Goal: Task Accomplishment & Management: Use online tool/utility

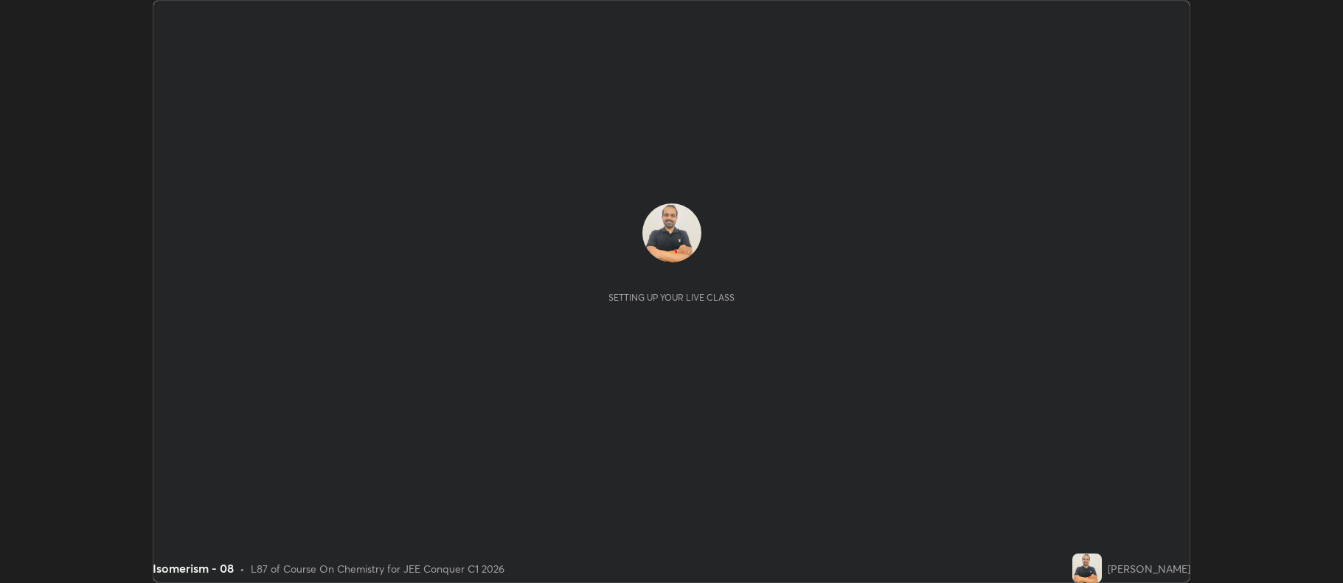
scroll to position [583, 1342]
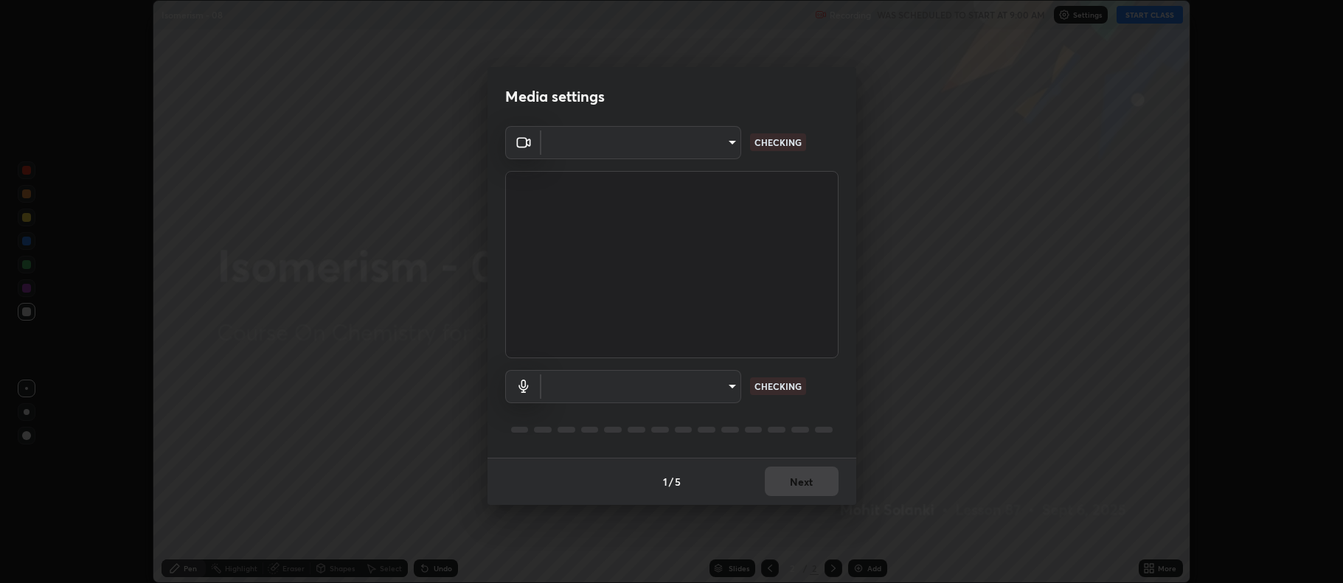
type input "516aff405987d273e063f32cb7a884c6bfcf45826045b825bb1863d7a4804d13"
type input "default"
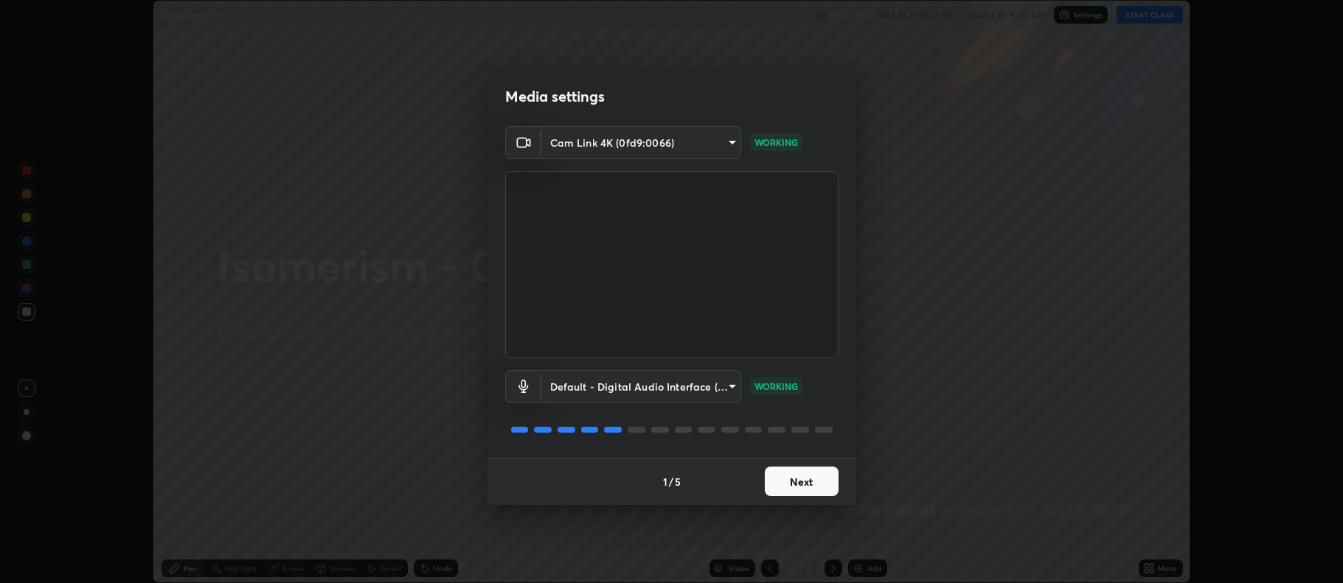
click at [820, 479] on button "Next" at bounding box center [802, 482] width 74 height 30
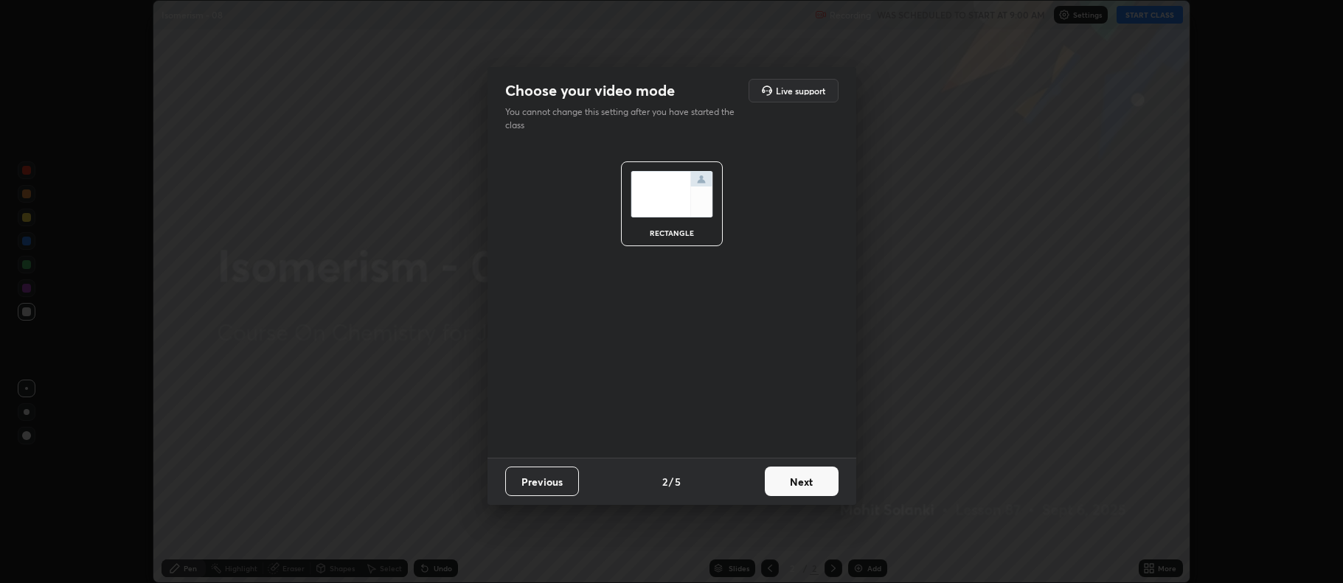
click at [810, 481] on button "Next" at bounding box center [802, 482] width 74 height 30
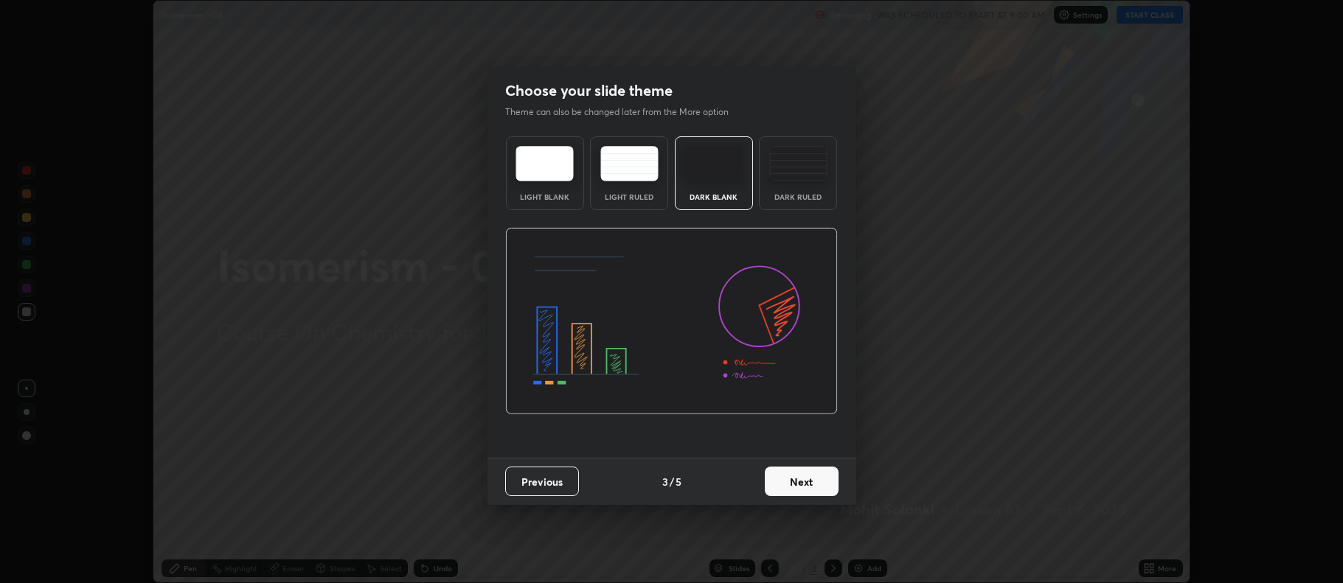
click at [814, 181] on img at bounding box center [798, 163] width 58 height 35
click at [809, 482] on button "Next" at bounding box center [802, 482] width 74 height 30
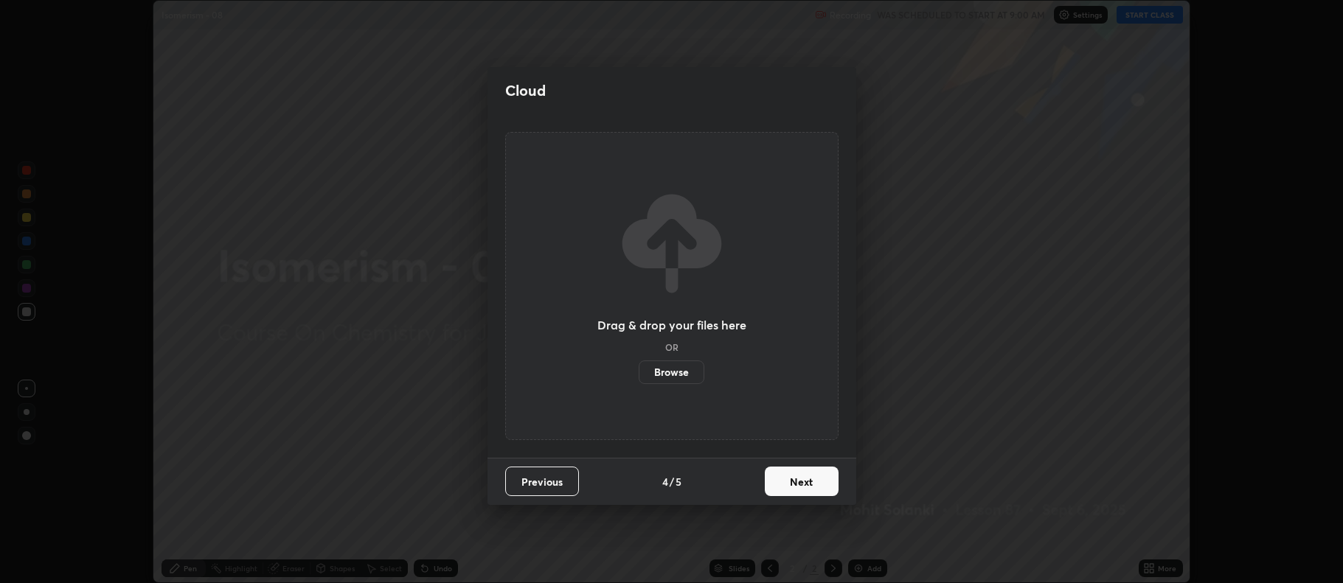
click at [811, 481] on button "Next" at bounding box center [802, 482] width 74 height 30
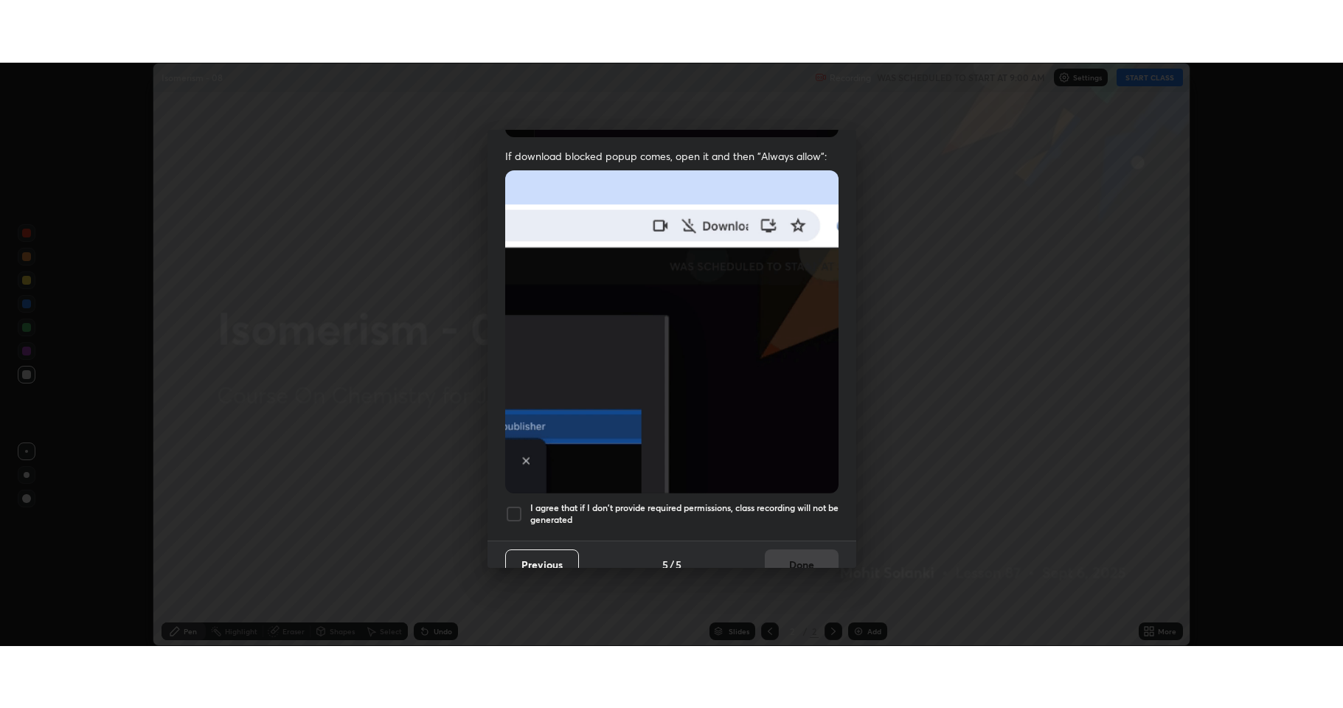
scroll to position [299, 0]
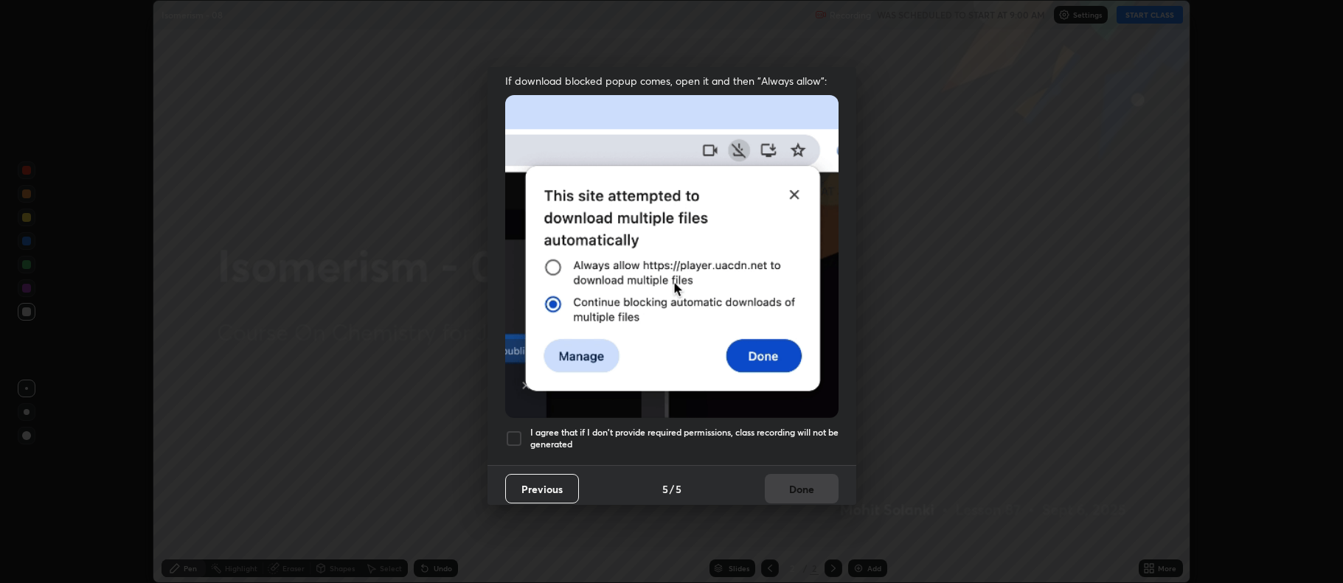
click at [518, 430] on div at bounding box center [514, 439] width 18 height 18
click at [785, 486] on button "Done" at bounding box center [802, 489] width 74 height 30
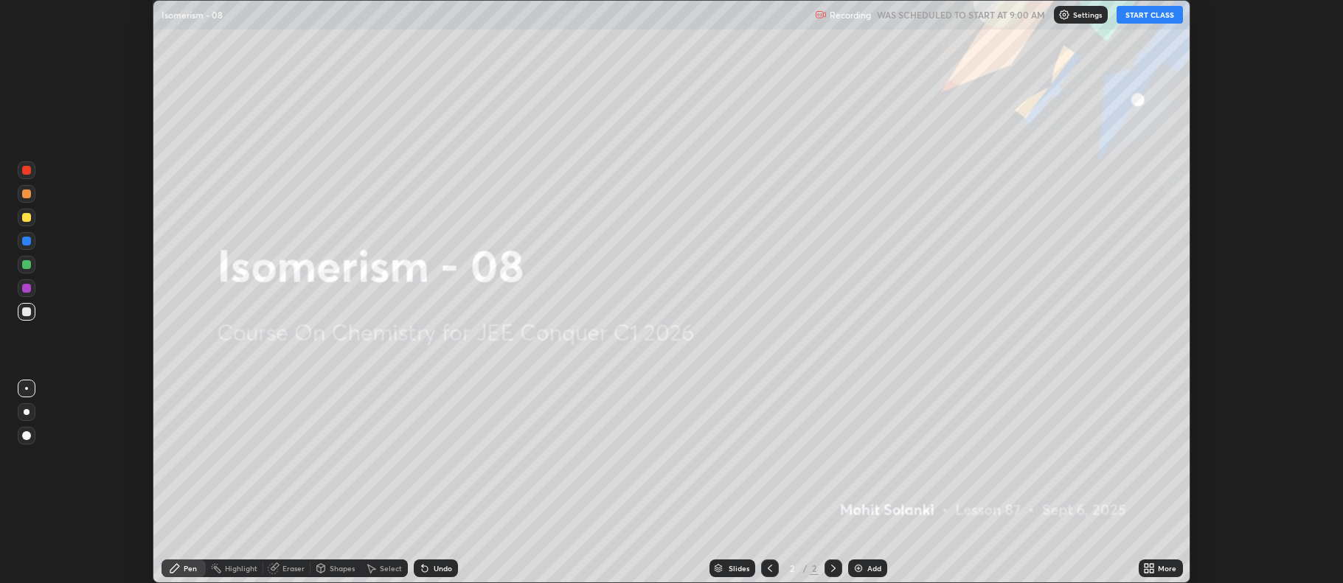
click at [865, 569] on div "Add" at bounding box center [867, 569] width 39 height 18
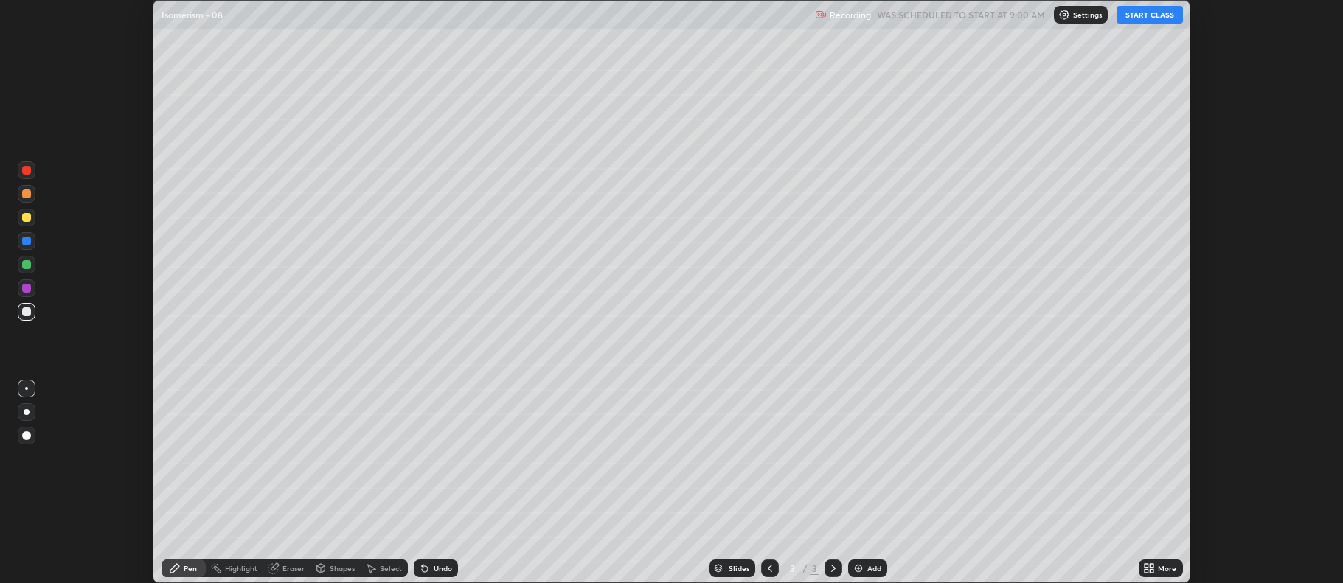
click at [1145, 563] on icon at bounding box center [1149, 569] width 12 height 12
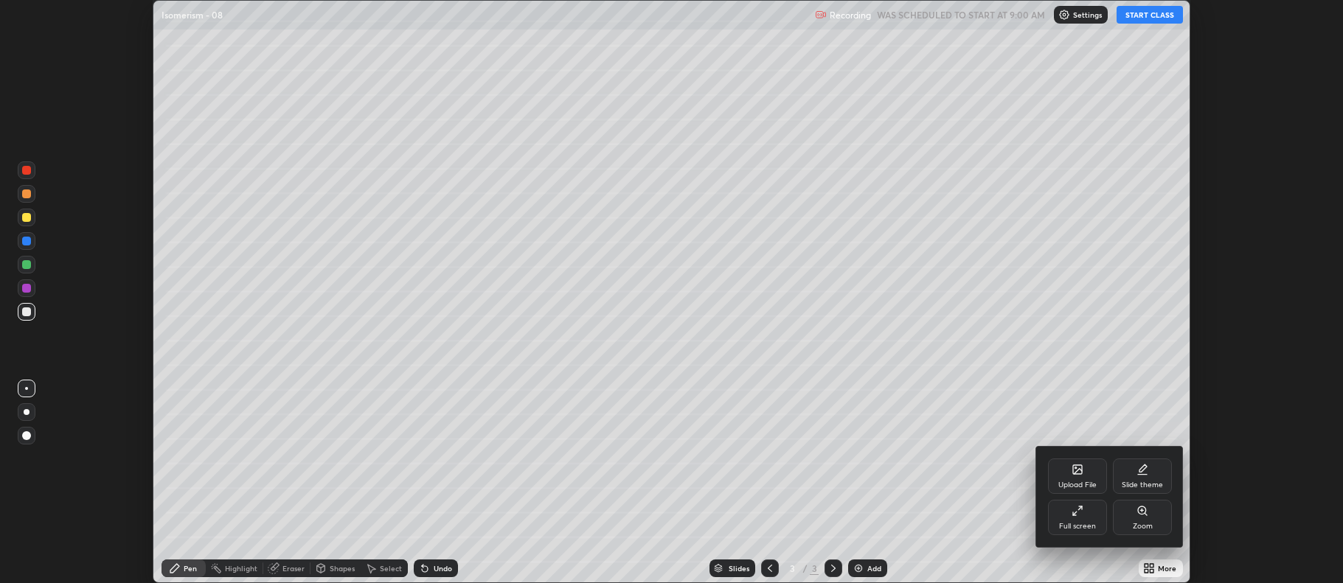
click at [1083, 518] on div "Full screen" at bounding box center [1077, 517] width 59 height 35
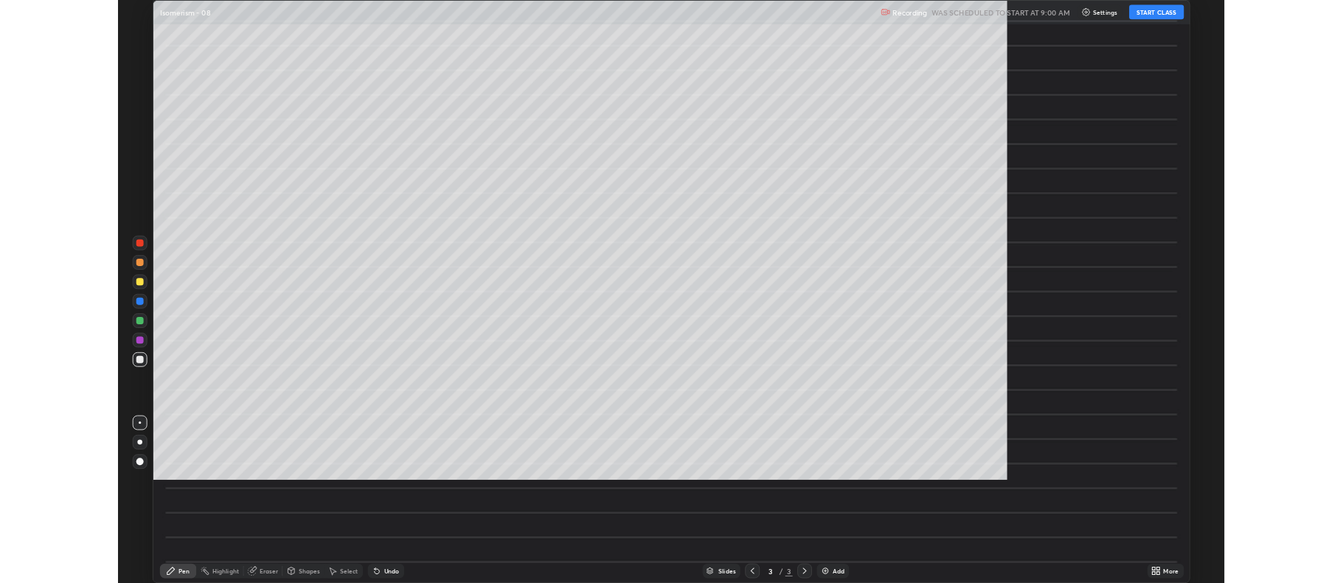
scroll to position [708, 1343]
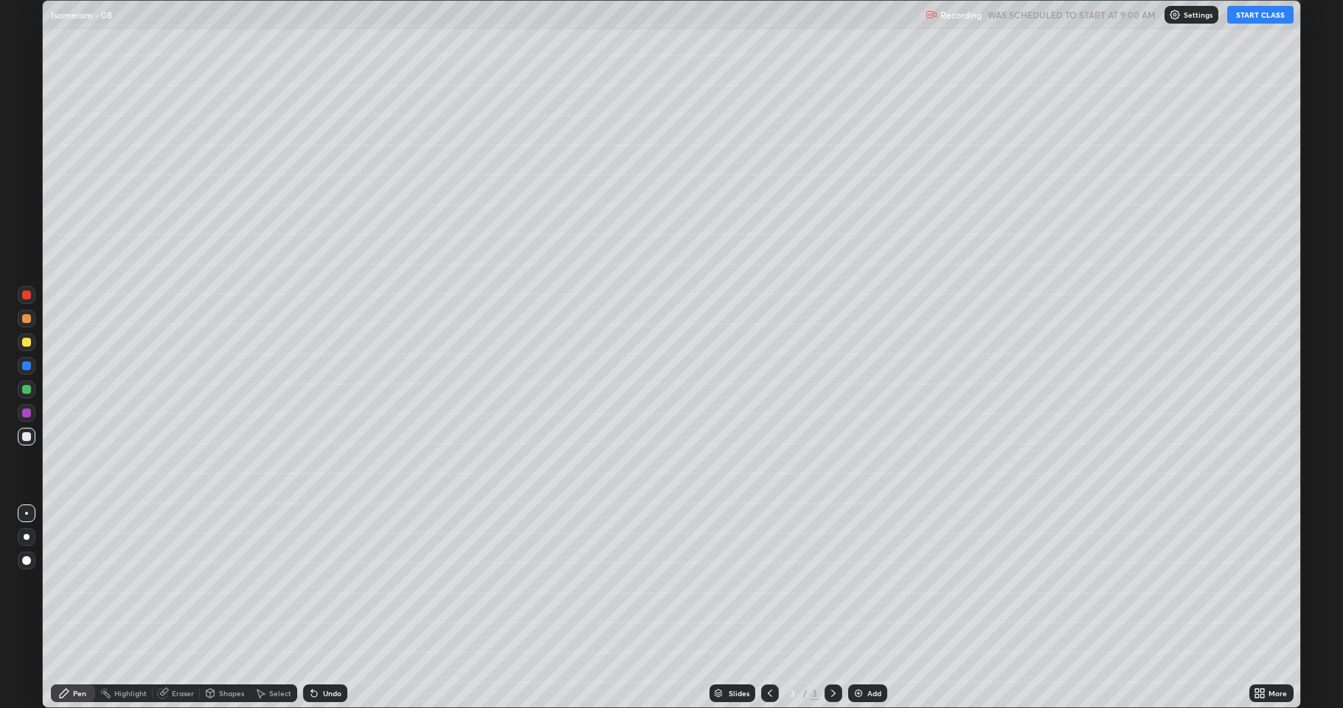
click at [1271, 583] on div "More" at bounding box center [1278, 693] width 18 height 7
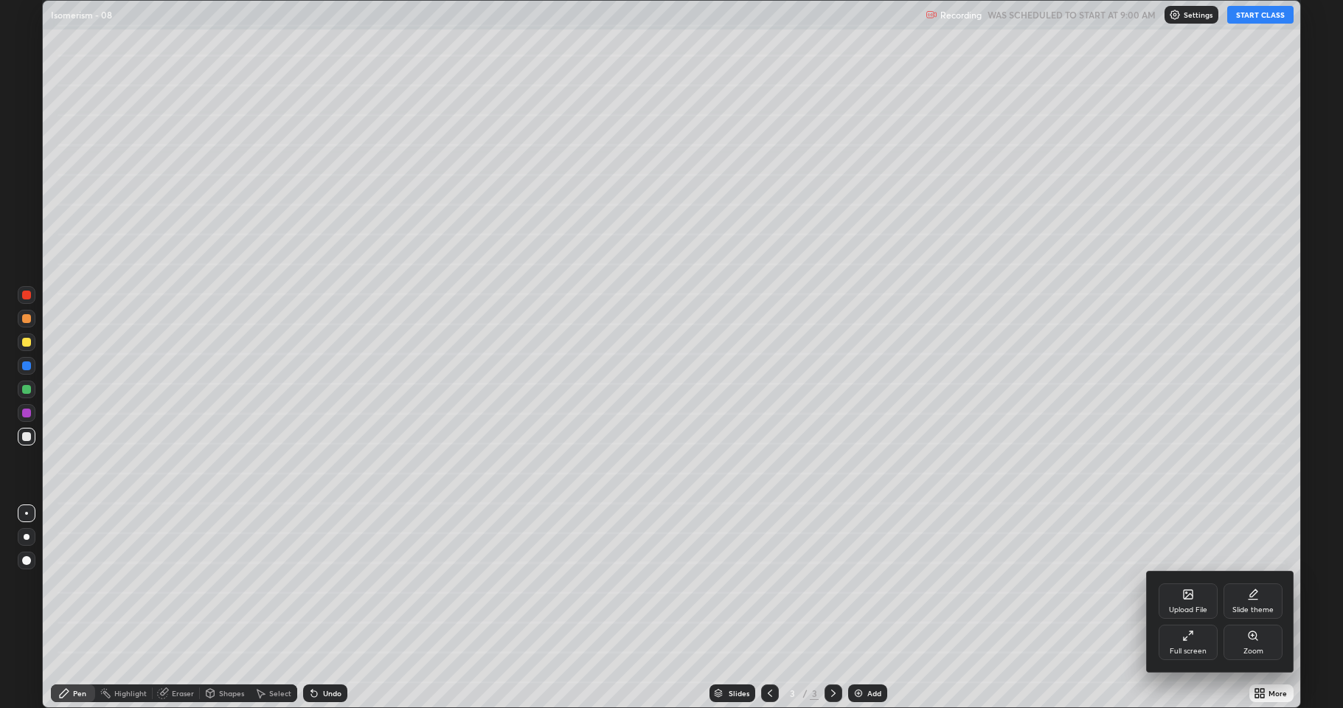
click at [1185, 583] on icon at bounding box center [1188, 595] width 12 height 12
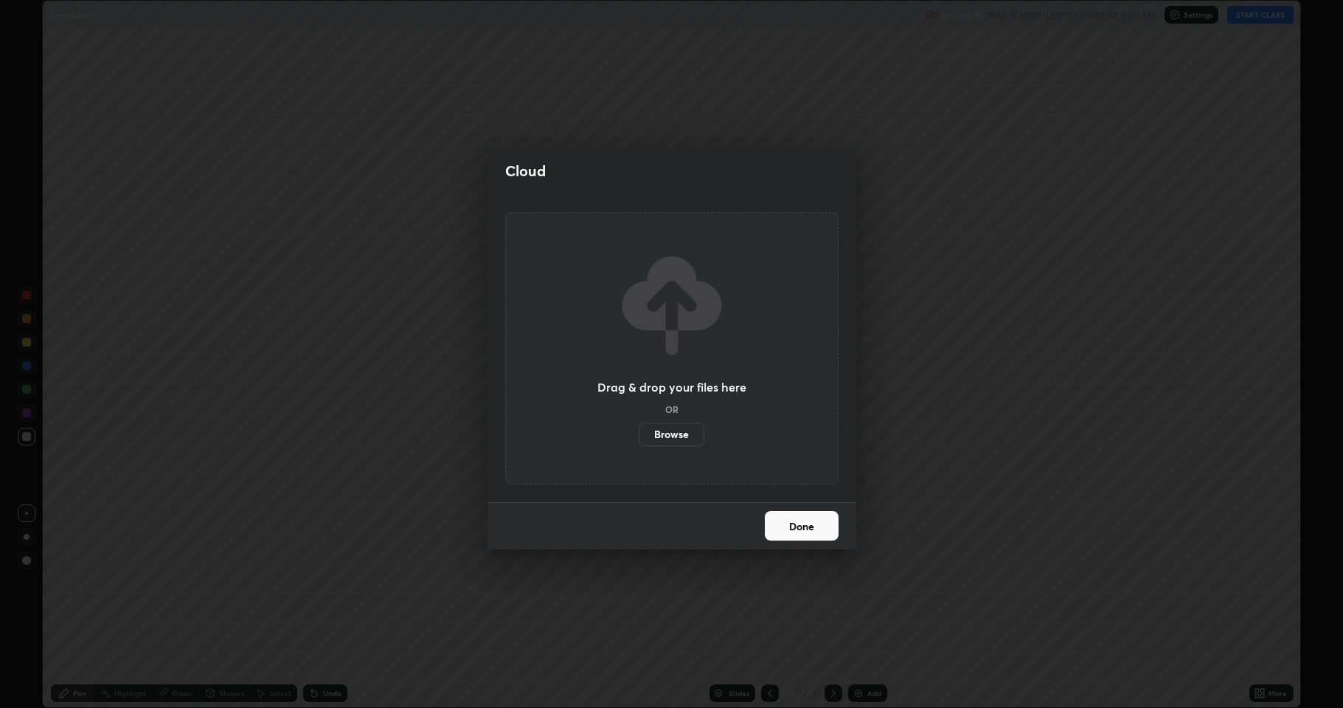
click at [686, 436] on label "Browse" at bounding box center [672, 435] width 66 height 24
click at [639, 436] on input "Browse" at bounding box center [639, 435] width 0 height 24
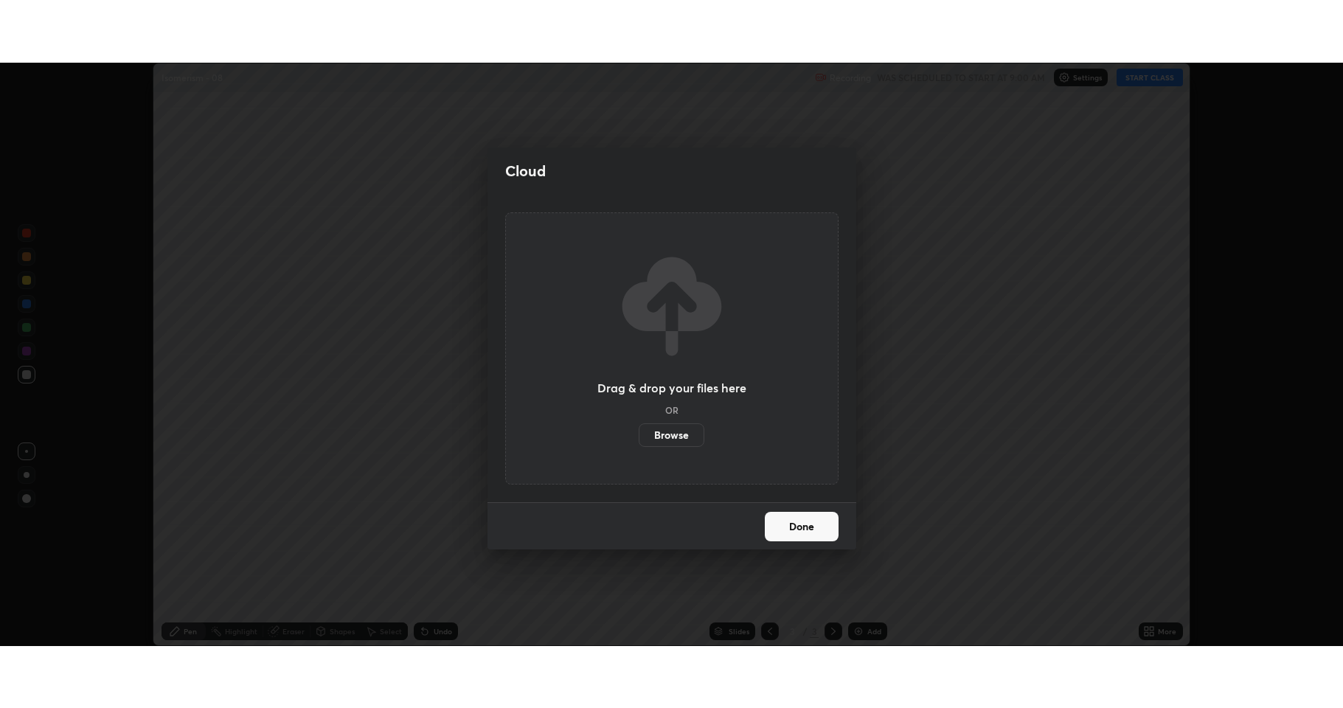
scroll to position [73166, 72407]
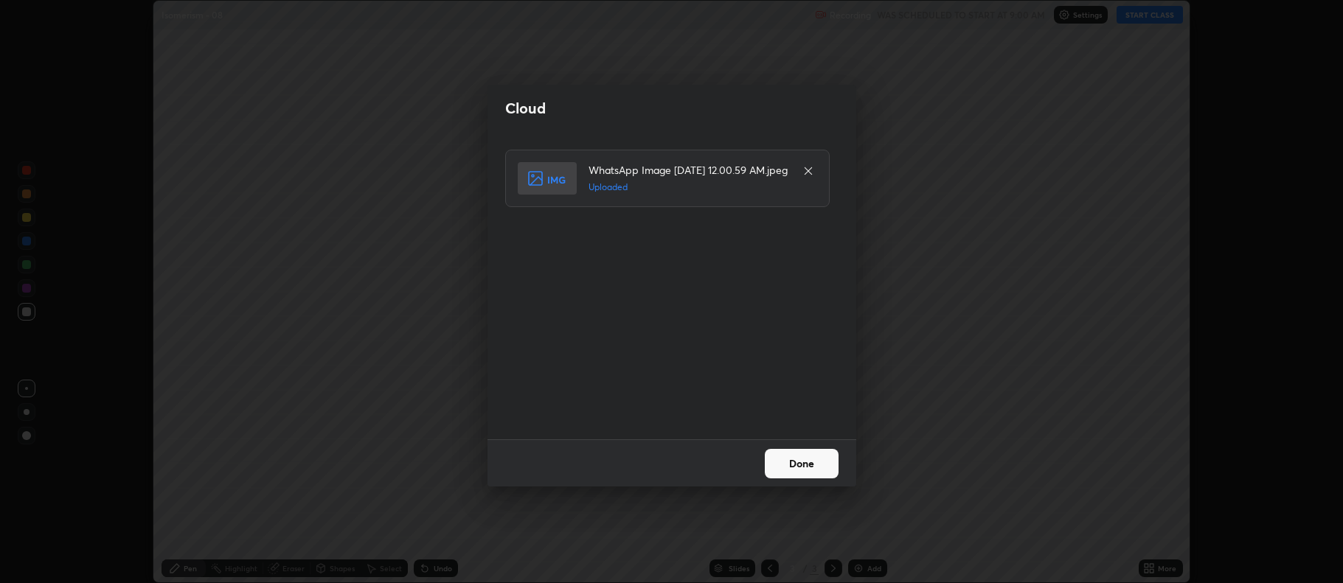
click at [808, 465] on button "Done" at bounding box center [802, 464] width 74 height 30
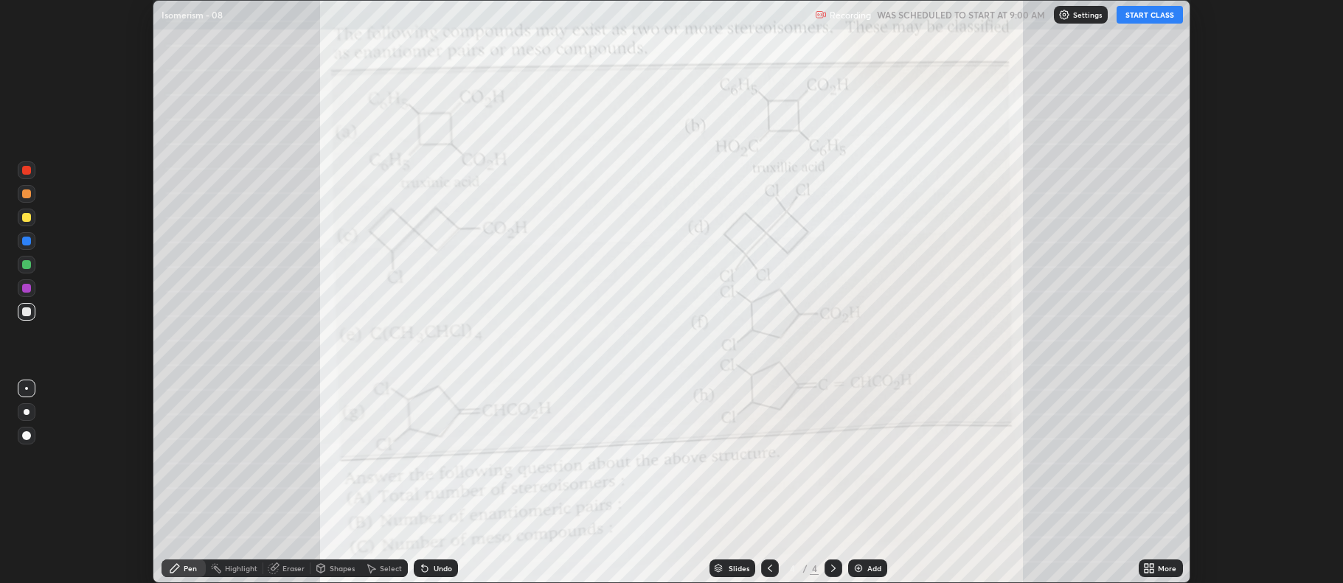
click at [1151, 569] on icon at bounding box center [1149, 569] width 12 height 12
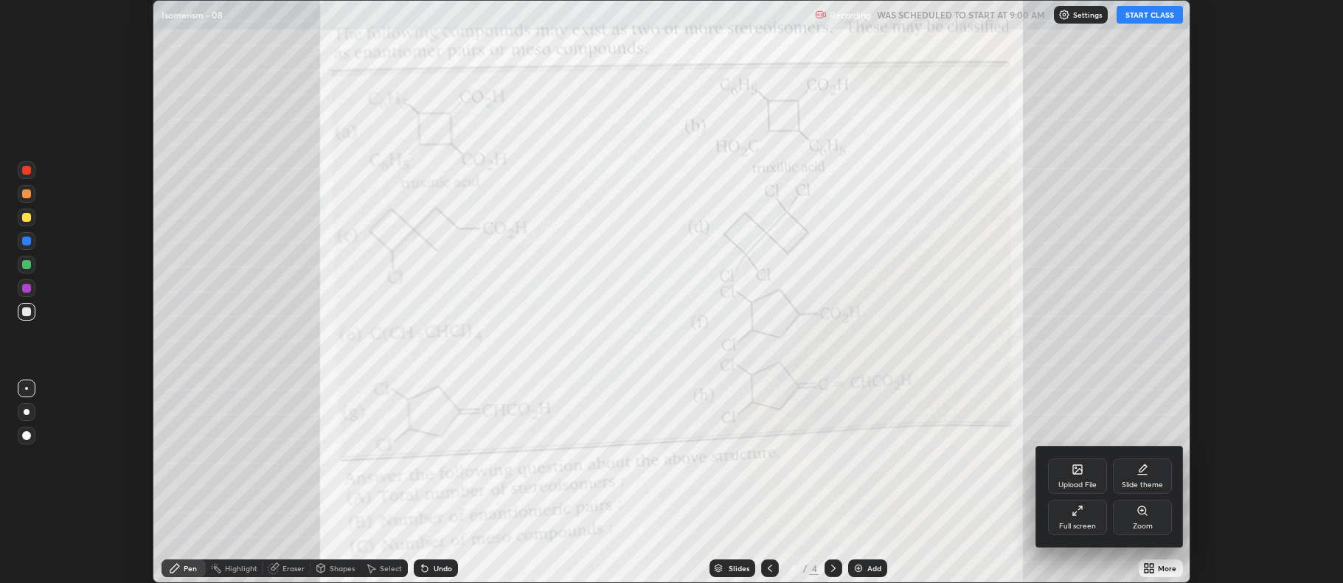
click at [1088, 518] on div "Full screen" at bounding box center [1077, 517] width 59 height 35
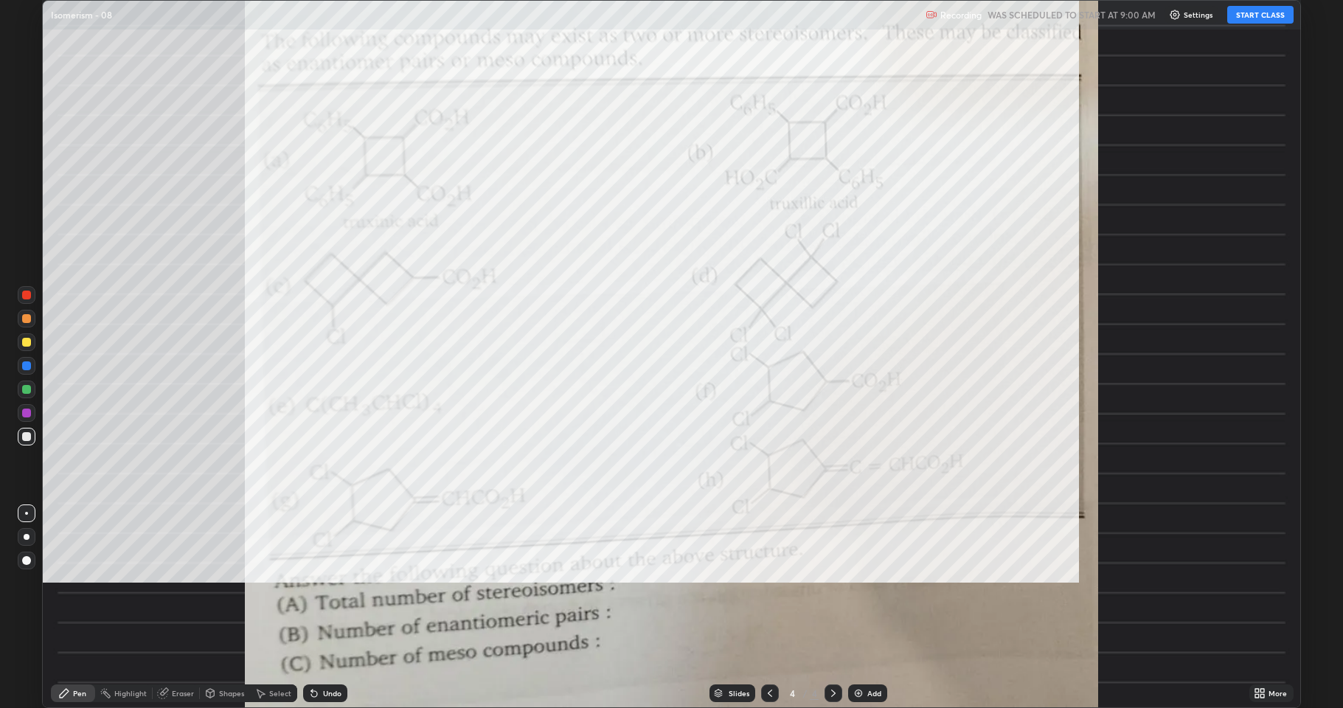
scroll to position [708, 1343]
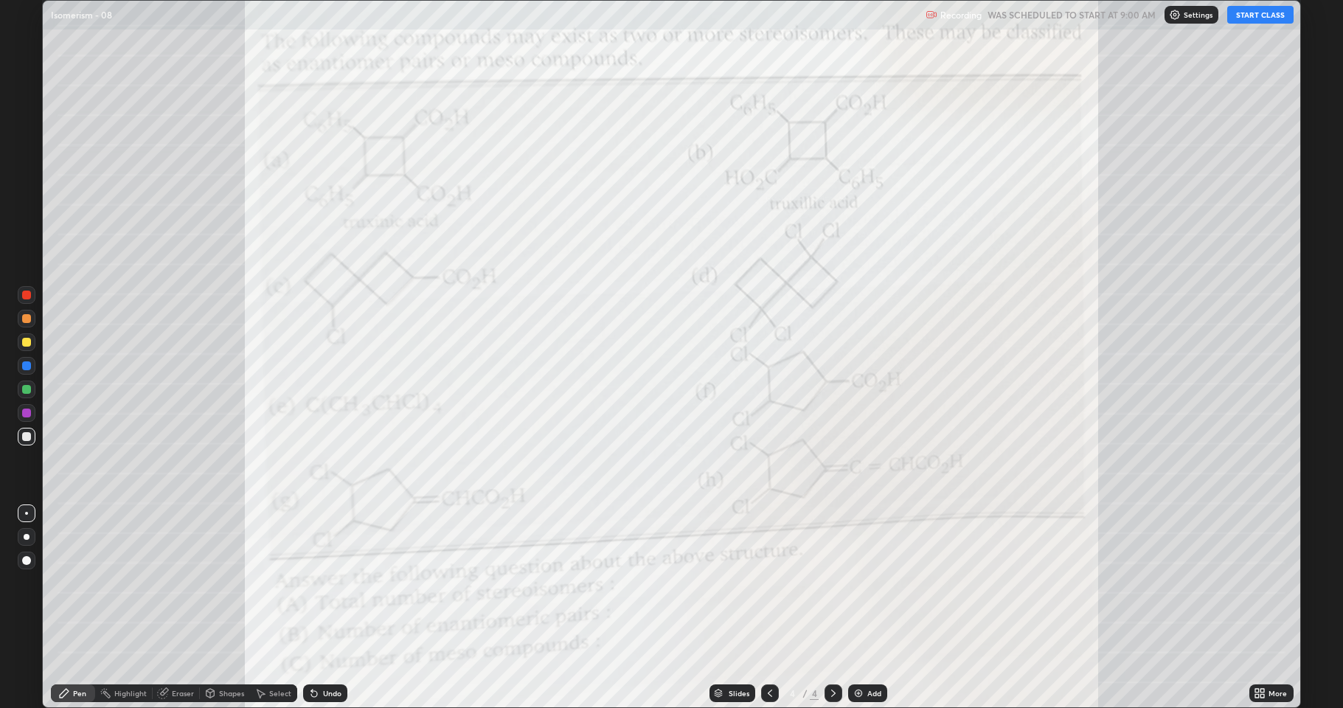
click at [1257, 12] on button "START CLASS" at bounding box center [1260, 15] width 66 height 18
click at [1257, 583] on icon at bounding box center [1260, 693] width 12 height 12
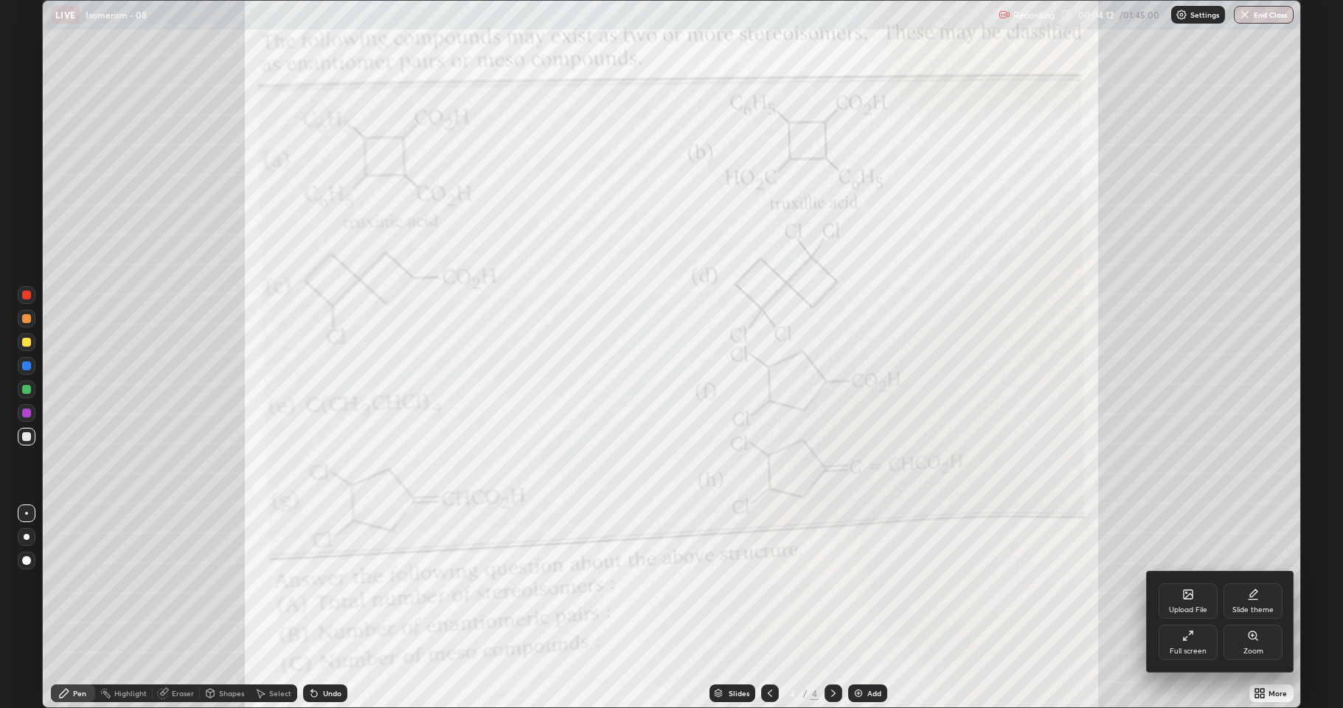
click at [1066, 583] on div at bounding box center [671, 354] width 1343 height 708
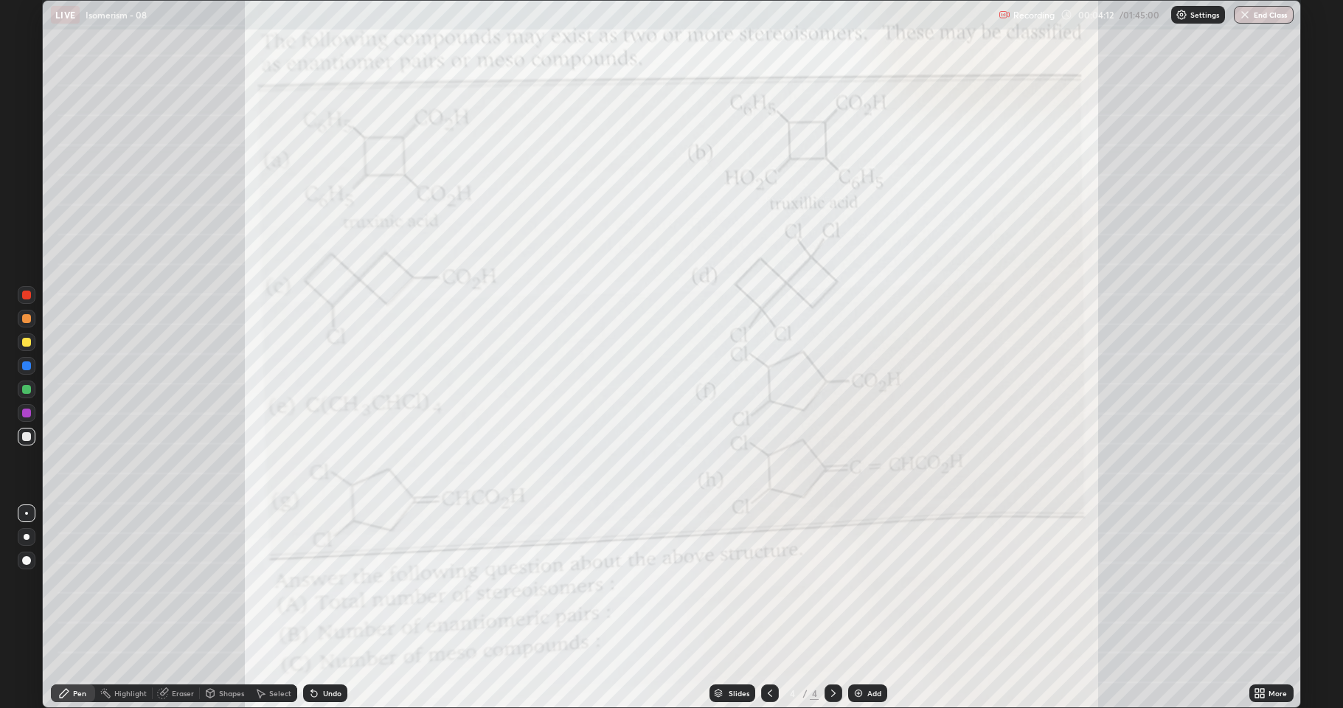
click at [856, 583] on img at bounding box center [859, 693] width 12 height 12
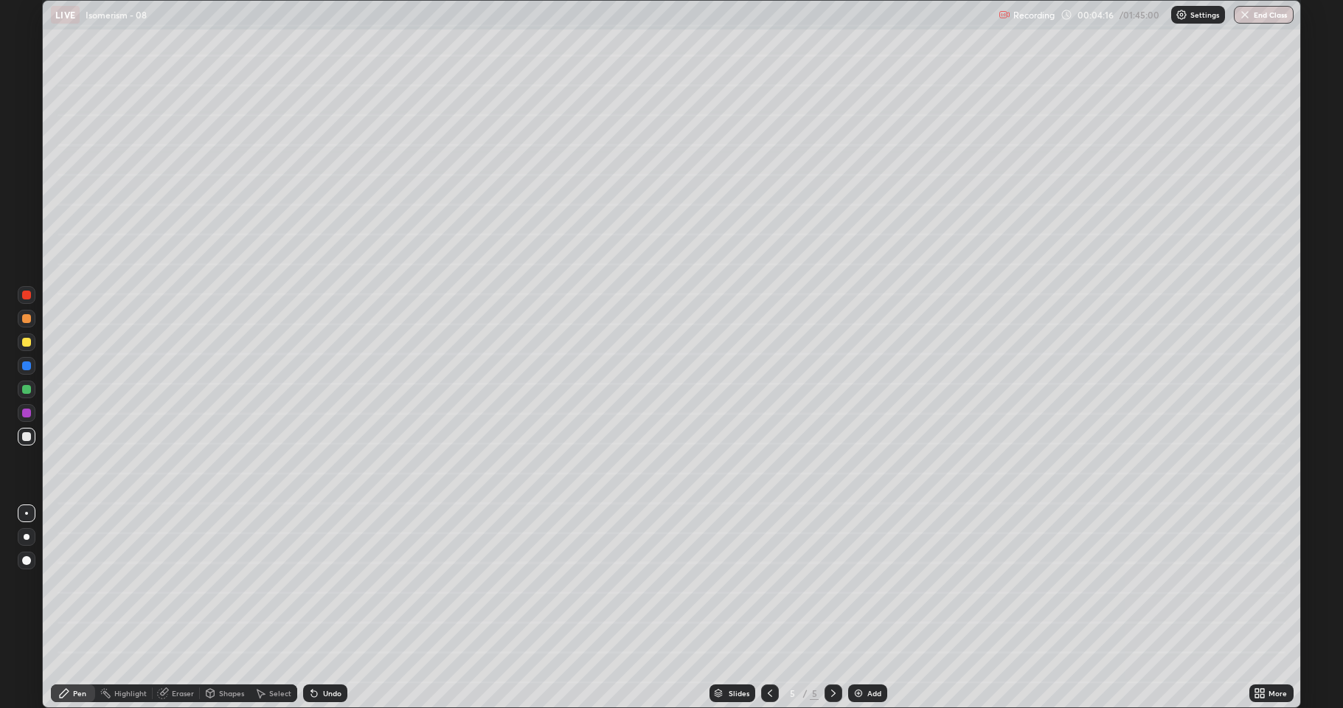
click at [25, 343] on div at bounding box center [26, 342] width 9 height 9
click at [26, 438] on div at bounding box center [26, 436] width 9 height 9
click at [27, 441] on div at bounding box center [27, 437] width 18 height 18
click at [237, 583] on div "Shapes" at bounding box center [231, 693] width 25 height 7
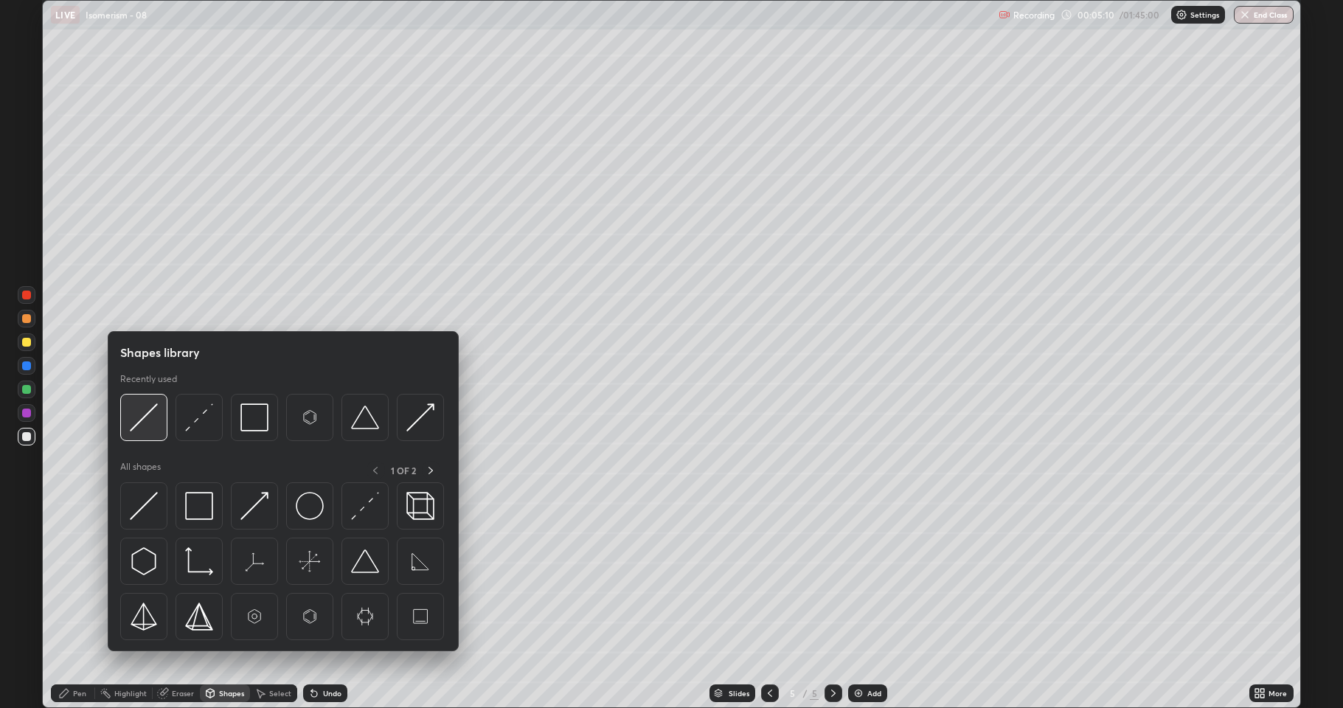
click at [150, 429] on img at bounding box center [144, 417] width 28 height 28
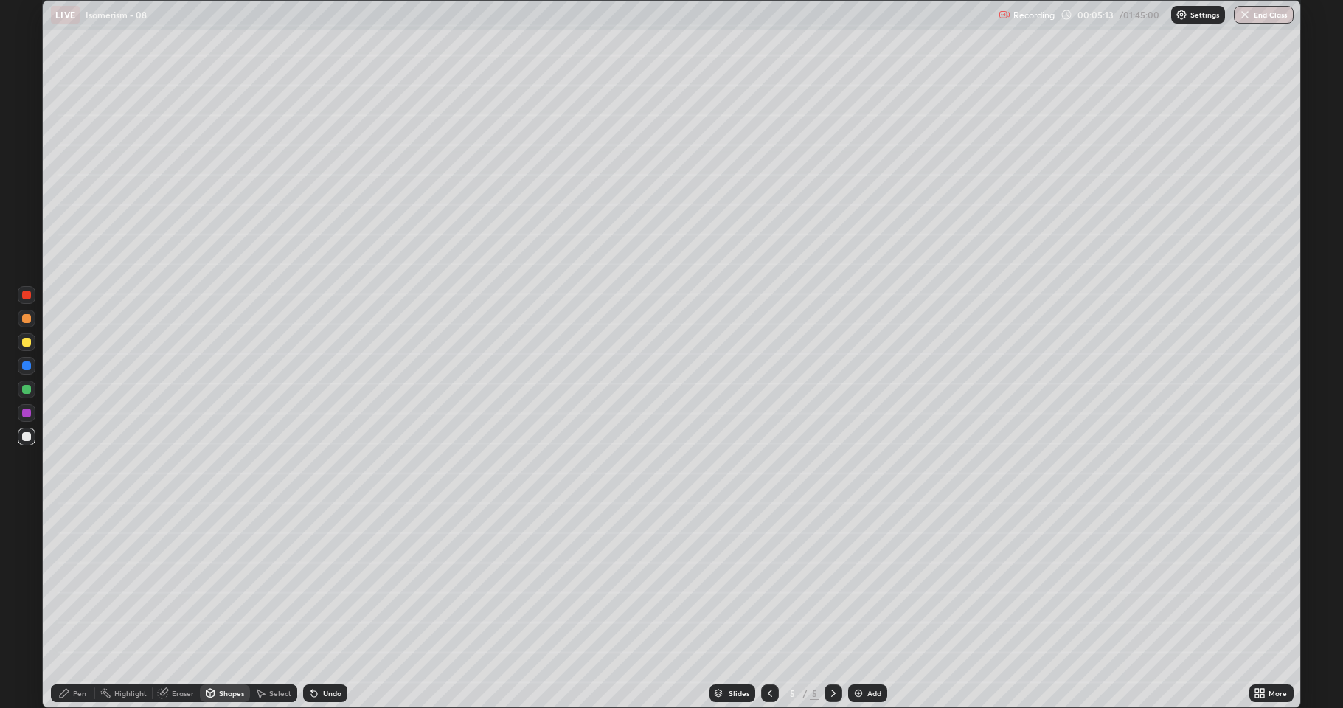
click at [82, 583] on div "Pen" at bounding box center [79, 693] width 13 height 7
click at [26, 437] on div at bounding box center [26, 436] width 9 height 9
click at [280, 583] on div "Select" at bounding box center [273, 693] width 47 height 18
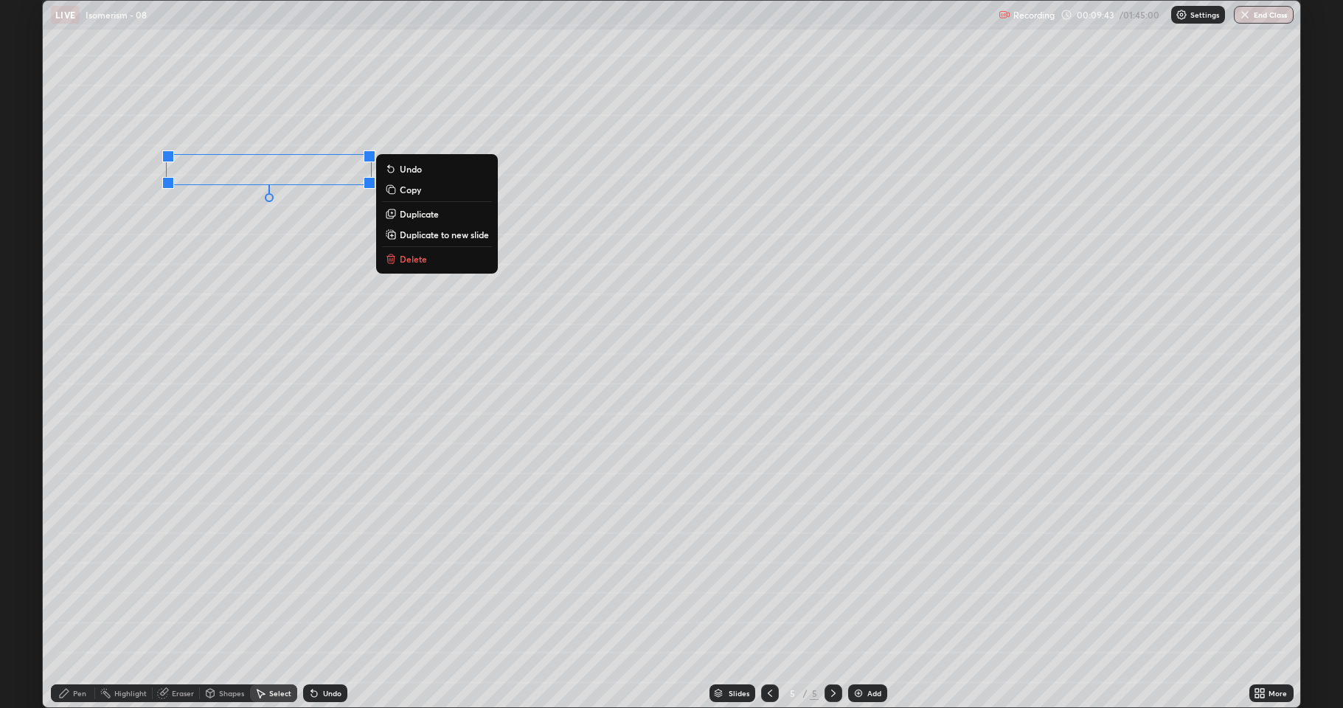
click at [223, 583] on div "Shapes" at bounding box center [231, 693] width 25 height 7
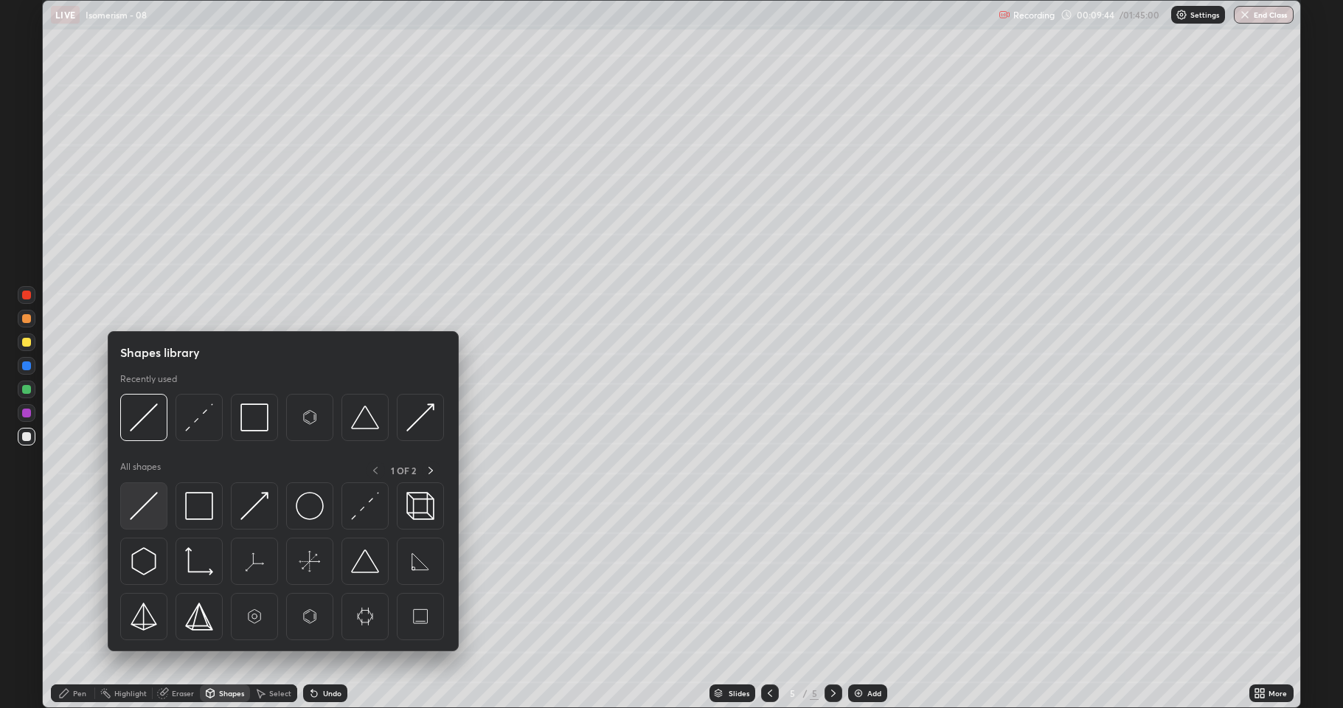
click at [151, 507] on img at bounding box center [144, 506] width 28 height 28
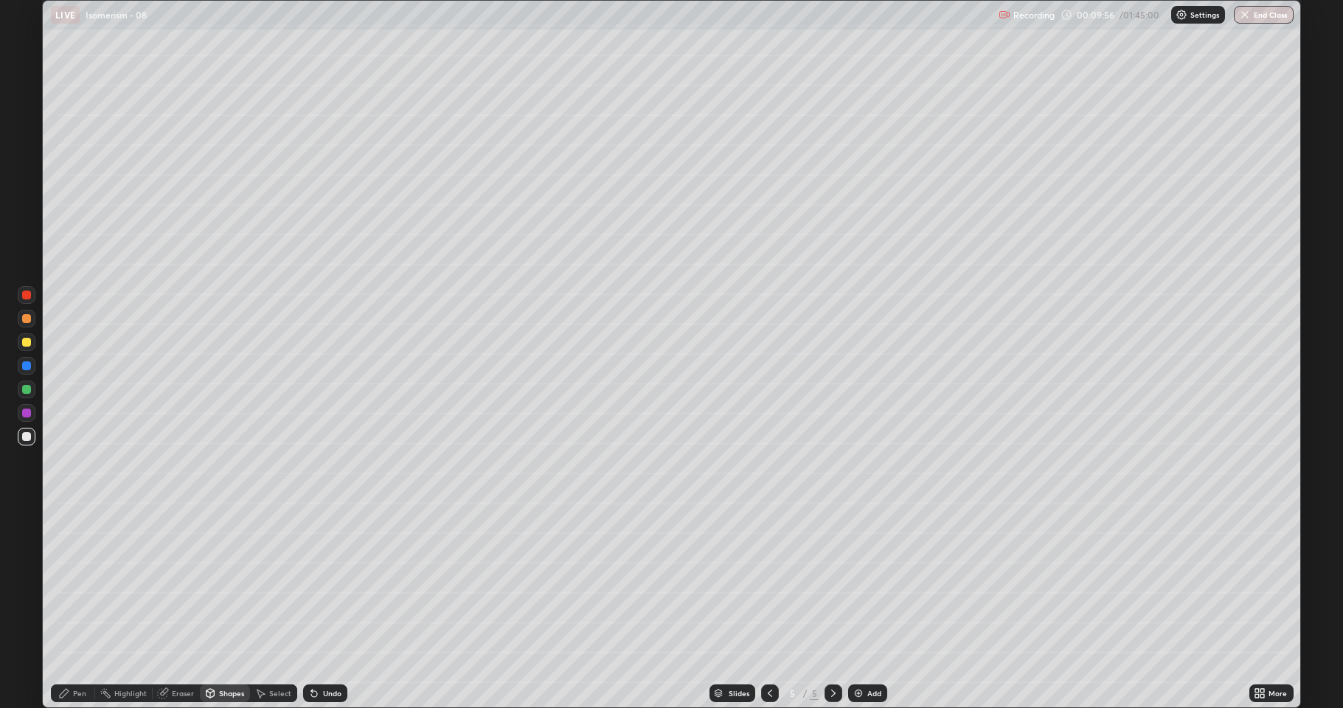
click at [318, 583] on div "Undo" at bounding box center [325, 693] width 44 height 18
click at [312, 583] on icon at bounding box center [314, 694] width 6 height 6
click at [27, 439] on div at bounding box center [26, 436] width 9 height 9
click at [24, 392] on div at bounding box center [26, 389] width 9 height 9
click at [80, 583] on div "Pen" at bounding box center [79, 693] width 13 height 7
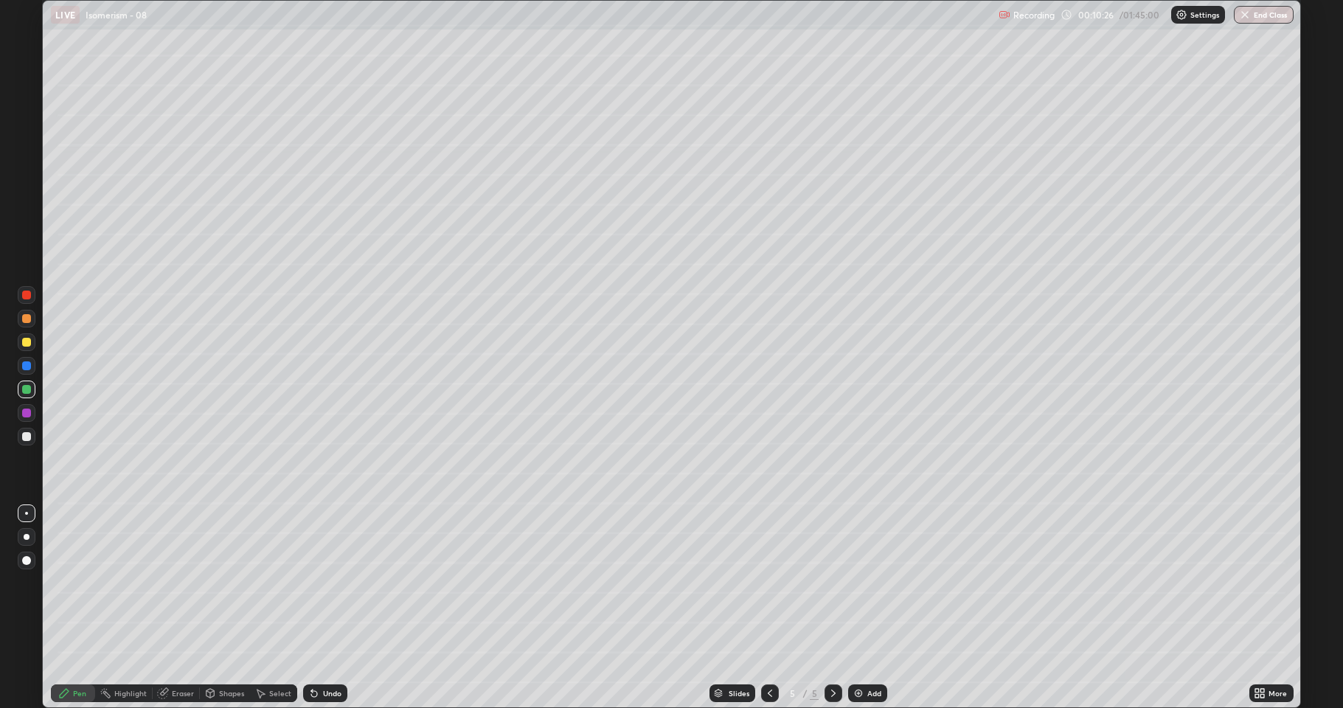
click at [26, 440] on div at bounding box center [26, 436] width 9 height 9
click at [27, 344] on div at bounding box center [26, 342] width 9 height 9
click at [232, 583] on div "Shapes" at bounding box center [225, 693] width 50 height 18
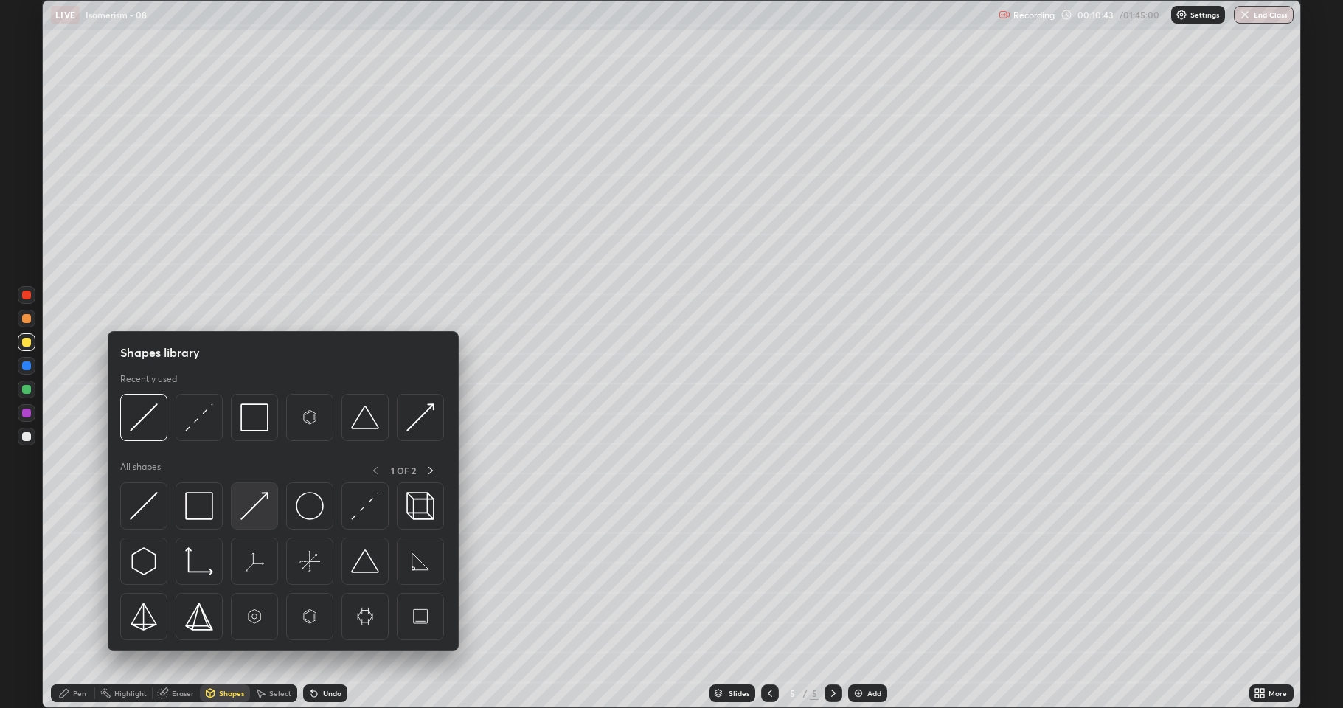
click at [247, 500] on img at bounding box center [254, 506] width 28 height 28
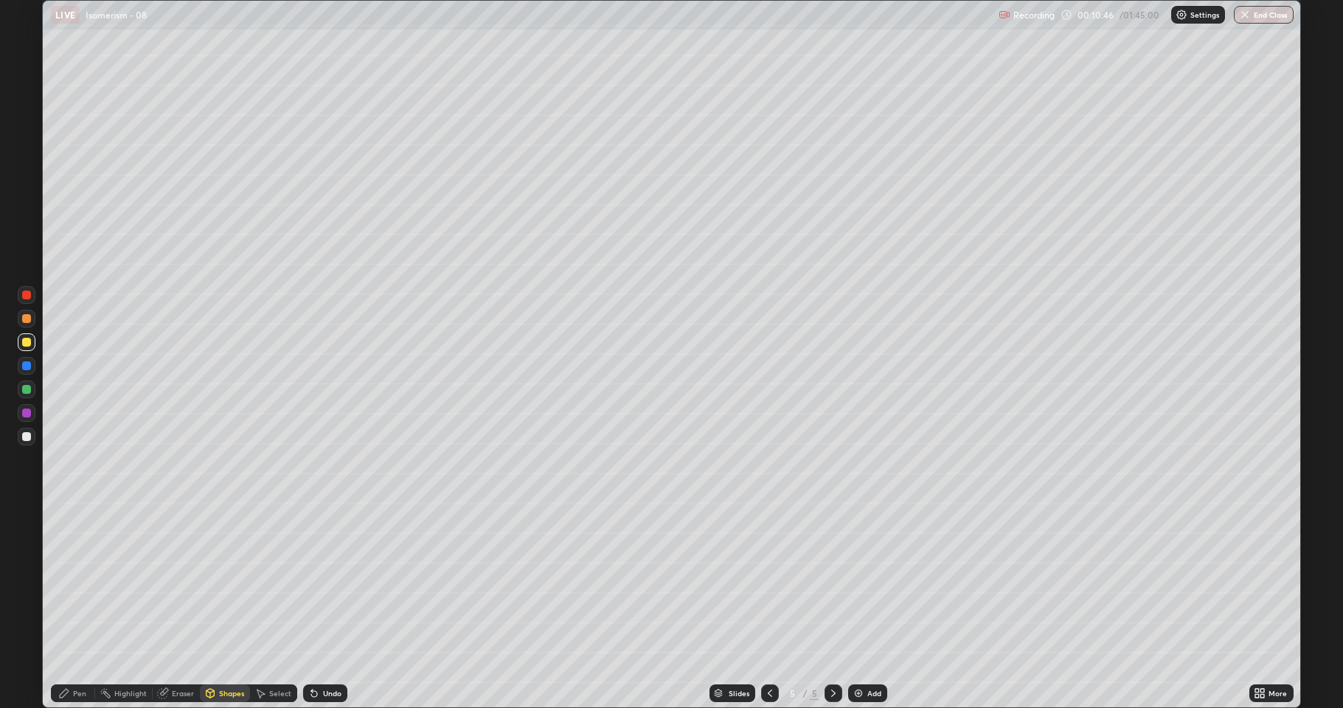
click at [77, 583] on div "Pen" at bounding box center [73, 693] width 44 height 18
click at [27, 394] on div at bounding box center [27, 390] width 18 height 18
click at [222, 583] on div "Shapes" at bounding box center [225, 693] width 50 height 18
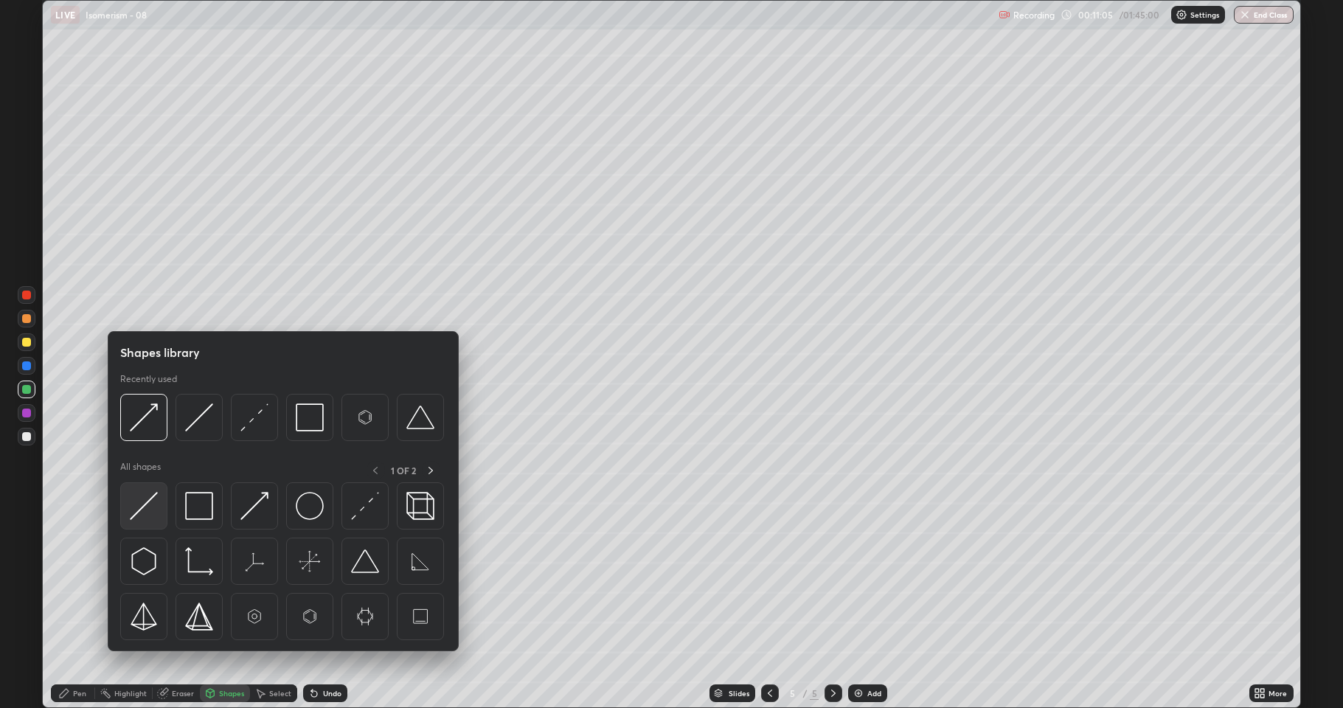
click at [144, 507] on img at bounding box center [144, 506] width 28 height 28
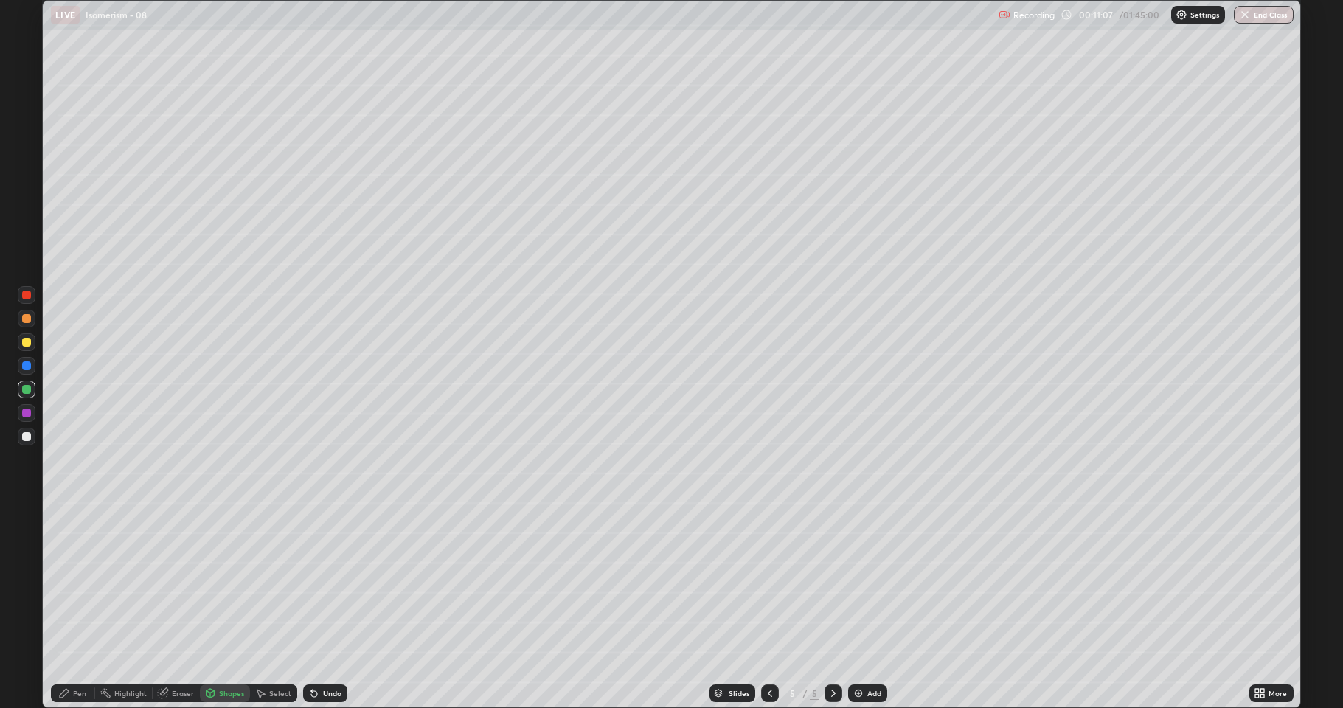
click at [28, 437] on div at bounding box center [26, 436] width 9 height 9
click at [68, 583] on icon at bounding box center [64, 693] width 9 height 9
click at [325, 583] on div "Undo" at bounding box center [325, 693] width 44 height 18
click at [231, 583] on div "Shapes" at bounding box center [231, 693] width 25 height 7
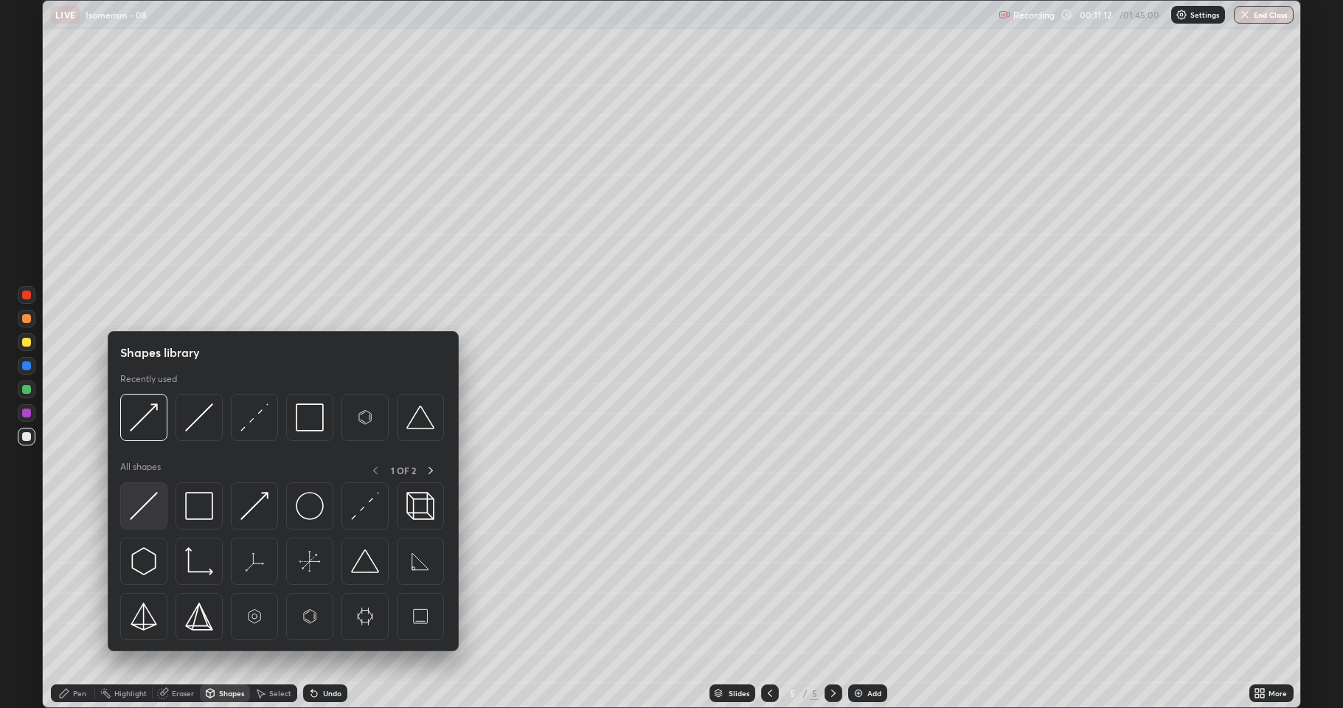
click at [158, 507] on div at bounding box center [143, 505] width 47 height 47
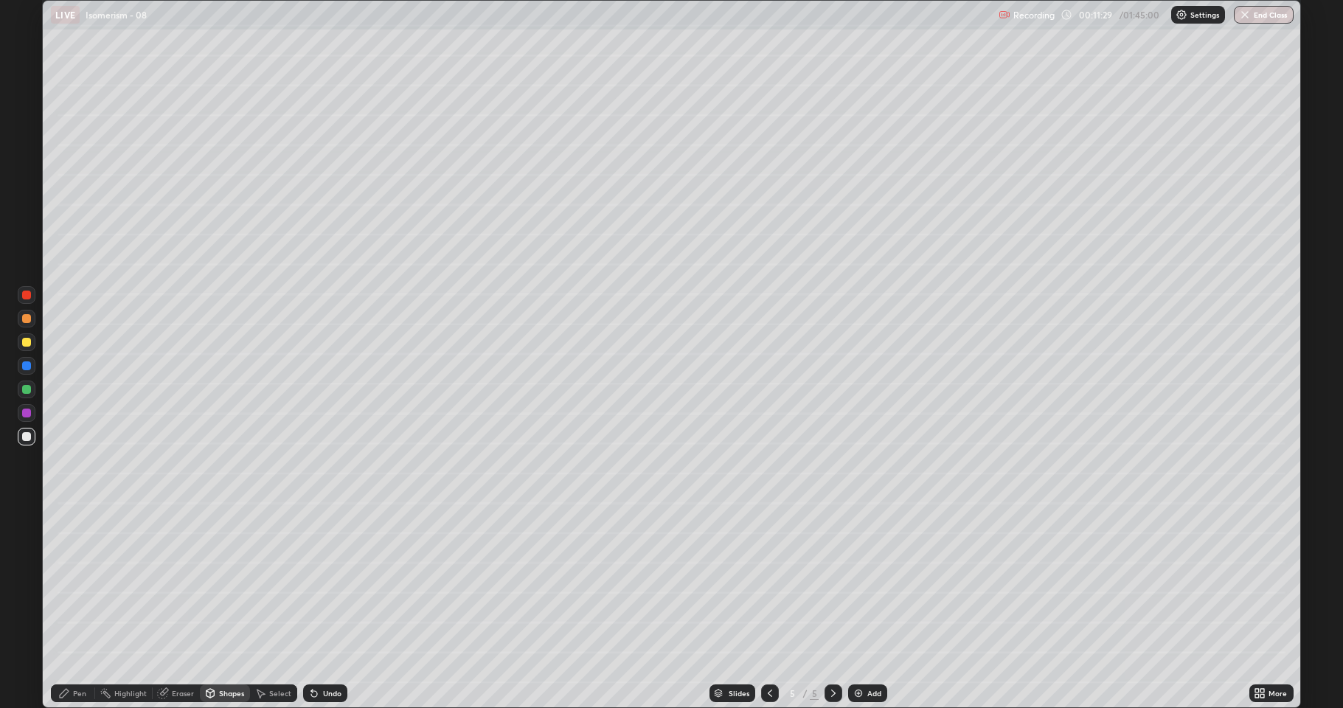
click at [20, 343] on div at bounding box center [27, 342] width 18 height 18
click at [322, 583] on div "Undo" at bounding box center [325, 693] width 44 height 18
click at [78, 583] on div "Pen" at bounding box center [79, 693] width 13 height 7
click at [23, 433] on div at bounding box center [26, 436] width 9 height 9
click at [325, 583] on div "Undo" at bounding box center [332, 693] width 18 height 7
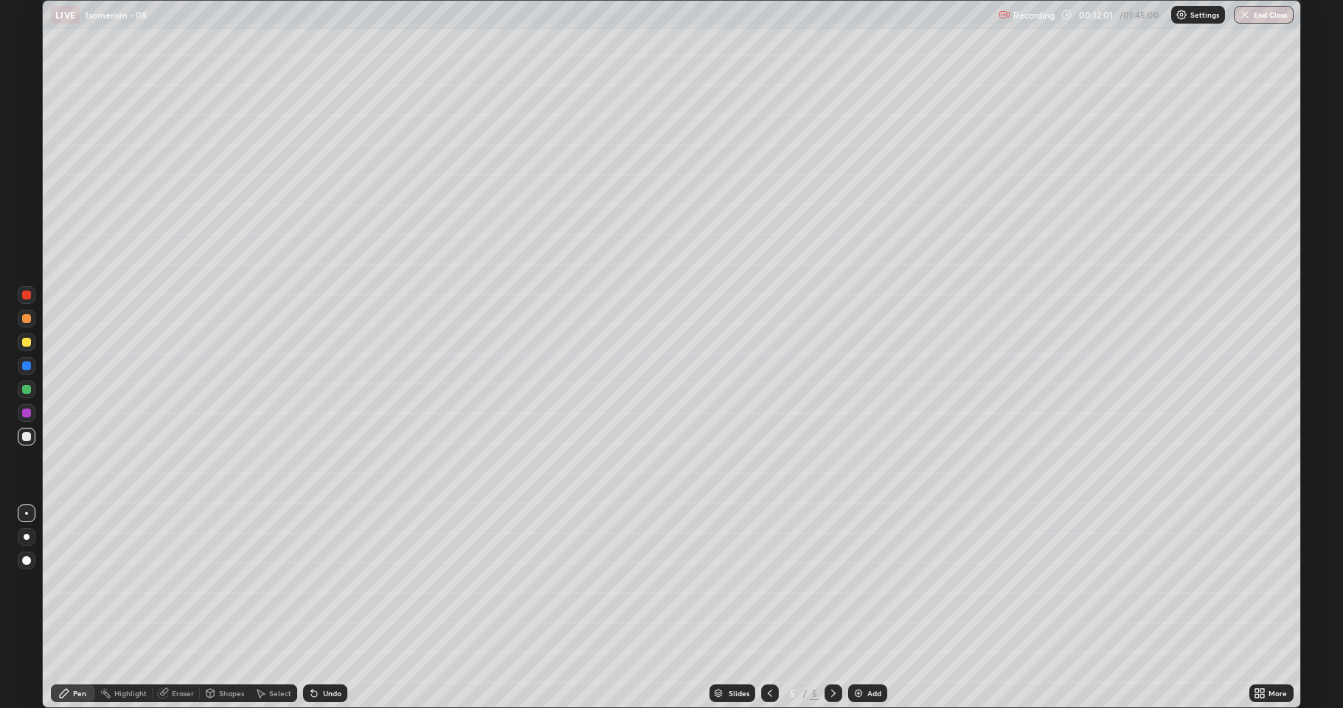
click at [229, 583] on div "Shapes" at bounding box center [231, 693] width 25 height 7
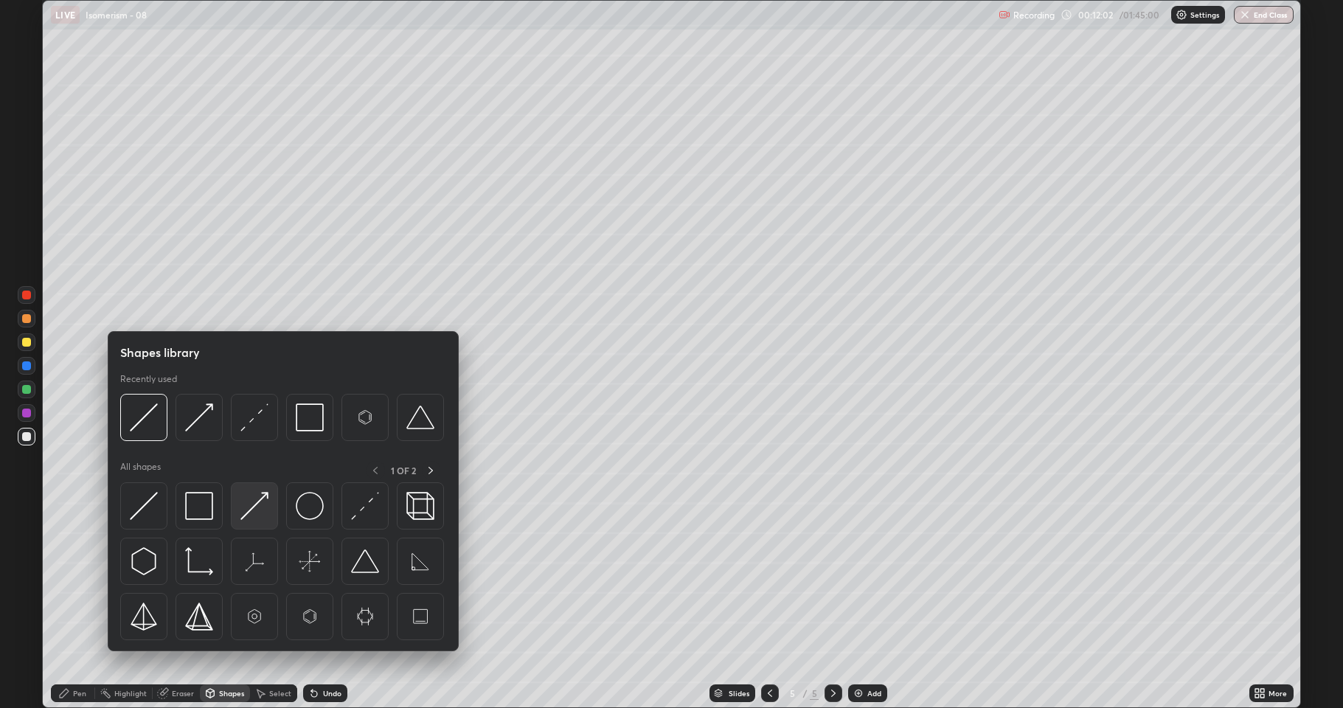
click at [257, 520] on div at bounding box center [254, 505] width 47 height 47
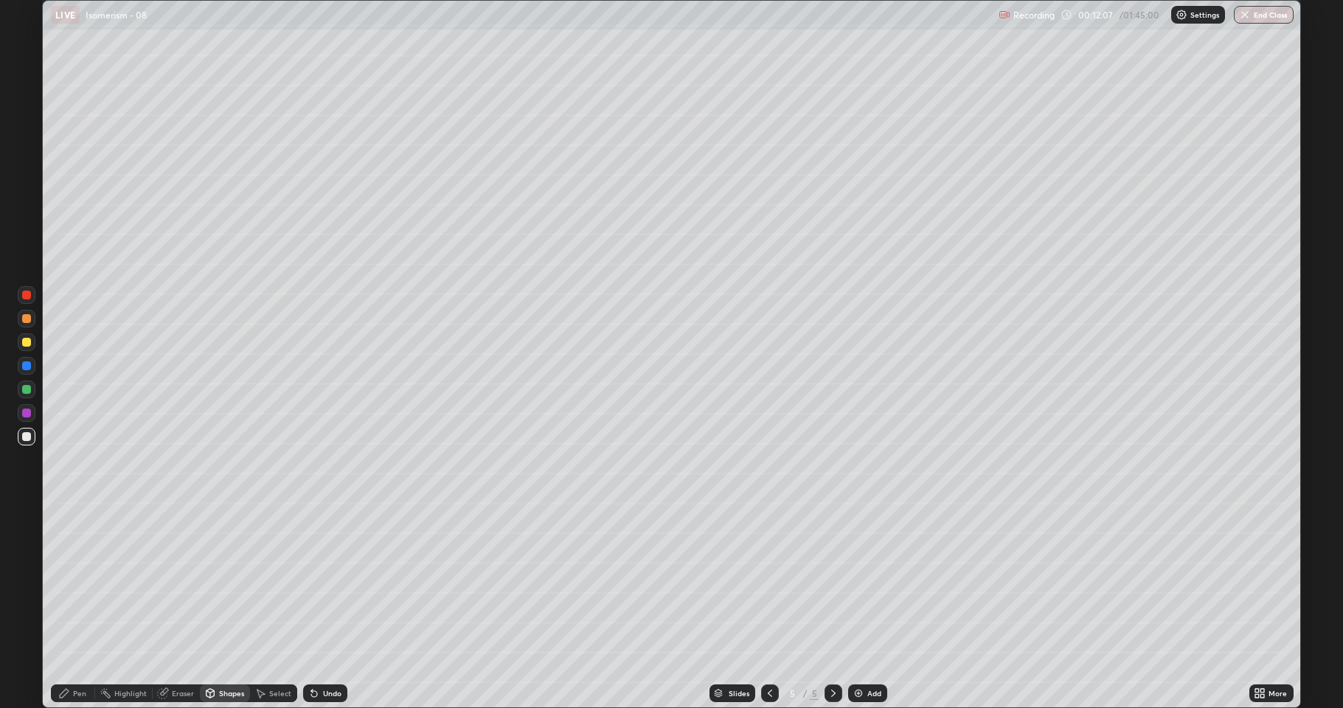
click at [273, 583] on div "Select" at bounding box center [280, 693] width 22 height 7
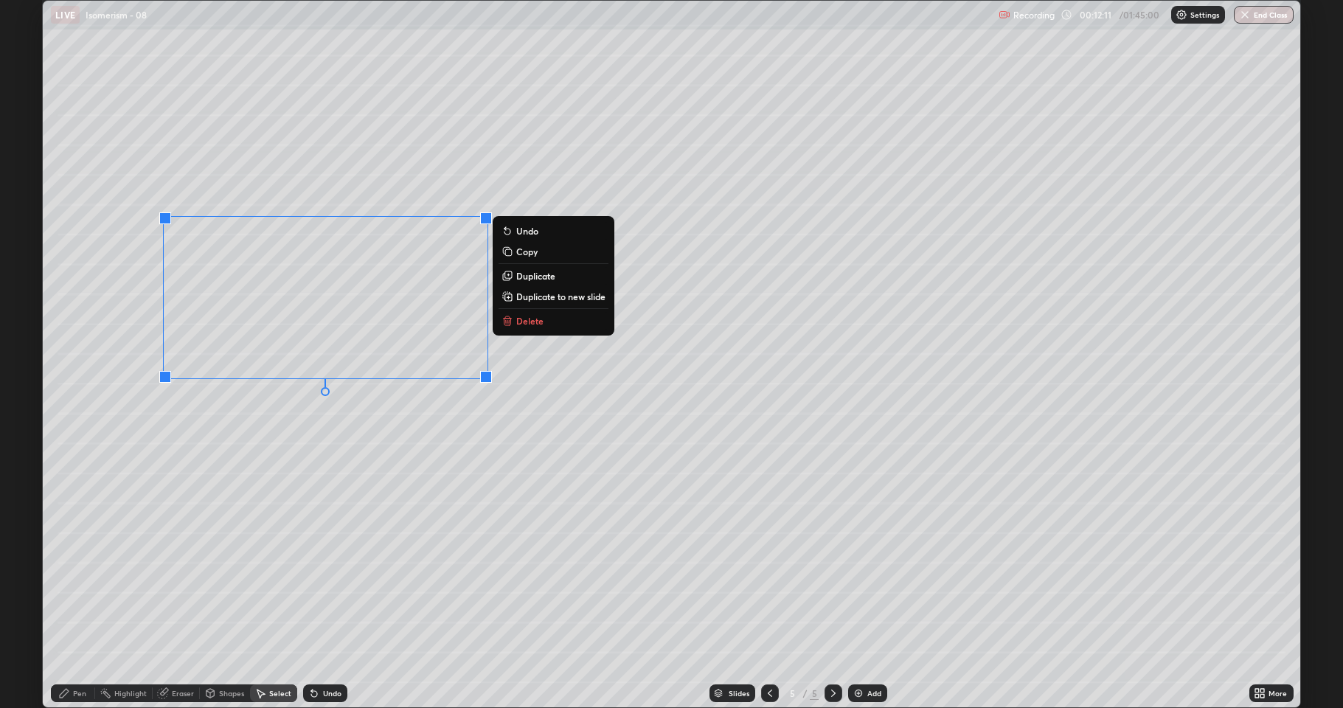
click at [530, 276] on p "Duplicate" at bounding box center [535, 276] width 39 height 12
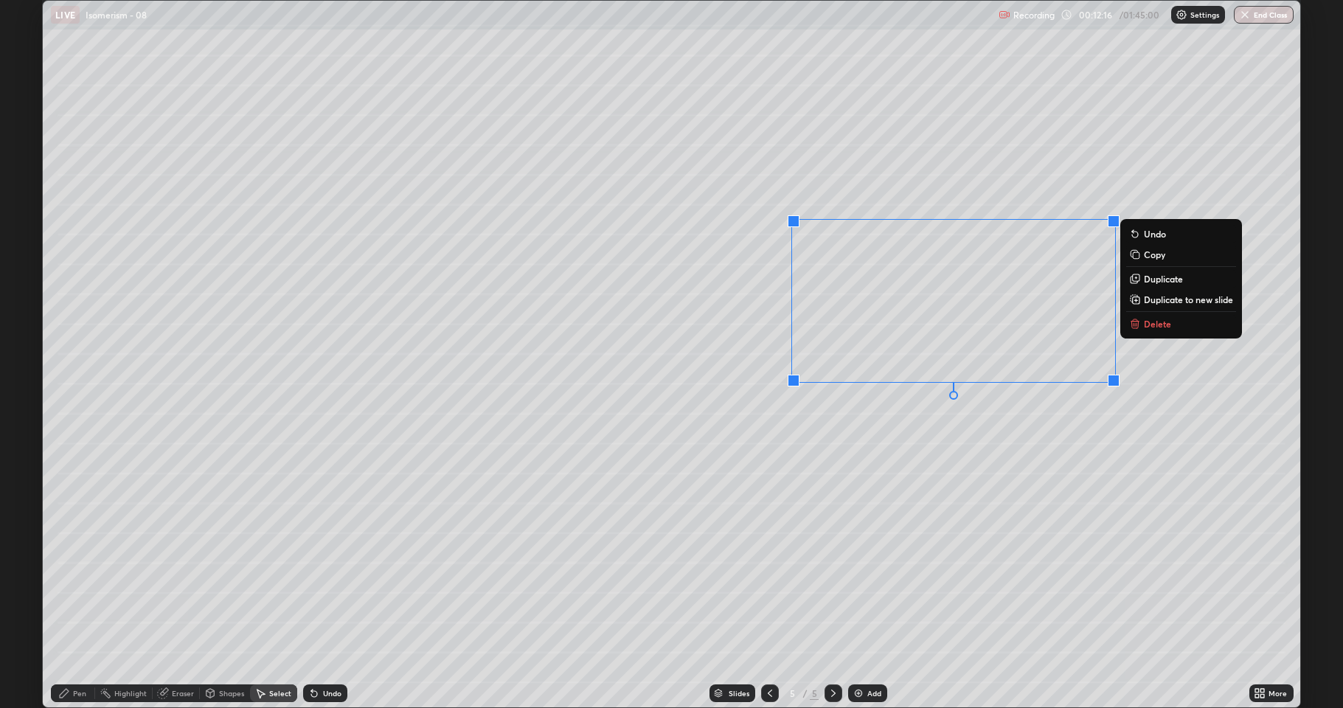
click at [386, 583] on div "0 ° Undo Copy Duplicate Duplicate to new slide Delete" at bounding box center [671, 354] width 1257 height 707
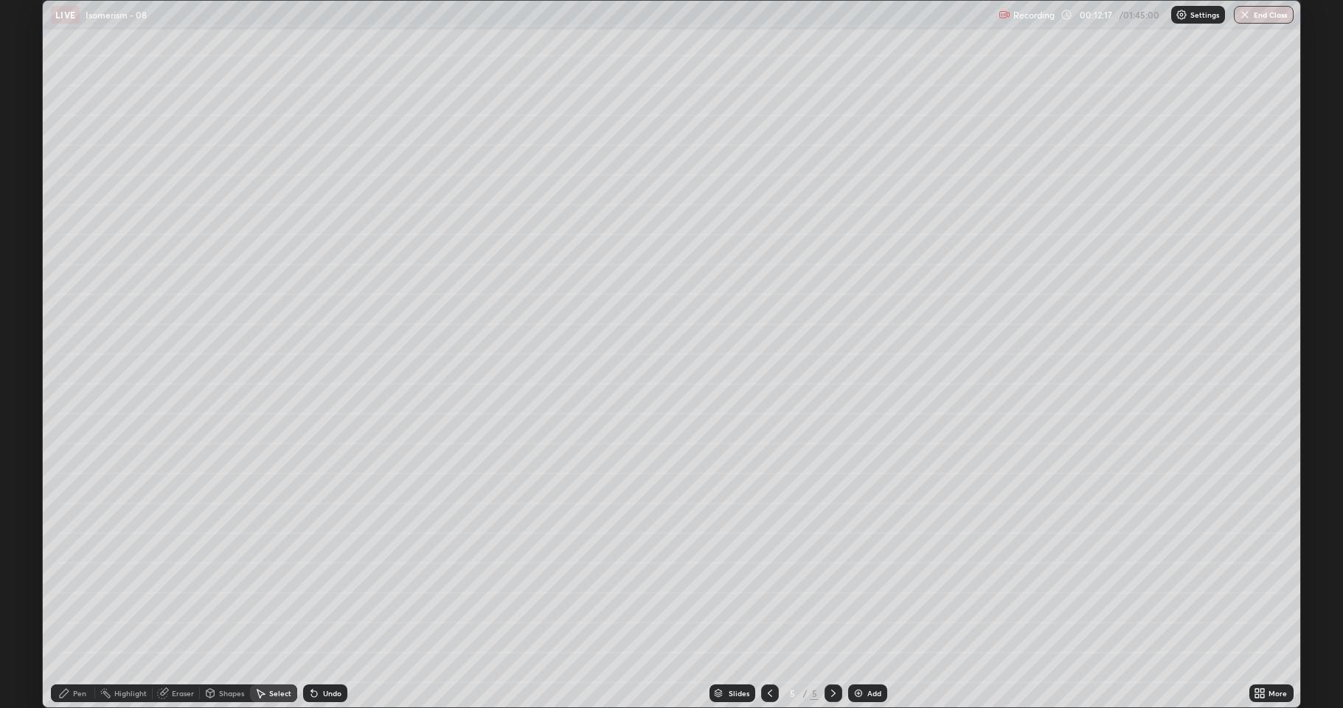
click at [182, 583] on div "Eraser" at bounding box center [183, 693] width 22 height 7
click at [83, 583] on div "Pen" at bounding box center [79, 693] width 13 height 7
click at [25, 344] on div at bounding box center [26, 342] width 9 height 9
click at [273, 583] on div "Select" at bounding box center [273, 693] width 47 height 18
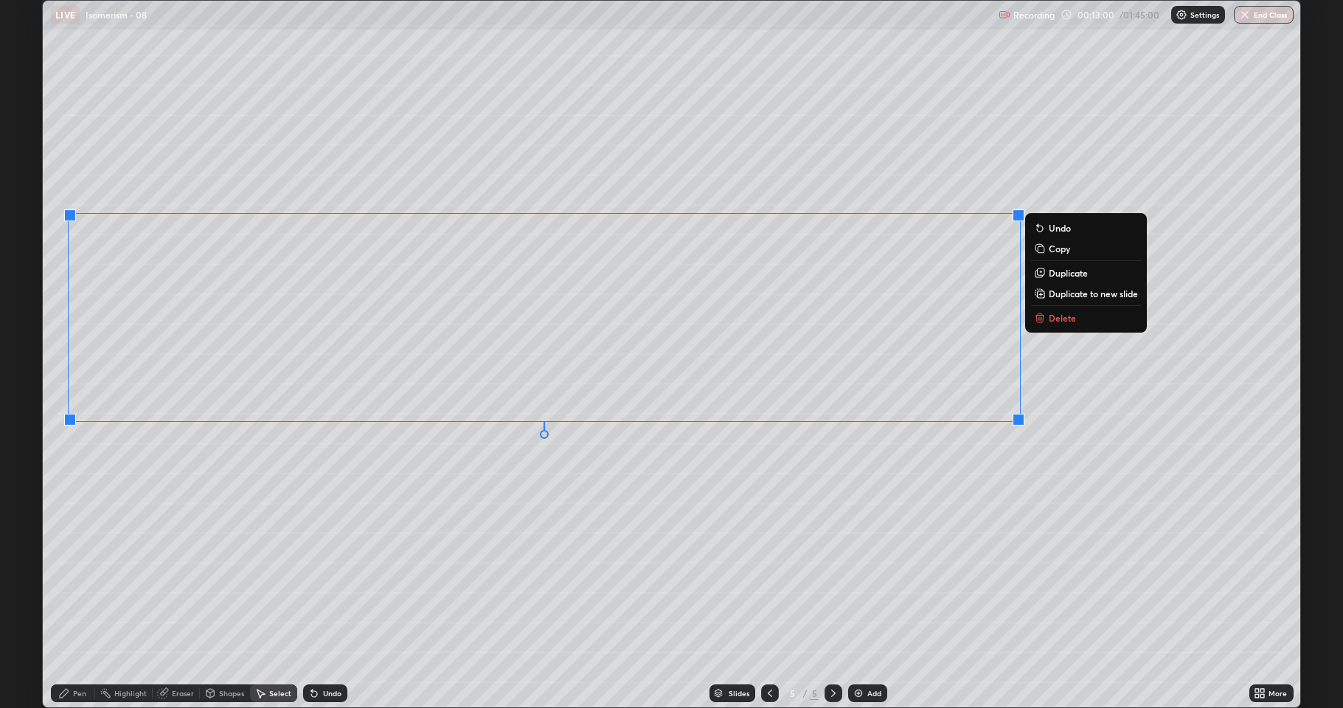
click at [944, 492] on div "0 ° Undo Copy Duplicate Duplicate to new slide Delete" at bounding box center [671, 354] width 1257 height 707
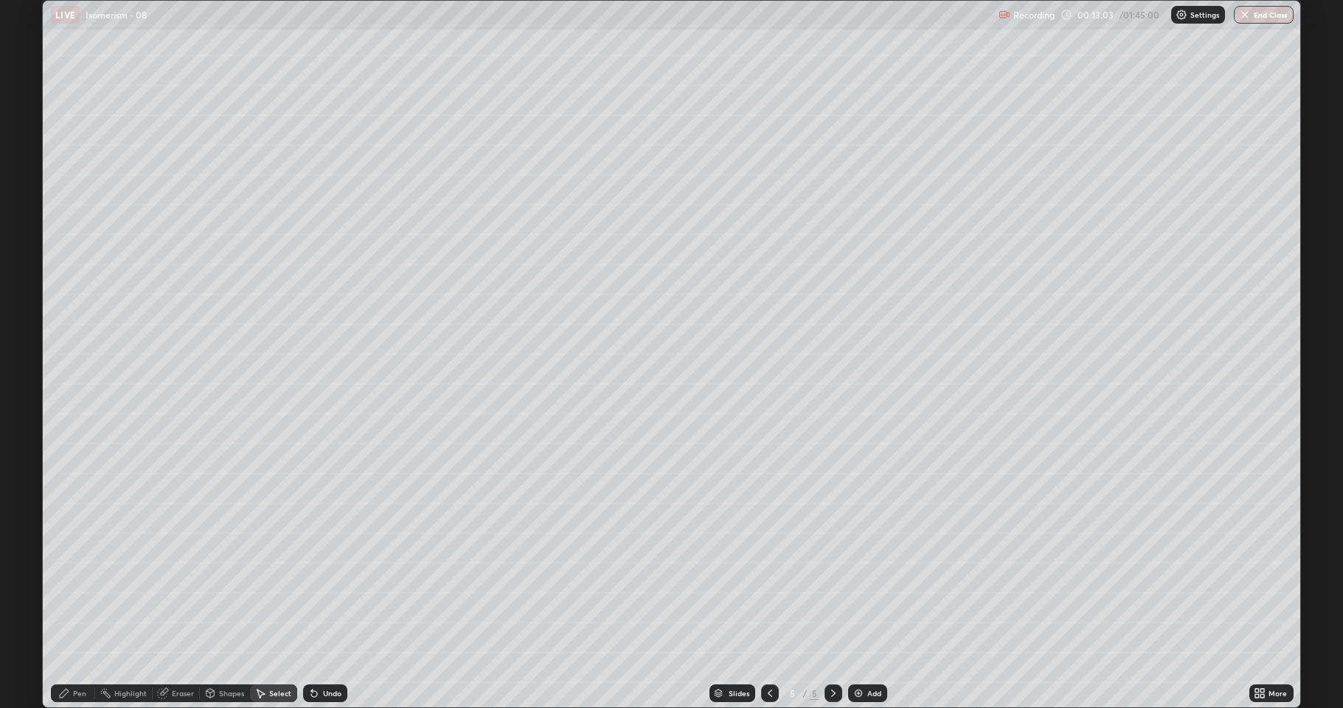
click at [172, 583] on div "Eraser" at bounding box center [183, 693] width 22 height 7
click at [220, 583] on div "Shapes" at bounding box center [231, 693] width 25 height 7
click at [274, 583] on div "Select" at bounding box center [280, 693] width 22 height 7
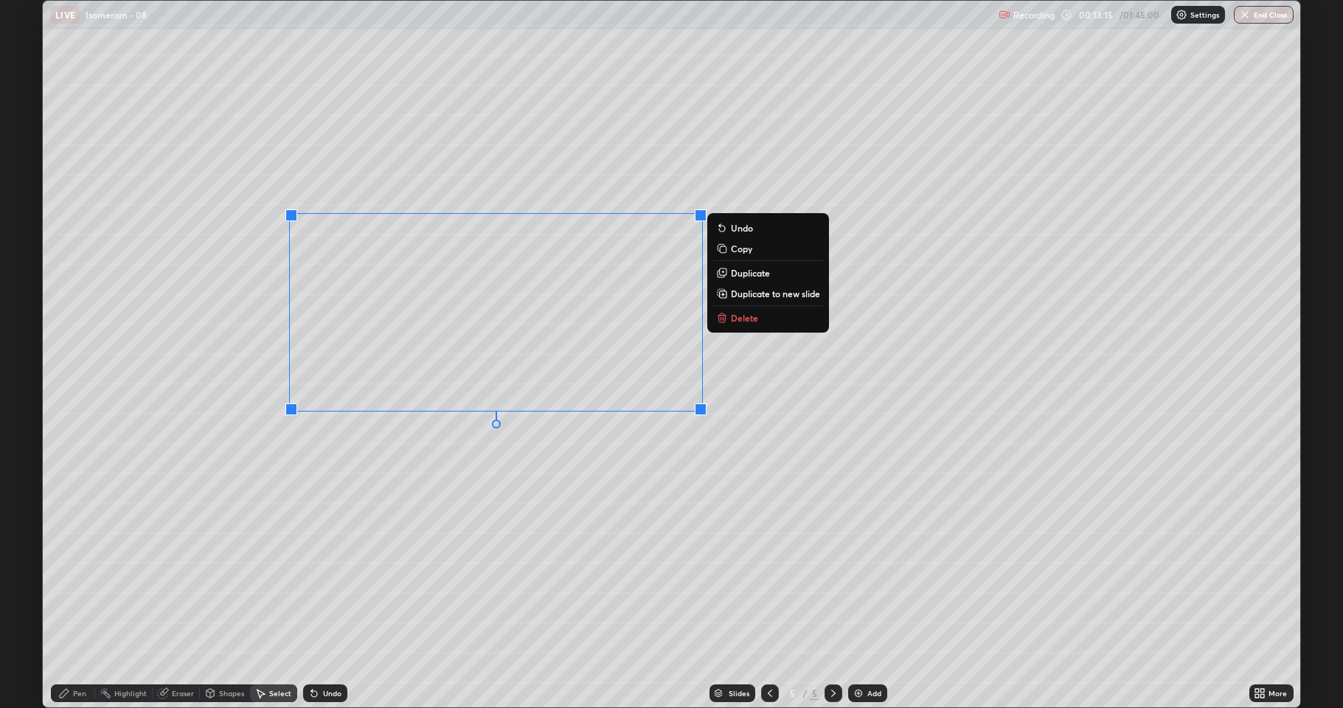
click at [750, 275] on p "Duplicate" at bounding box center [750, 273] width 39 height 12
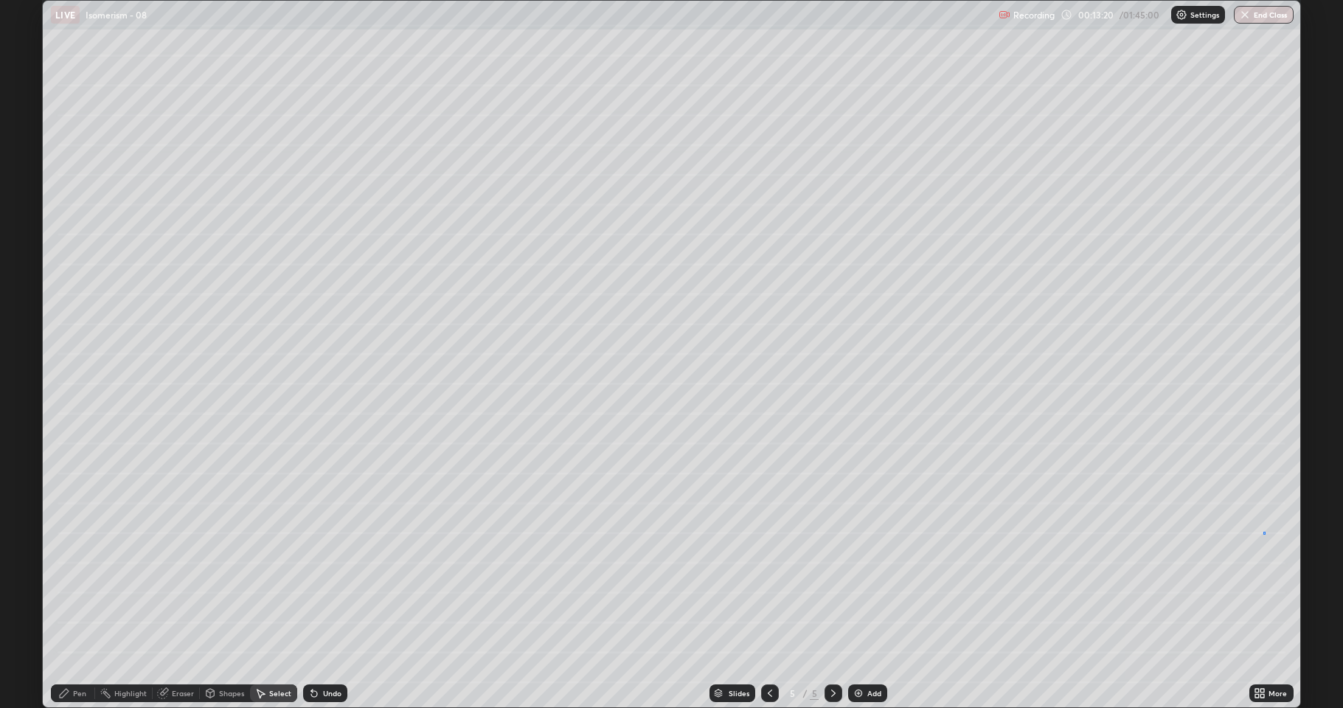
click at [1263, 532] on div "0 ° Undo Copy Duplicate Duplicate to new slide Delete" at bounding box center [671, 354] width 1257 height 707
click at [184, 583] on div "Eraser" at bounding box center [183, 693] width 22 height 7
click at [274, 583] on div "Select" at bounding box center [273, 694] width 47 height 30
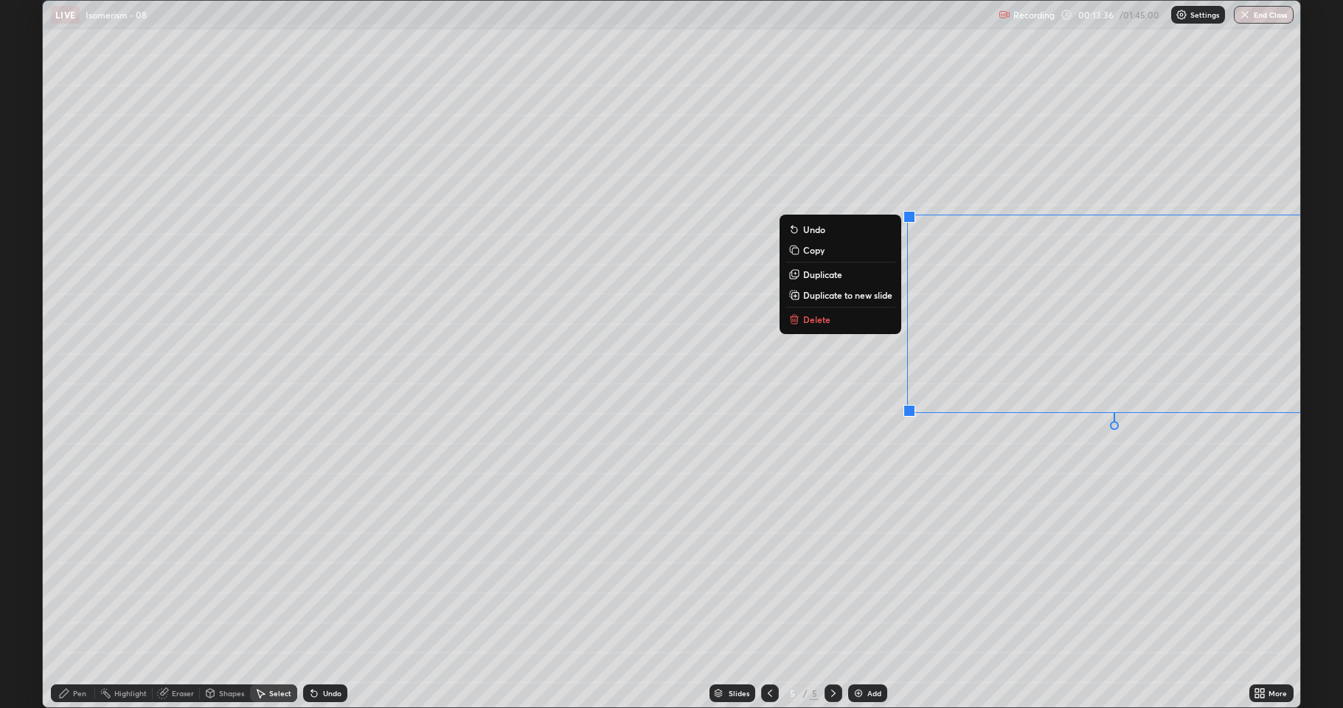
click at [1086, 479] on div "0 ° Undo Copy Duplicate Duplicate to new slide Delete" at bounding box center [671, 354] width 1257 height 707
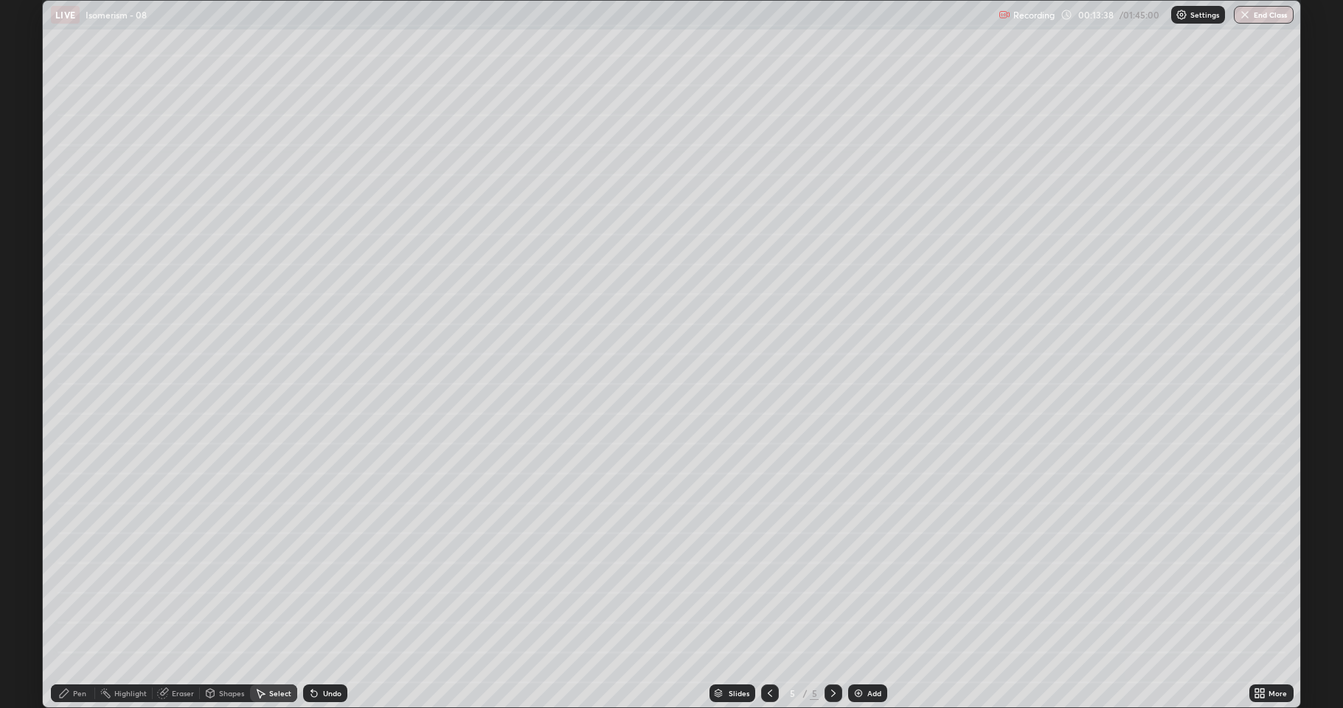
click at [83, 583] on div "Pen" at bounding box center [79, 693] width 13 height 7
click at [29, 440] on div at bounding box center [26, 436] width 9 height 9
click at [25, 388] on div at bounding box center [26, 389] width 9 height 9
click at [24, 345] on div at bounding box center [26, 342] width 9 height 9
click at [18, 437] on div at bounding box center [27, 437] width 18 height 18
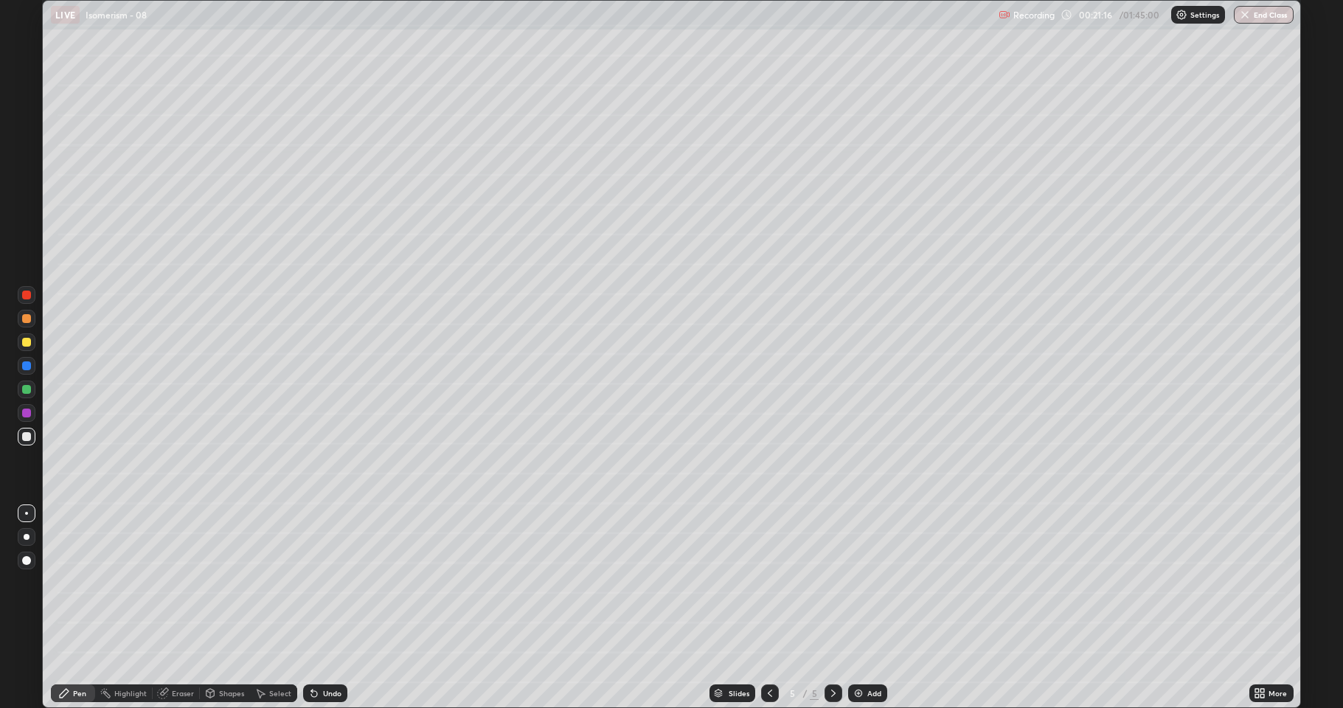
click at [27, 345] on div at bounding box center [26, 342] width 9 height 9
click at [24, 438] on div at bounding box center [26, 436] width 9 height 9
click at [30, 347] on div at bounding box center [27, 342] width 18 height 18
click at [862, 583] on img at bounding box center [859, 693] width 12 height 12
click at [30, 437] on div at bounding box center [26, 436] width 9 height 9
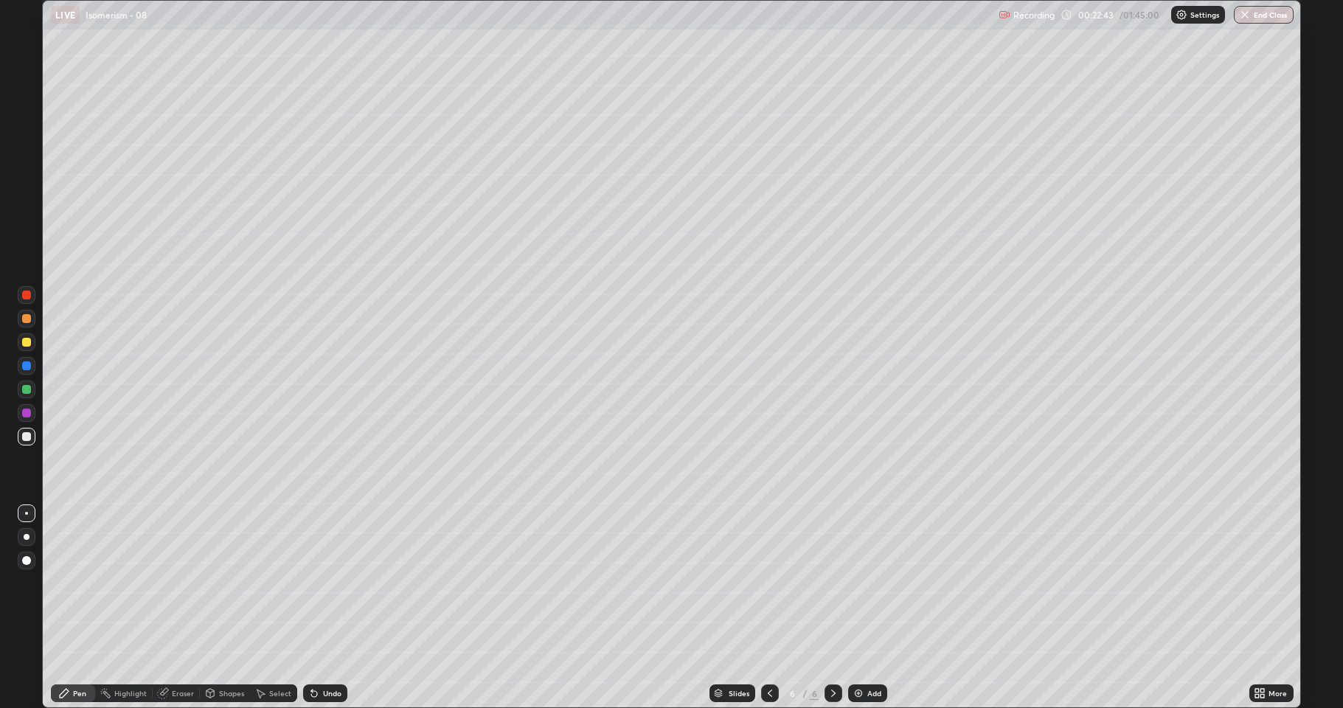
click at [27, 345] on div at bounding box center [26, 342] width 9 height 9
click at [311, 583] on icon at bounding box center [314, 693] width 12 height 12
click at [319, 583] on div "Undo" at bounding box center [325, 693] width 44 height 18
click at [226, 583] on div "Shapes" at bounding box center [231, 693] width 25 height 7
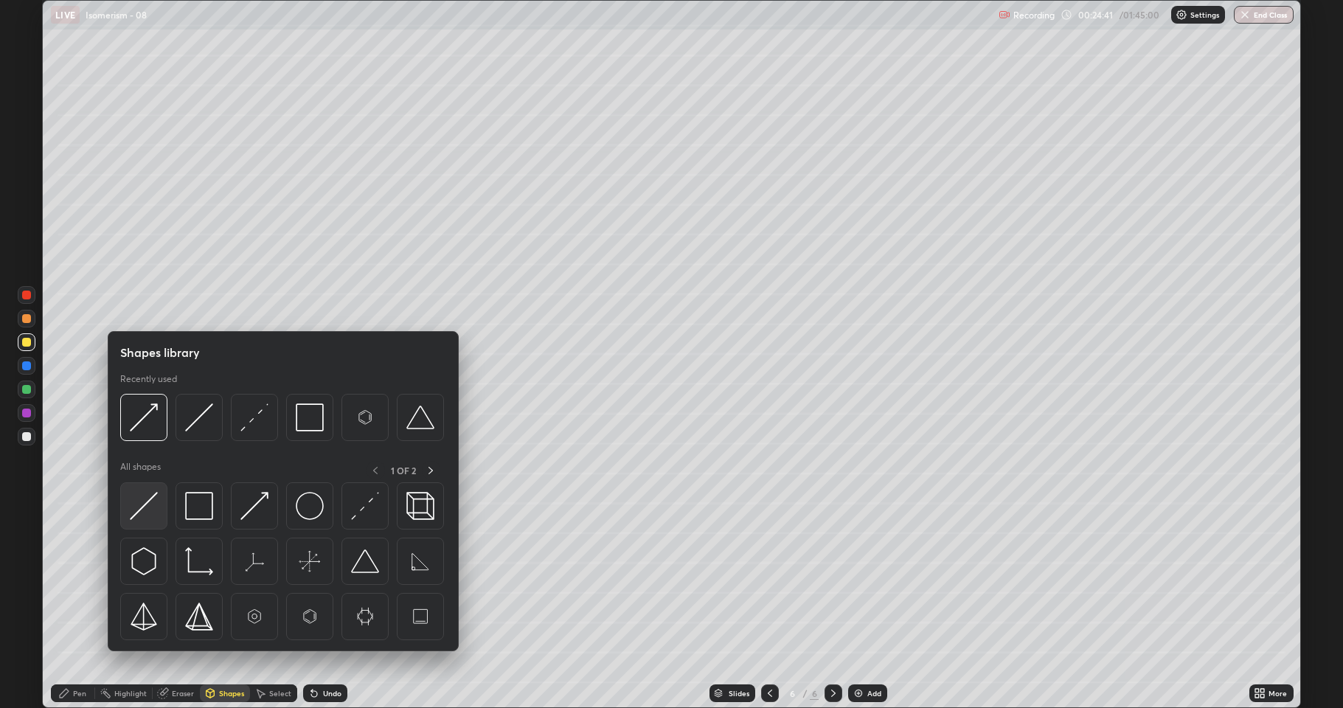
click at [152, 516] on img at bounding box center [144, 506] width 28 height 28
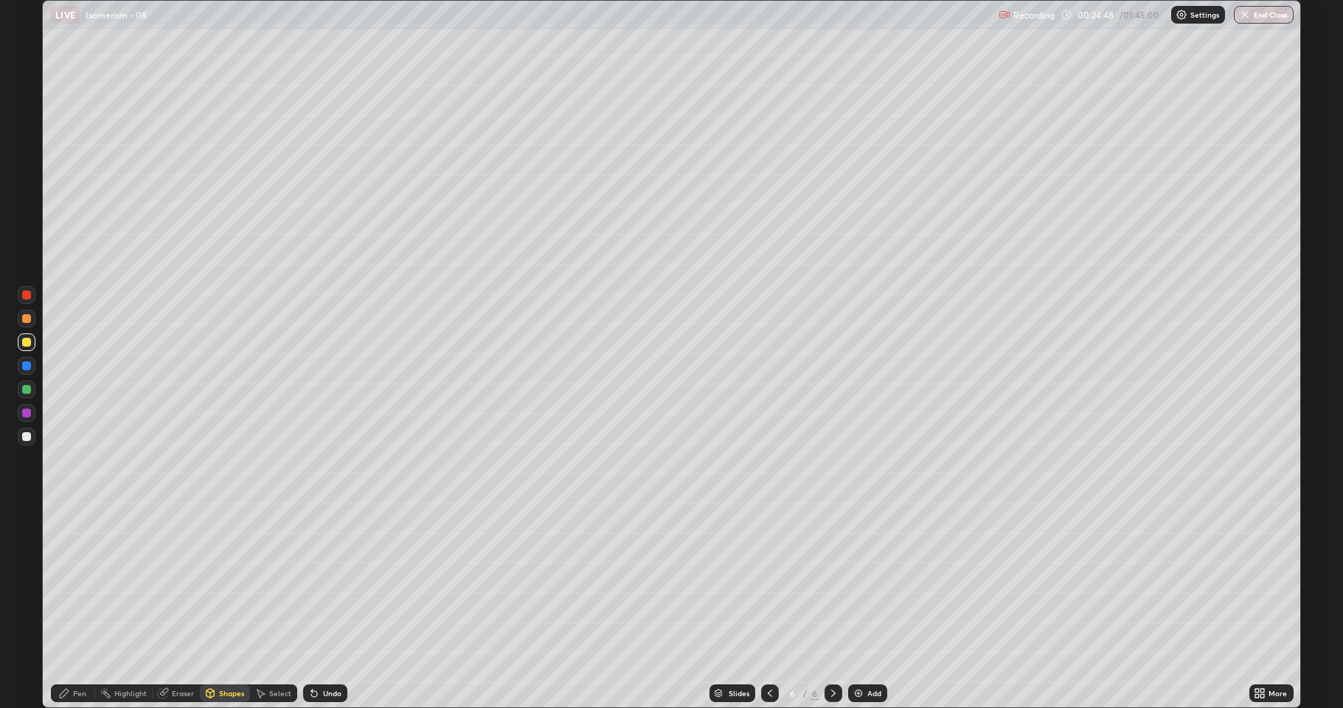
click at [232, 583] on div "Shapes" at bounding box center [231, 693] width 25 height 7
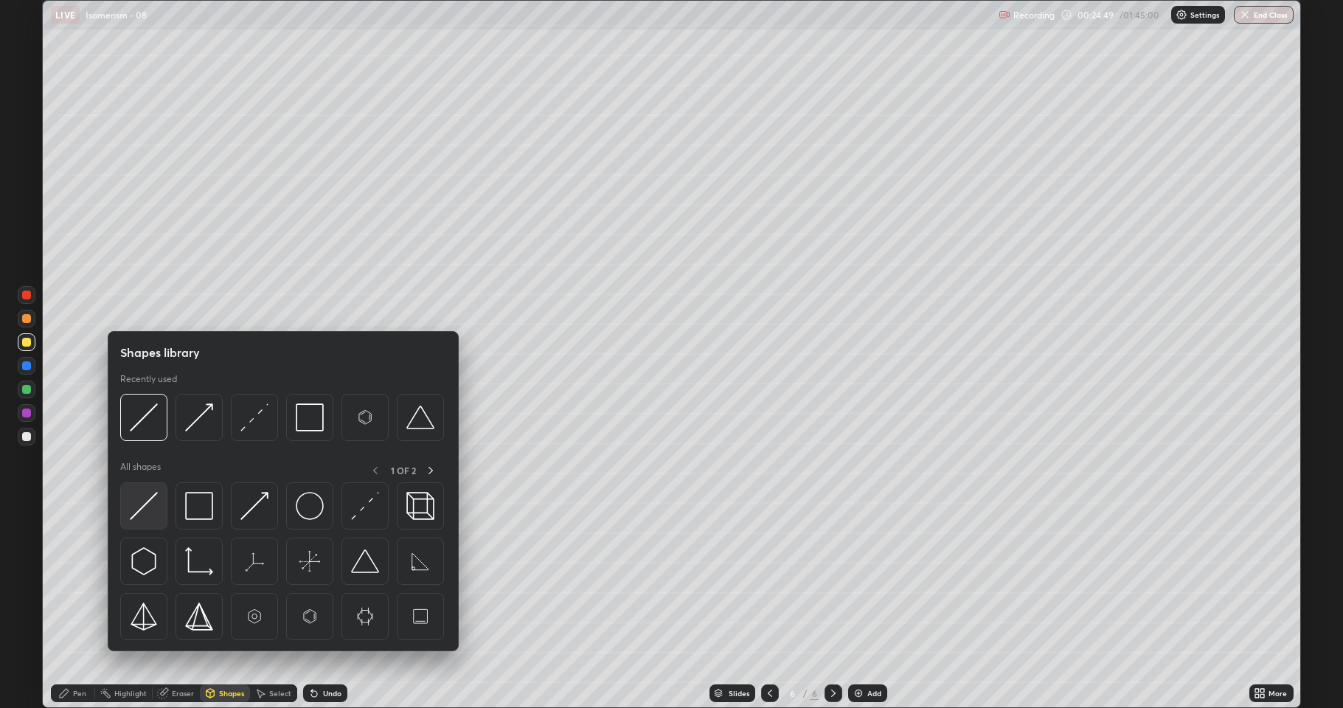
click at [153, 511] on img at bounding box center [144, 506] width 28 height 28
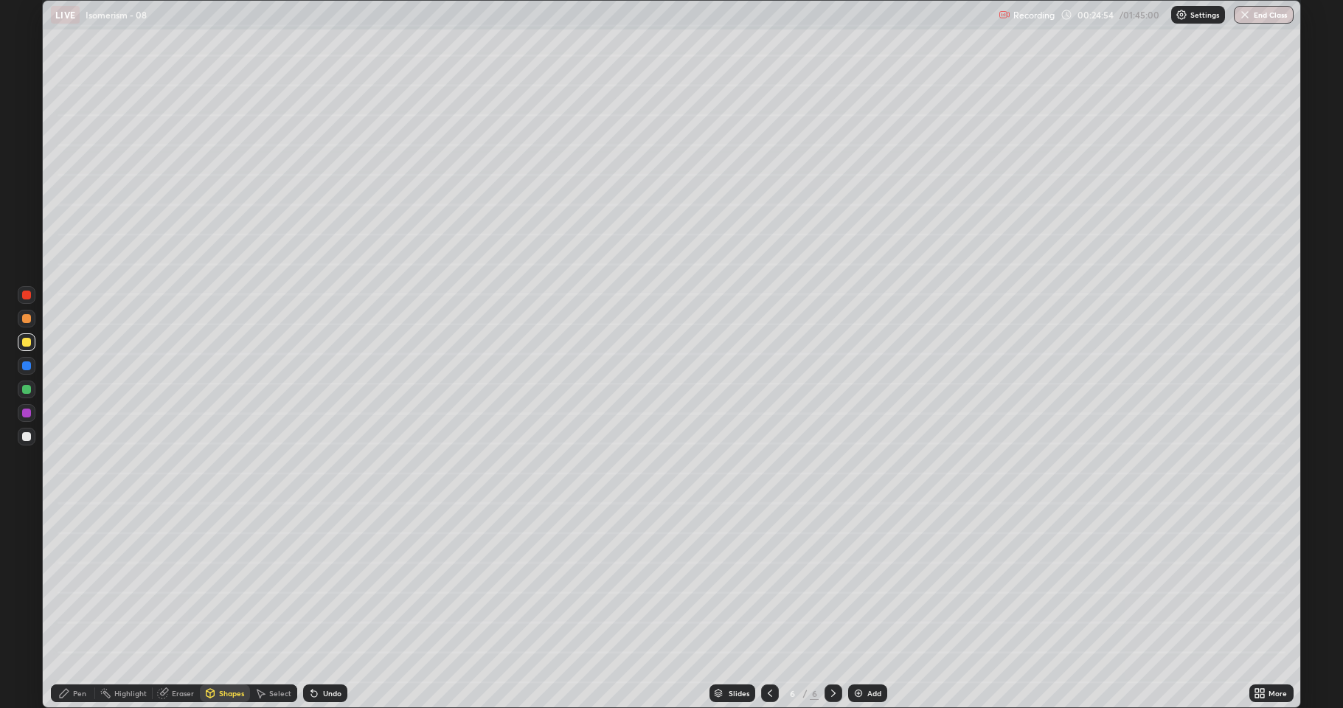
click at [26, 437] on div at bounding box center [26, 436] width 9 height 9
click at [219, 583] on div "Shapes" at bounding box center [231, 693] width 25 height 7
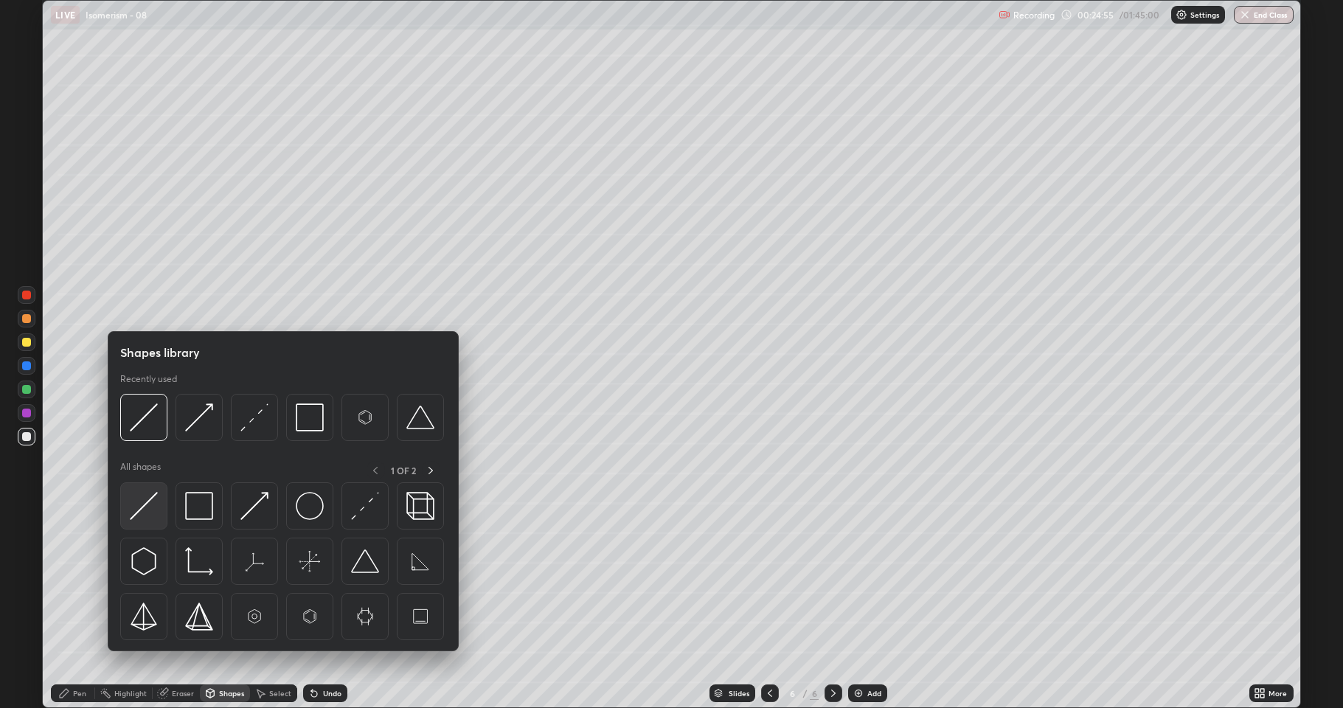
click at [155, 507] on img at bounding box center [144, 506] width 28 height 28
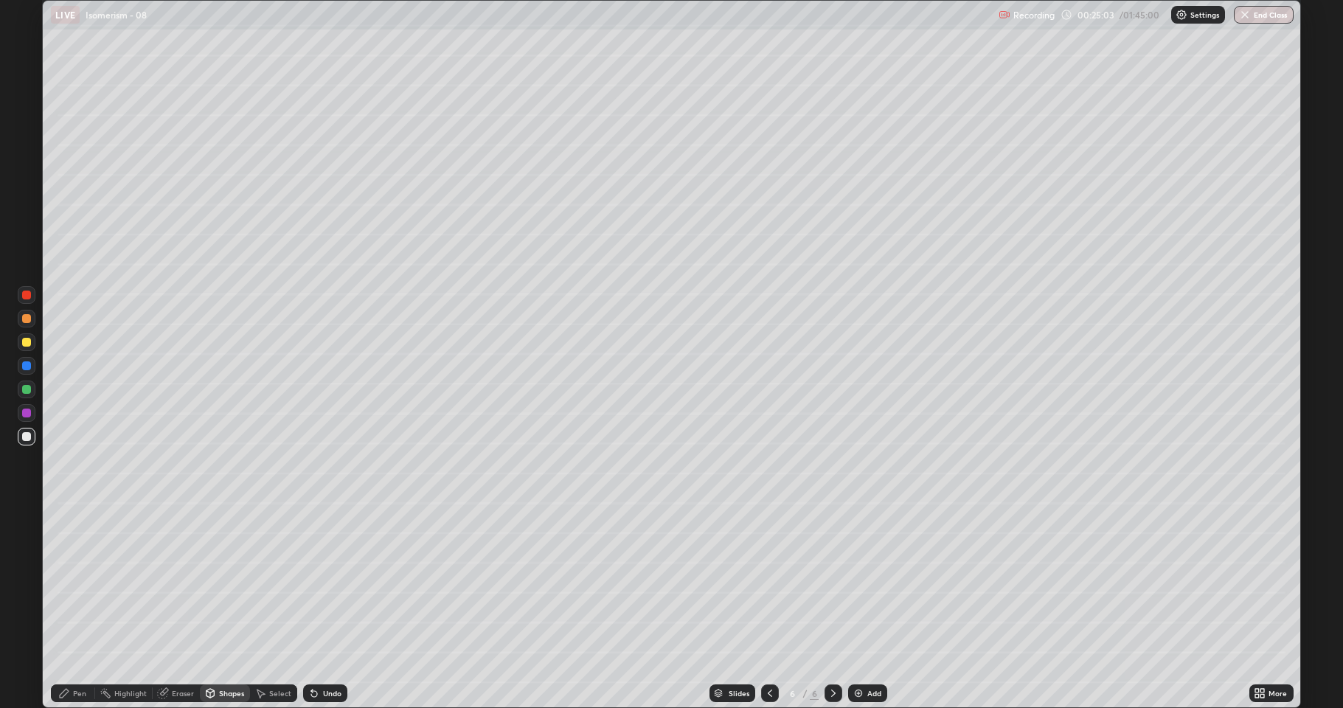
click at [71, 583] on div "Pen" at bounding box center [73, 693] width 44 height 18
click at [28, 440] on div at bounding box center [26, 436] width 9 height 9
click at [27, 385] on div at bounding box center [26, 389] width 9 height 9
click at [27, 434] on div at bounding box center [26, 436] width 9 height 9
click at [28, 389] on div at bounding box center [26, 389] width 9 height 9
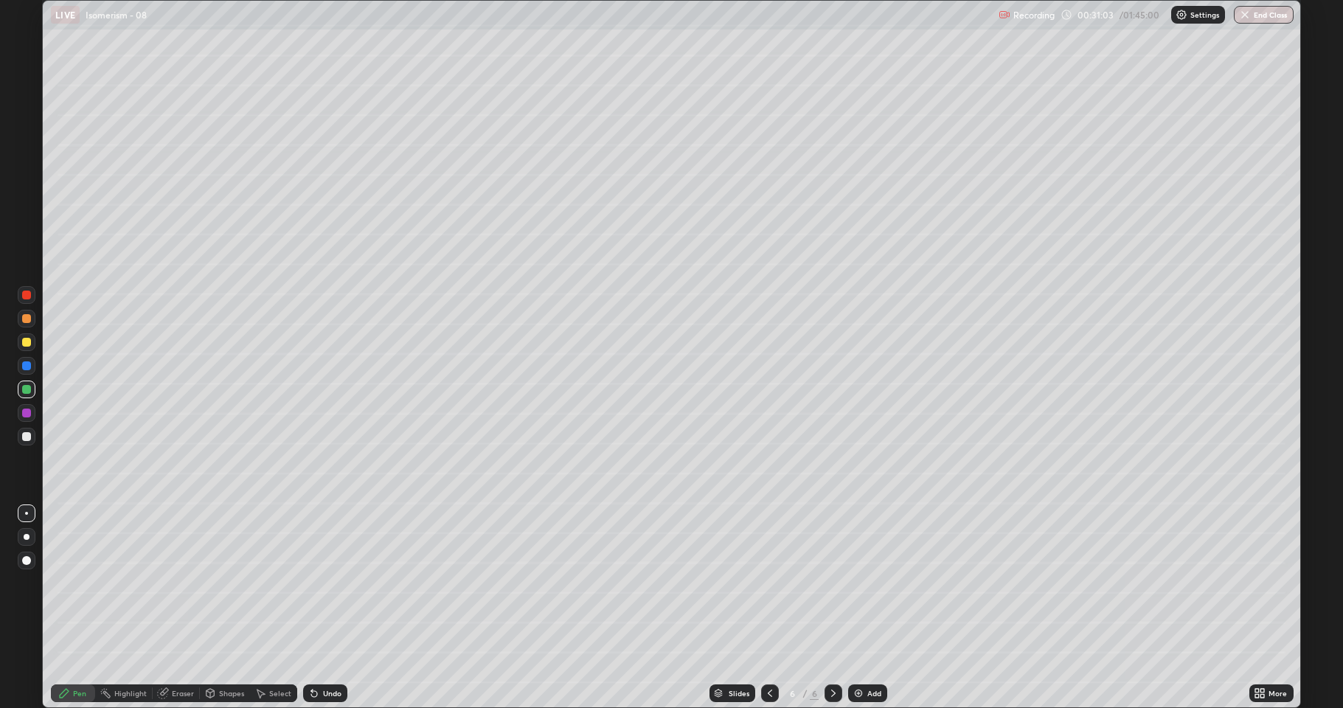
click at [226, 583] on div "Shapes" at bounding box center [231, 693] width 25 height 7
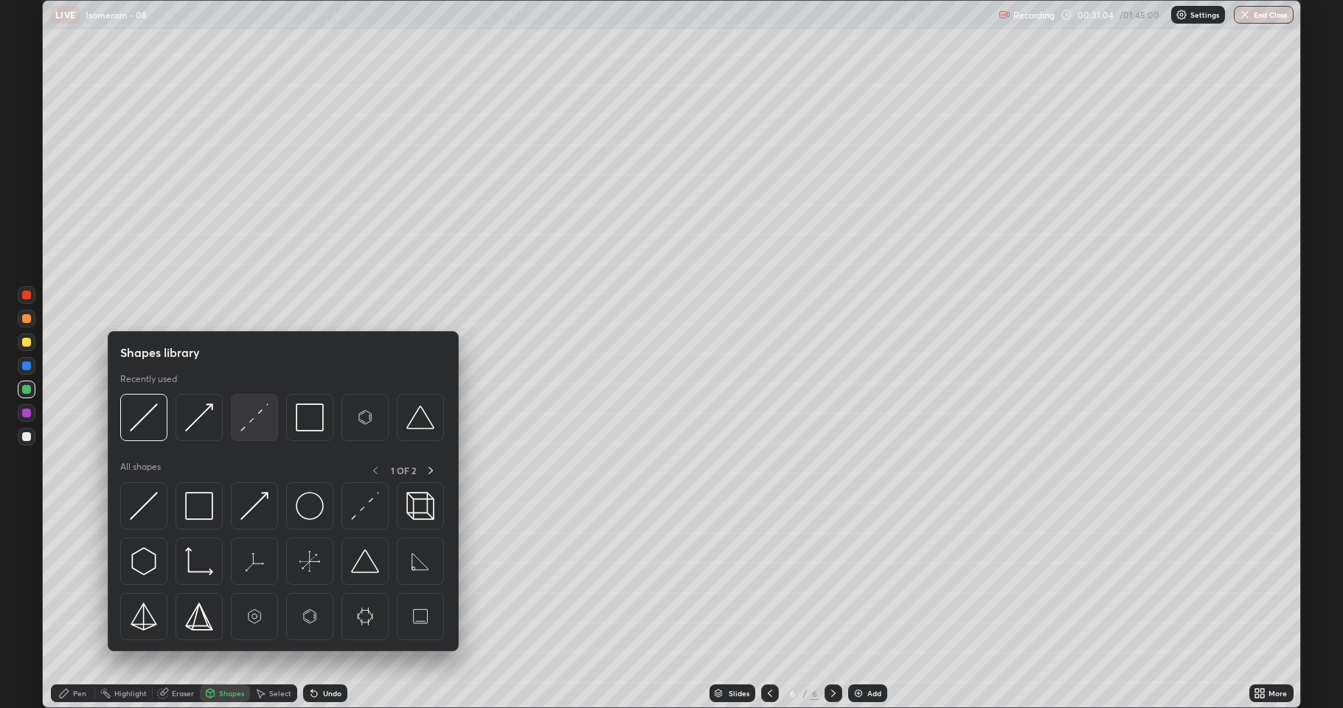
click at [250, 428] on img at bounding box center [254, 417] width 28 height 28
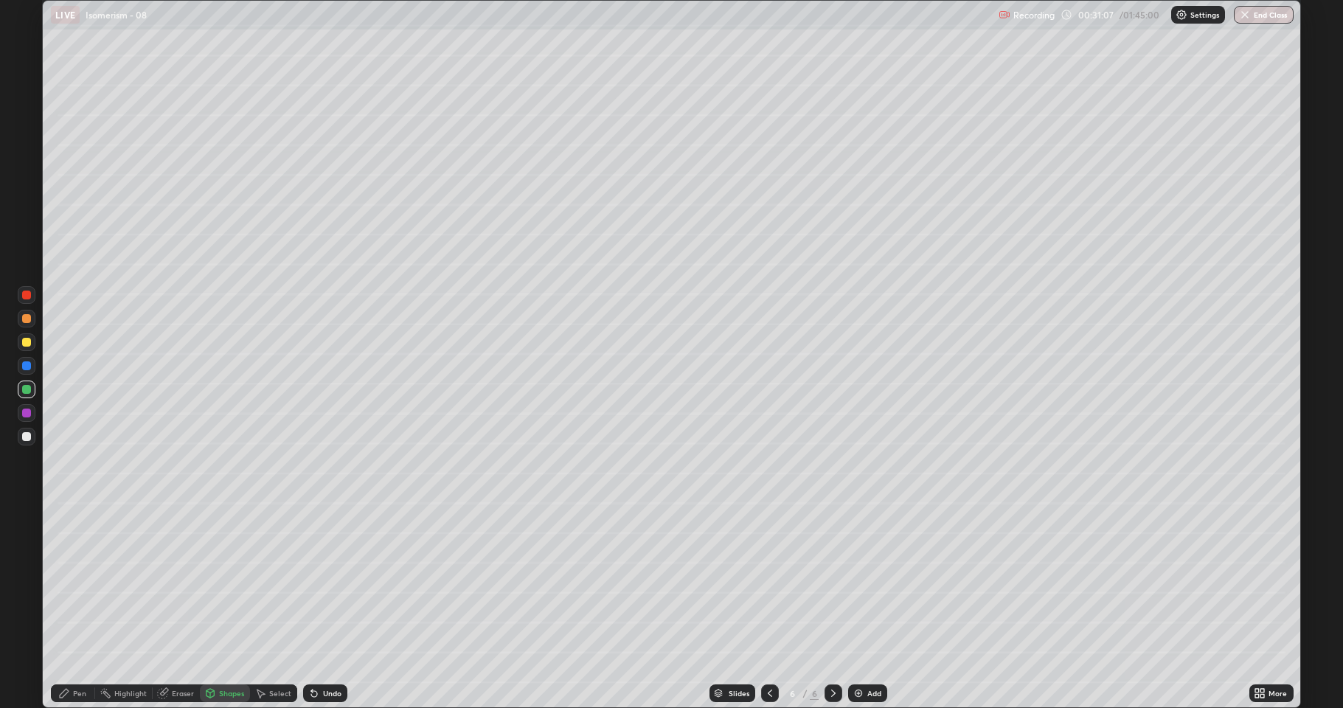
click at [28, 414] on div at bounding box center [26, 413] width 9 height 9
click at [313, 583] on icon at bounding box center [314, 694] width 6 height 6
click at [28, 319] on div at bounding box center [26, 318] width 9 height 9
click at [28, 341] on div at bounding box center [26, 342] width 9 height 9
click at [319, 583] on div "Undo" at bounding box center [325, 693] width 44 height 18
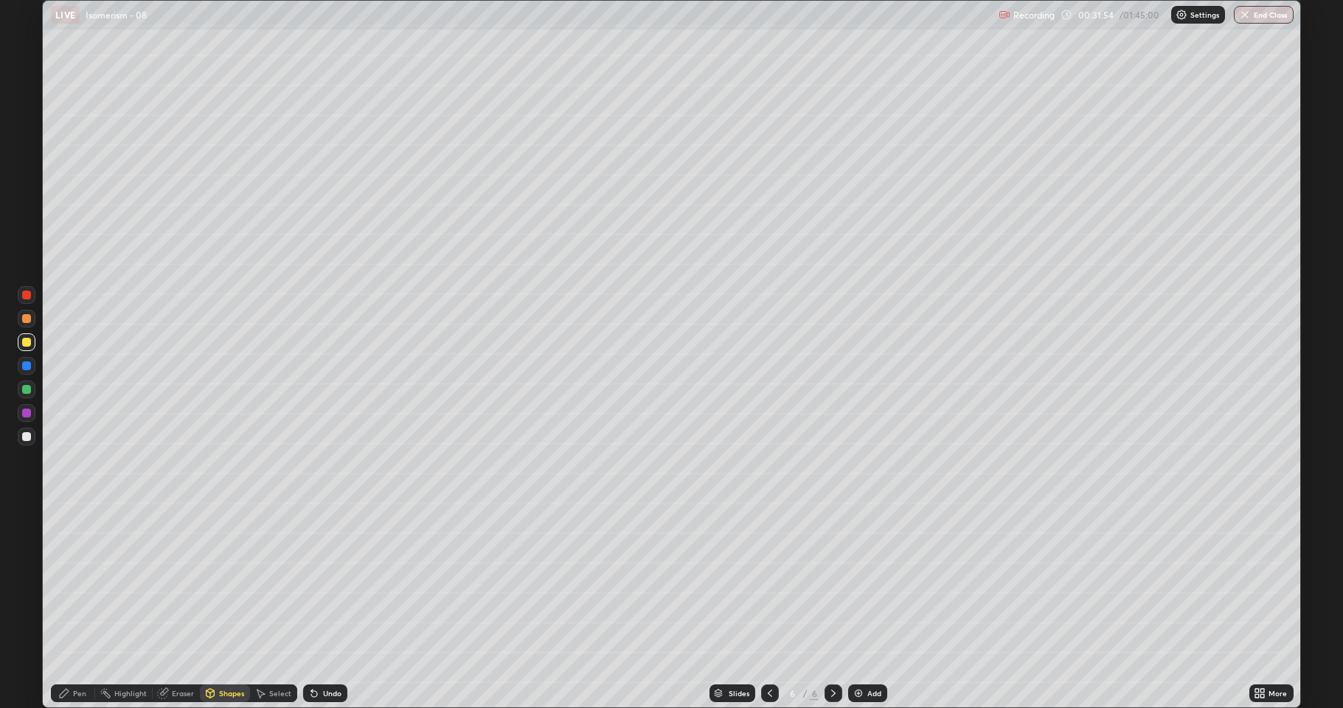
click at [86, 583] on div "Pen" at bounding box center [73, 693] width 44 height 18
click at [24, 348] on div at bounding box center [27, 342] width 18 height 18
click at [27, 369] on div at bounding box center [26, 365] width 9 height 9
click at [233, 583] on div "Shapes" at bounding box center [225, 693] width 50 height 18
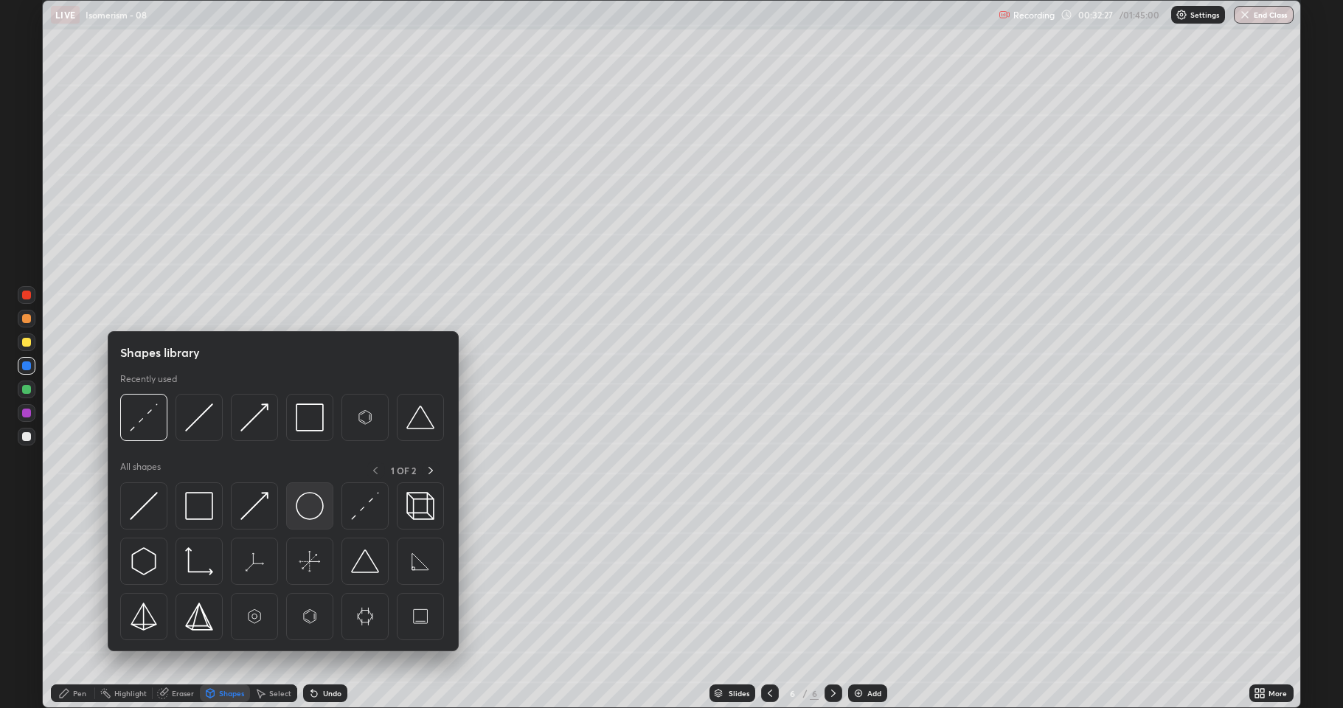
click at [313, 514] on img at bounding box center [310, 506] width 28 height 28
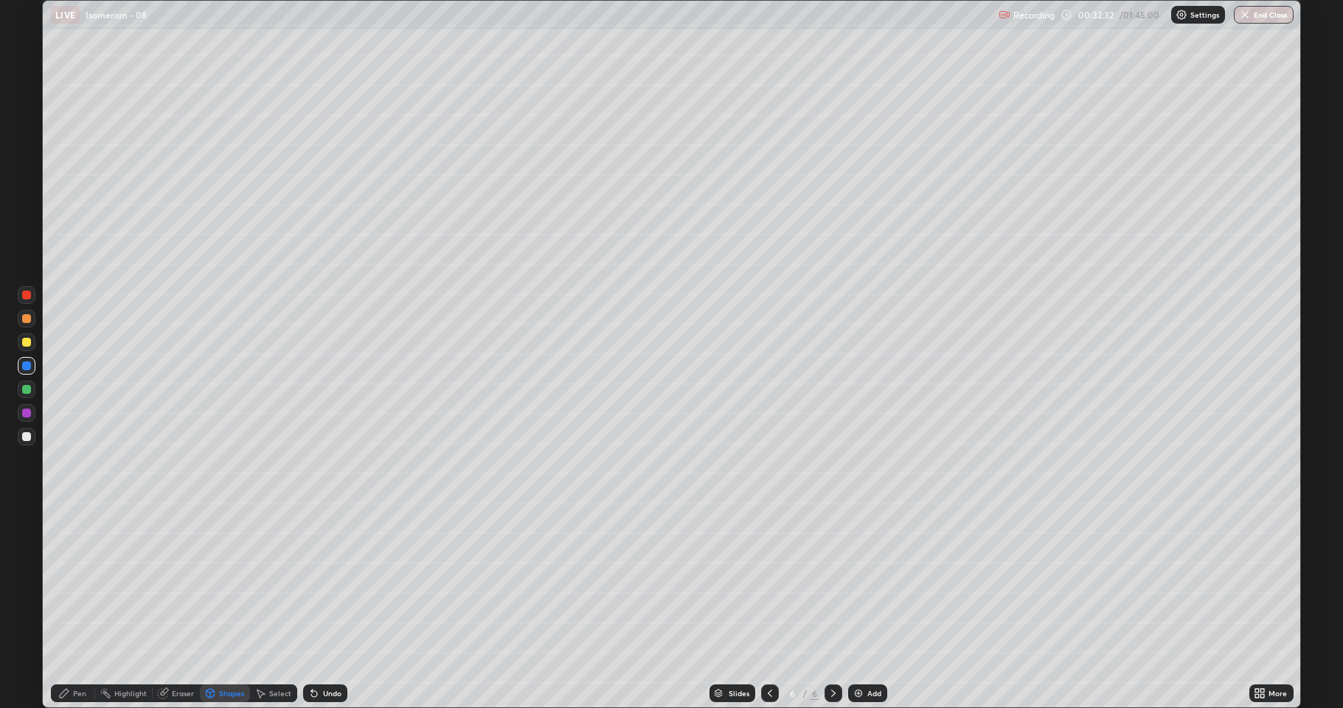
click at [80, 583] on div "Pen" at bounding box center [79, 693] width 13 height 7
click at [226, 583] on div "Shapes" at bounding box center [231, 693] width 25 height 7
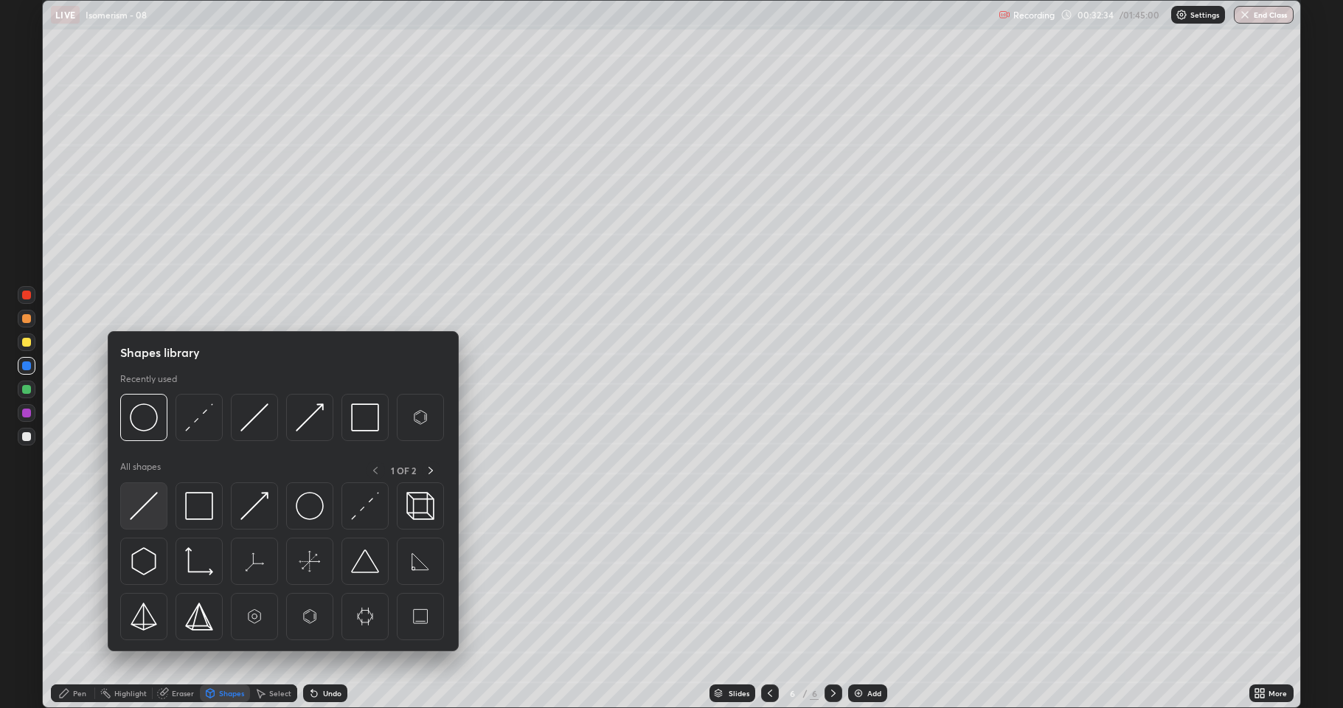
click at [159, 513] on div at bounding box center [143, 505] width 47 height 47
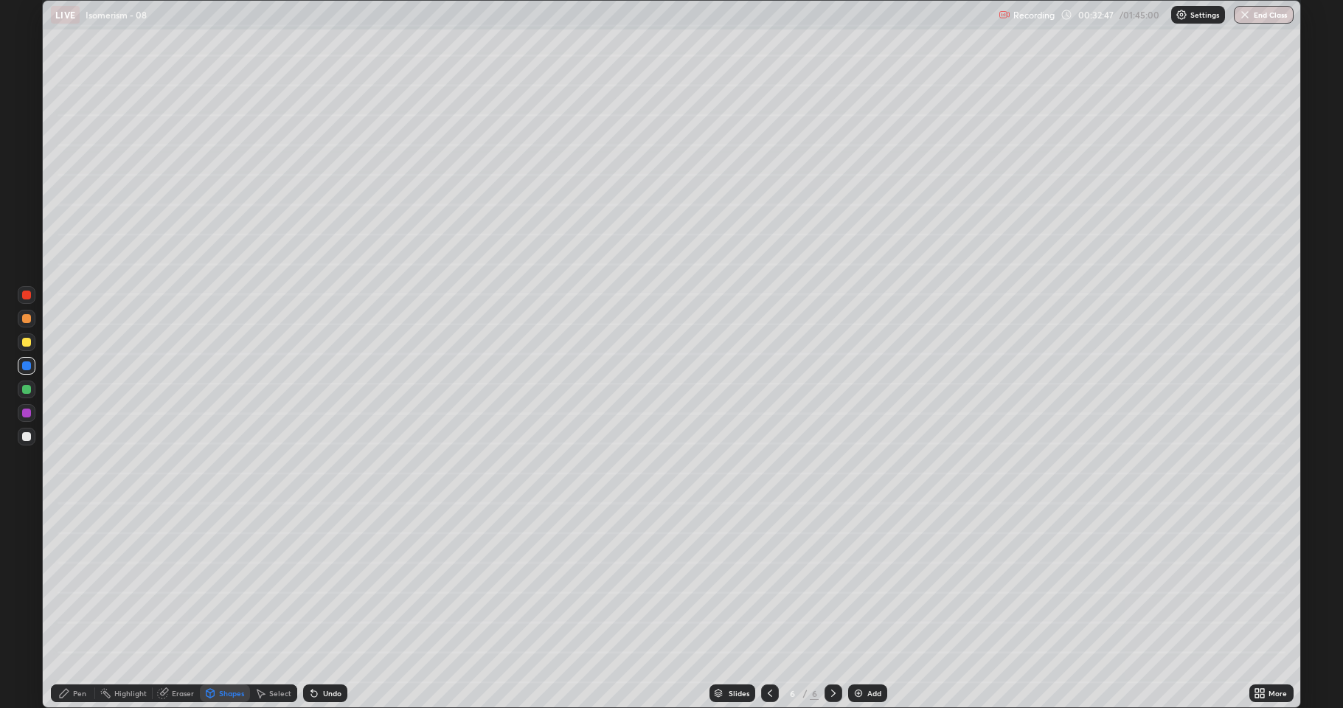
click at [220, 583] on div "Shapes" at bounding box center [225, 693] width 50 height 18
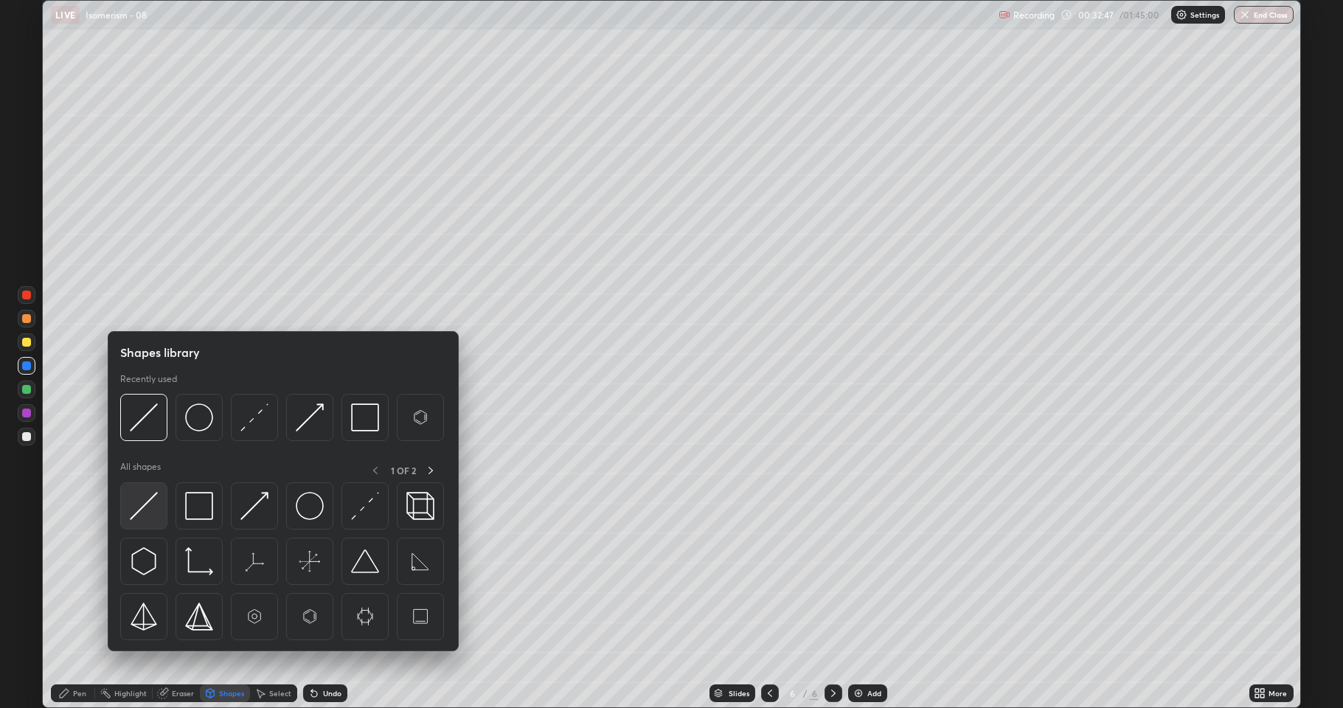
click at [151, 512] on img at bounding box center [144, 506] width 28 height 28
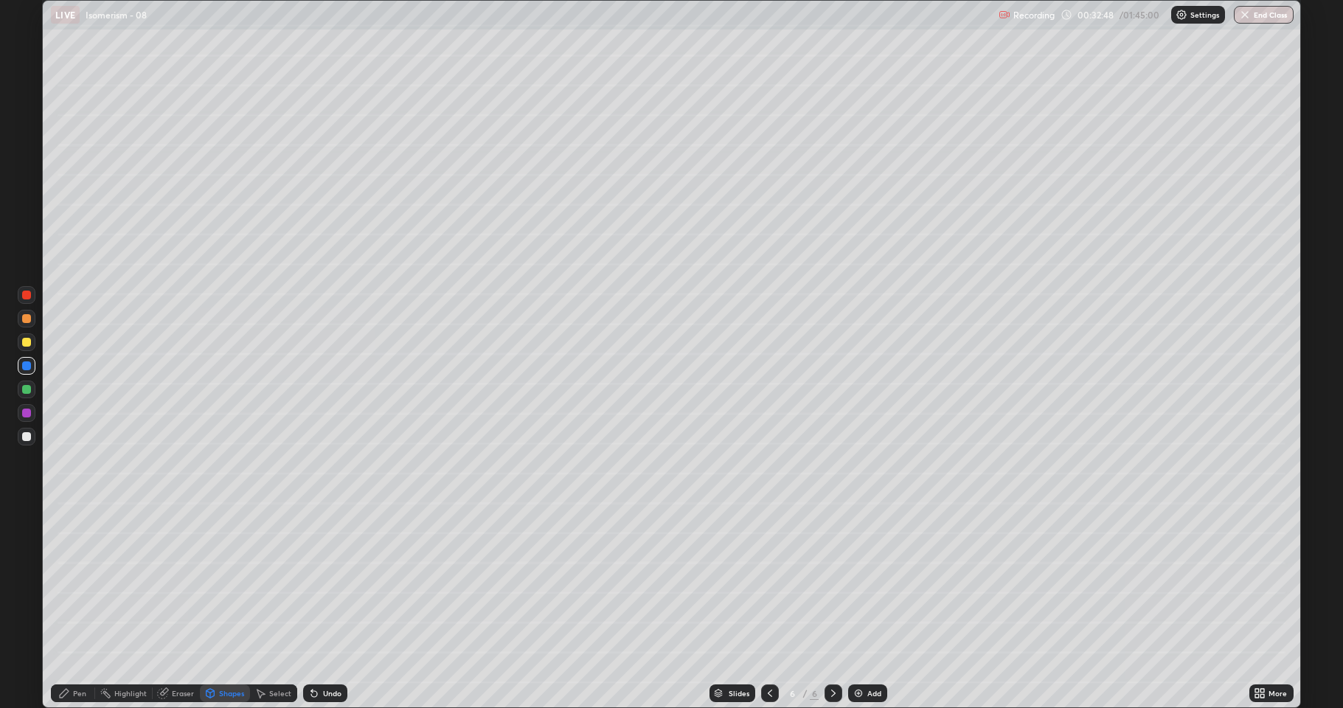
click at [27, 439] on div at bounding box center [26, 436] width 9 height 9
click at [26, 382] on div at bounding box center [27, 390] width 18 height 18
click at [26, 437] on div at bounding box center [26, 436] width 9 height 9
click at [27, 345] on div at bounding box center [26, 342] width 9 height 9
click at [30, 413] on div at bounding box center [26, 413] width 9 height 9
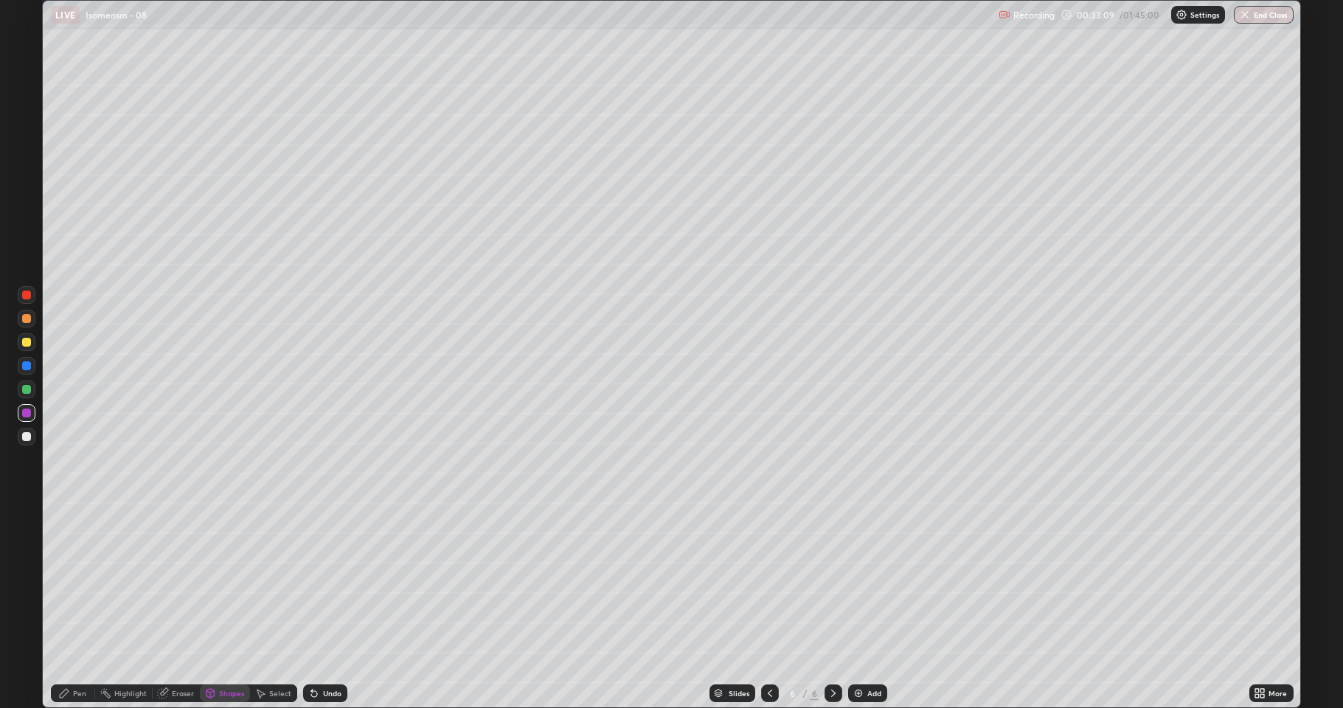
click at [66, 583] on div "Pen" at bounding box center [73, 693] width 44 height 18
click at [30, 437] on div at bounding box center [26, 436] width 9 height 9
click at [27, 392] on div at bounding box center [26, 389] width 9 height 9
click at [854, 583] on img at bounding box center [859, 693] width 12 height 12
click at [29, 342] on div at bounding box center [26, 342] width 9 height 9
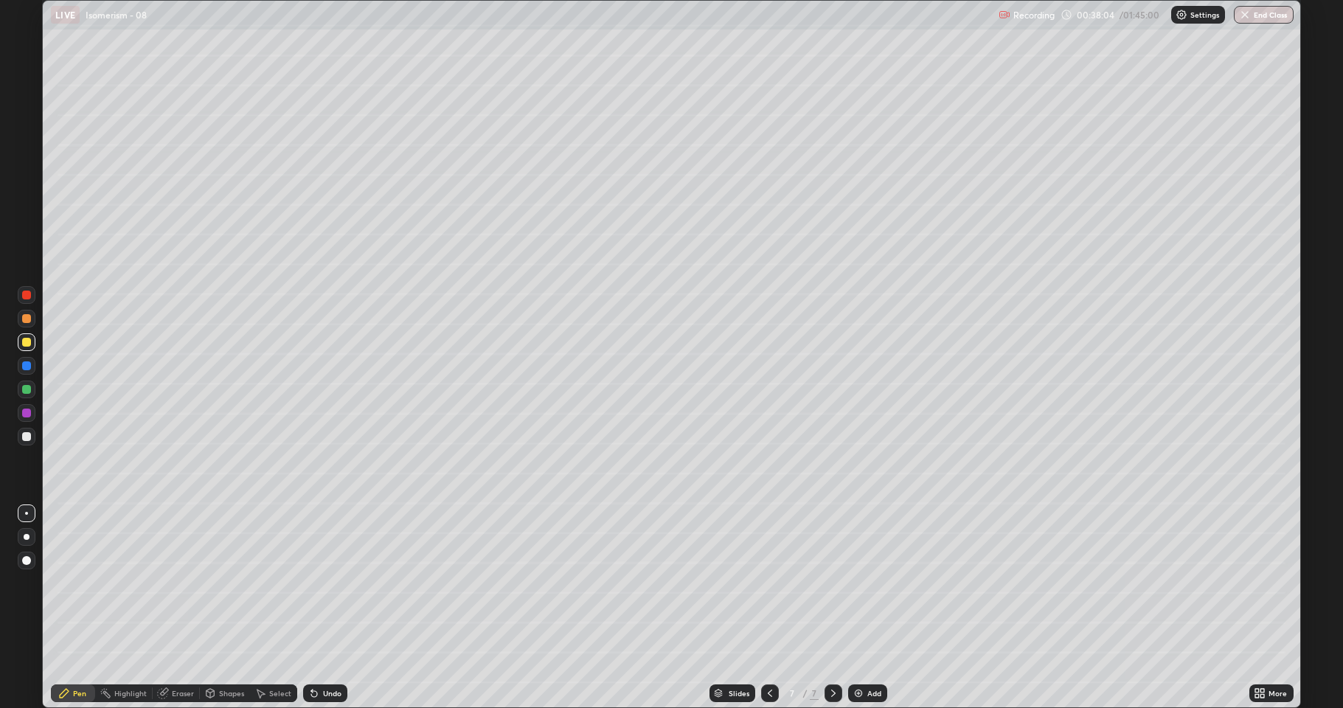
click at [764, 583] on icon at bounding box center [770, 693] width 12 height 12
click at [831, 583] on icon at bounding box center [833, 693] width 4 height 7
click at [776, 583] on div at bounding box center [770, 693] width 18 height 18
click at [764, 583] on icon at bounding box center [770, 693] width 12 height 12
click at [831, 583] on icon at bounding box center [833, 693] width 4 height 7
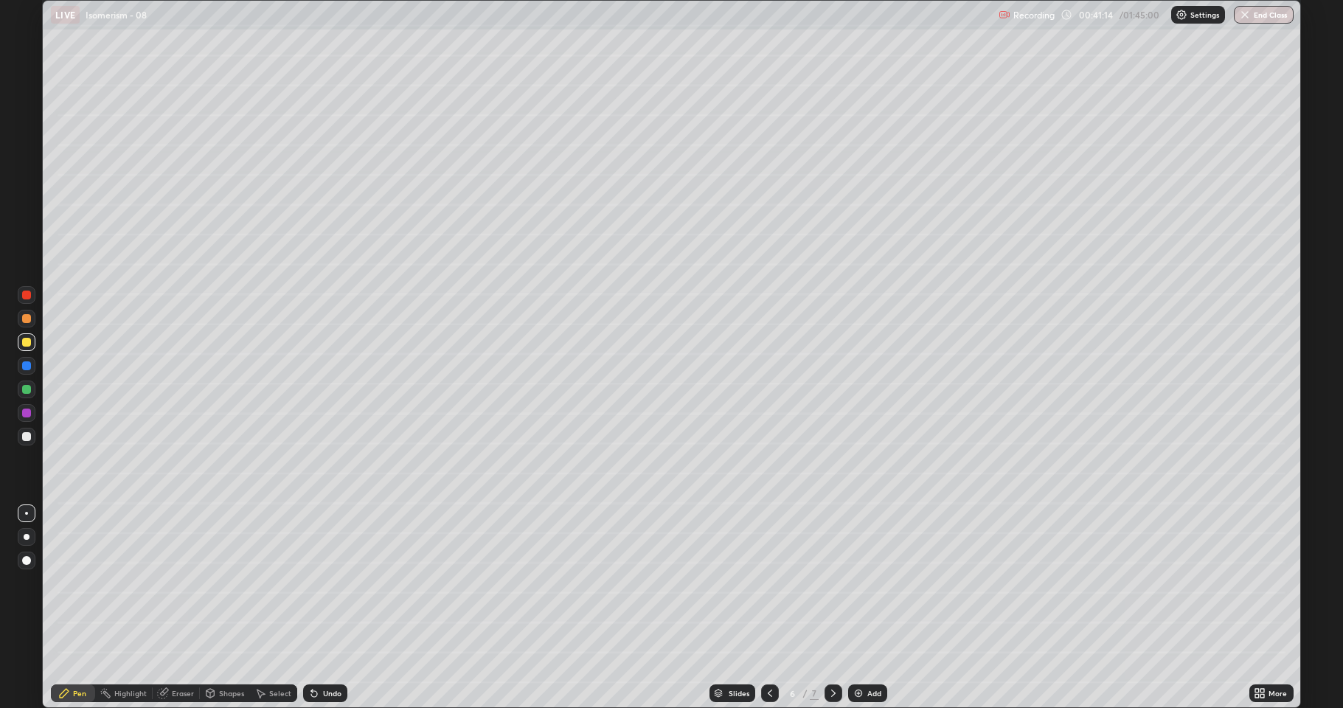
click at [830, 583] on div at bounding box center [834, 693] width 18 height 18
click at [182, 583] on div "Eraser" at bounding box center [183, 693] width 22 height 7
click at [79, 583] on div "Pen" at bounding box center [79, 693] width 13 height 7
click at [24, 435] on div at bounding box center [26, 436] width 9 height 9
click at [24, 389] on div at bounding box center [26, 389] width 9 height 9
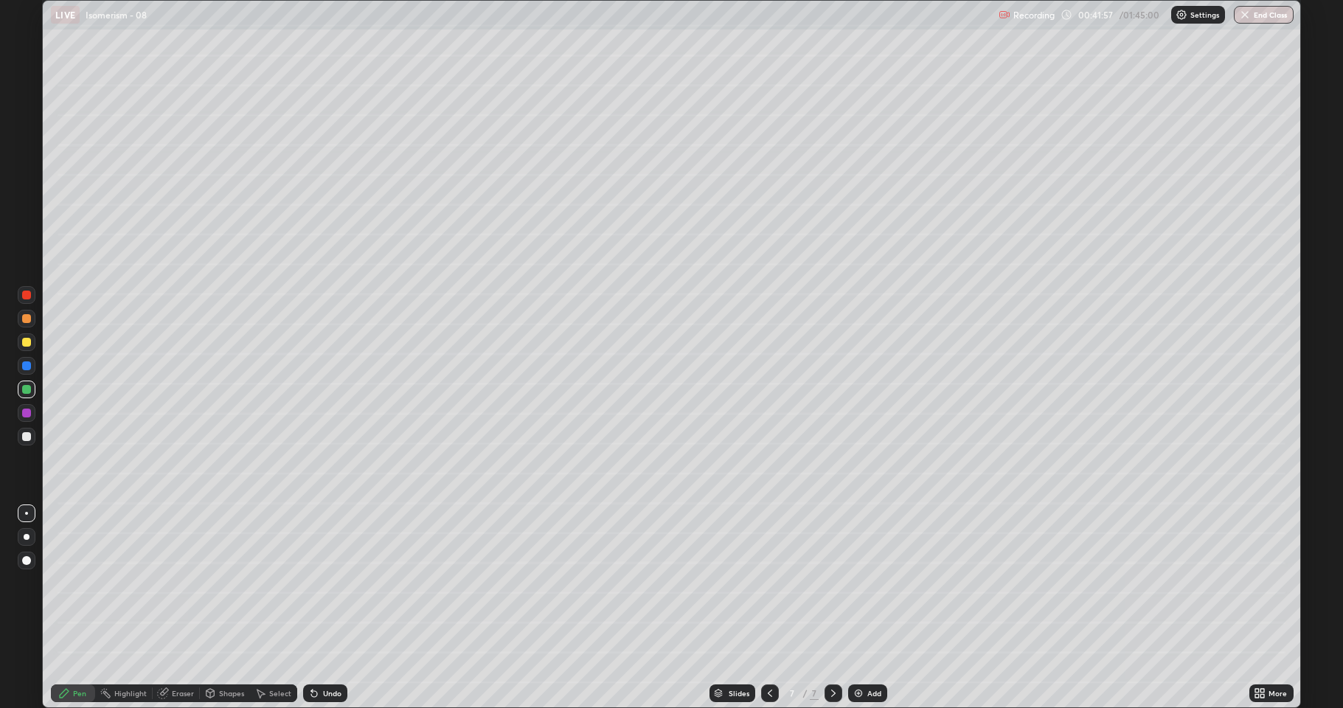
click at [330, 583] on div "Undo" at bounding box center [332, 693] width 18 height 7
click at [26, 438] on div at bounding box center [26, 436] width 9 height 9
click at [23, 343] on div at bounding box center [26, 342] width 9 height 9
click at [24, 388] on div at bounding box center [26, 389] width 9 height 9
click at [26, 443] on div at bounding box center [27, 437] width 18 height 18
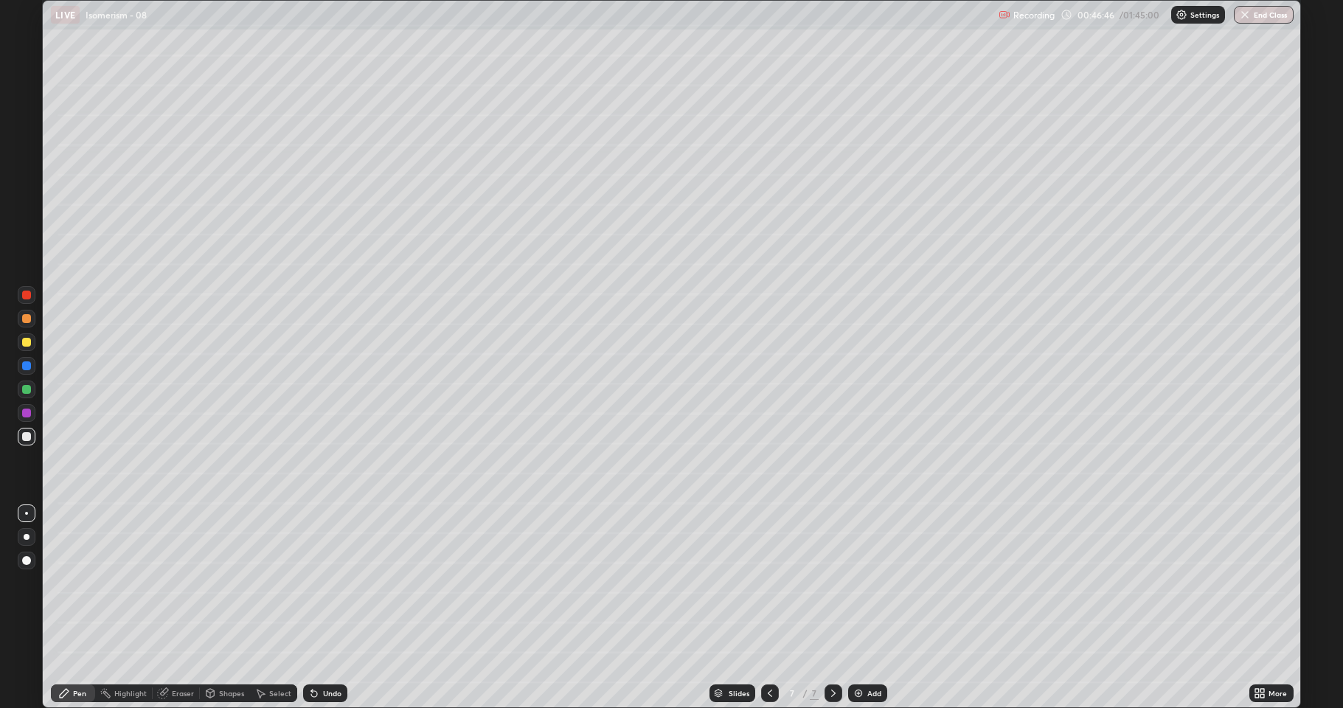
click at [853, 583] on img at bounding box center [859, 693] width 12 height 12
click at [28, 345] on div at bounding box center [26, 342] width 9 height 9
click at [26, 440] on div at bounding box center [26, 436] width 9 height 9
click at [221, 583] on div "Shapes" at bounding box center [231, 693] width 25 height 7
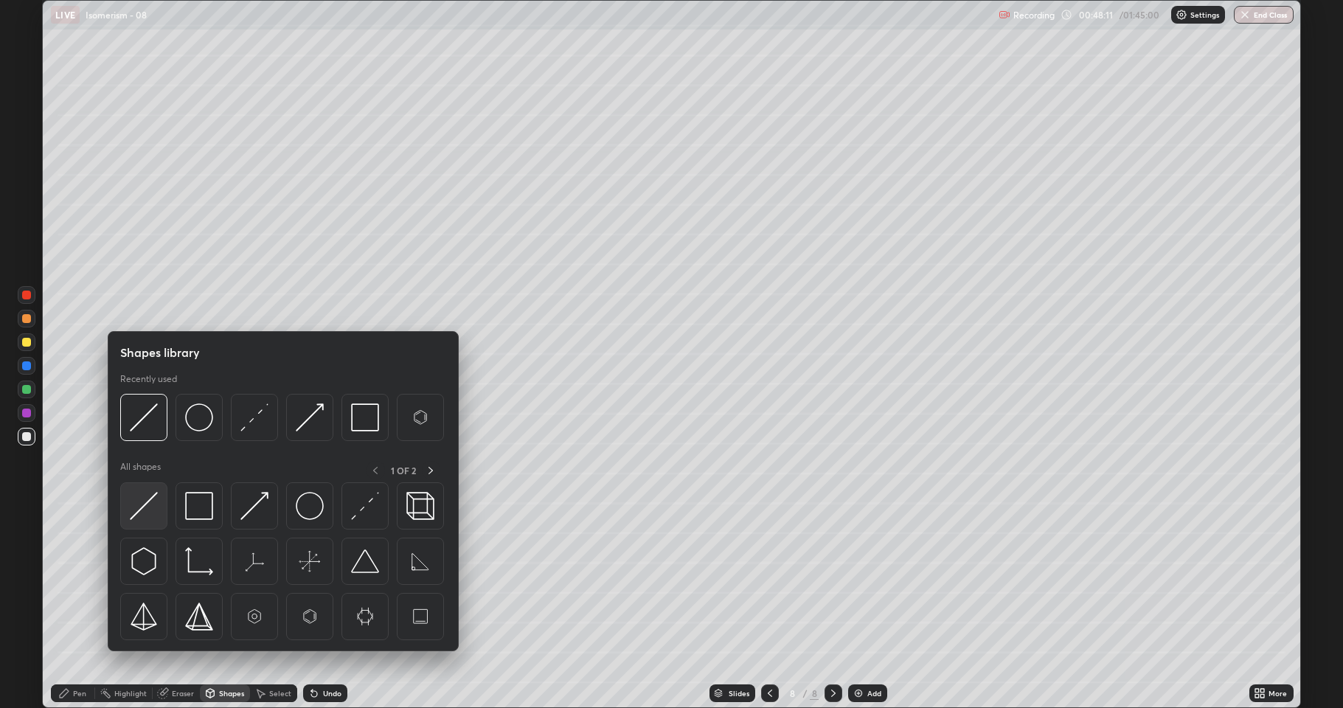
click at [146, 513] on img at bounding box center [144, 506] width 28 height 28
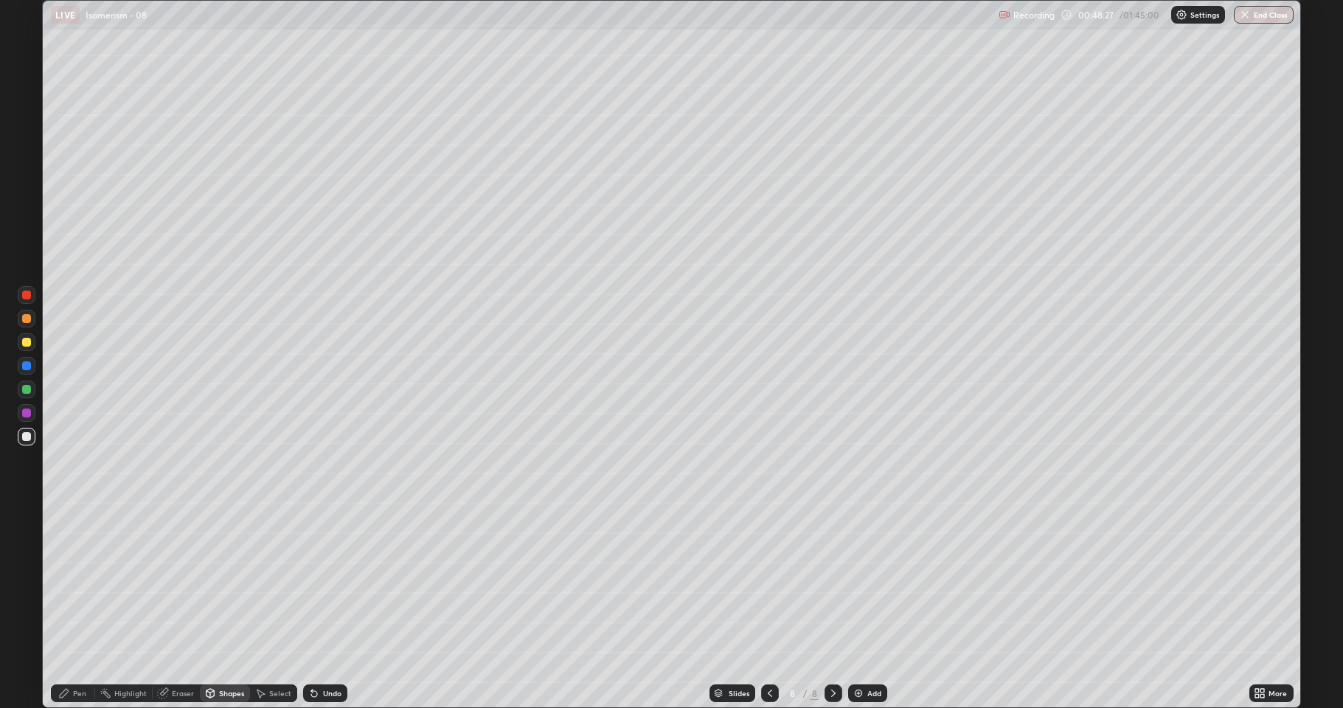
click at [30, 342] on div at bounding box center [26, 342] width 9 height 9
click at [324, 583] on div "Undo" at bounding box center [332, 693] width 18 height 7
click at [74, 583] on div "Pen" at bounding box center [79, 693] width 13 height 7
click at [29, 395] on div at bounding box center [27, 390] width 18 height 18
click at [30, 346] on div at bounding box center [26, 342] width 9 height 9
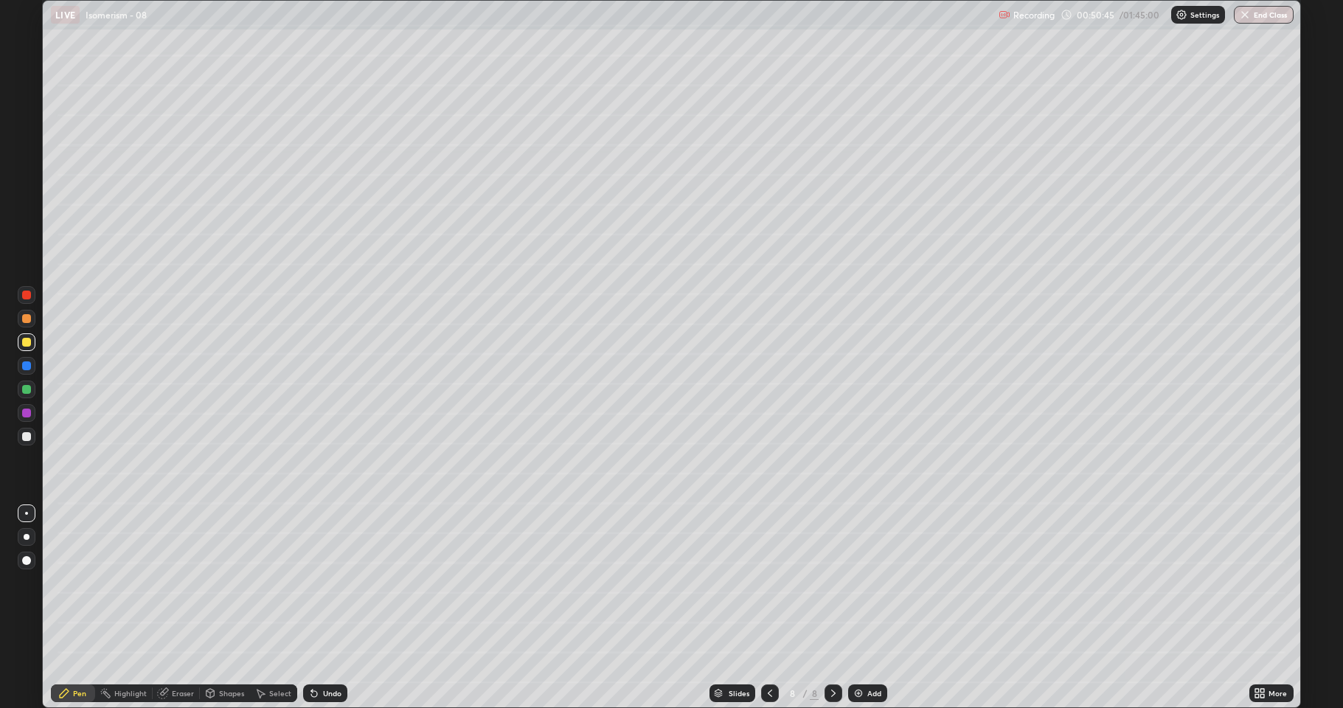
click at [30, 432] on div at bounding box center [27, 437] width 18 height 18
click at [27, 346] on div at bounding box center [26, 342] width 9 height 9
click at [857, 583] on img at bounding box center [859, 693] width 12 height 12
click at [764, 583] on icon at bounding box center [770, 693] width 12 height 12
click at [767, 583] on icon at bounding box center [770, 693] width 12 height 12
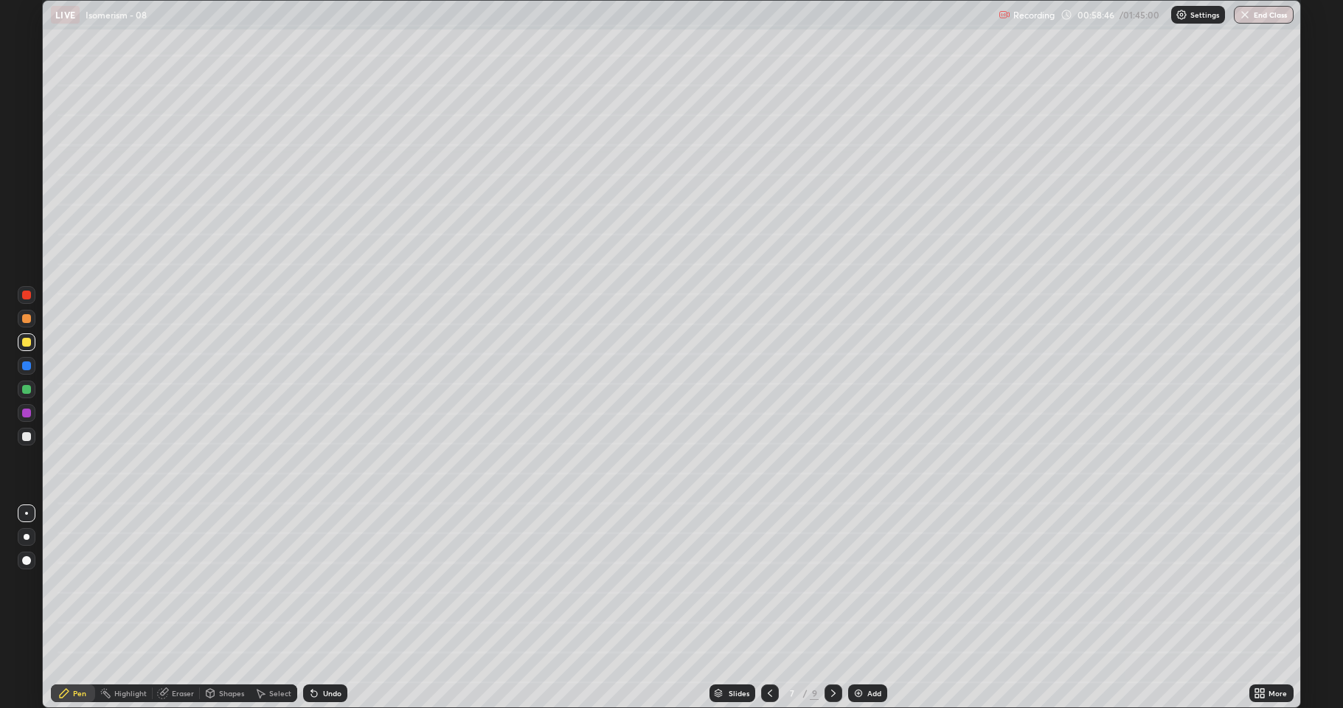
click at [772, 583] on div at bounding box center [770, 693] width 18 height 18
click at [768, 583] on icon at bounding box center [770, 693] width 12 height 12
click at [273, 583] on div "Select" at bounding box center [273, 693] width 47 height 18
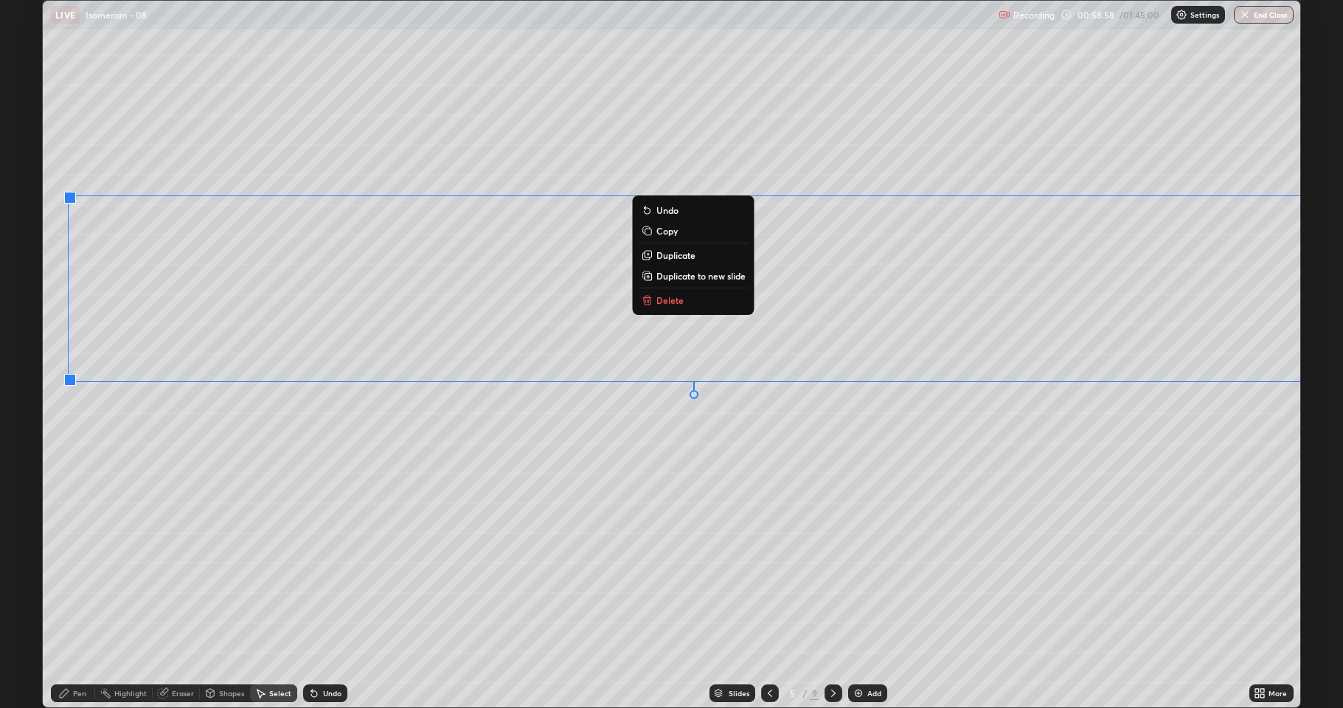
click at [689, 256] on p "Duplicate" at bounding box center [675, 255] width 39 height 12
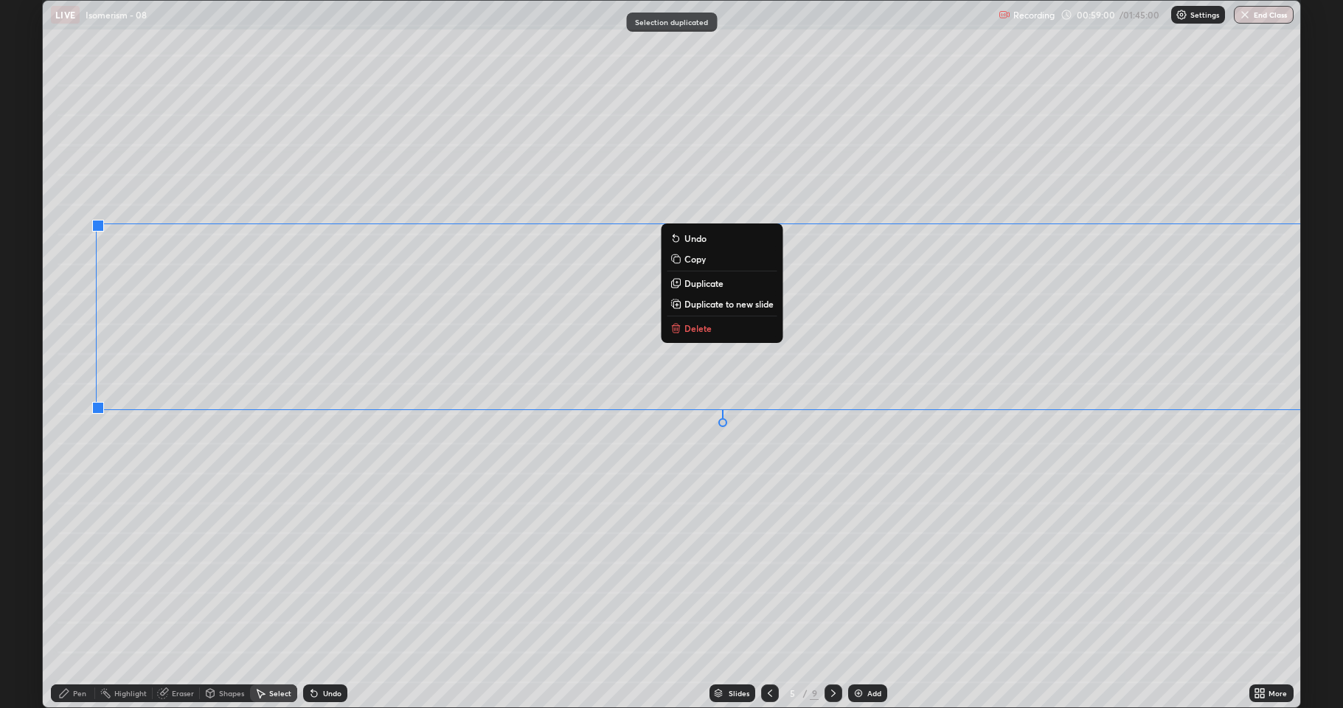
click at [676, 233] on icon at bounding box center [676, 238] width 12 height 12
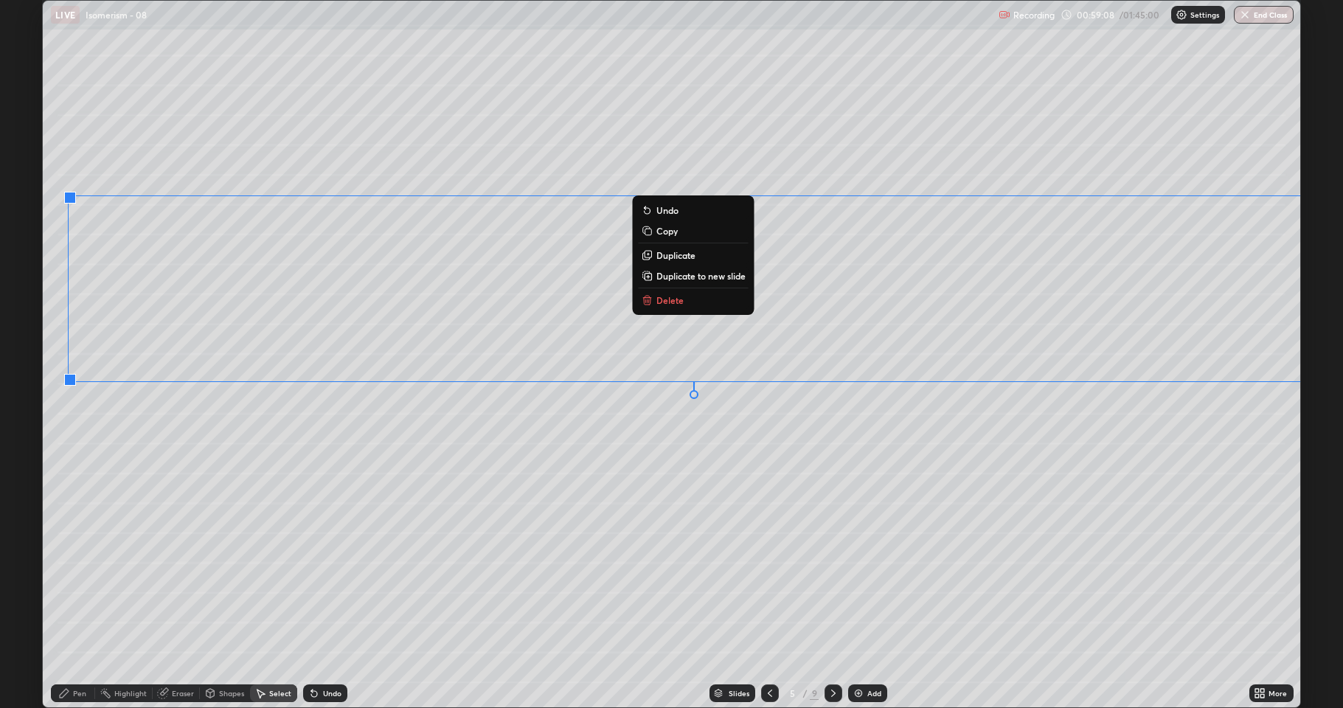
click at [679, 235] on button "Copy" at bounding box center [694, 231] width 110 height 18
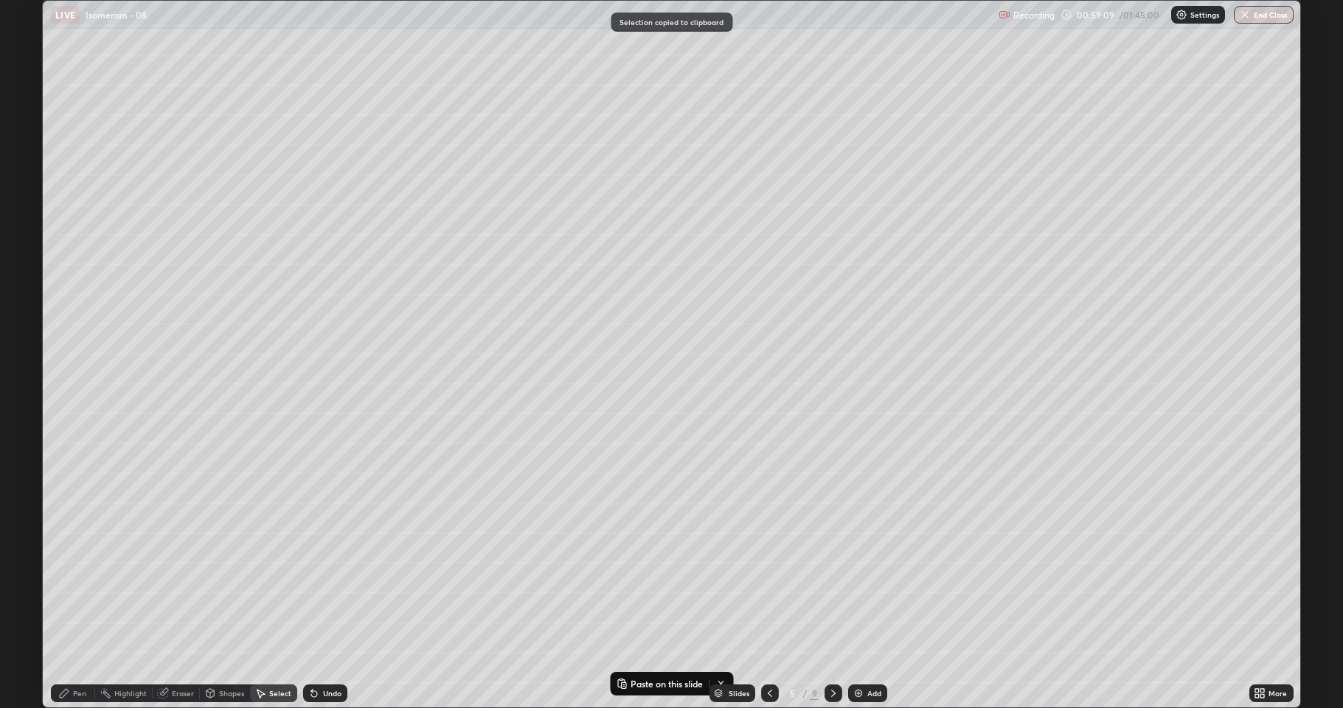
click at [829, 583] on icon at bounding box center [833, 693] width 12 height 12
click at [830, 583] on icon at bounding box center [833, 693] width 12 height 12
click at [833, 583] on icon at bounding box center [833, 693] width 12 height 12
click at [832, 583] on icon at bounding box center [833, 693] width 12 height 12
click at [155, 139] on div "0 ° Undo Copy Paste here Duplicate Duplicate to new slide Delete" at bounding box center [671, 354] width 1257 height 707
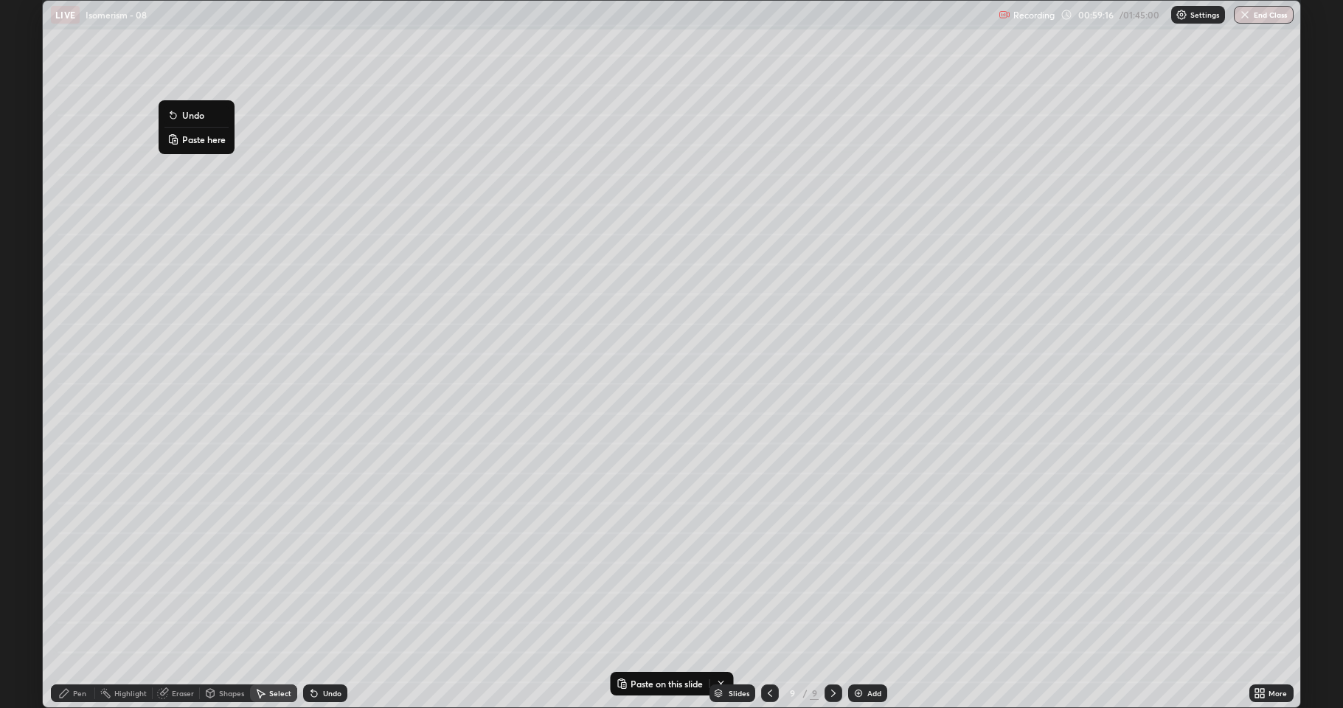
click at [192, 137] on p "Paste here" at bounding box center [204, 139] width 44 height 12
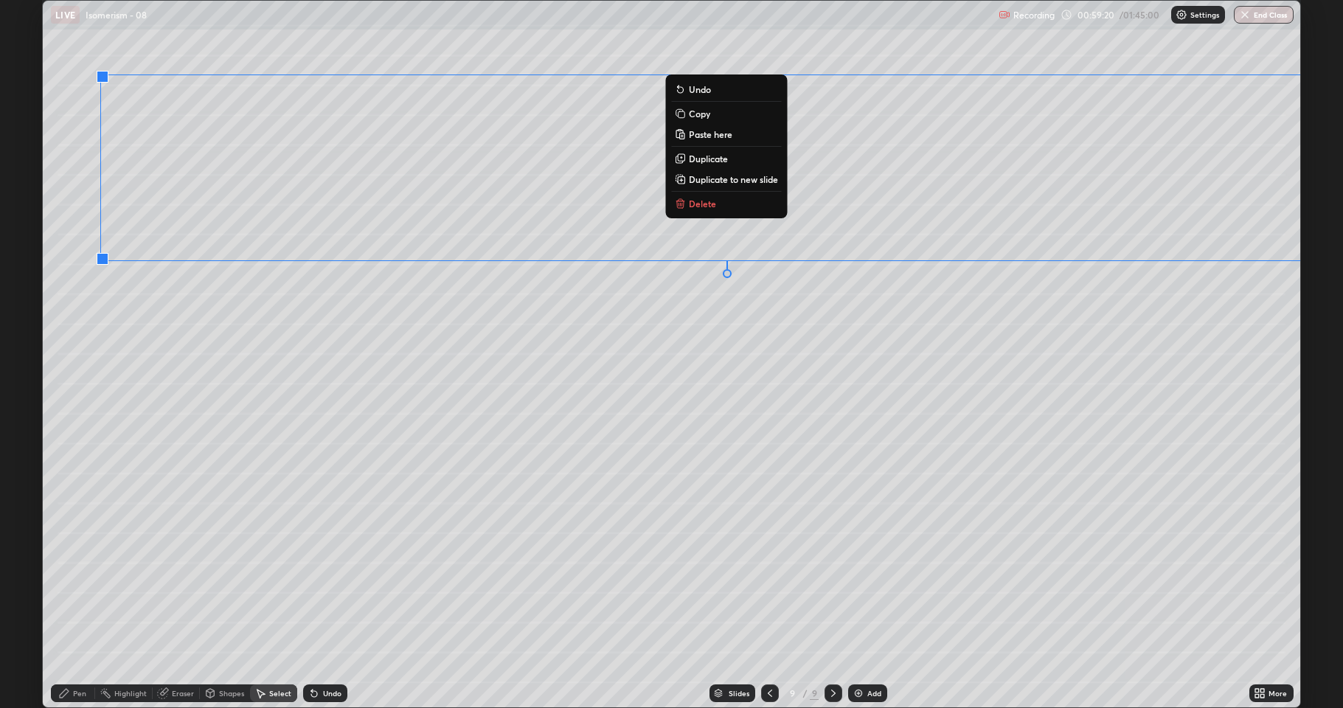
click at [217, 375] on div "0 ° Undo Copy Paste here Duplicate Duplicate to new slide Delete" at bounding box center [671, 354] width 1257 height 707
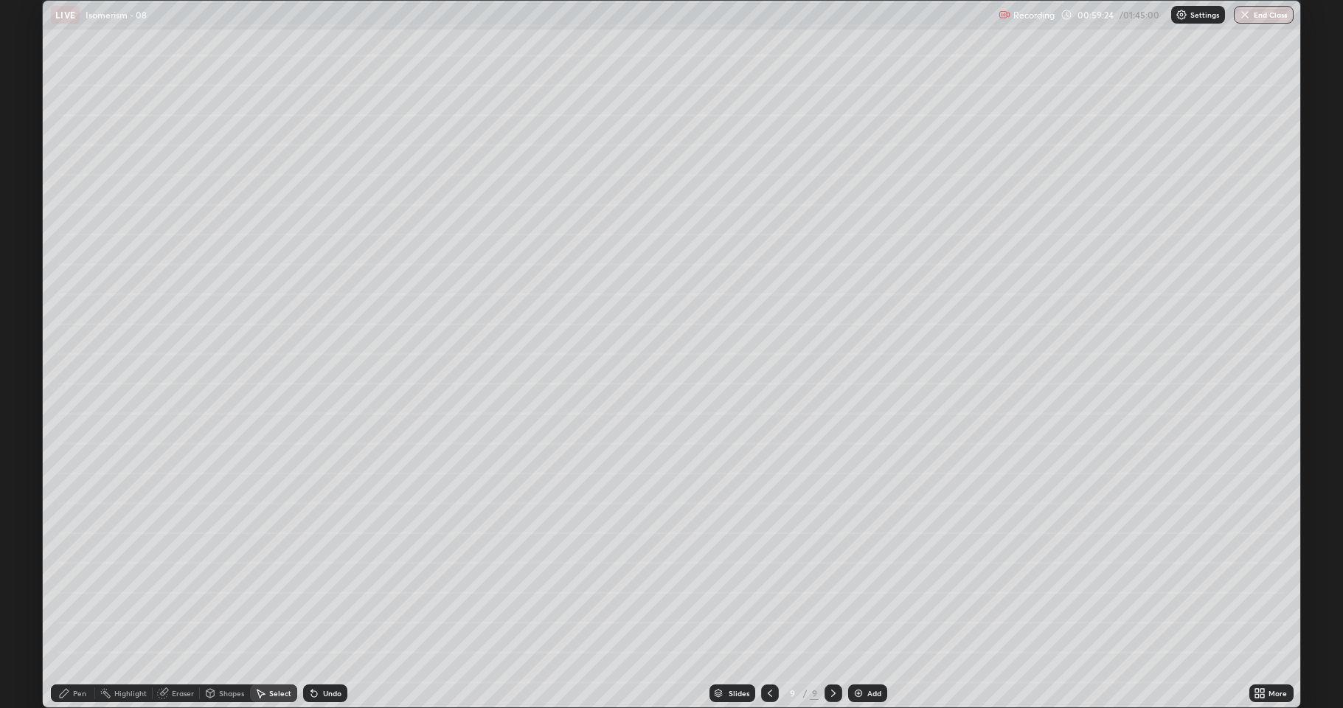
click at [80, 583] on div "Pen" at bounding box center [79, 693] width 13 height 7
click at [24, 437] on div at bounding box center [26, 436] width 9 height 9
click at [220, 583] on div "Shapes" at bounding box center [231, 693] width 25 height 7
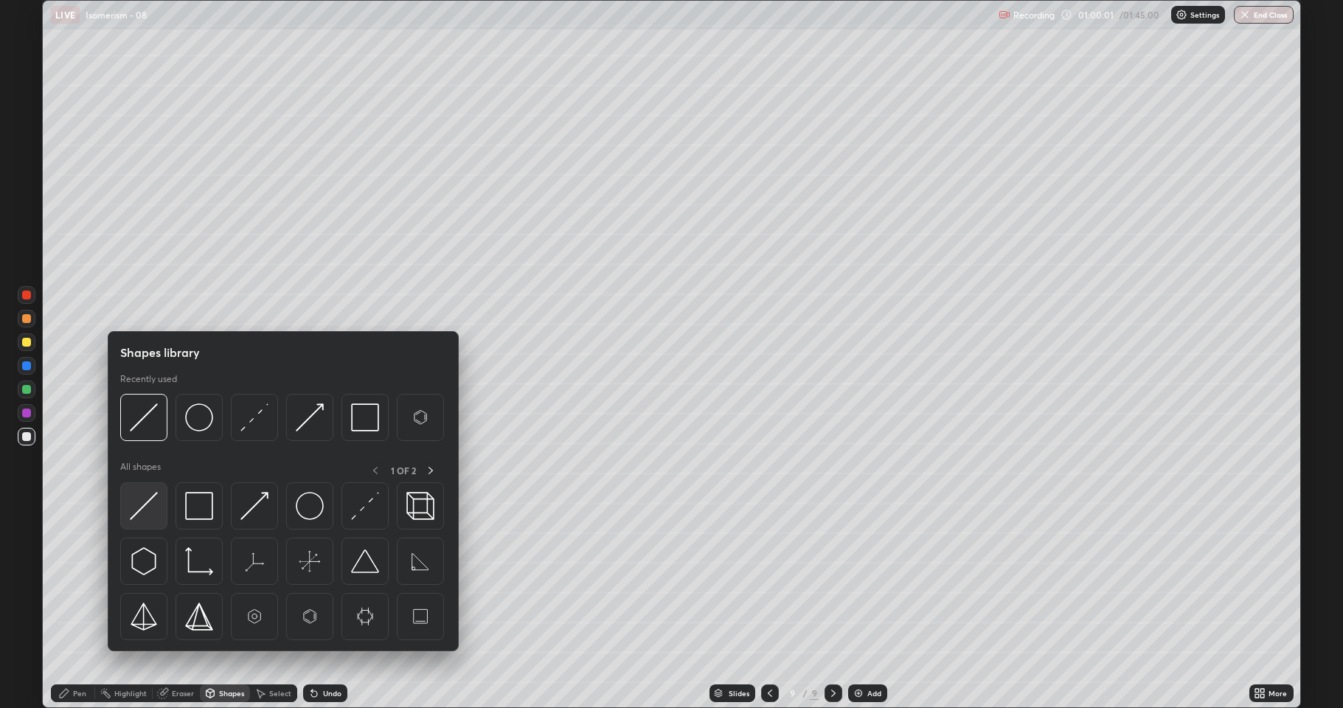
click at [155, 516] on img at bounding box center [144, 506] width 28 height 28
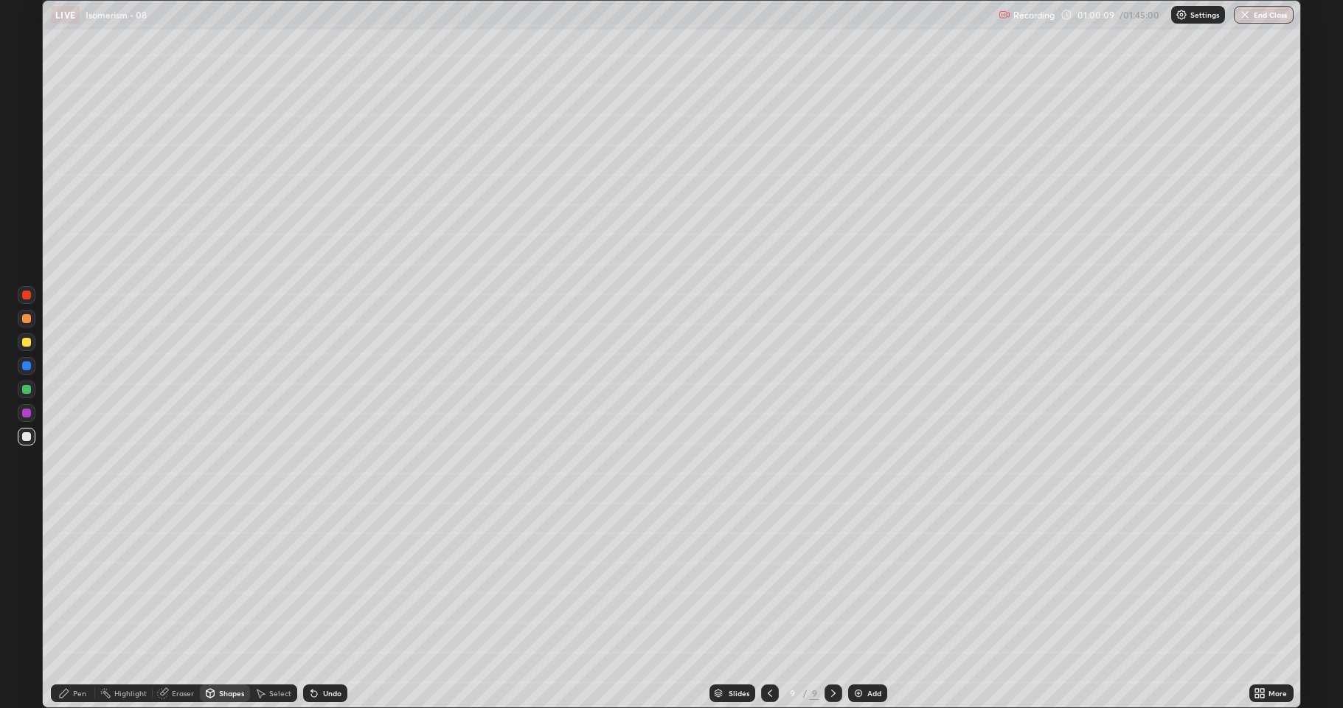
click at [77, 583] on div "Pen" at bounding box center [73, 693] width 44 height 18
click at [25, 417] on div at bounding box center [26, 413] width 9 height 9
click at [223, 583] on div "Shapes" at bounding box center [231, 693] width 25 height 7
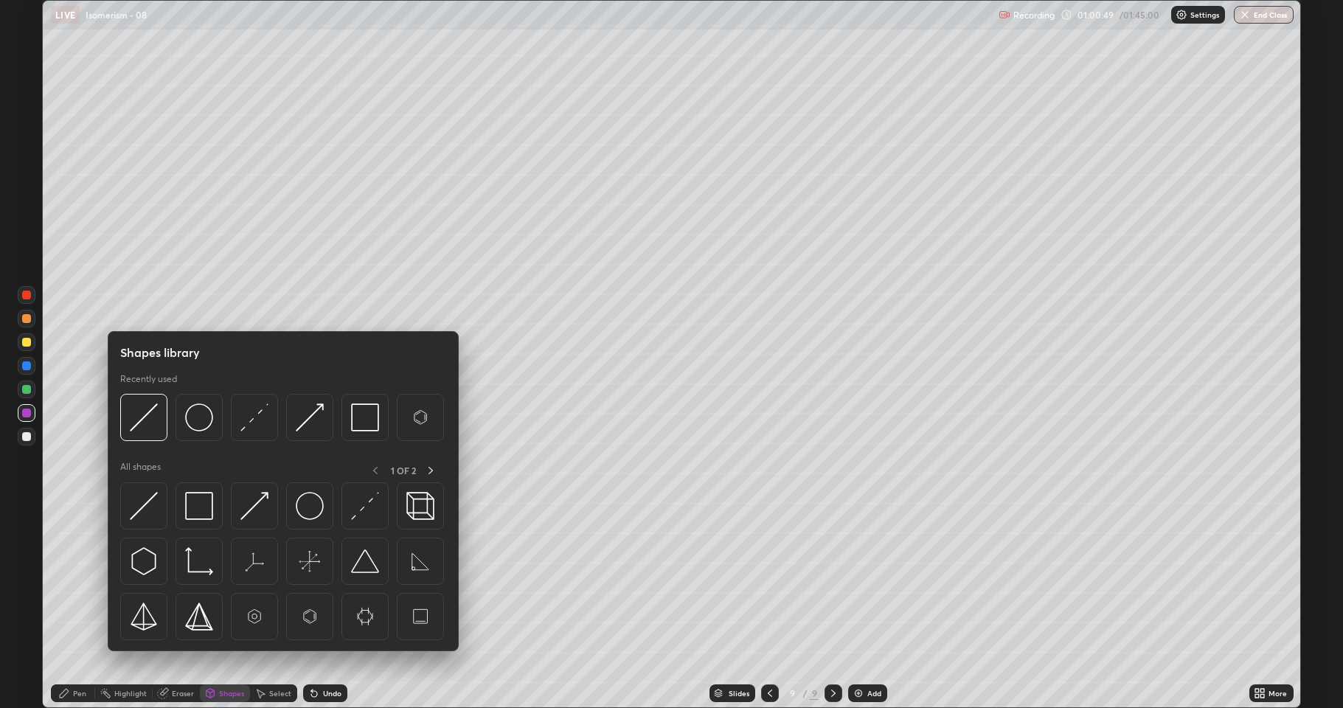
click at [27, 347] on div at bounding box center [27, 342] width 18 height 18
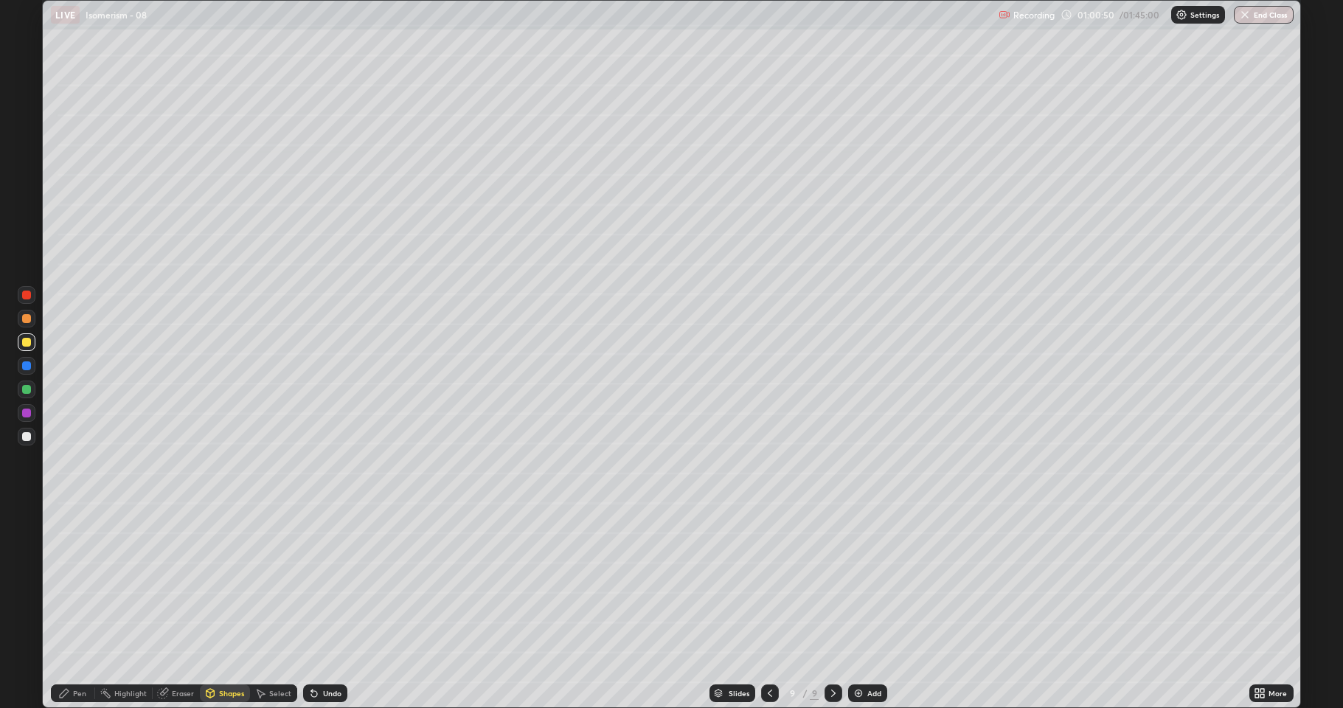
click at [219, 583] on div "Shapes" at bounding box center [231, 693] width 25 height 7
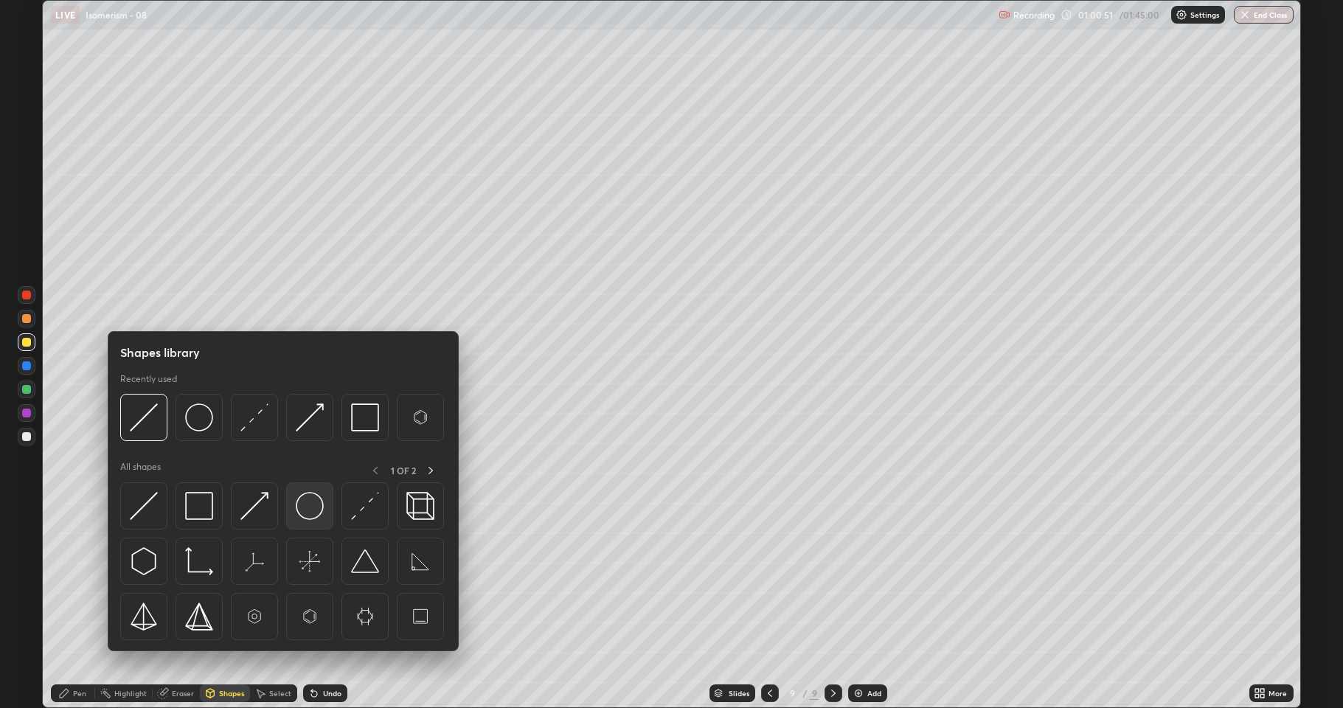
click at [307, 505] on img at bounding box center [310, 506] width 28 height 28
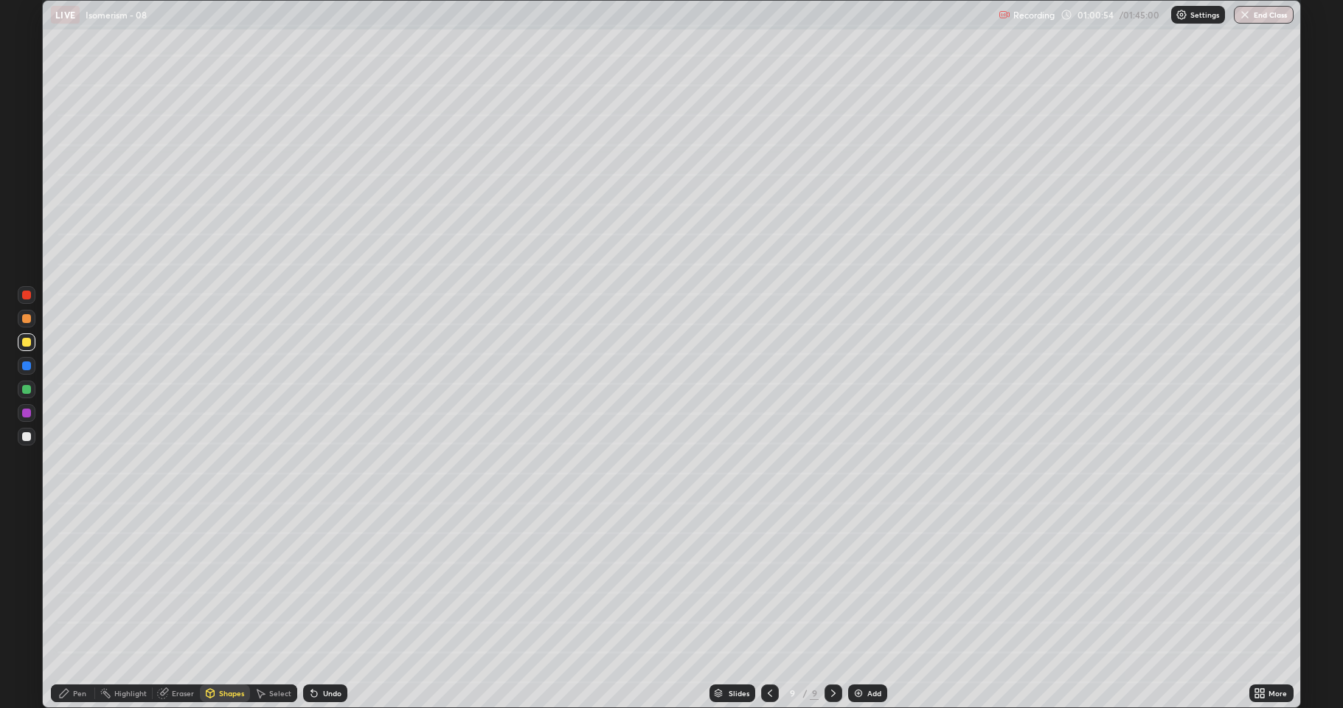
click at [316, 583] on icon at bounding box center [314, 693] width 12 height 12
click at [233, 583] on div "Shapes" at bounding box center [231, 693] width 25 height 7
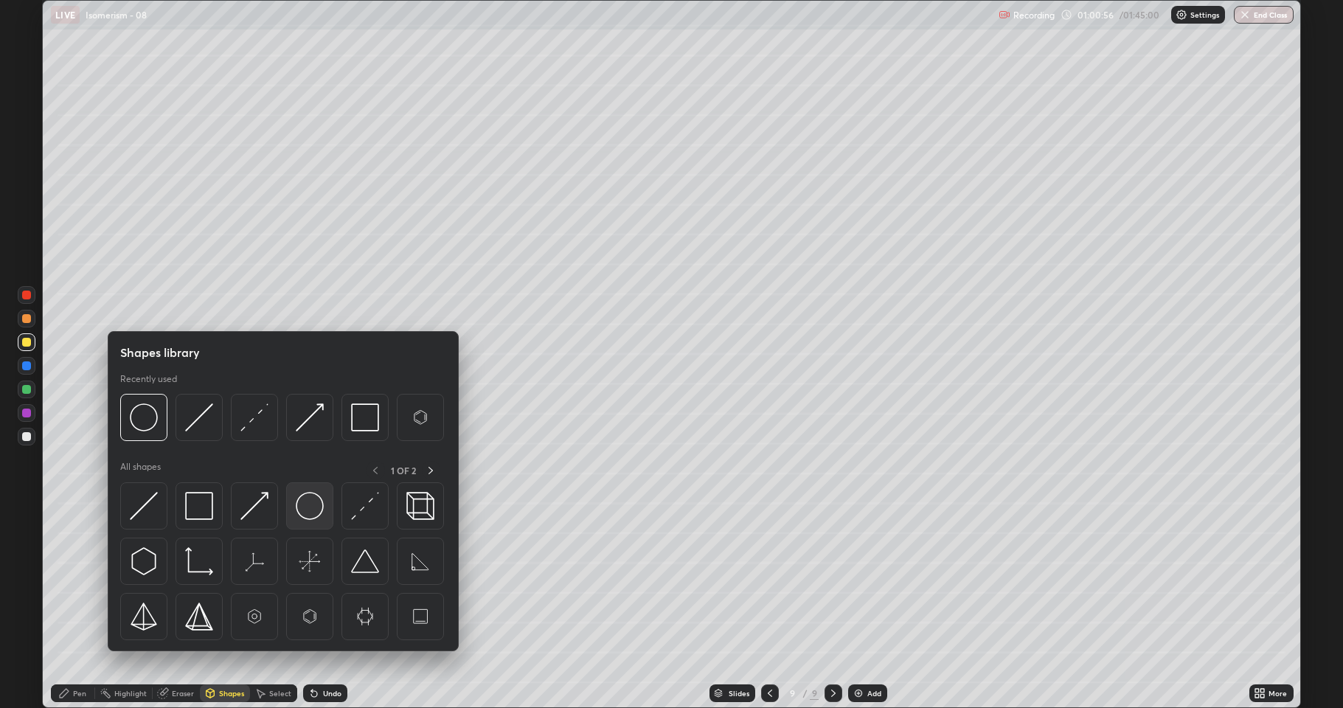
click at [313, 513] on img at bounding box center [310, 506] width 28 height 28
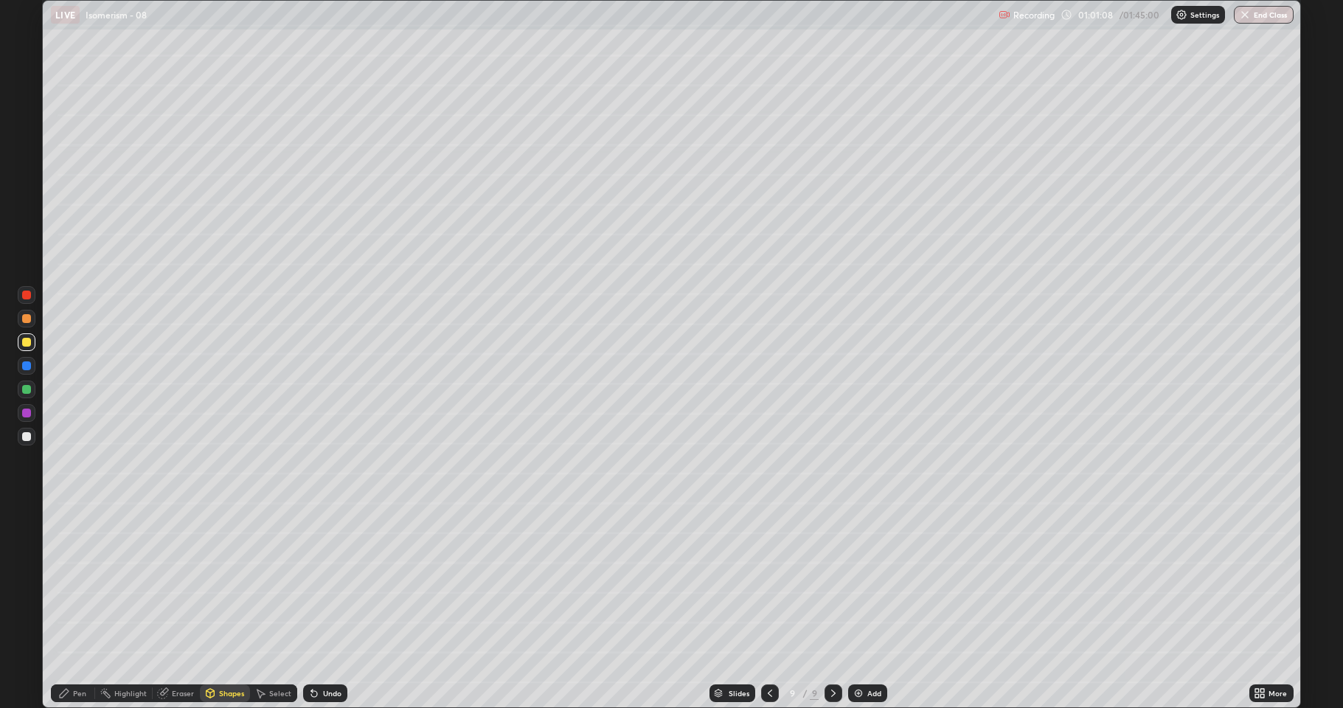
click at [317, 583] on icon at bounding box center [314, 693] width 12 height 12
click at [71, 583] on div "Pen" at bounding box center [73, 693] width 44 height 18
click at [30, 341] on div at bounding box center [26, 342] width 9 height 9
click at [263, 583] on icon at bounding box center [261, 694] width 8 height 9
click at [215, 583] on div "Shapes" at bounding box center [225, 693] width 50 height 18
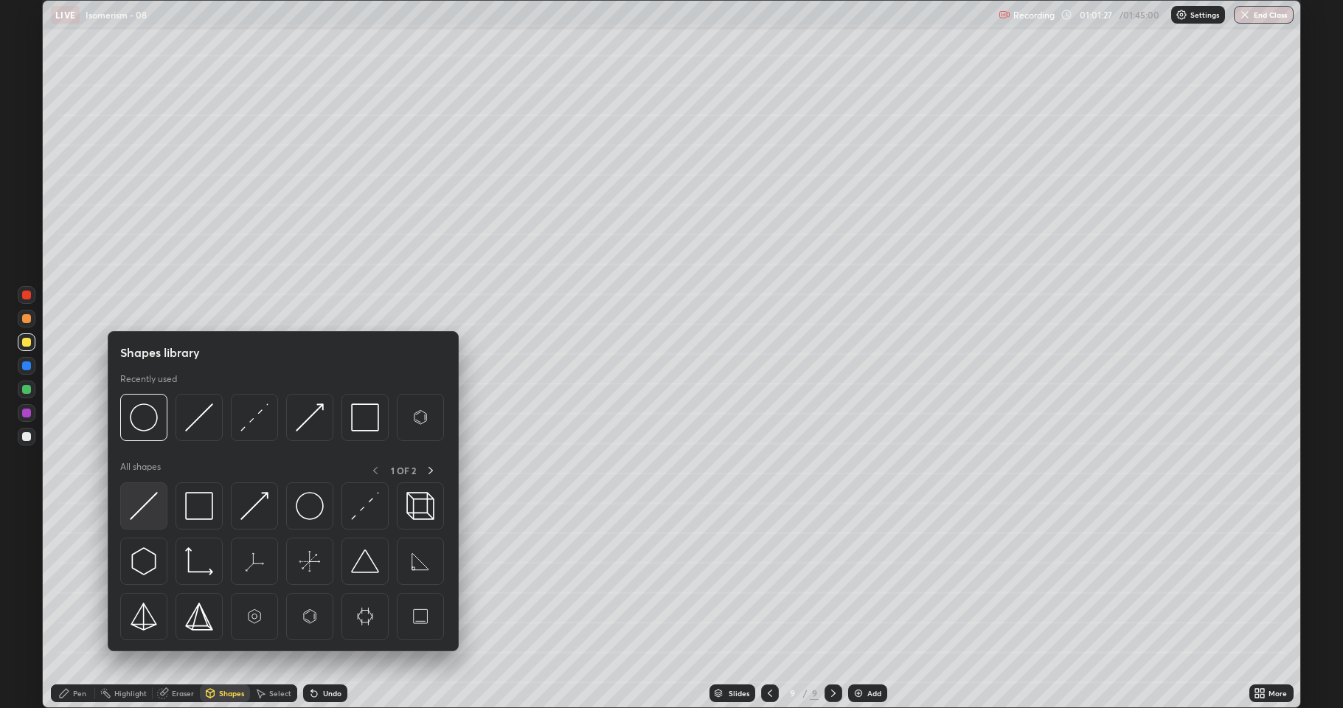
click at [148, 516] on img at bounding box center [144, 506] width 28 height 28
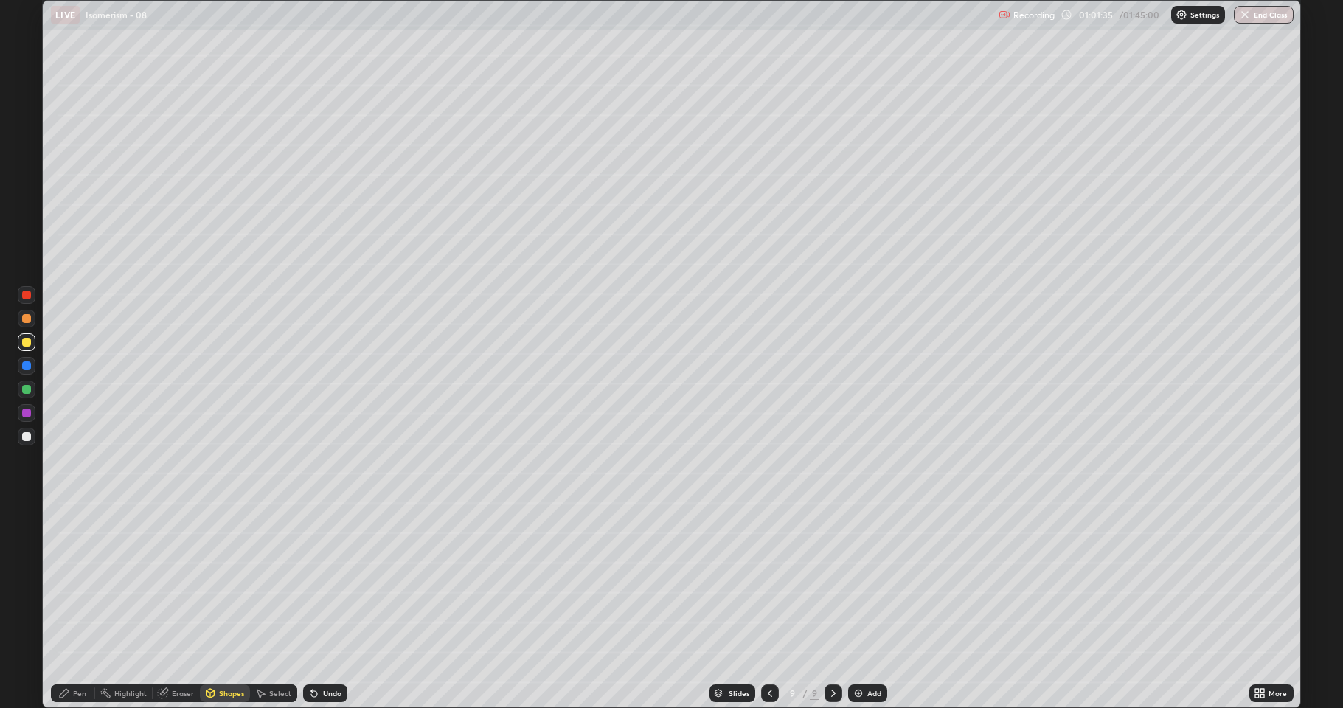
click at [314, 583] on icon at bounding box center [314, 693] width 12 height 12
click at [316, 583] on icon at bounding box center [314, 693] width 12 height 12
click at [30, 439] on div at bounding box center [26, 436] width 9 height 9
click at [318, 583] on div "Undo" at bounding box center [325, 693] width 44 height 18
click at [316, 583] on icon at bounding box center [314, 693] width 12 height 12
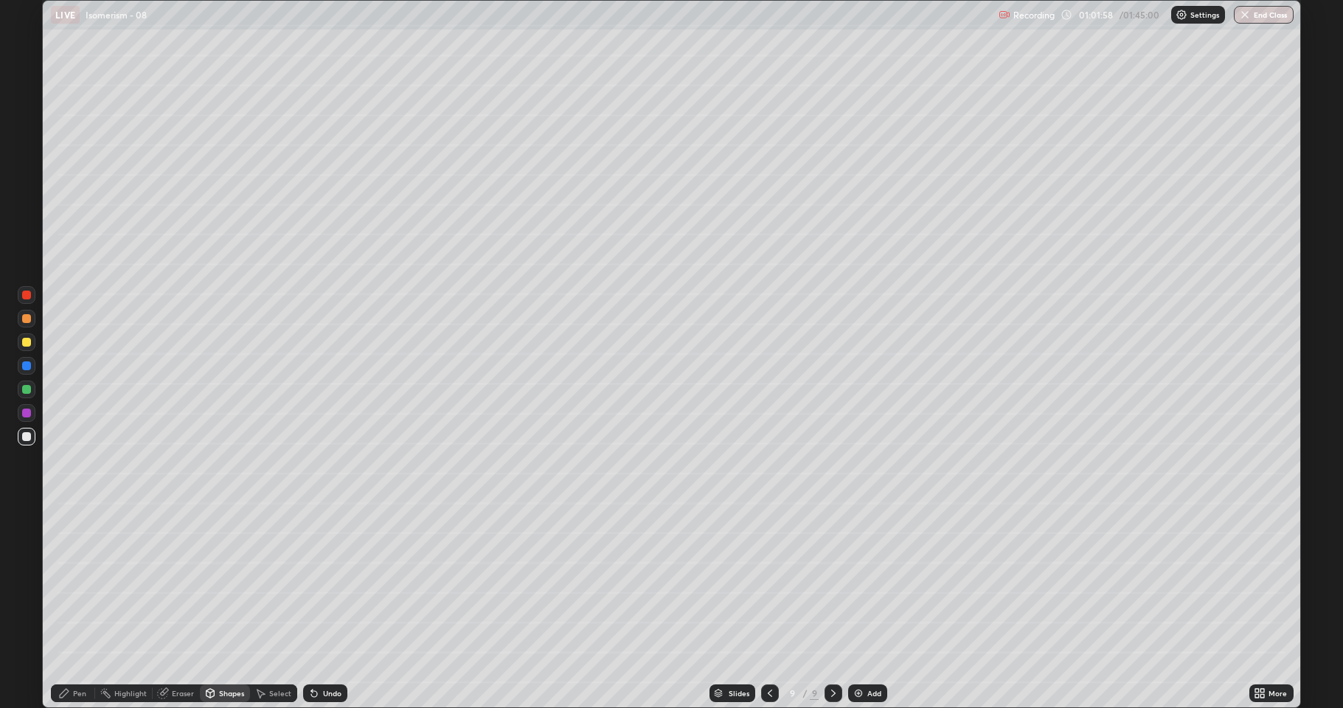
click at [72, 583] on div "Pen" at bounding box center [73, 693] width 44 height 18
click at [26, 340] on div at bounding box center [26, 342] width 9 height 9
click at [176, 583] on div "Eraser" at bounding box center [183, 693] width 22 height 7
click at [80, 583] on div "Pen" at bounding box center [79, 693] width 13 height 7
click at [27, 344] on div at bounding box center [26, 342] width 9 height 9
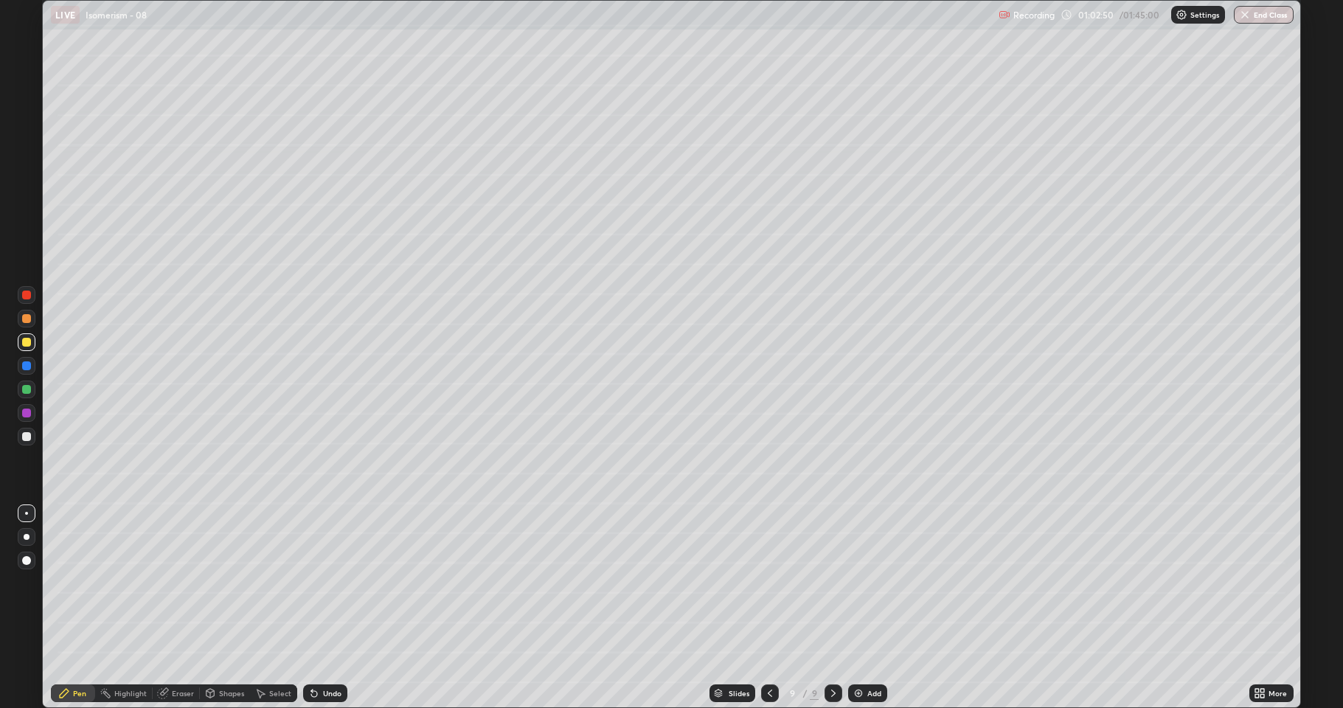
click at [219, 583] on div "Shapes" at bounding box center [231, 693] width 25 height 7
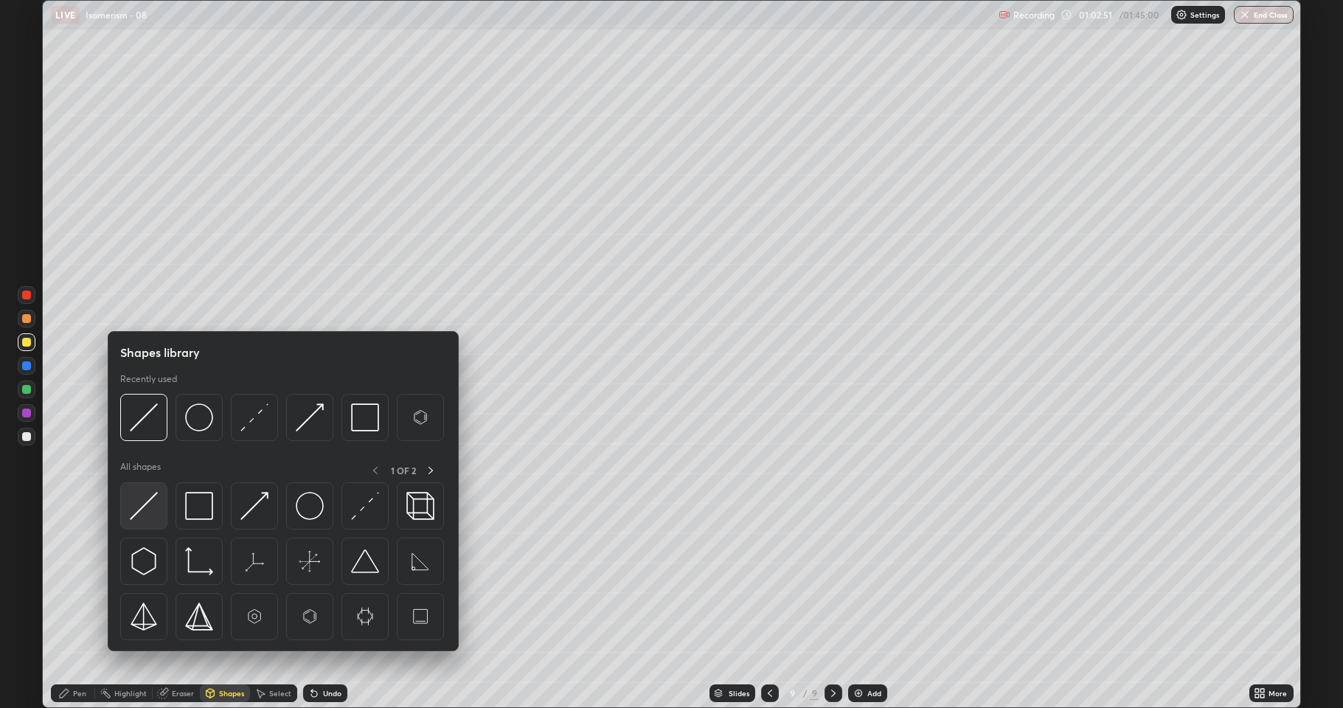
click at [136, 512] on img at bounding box center [144, 506] width 28 height 28
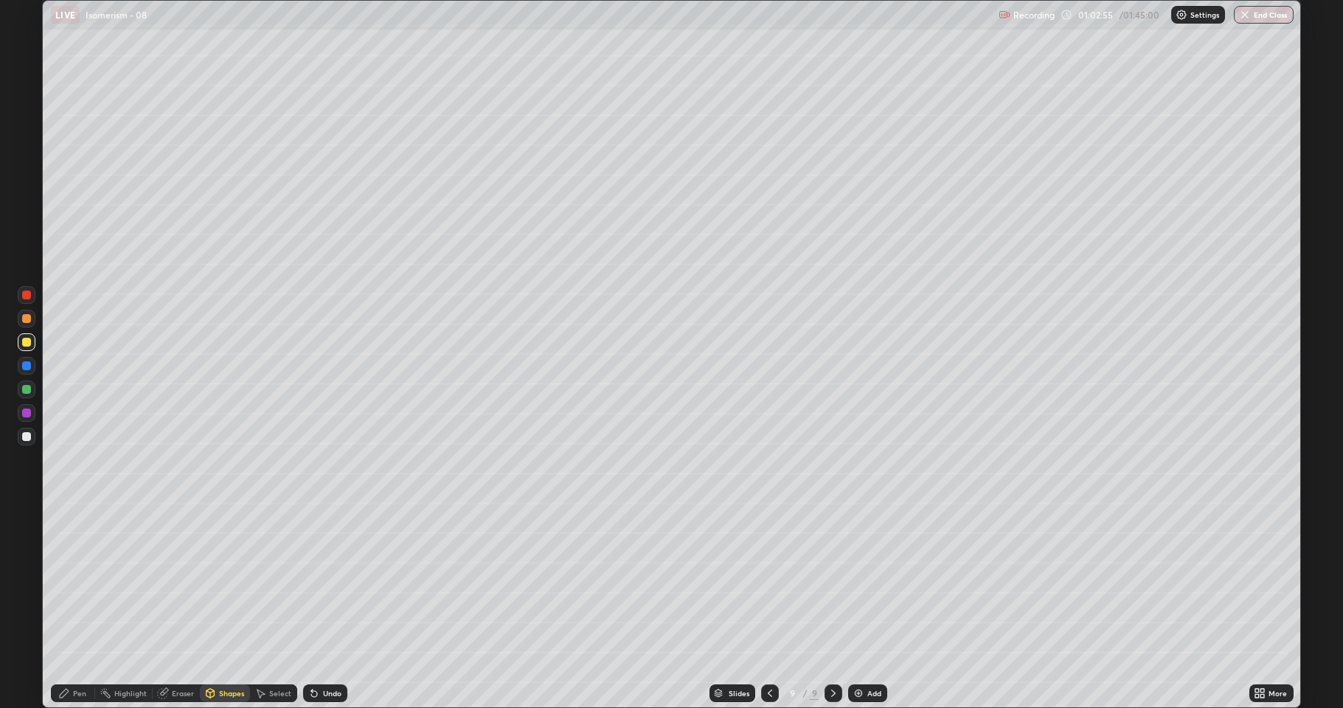
click at [329, 583] on div "Undo" at bounding box center [332, 693] width 18 height 7
click at [24, 443] on div at bounding box center [27, 437] width 18 height 18
click at [221, 583] on div "Shapes" at bounding box center [231, 693] width 25 height 7
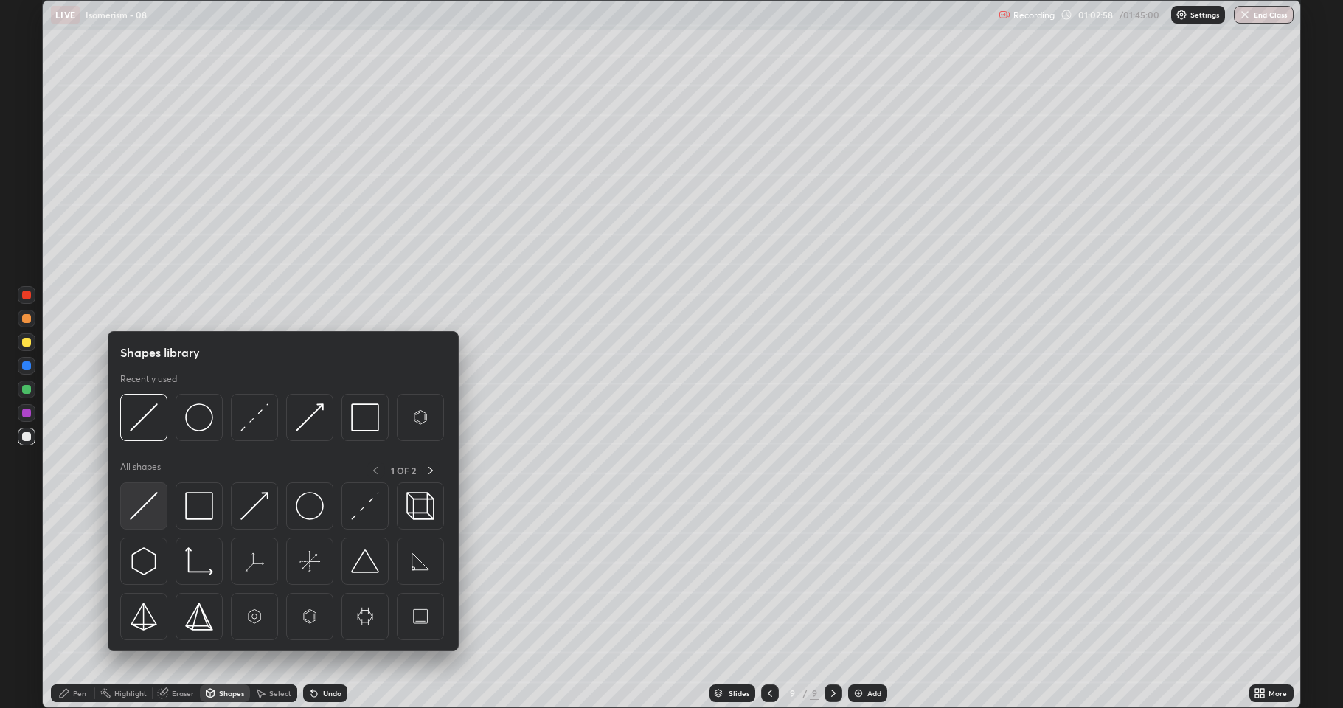
click at [153, 504] on img at bounding box center [144, 506] width 28 height 28
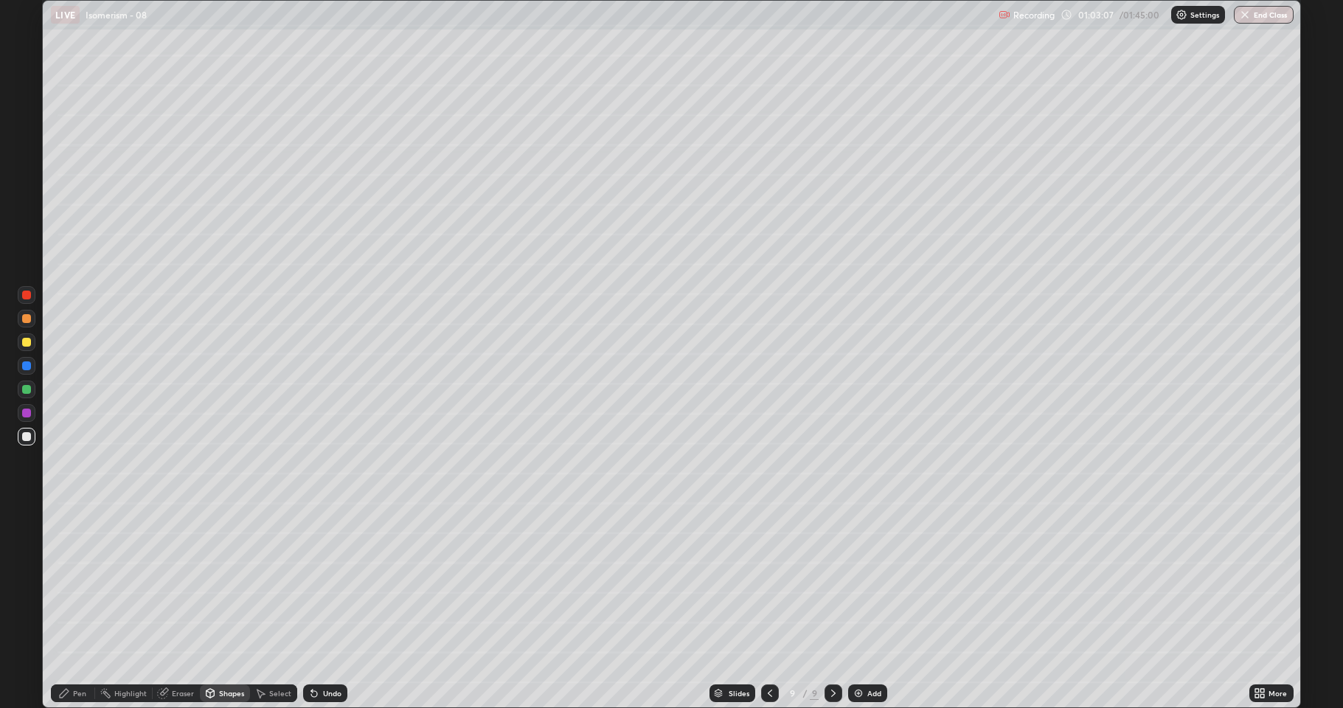
click at [227, 583] on div "Shapes" at bounding box center [231, 693] width 25 height 7
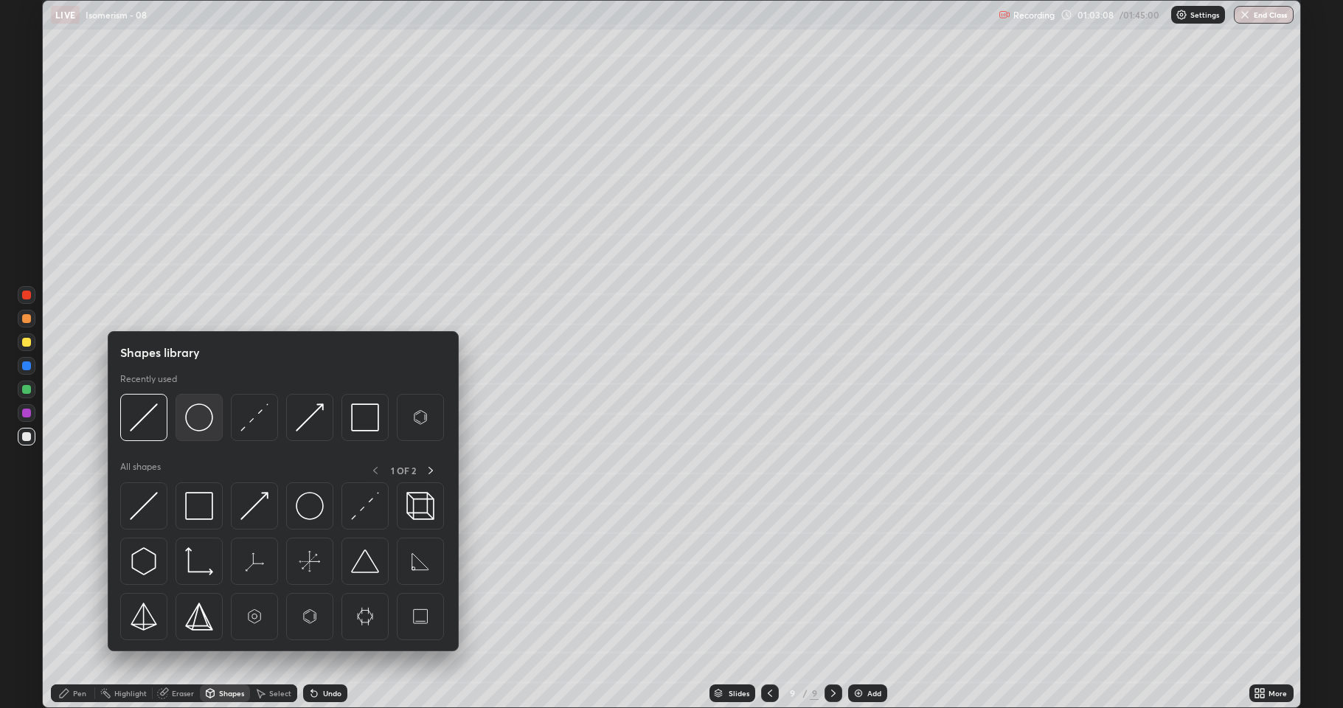
click at [198, 434] on div at bounding box center [199, 417] width 47 height 47
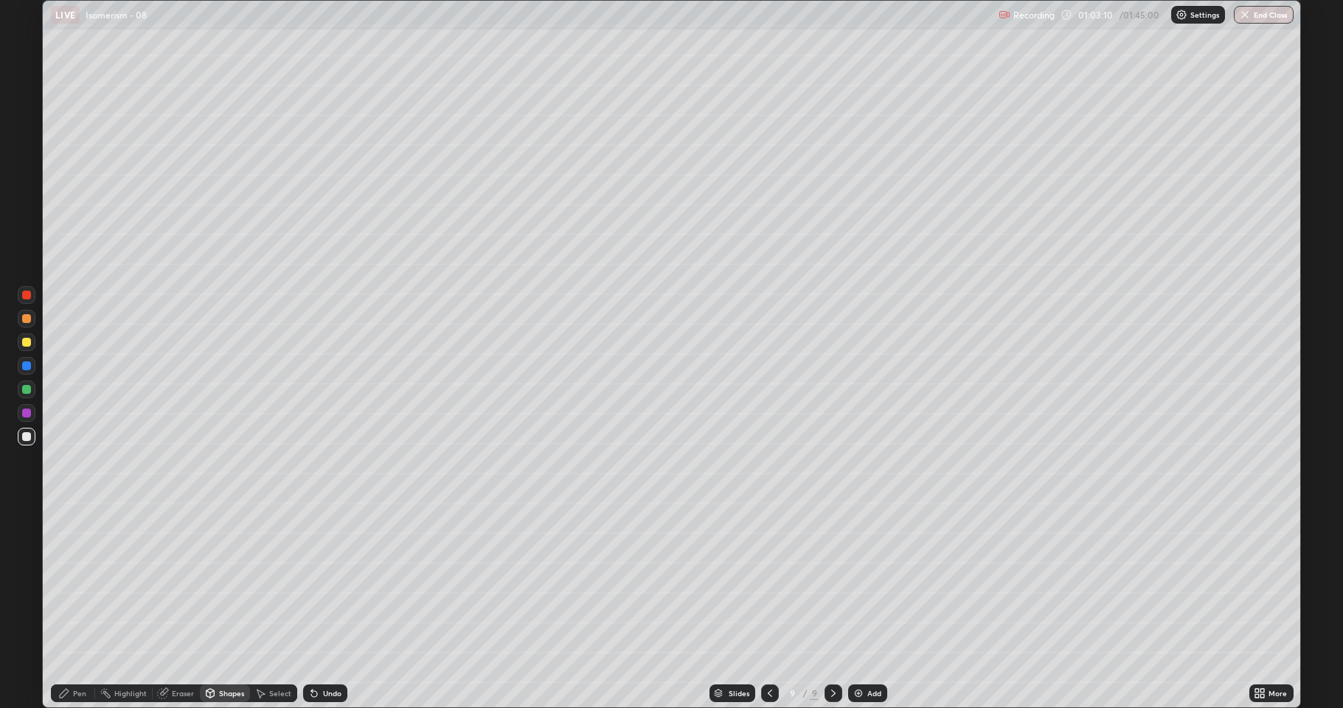
click at [21, 347] on div at bounding box center [27, 342] width 18 height 18
click at [327, 583] on div "Undo" at bounding box center [332, 693] width 18 height 7
click at [236, 583] on div "Shapes" at bounding box center [231, 693] width 25 height 7
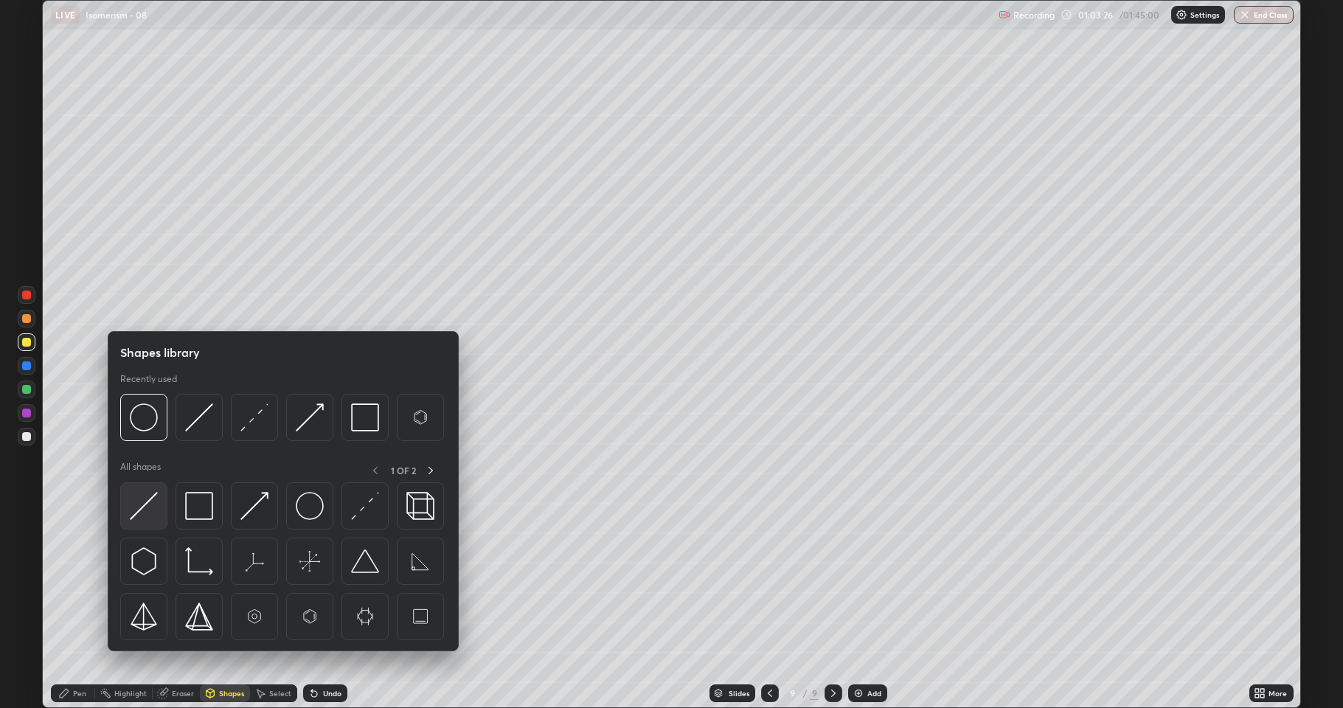
click at [158, 512] on div at bounding box center [143, 505] width 47 height 47
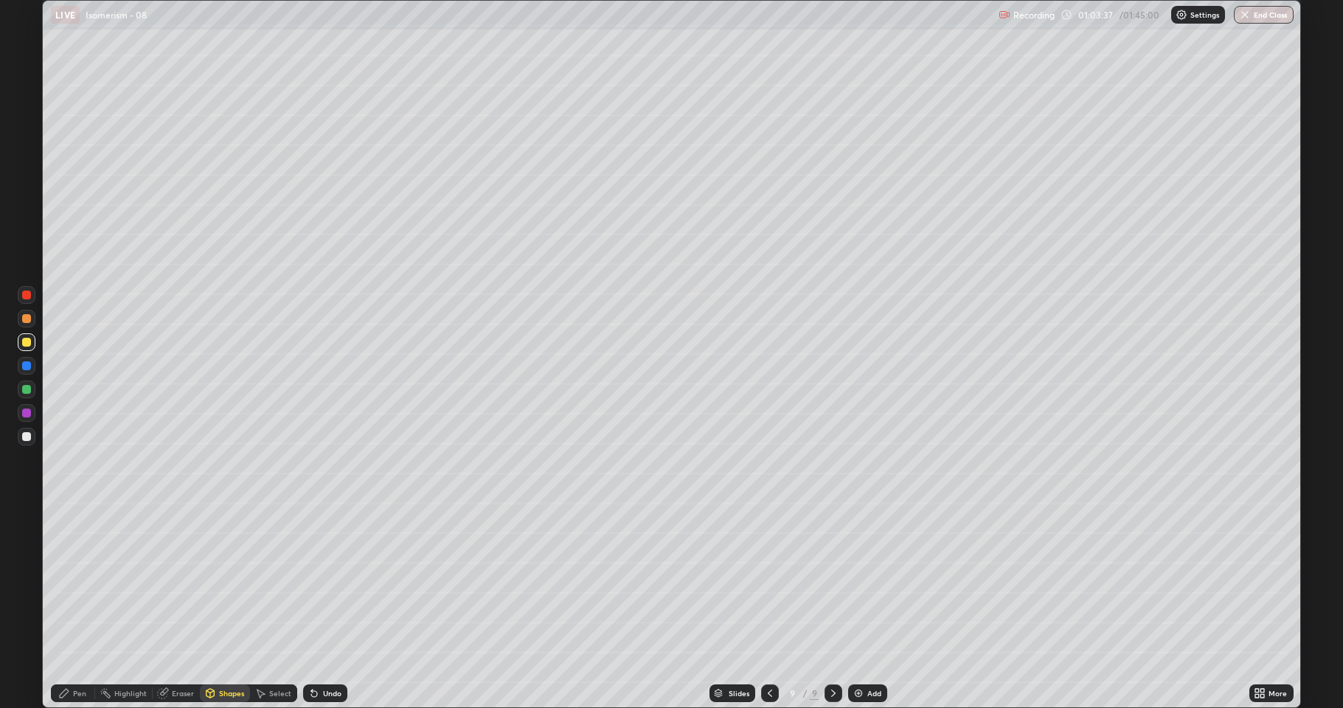
click at [66, 583] on icon at bounding box center [64, 693] width 9 height 9
click at [27, 436] on div at bounding box center [26, 436] width 9 height 9
click at [277, 583] on div "Select" at bounding box center [280, 693] width 22 height 7
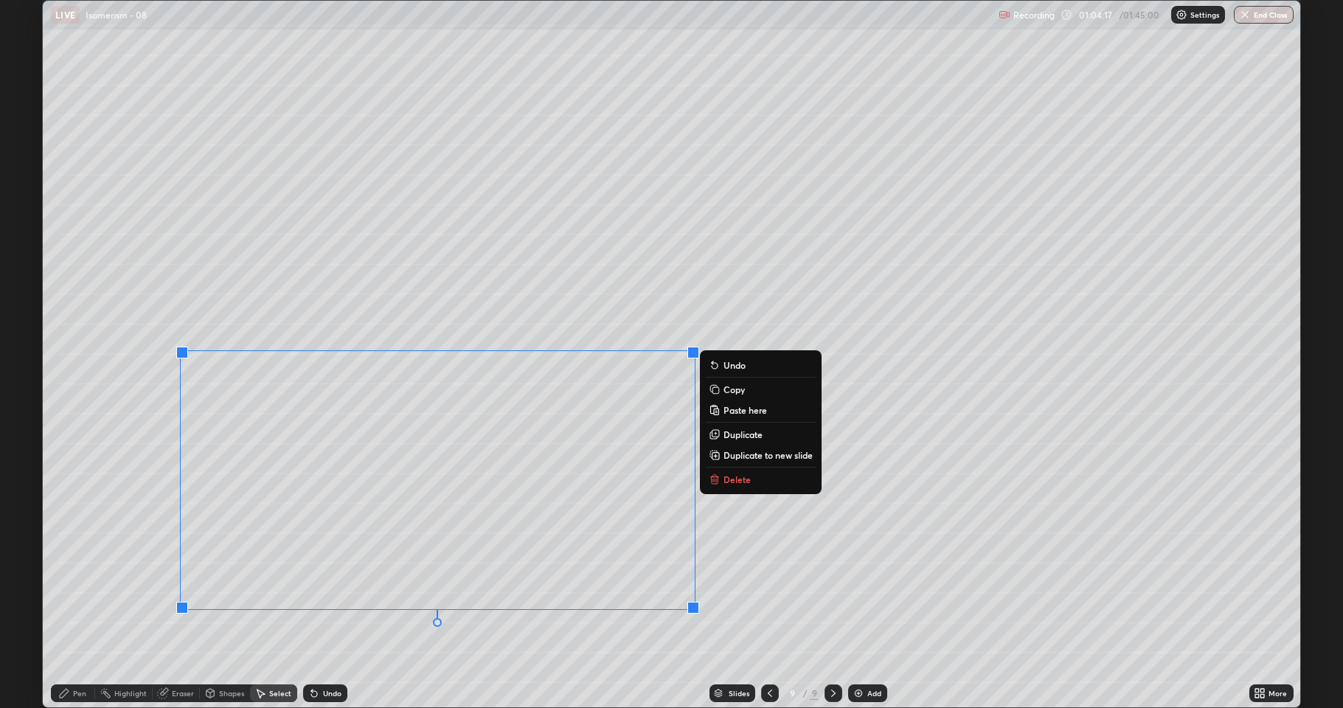
click at [742, 434] on p "Duplicate" at bounding box center [742, 434] width 39 height 12
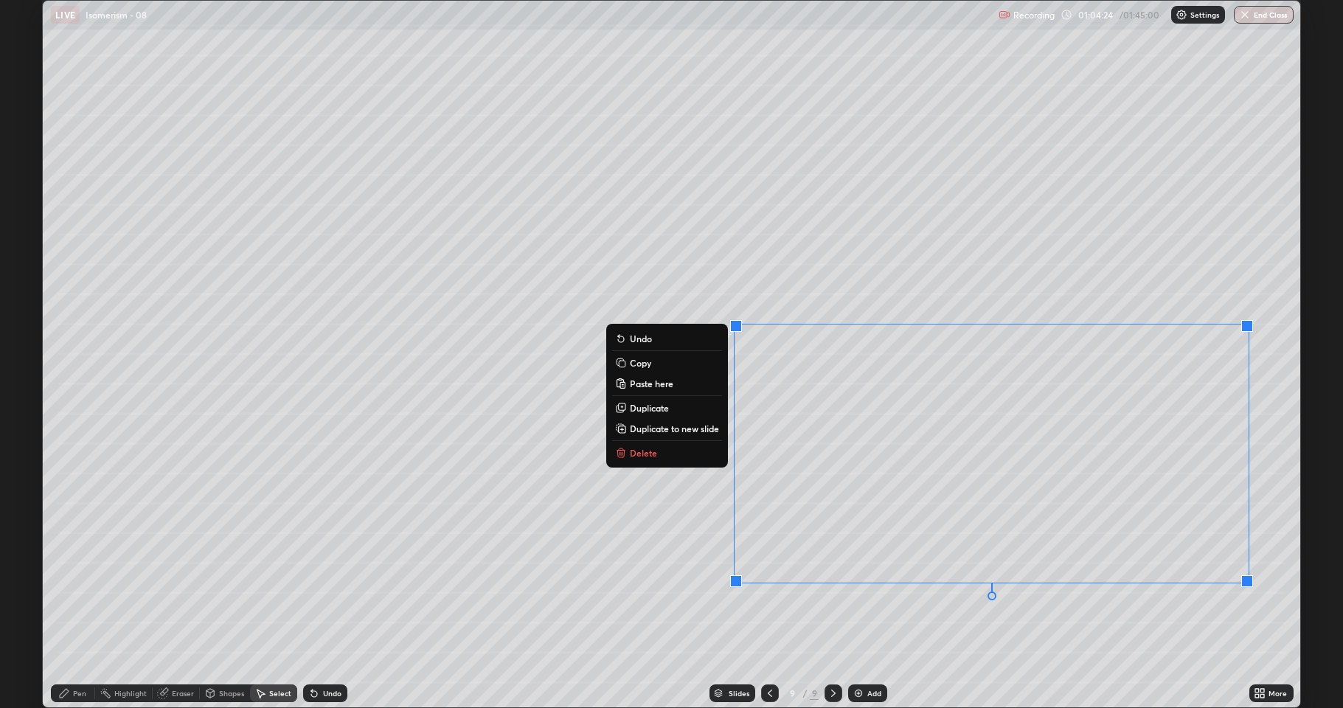
click at [858, 583] on div "0 ° Undo Copy Paste here Duplicate Duplicate to new slide Delete" at bounding box center [671, 354] width 1257 height 707
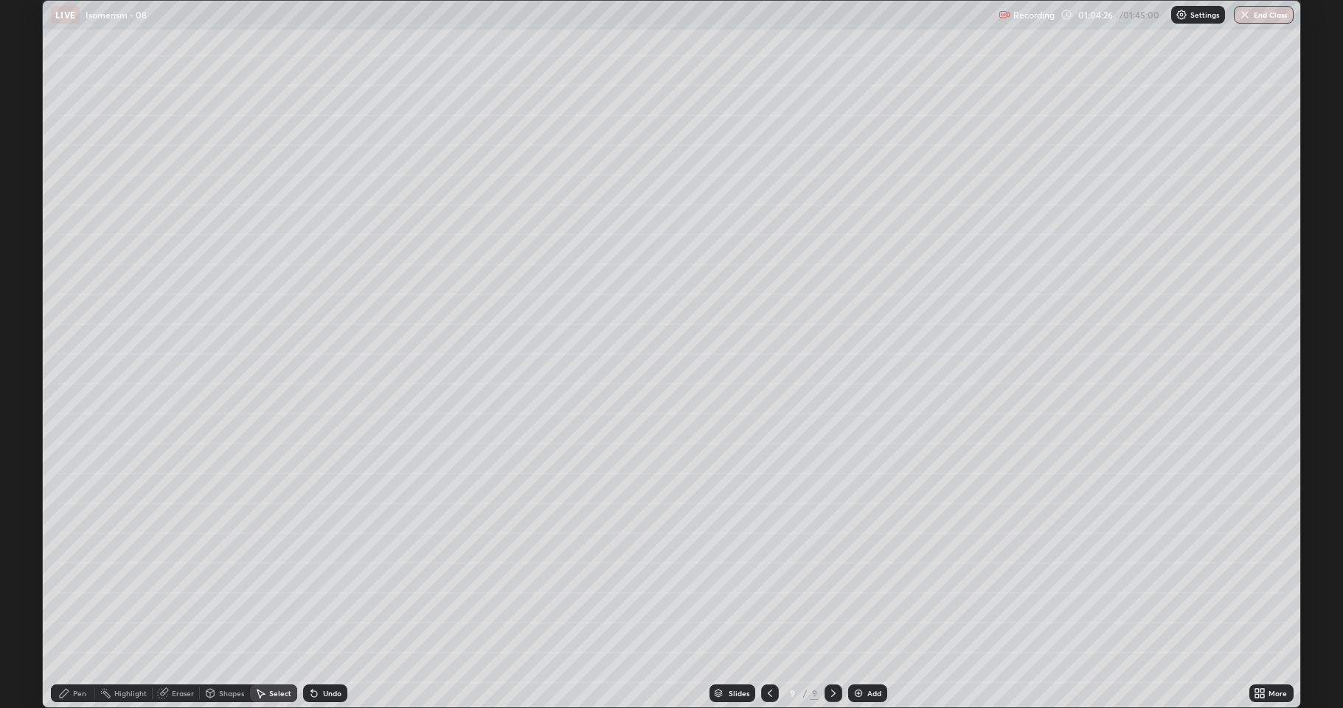
click at [221, 583] on div "Shapes" at bounding box center [231, 693] width 25 height 7
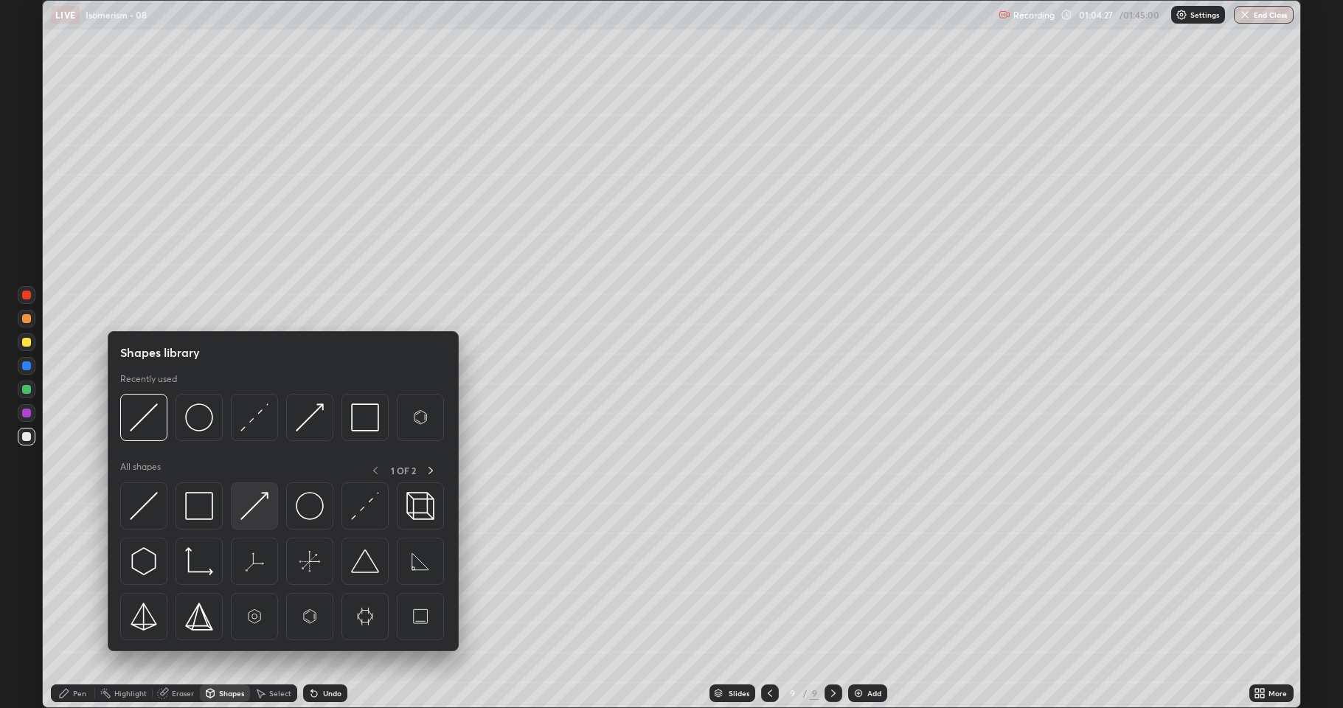
click at [238, 508] on div at bounding box center [254, 505] width 47 height 47
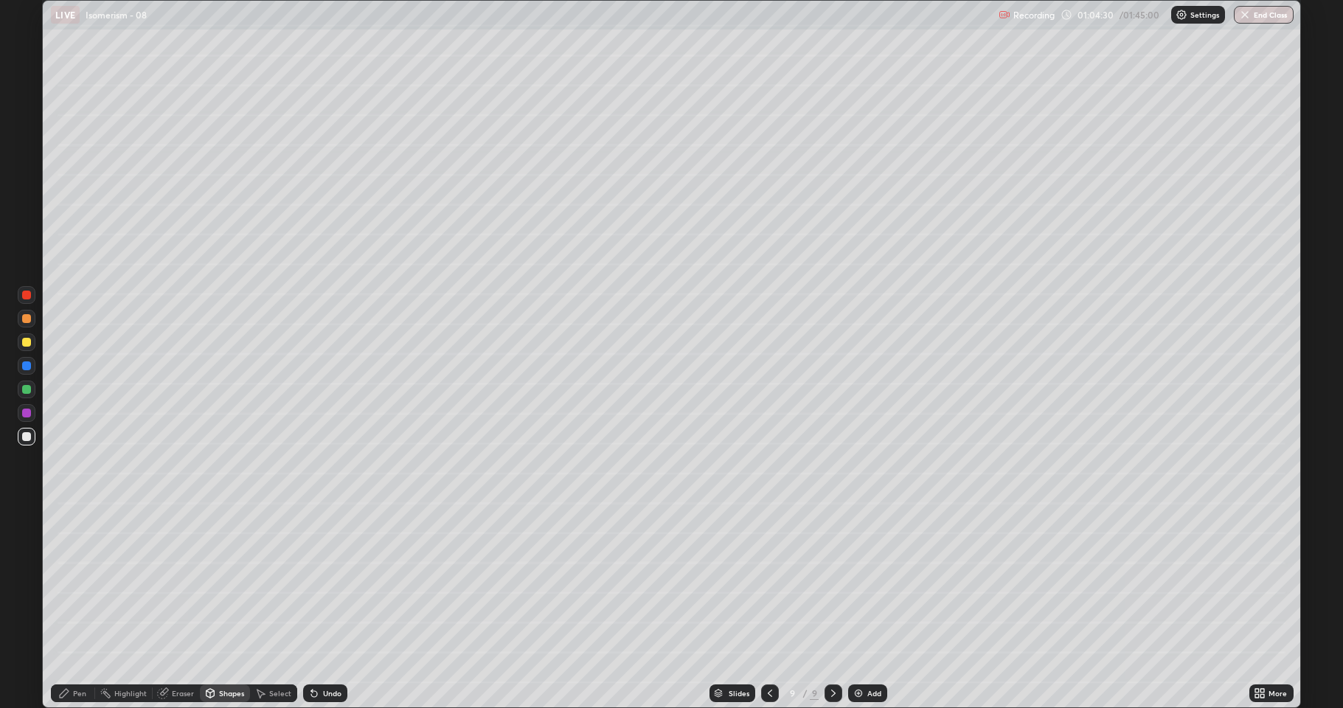
click at [181, 583] on div "Eraser" at bounding box center [183, 693] width 22 height 7
click at [320, 583] on div "Undo" at bounding box center [325, 693] width 44 height 18
click at [319, 583] on div "Undo" at bounding box center [325, 693] width 44 height 18
click at [324, 583] on div "Undo" at bounding box center [332, 693] width 18 height 7
click at [325, 583] on div "Undo" at bounding box center [332, 693] width 18 height 7
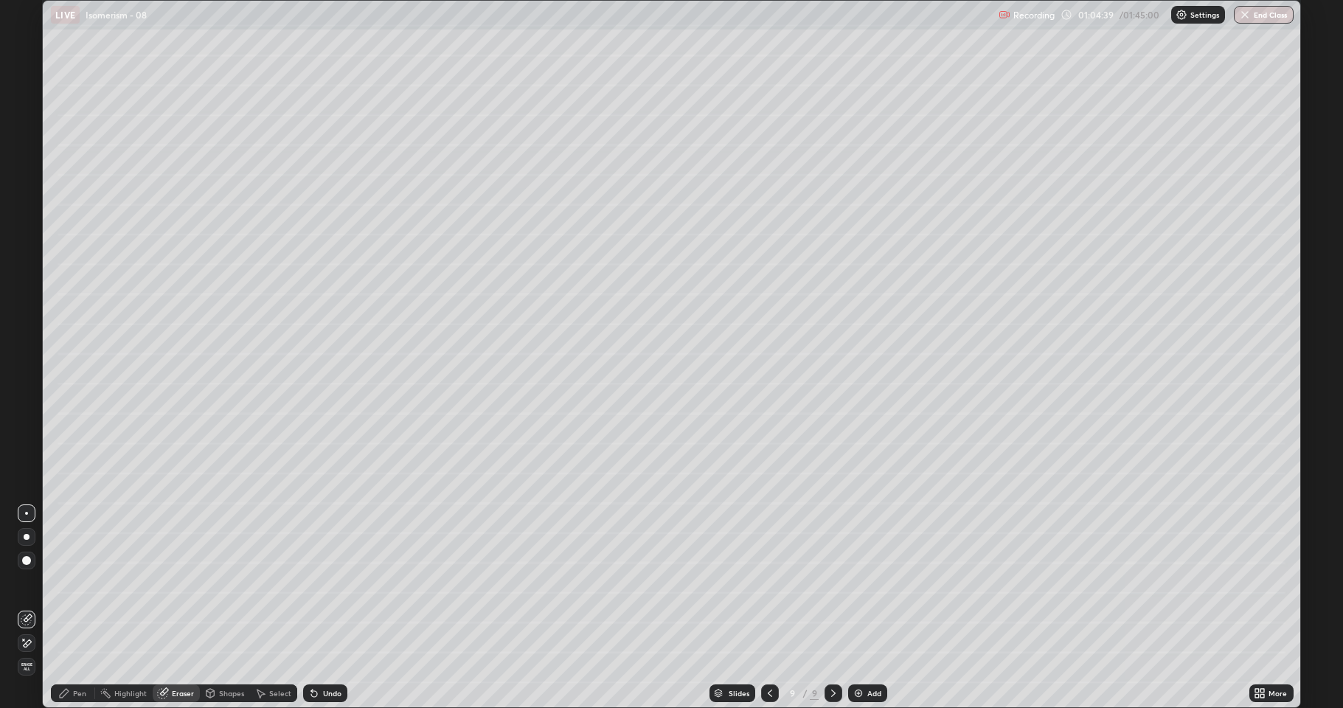
click at [181, 583] on div "Eraser" at bounding box center [176, 693] width 47 height 18
click at [82, 583] on div "Pen" at bounding box center [79, 693] width 13 height 7
click at [27, 341] on div at bounding box center [26, 342] width 9 height 9
click at [29, 414] on div at bounding box center [26, 413] width 9 height 9
click at [32, 346] on div at bounding box center [27, 342] width 18 height 18
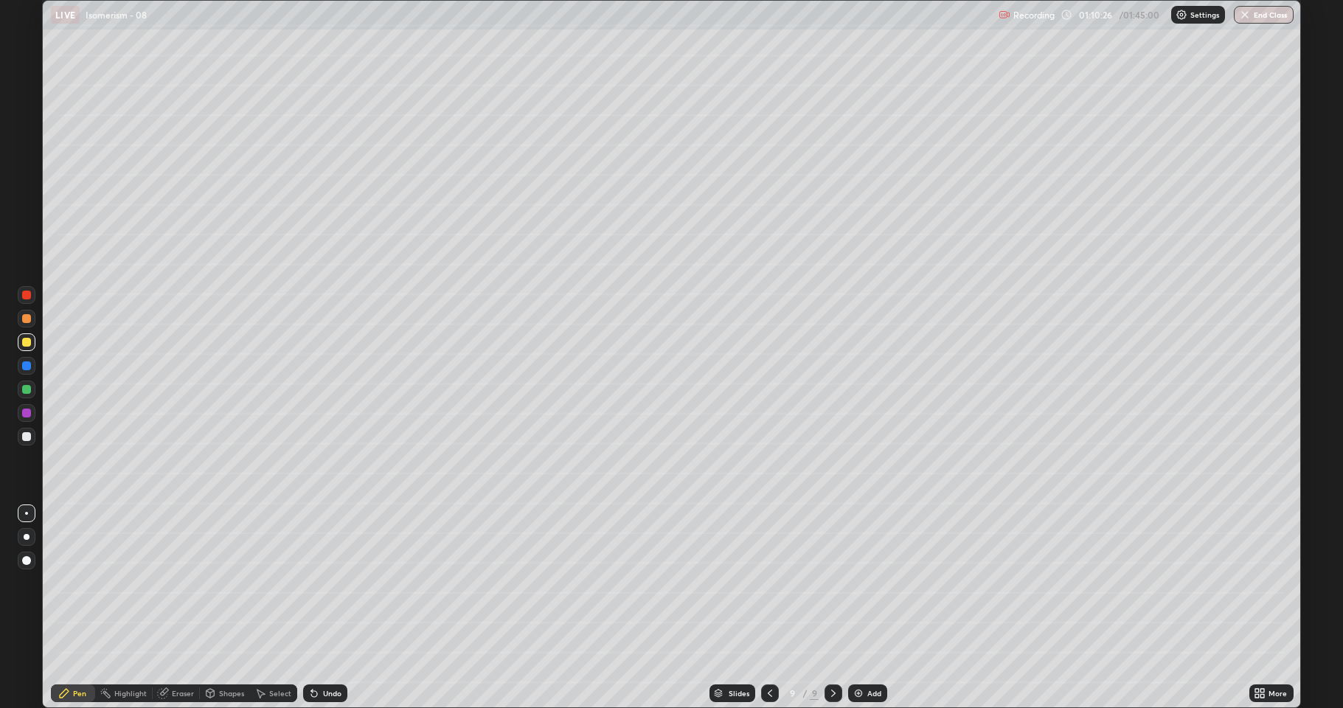
click at [840, 583] on div at bounding box center [834, 693] width 18 height 18
click at [855, 583] on img at bounding box center [859, 693] width 12 height 12
click at [24, 430] on div at bounding box center [27, 437] width 18 height 18
click at [30, 347] on div at bounding box center [27, 342] width 18 height 18
click at [27, 369] on div at bounding box center [26, 365] width 9 height 9
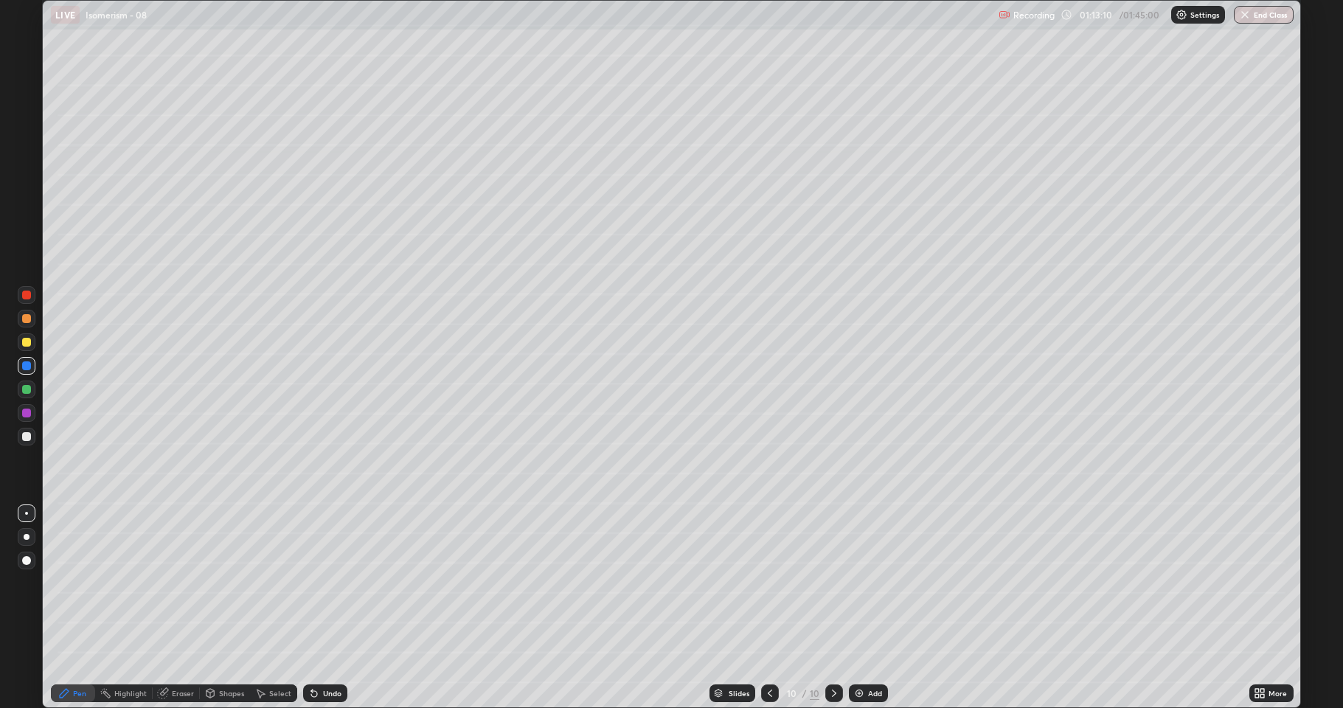
click at [313, 583] on div "Undo" at bounding box center [322, 694] width 50 height 30
click at [315, 583] on icon at bounding box center [314, 693] width 12 height 12
click at [26, 341] on div at bounding box center [26, 342] width 9 height 9
click at [27, 344] on div at bounding box center [26, 342] width 9 height 9
click at [21, 393] on div at bounding box center [27, 390] width 18 height 18
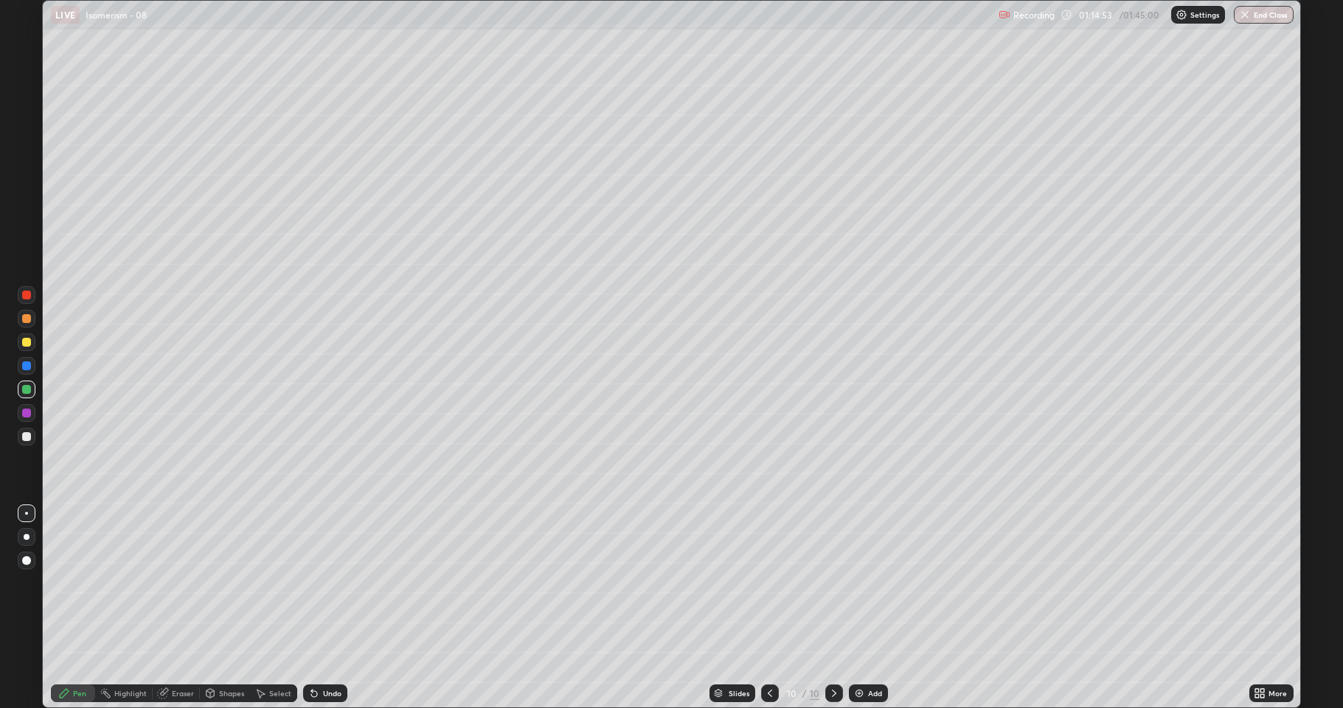
click at [767, 583] on icon at bounding box center [770, 693] width 12 height 12
click at [269, 583] on div "Select" at bounding box center [280, 693] width 22 height 7
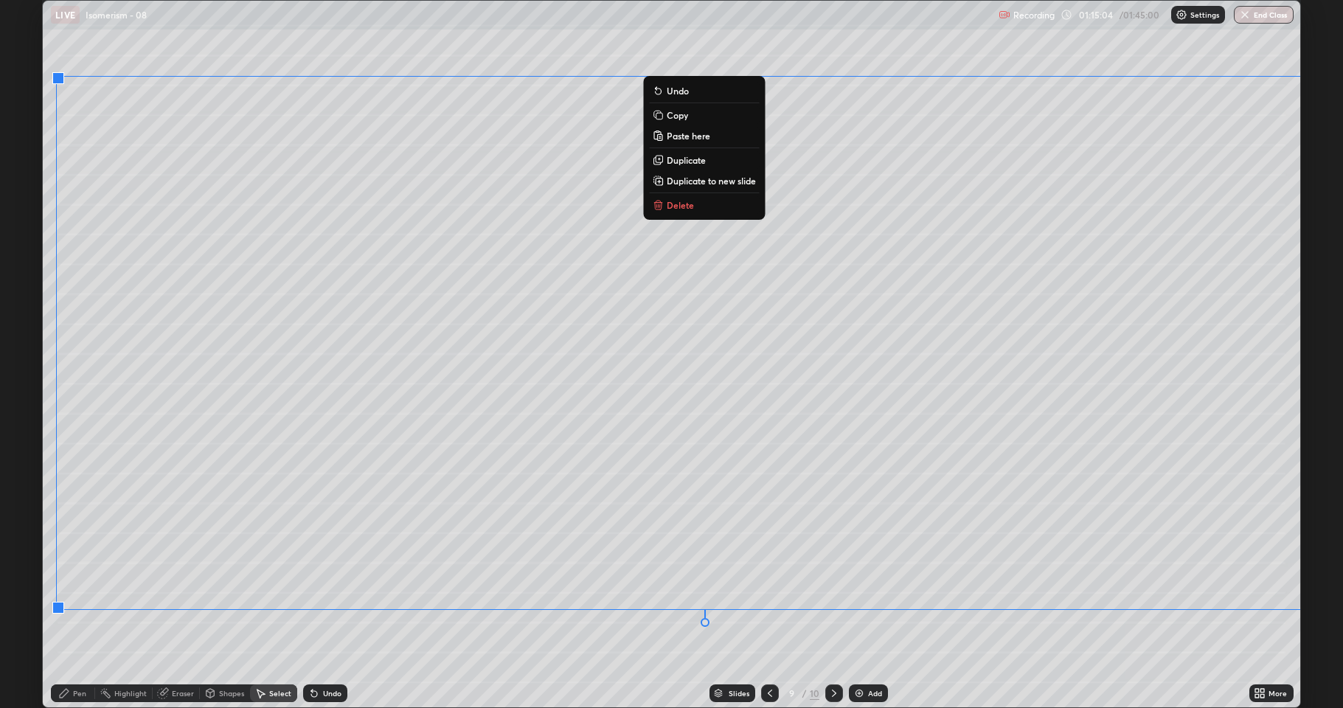
click at [695, 161] on p "Duplicate" at bounding box center [686, 160] width 39 height 12
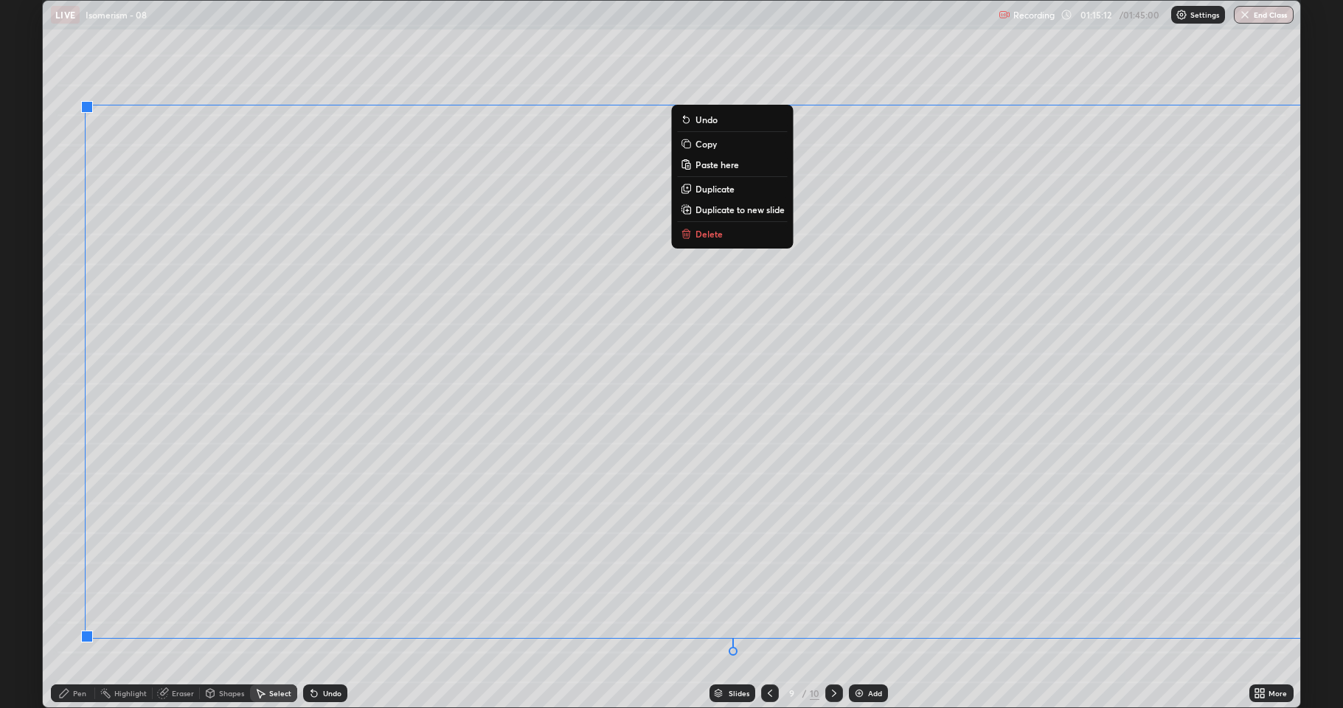
click at [690, 119] on icon at bounding box center [687, 120] width 12 height 12
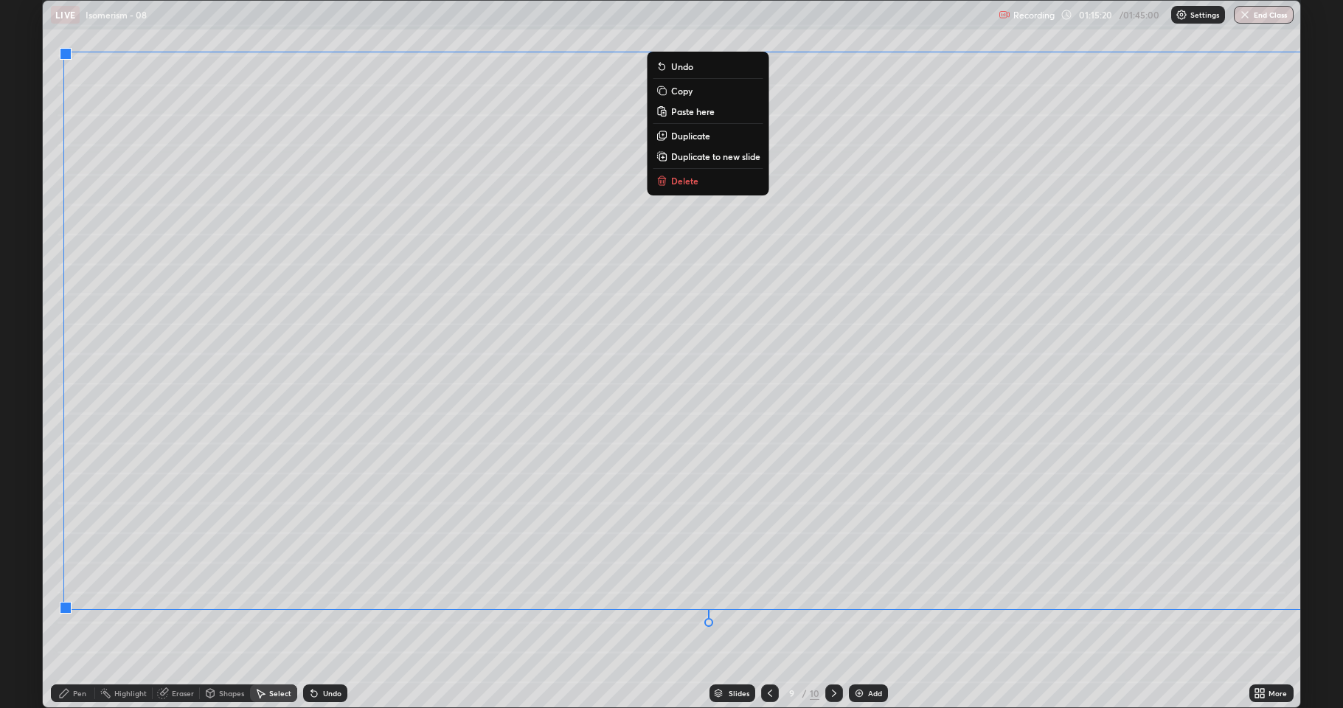
click at [694, 91] on button "Copy" at bounding box center [708, 91] width 110 height 18
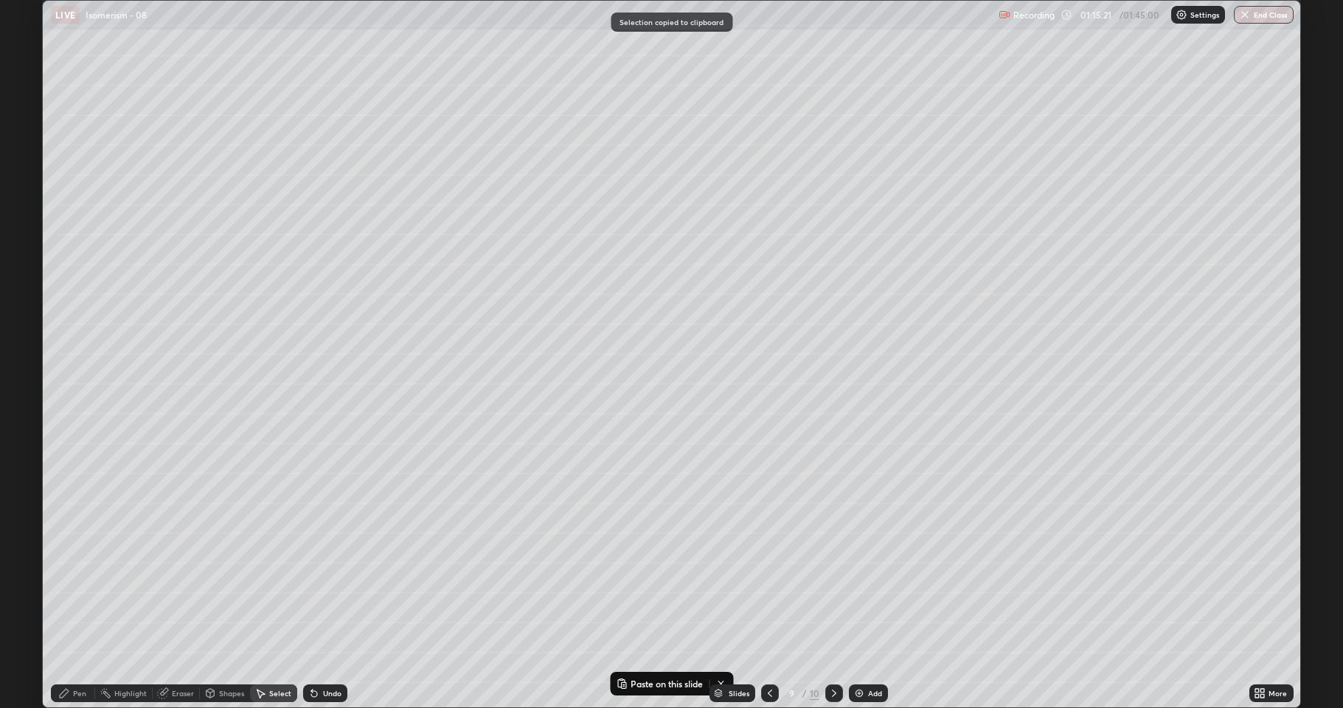
click at [830, 583] on icon at bounding box center [834, 693] width 12 height 12
click at [834, 583] on icon at bounding box center [834, 693] width 4 height 7
click at [864, 583] on div "Add" at bounding box center [868, 693] width 39 height 18
click at [153, 100] on div "0 ° Undo Copy Paste here Duplicate Duplicate to new slide Delete" at bounding box center [671, 354] width 1257 height 707
click at [161, 106] on div "0 ° Undo Copy Paste here Duplicate Duplicate to new slide Delete" at bounding box center [671, 354] width 1257 height 707
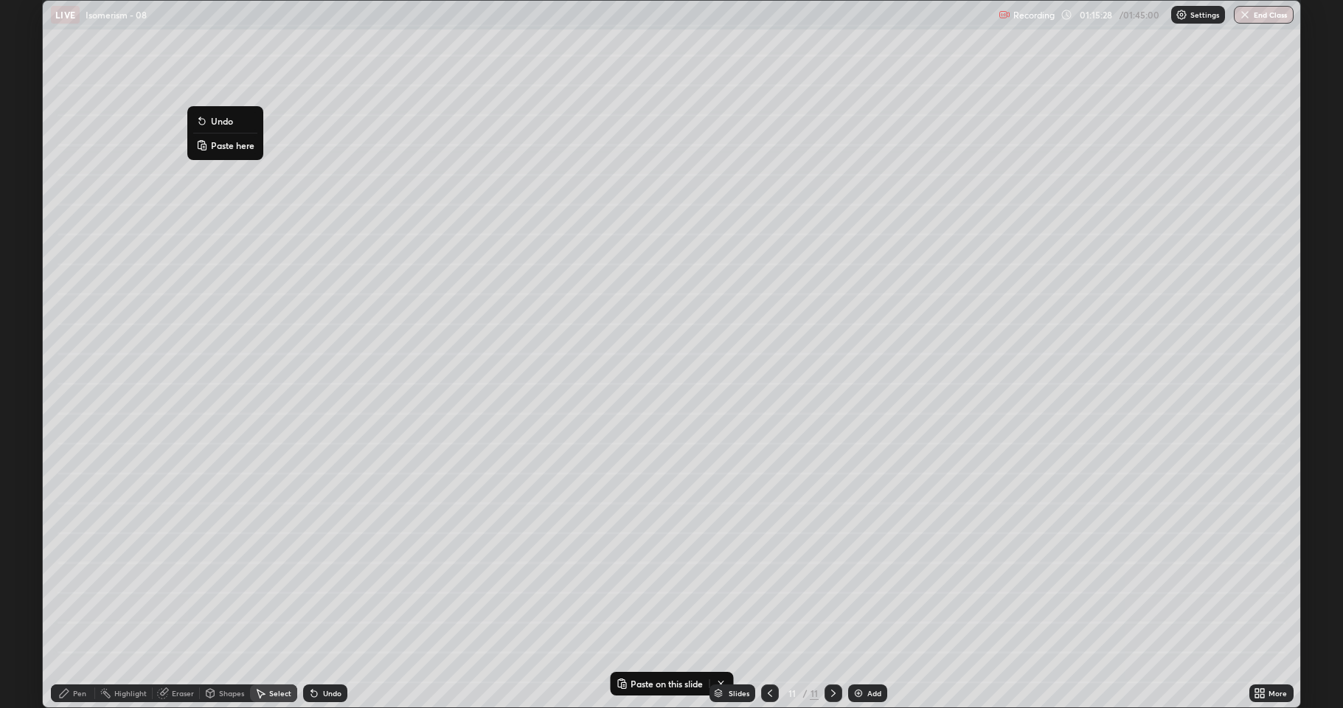
click at [232, 148] on p "Paste here" at bounding box center [233, 145] width 44 height 12
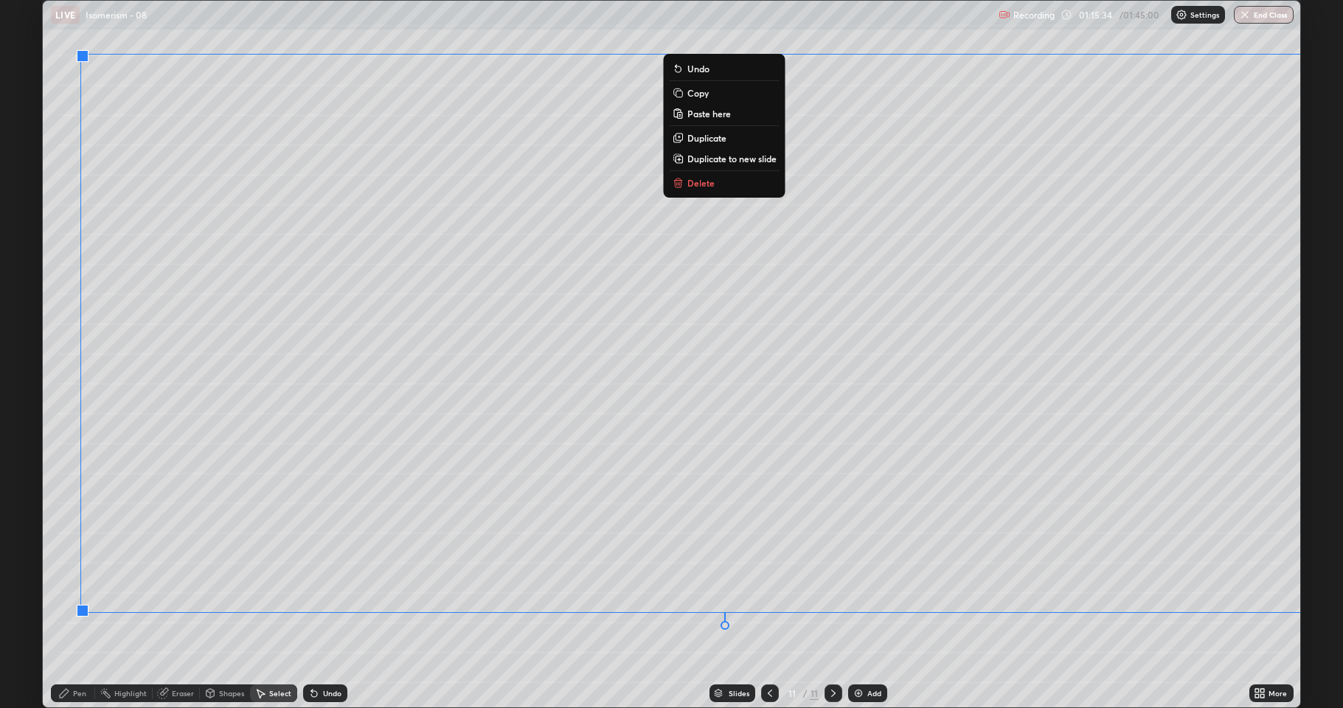
click at [324, 583] on div "0 ° Undo Copy Paste here Duplicate Duplicate to new slide Delete" at bounding box center [671, 354] width 1257 height 707
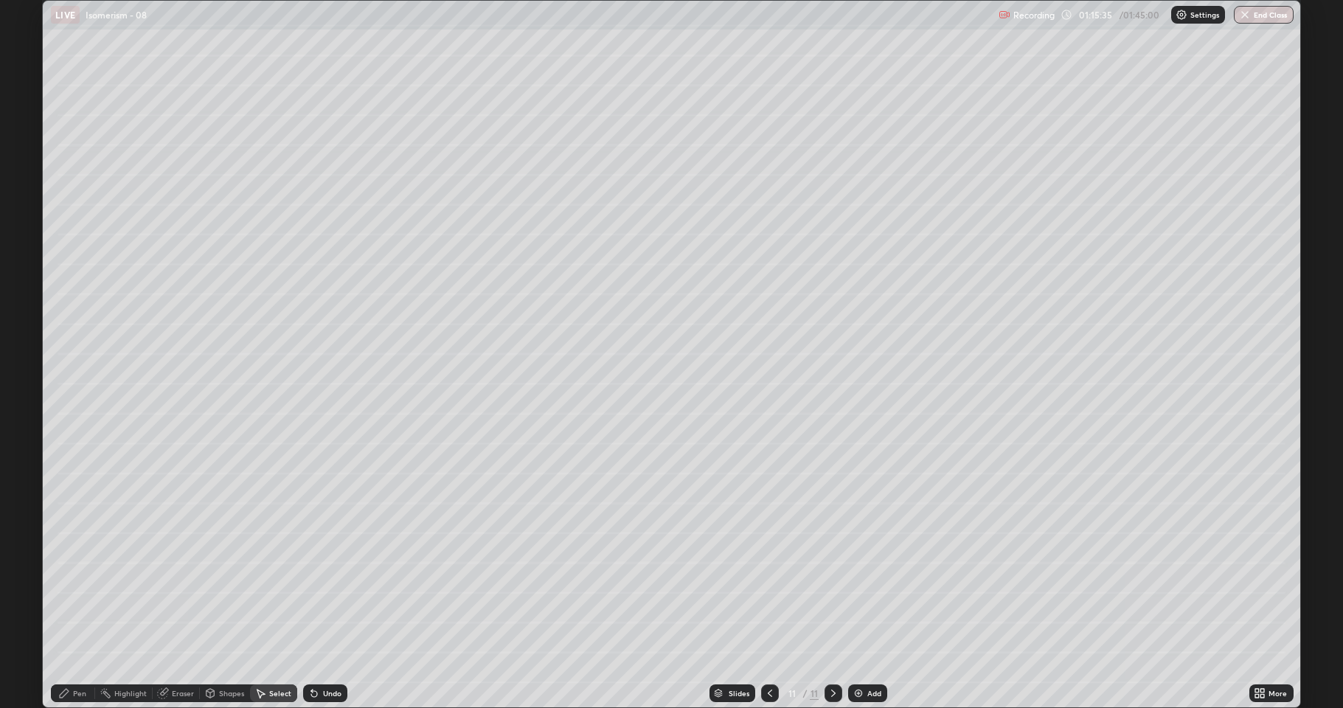
click at [184, 583] on div "Eraser" at bounding box center [183, 693] width 22 height 7
click at [80, 583] on div "Pen" at bounding box center [73, 693] width 44 height 18
click at [27, 439] on div at bounding box center [26, 436] width 9 height 9
click at [27, 342] on div at bounding box center [26, 342] width 9 height 9
click at [24, 433] on div at bounding box center [26, 436] width 9 height 9
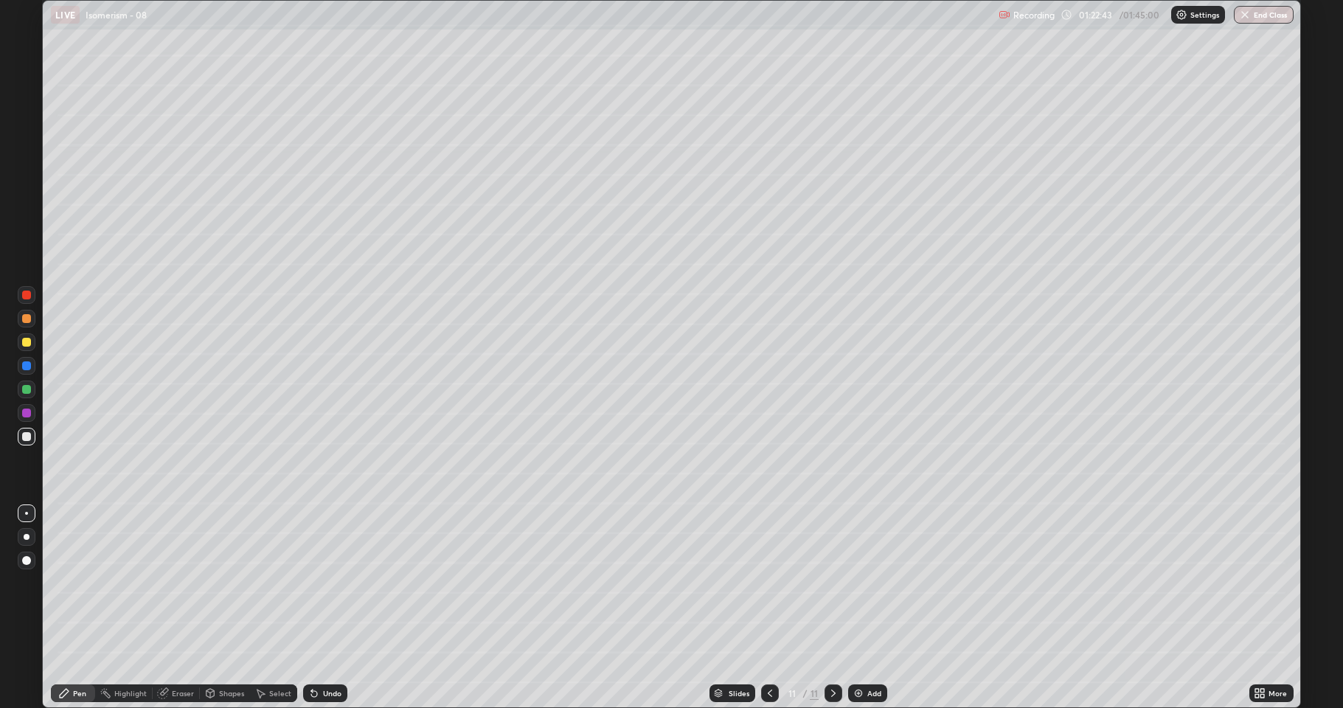
click at [29, 393] on div at bounding box center [26, 389] width 9 height 9
click at [827, 583] on icon at bounding box center [833, 693] width 12 height 12
click at [857, 583] on img at bounding box center [859, 693] width 12 height 12
click at [230, 583] on div "Shapes" at bounding box center [231, 693] width 25 height 7
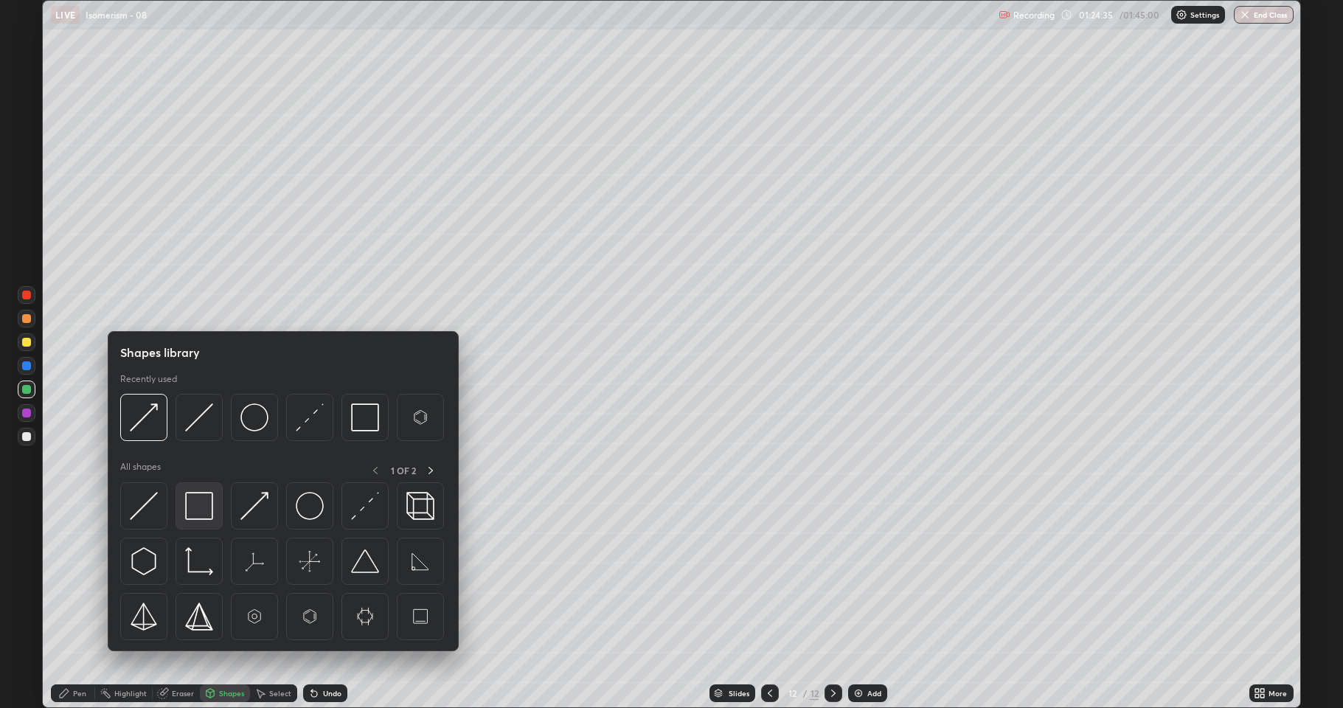
click at [196, 518] on img at bounding box center [199, 506] width 28 height 28
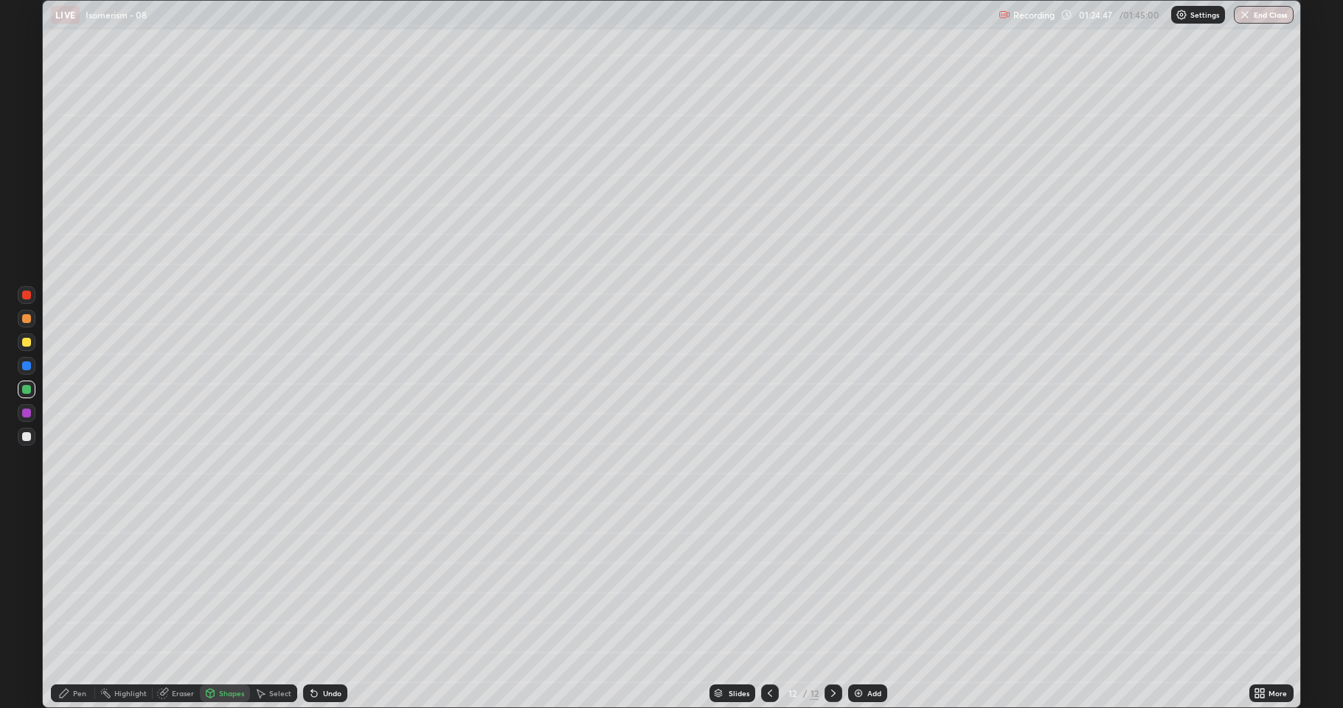
click at [27, 437] on div at bounding box center [26, 436] width 9 height 9
click at [311, 583] on icon at bounding box center [314, 693] width 12 height 12
click at [71, 583] on div "Pen" at bounding box center [73, 693] width 44 height 18
click at [219, 583] on div "Shapes" at bounding box center [231, 693] width 25 height 7
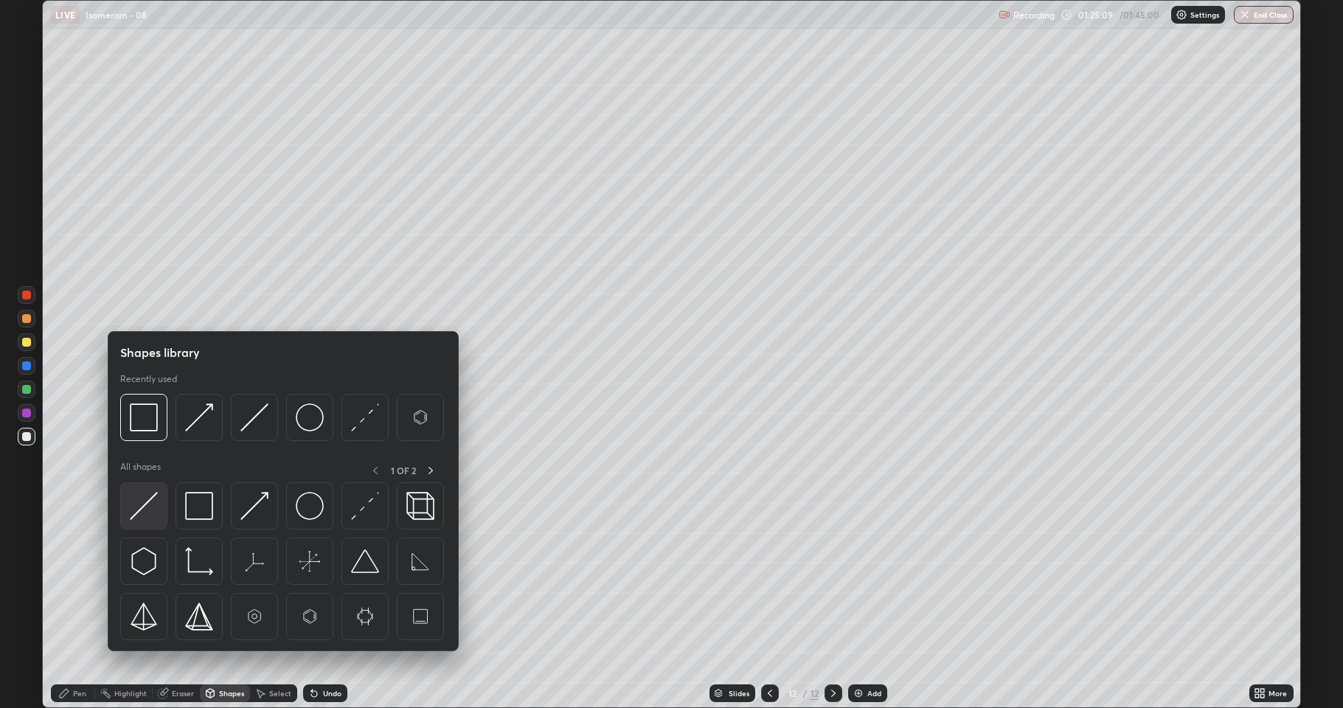
click at [153, 516] on img at bounding box center [144, 506] width 28 height 28
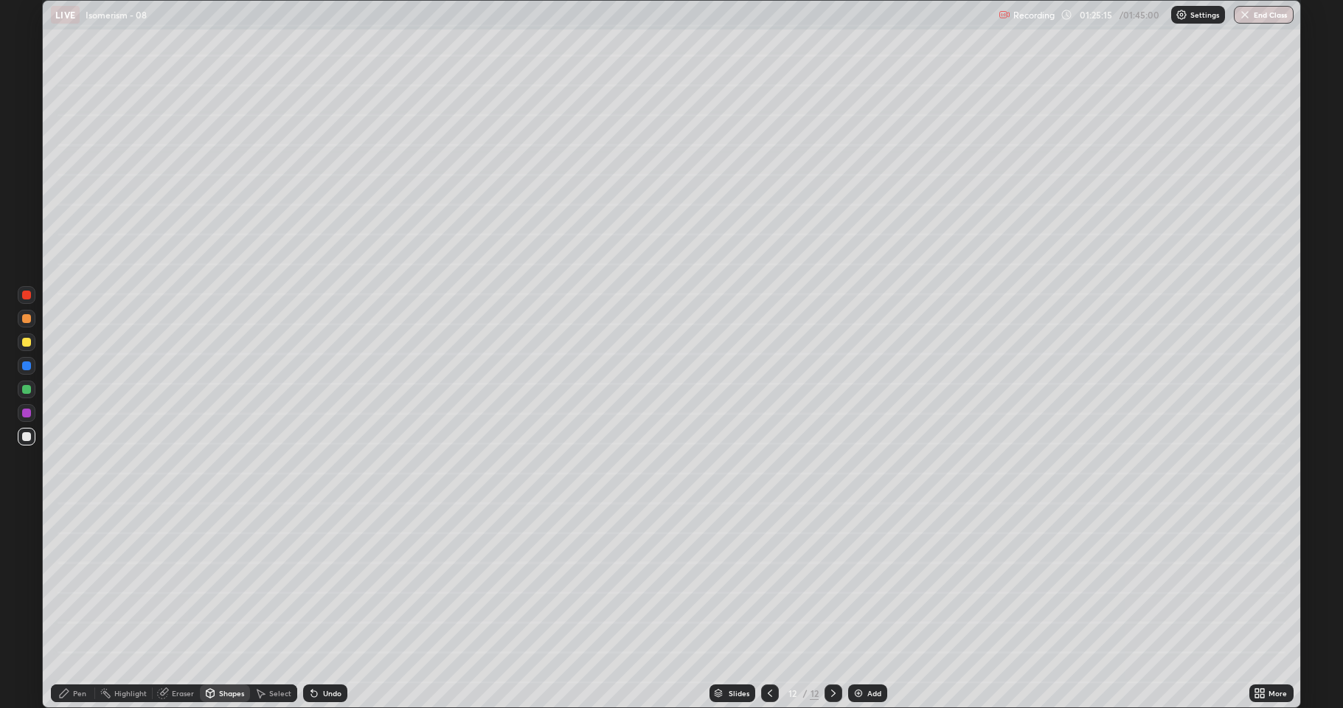
click at [220, 583] on div "Shapes" at bounding box center [231, 693] width 25 height 7
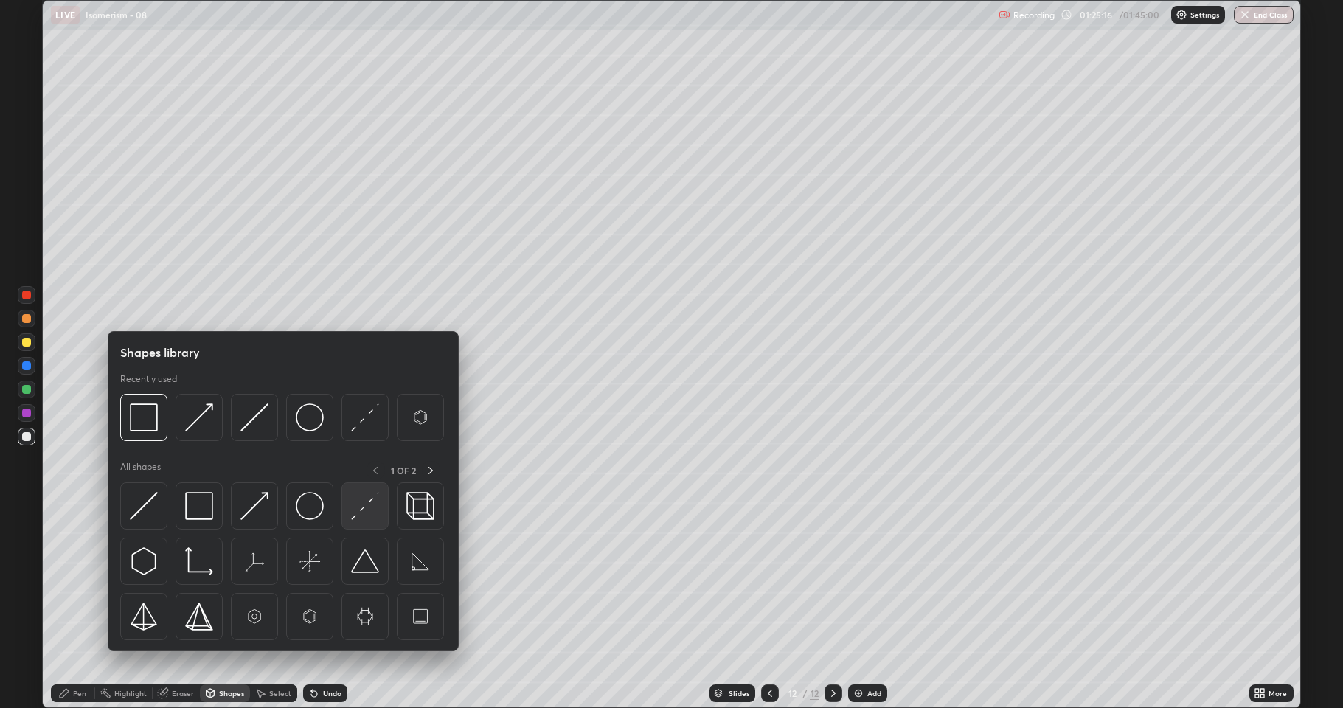
click at [353, 510] on img at bounding box center [365, 506] width 28 height 28
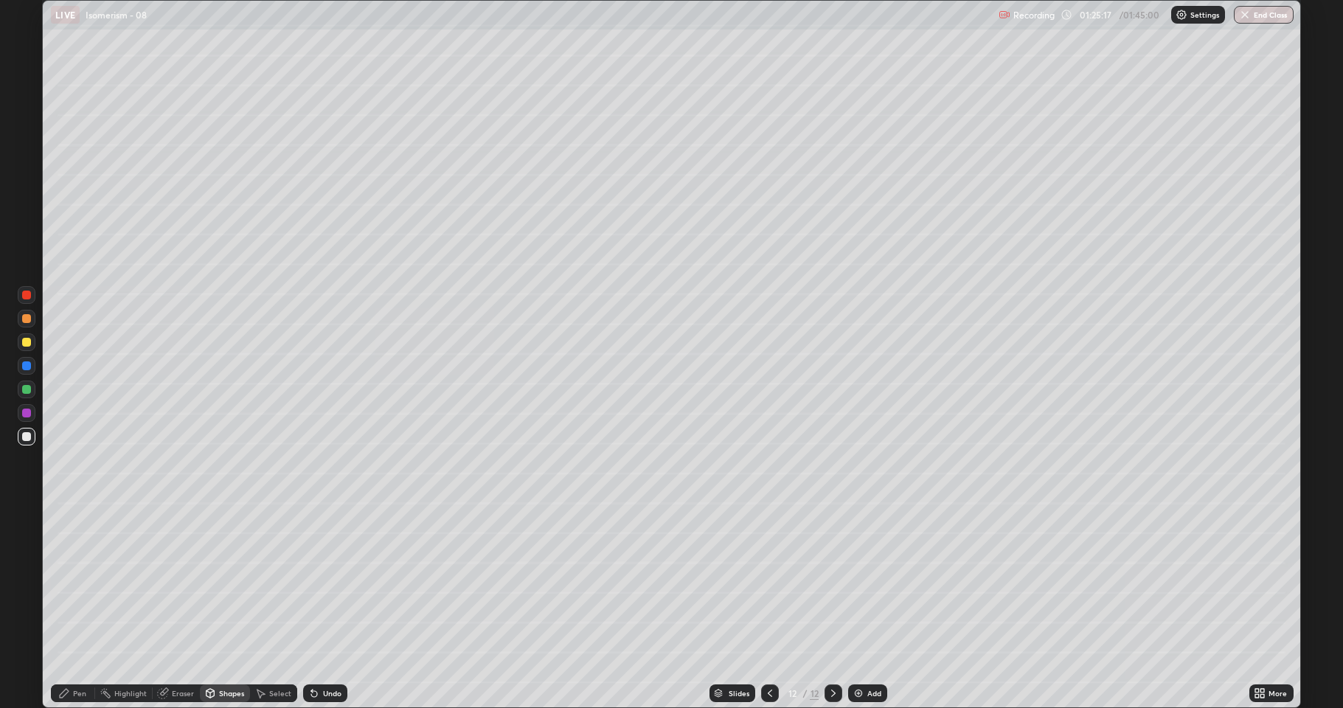
click at [28, 393] on div at bounding box center [26, 389] width 9 height 9
click at [239, 583] on div "Shapes" at bounding box center [231, 693] width 25 height 7
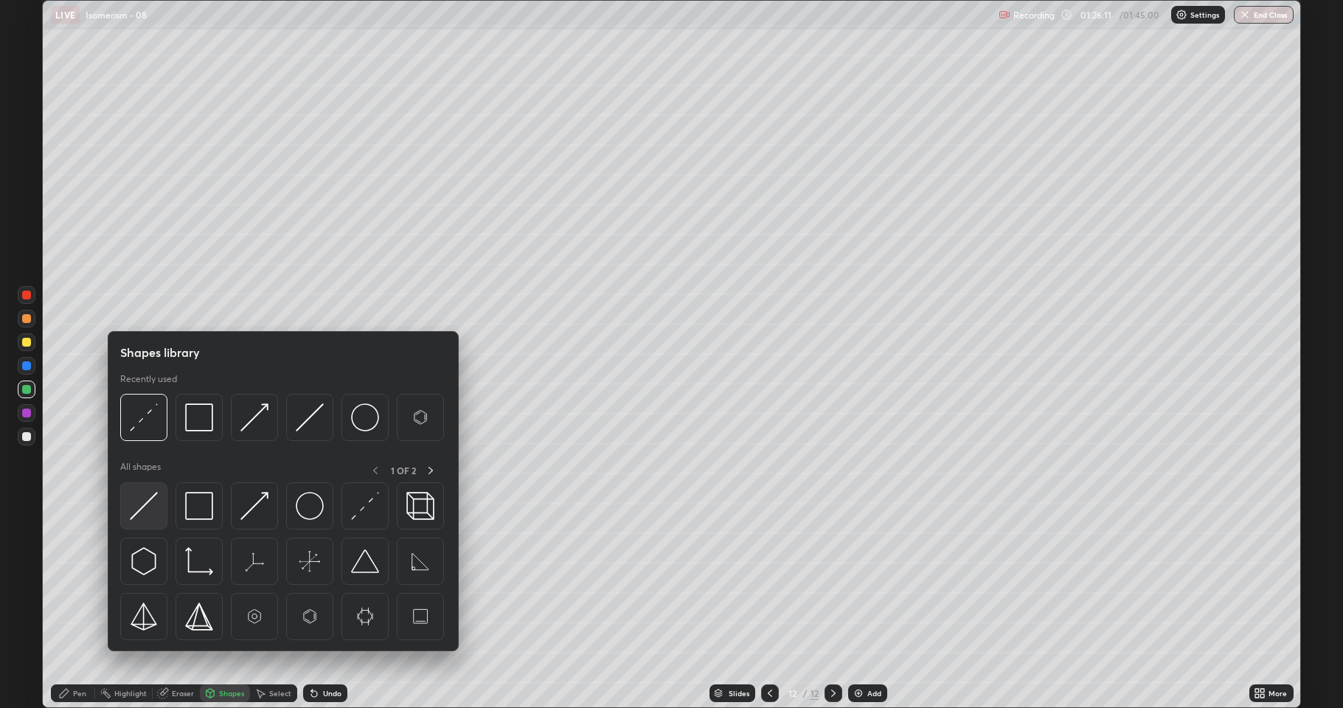
click at [155, 511] on img at bounding box center [144, 506] width 28 height 28
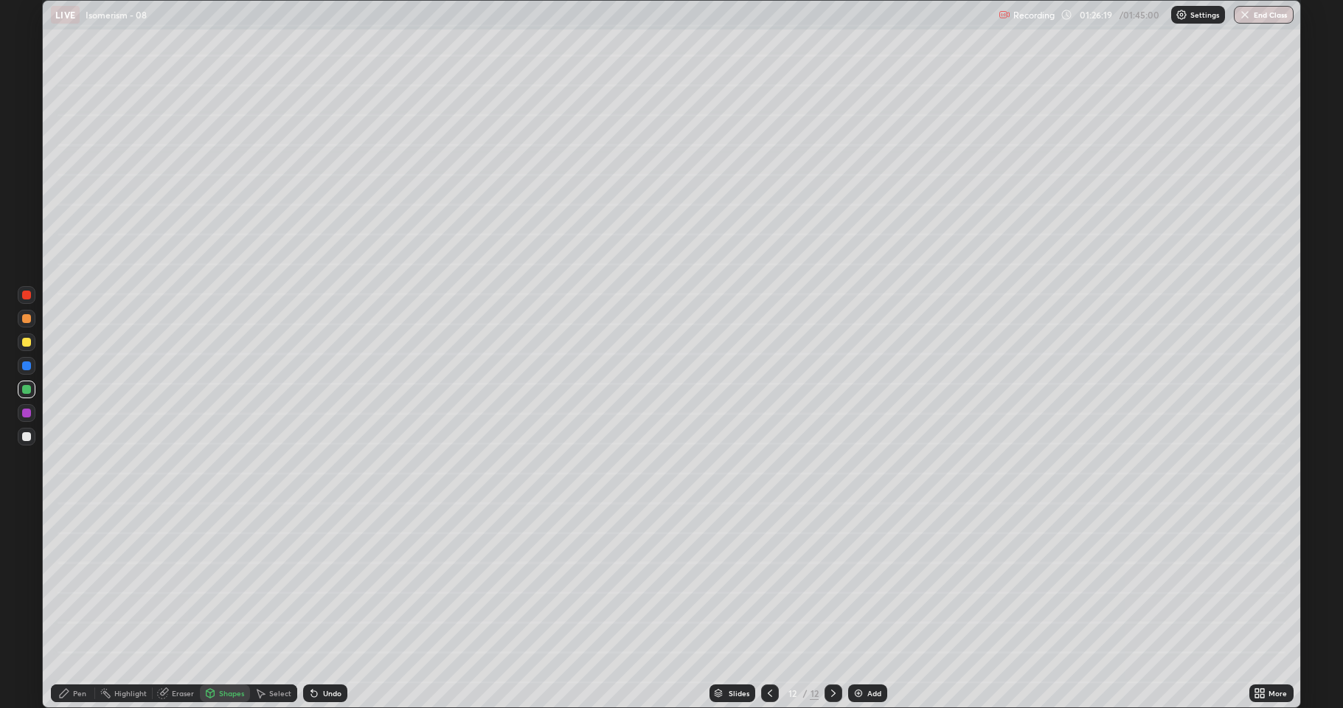
click at [181, 583] on div "Eraser" at bounding box center [183, 693] width 22 height 7
click at [270, 583] on div "Select" at bounding box center [280, 693] width 22 height 7
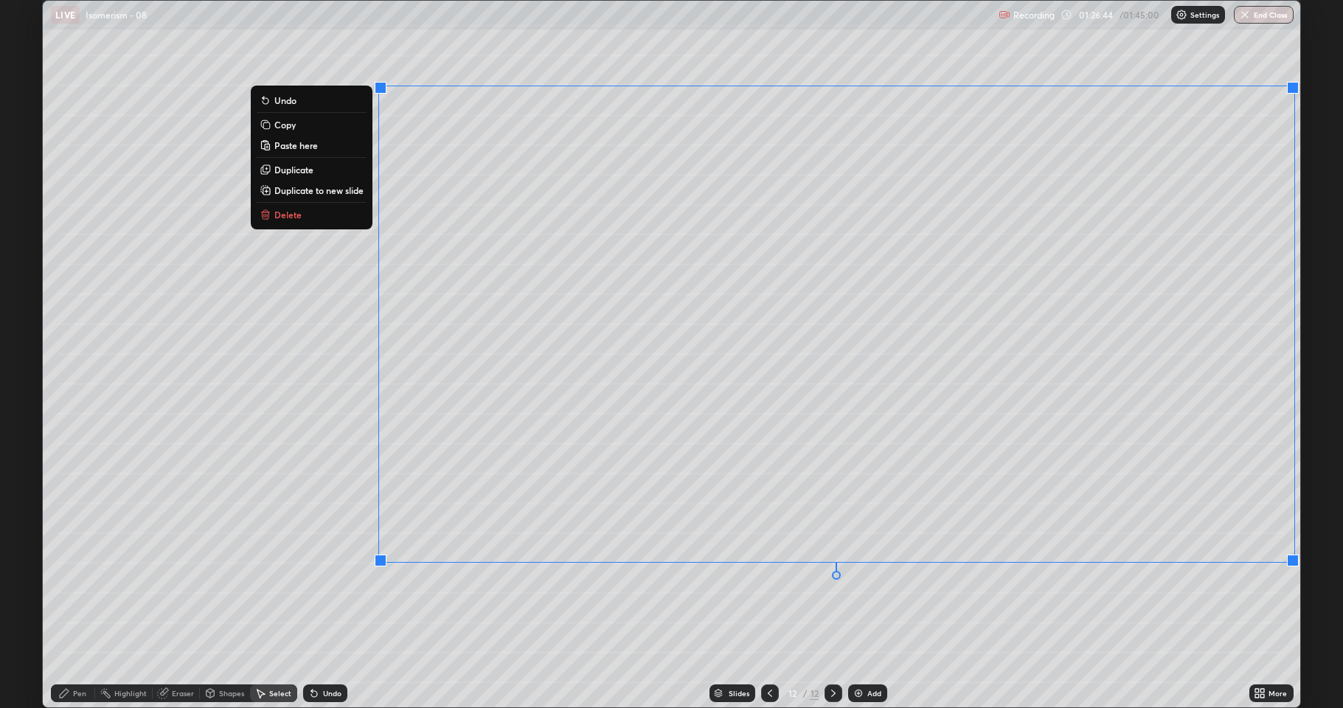
click at [772, 583] on div "0 ° Undo Copy Paste here Duplicate Duplicate to new slide Delete" at bounding box center [671, 354] width 1257 height 707
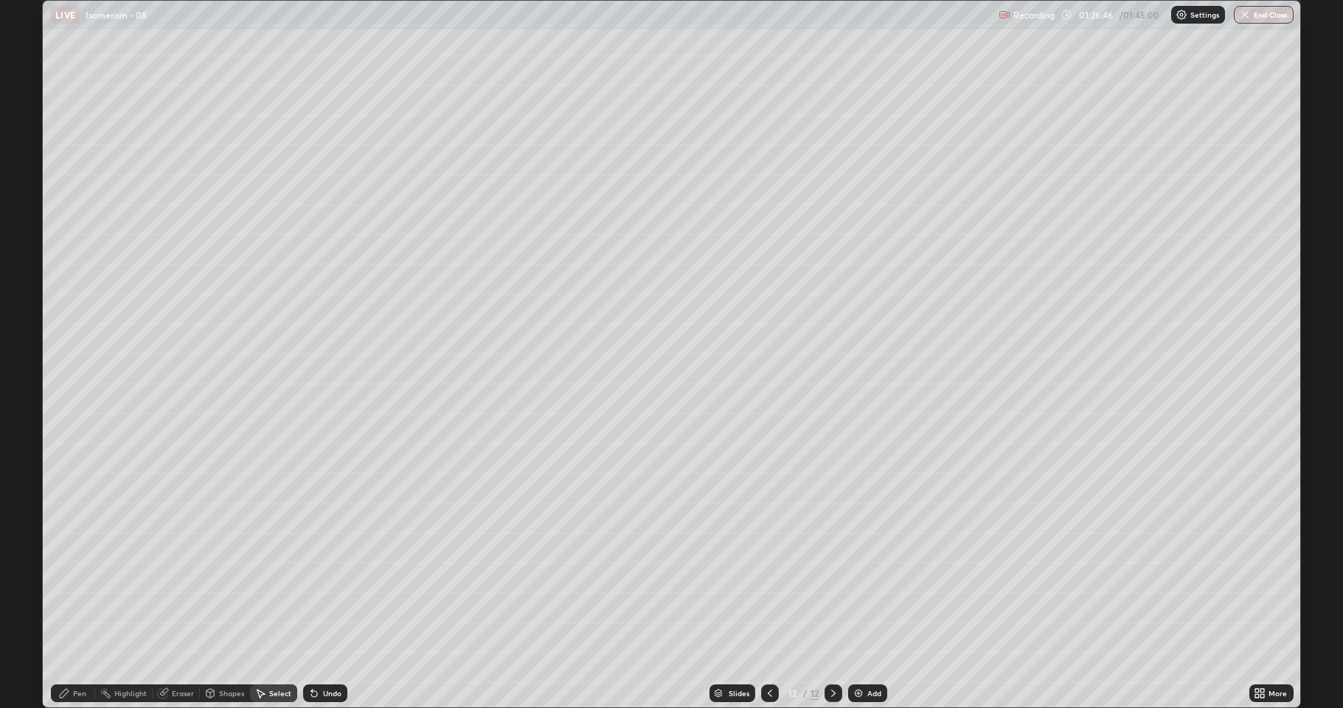
click at [280, 583] on div "Select" at bounding box center [280, 693] width 22 height 7
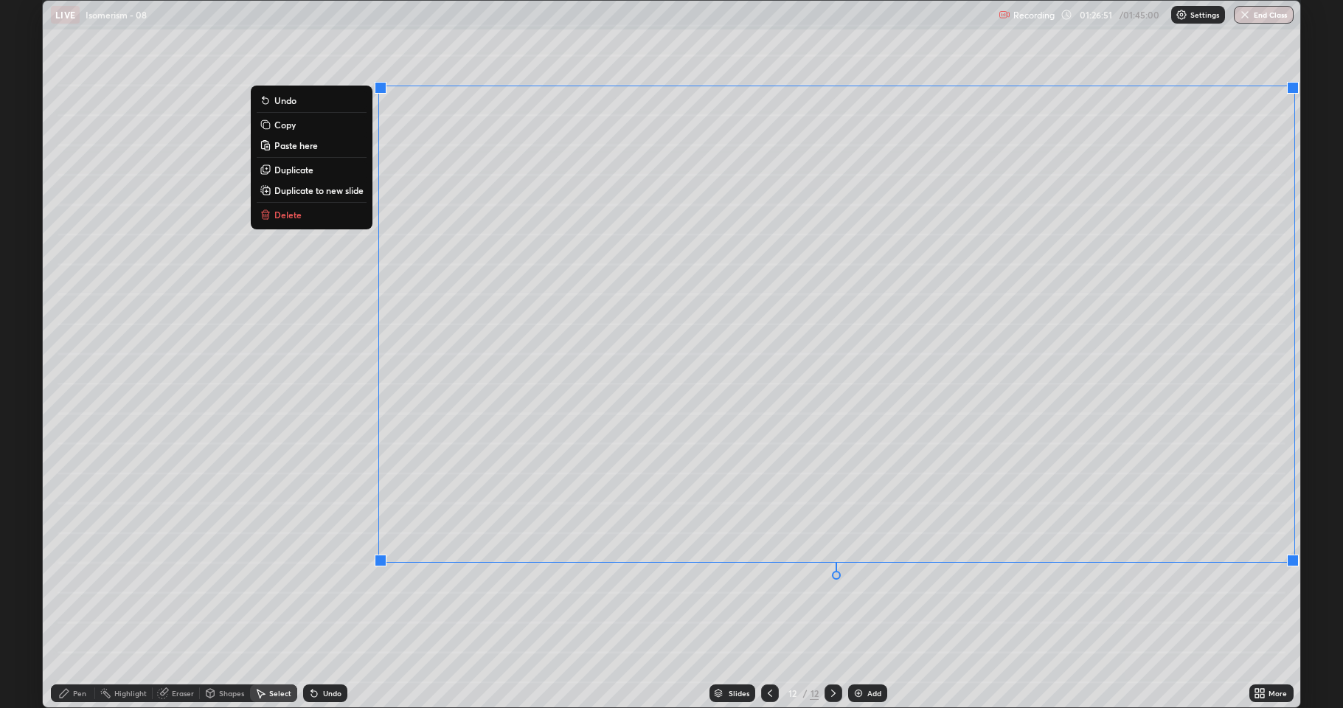
click at [344, 192] on p "Duplicate to new slide" at bounding box center [318, 190] width 89 height 12
click at [336, 190] on p "Duplicate to new slide" at bounding box center [318, 190] width 89 height 12
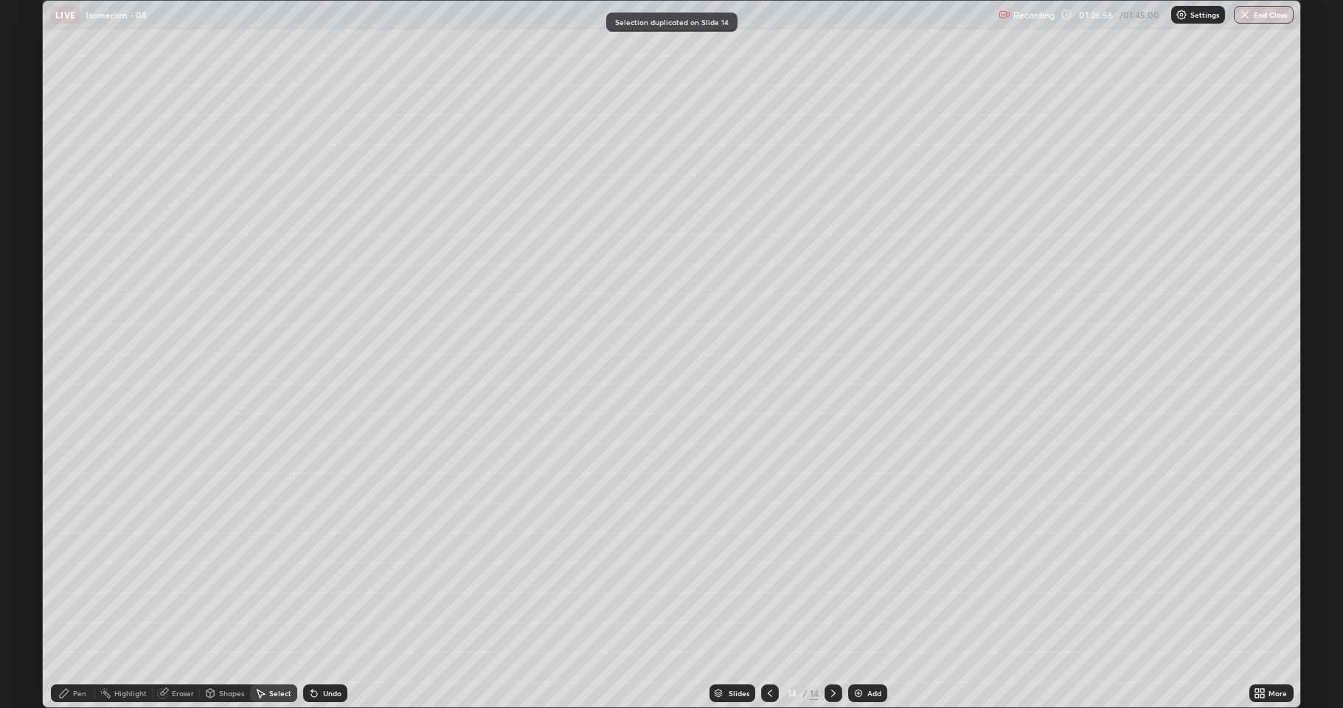
click at [773, 583] on icon at bounding box center [770, 693] width 12 height 12
click at [771, 583] on icon at bounding box center [770, 693] width 12 height 12
click at [764, 583] on icon at bounding box center [770, 693] width 12 height 12
click at [834, 583] on icon at bounding box center [833, 693] width 12 height 12
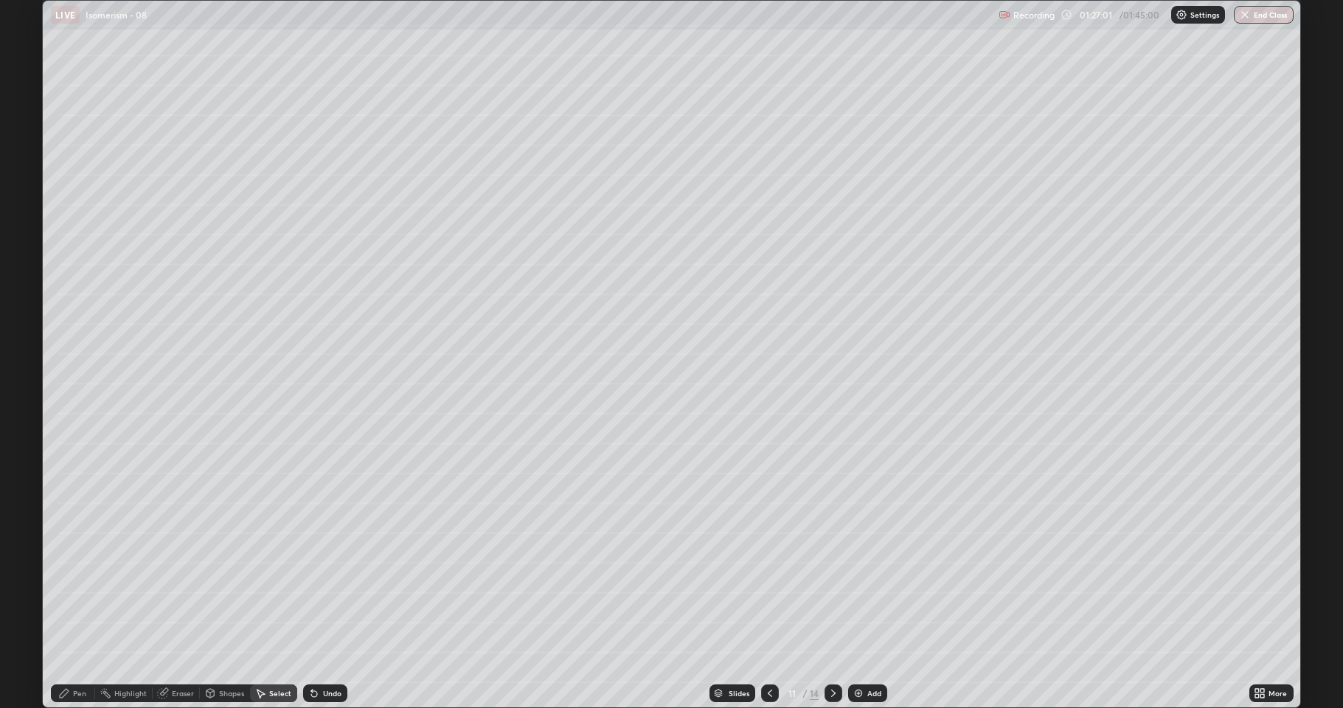
click at [827, 583] on icon at bounding box center [833, 693] width 12 height 12
click at [75, 583] on div "Pen" at bounding box center [79, 693] width 13 height 7
click at [30, 440] on div at bounding box center [26, 436] width 9 height 9
click at [324, 583] on div "Undo" at bounding box center [332, 693] width 18 height 7
click at [761, 583] on div at bounding box center [770, 693] width 18 height 18
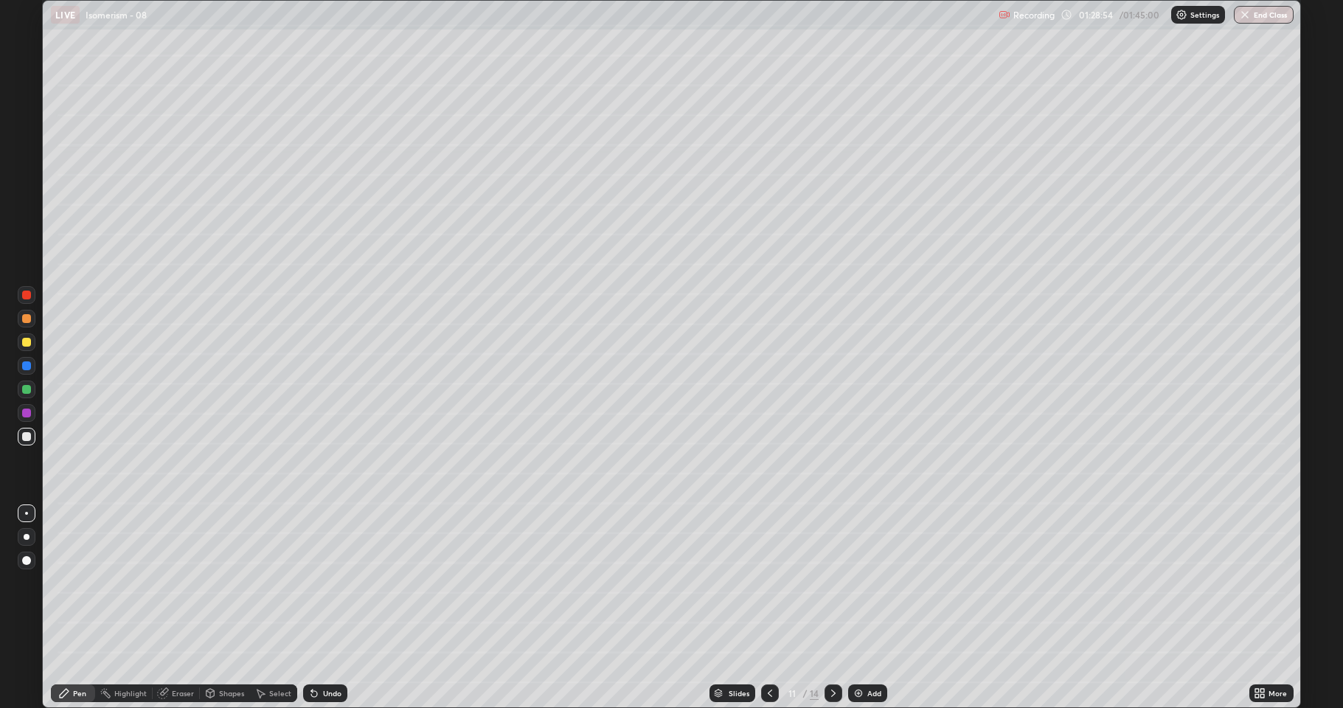
click at [768, 583] on icon at bounding box center [770, 693] width 12 height 12
click at [832, 583] on icon at bounding box center [833, 693] width 12 height 12
click at [833, 583] on icon at bounding box center [833, 693] width 12 height 12
click at [219, 583] on div "Shapes" at bounding box center [231, 693] width 25 height 7
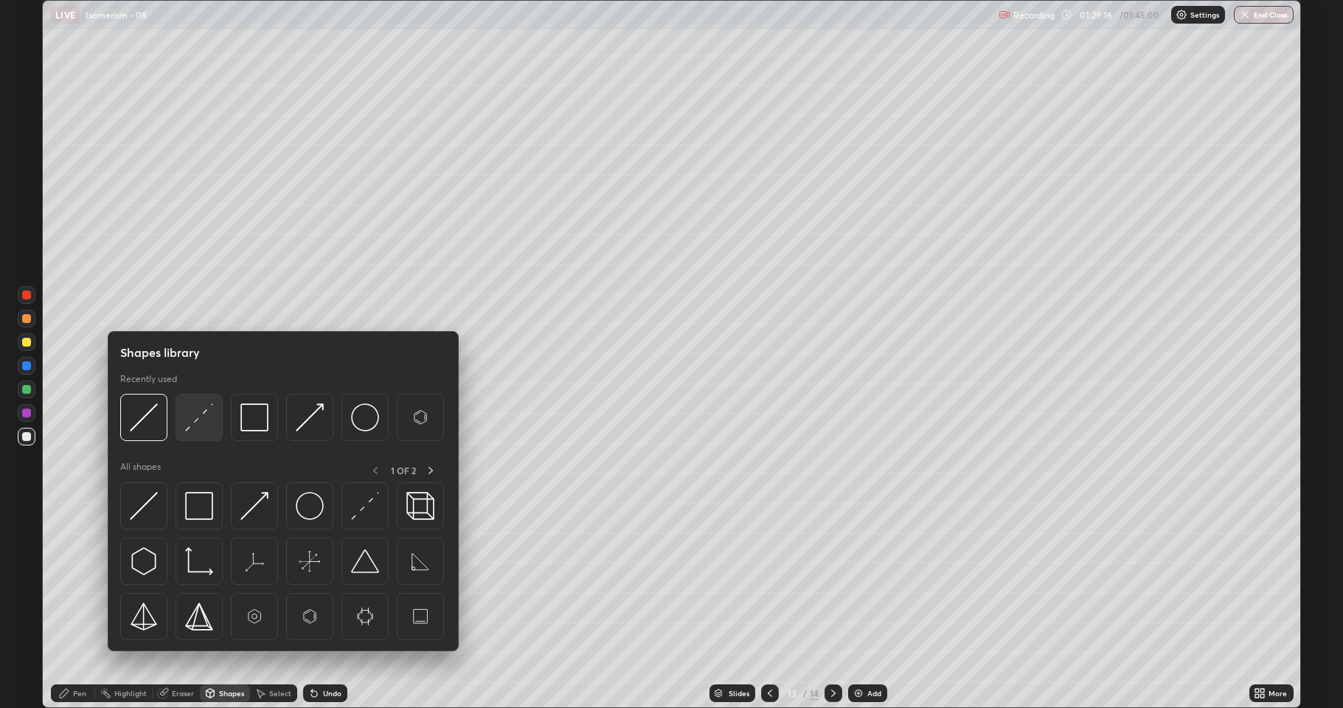
click at [195, 424] on img at bounding box center [199, 417] width 28 height 28
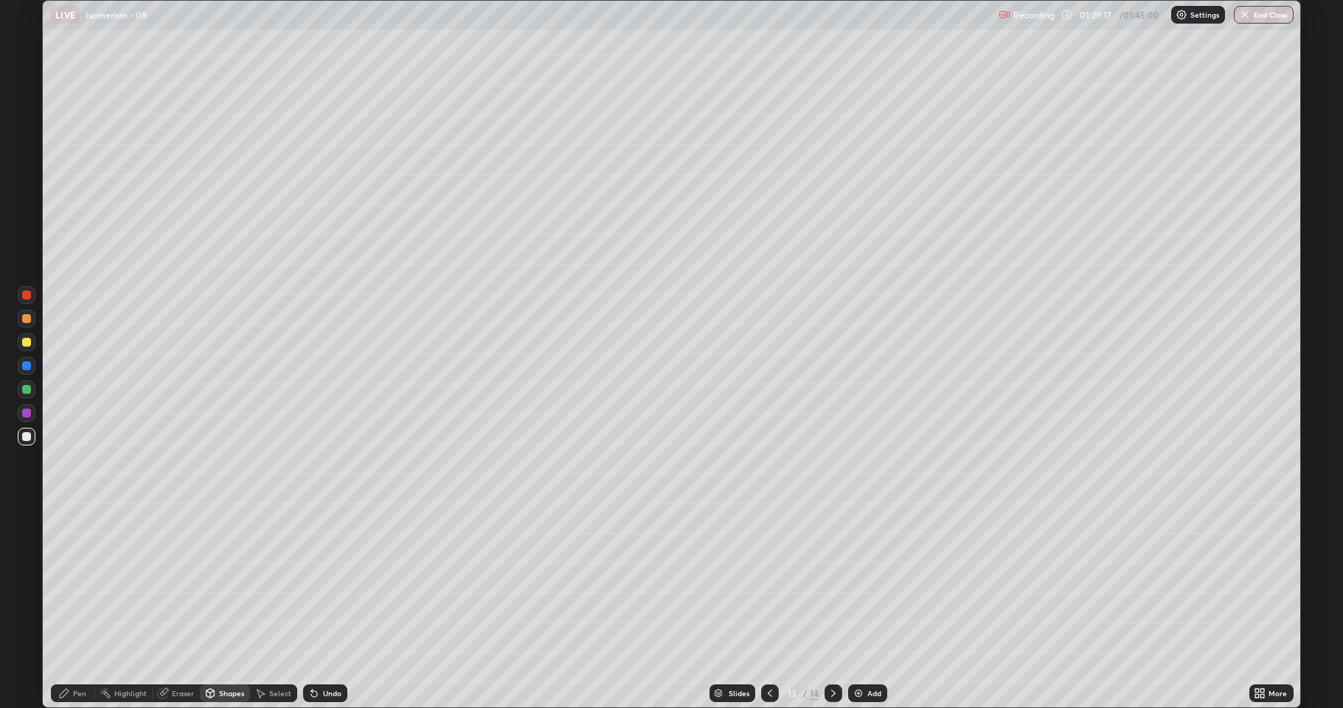
click at [27, 369] on div at bounding box center [26, 365] width 9 height 9
click at [328, 583] on div "Undo" at bounding box center [325, 693] width 44 height 18
click at [326, 583] on div "Undo" at bounding box center [332, 693] width 18 height 7
click at [77, 583] on div "Pen" at bounding box center [79, 693] width 13 height 7
click at [24, 438] on div at bounding box center [26, 436] width 9 height 9
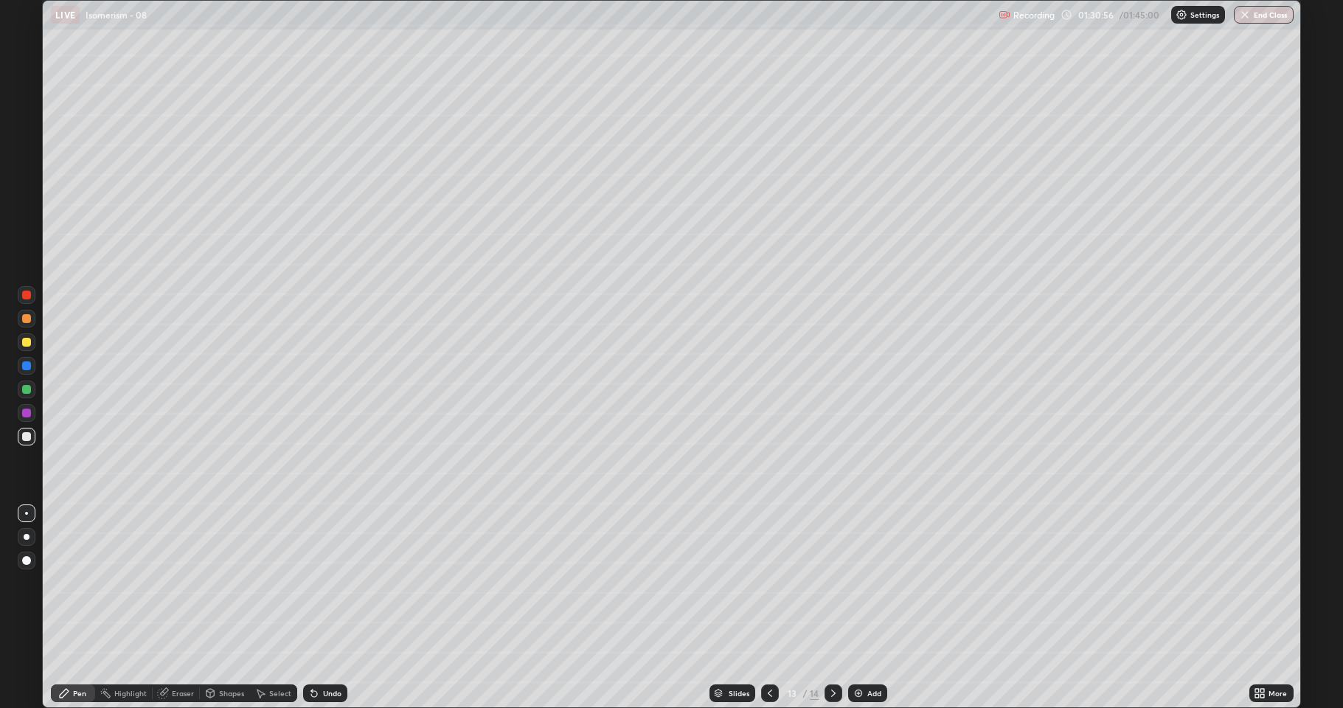
click at [27, 416] on div at bounding box center [26, 413] width 9 height 9
click at [27, 434] on div at bounding box center [26, 436] width 9 height 9
click at [325, 583] on div "Undo" at bounding box center [325, 693] width 44 height 18
click at [773, 583] on icon at bounding box center [770, 693] width 12 height 12
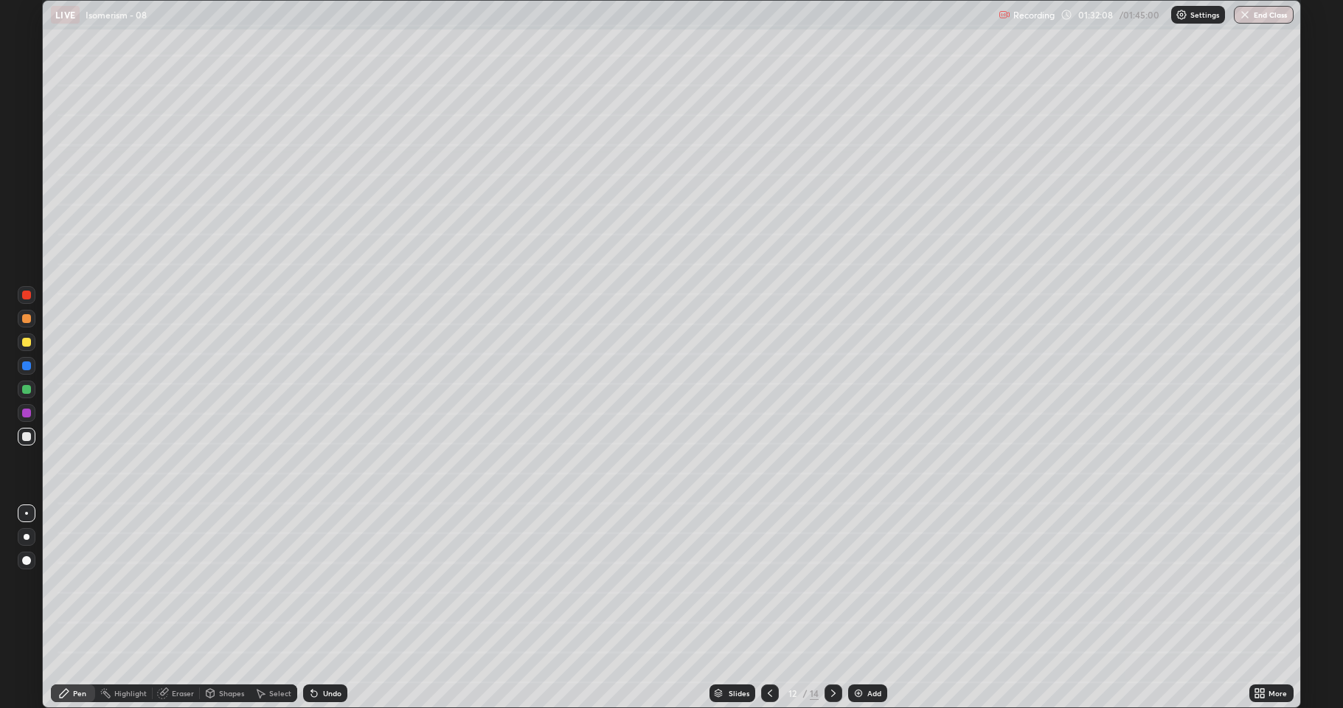
click at [29, 392] on div at bounding box center [26, 389] width 9 height 9
click at [833, 583] on icon at bounding box center [833, 693] width 12 height 12
click at [30, 342] on div at bounding box center [26, 342] width 9 height 9
click at [323, 583] on div "Undo" at bounding box center [332, 693] width 18 height 7
click at [315, 583] on icon at bounding box center [314, 693] width 12 height 12
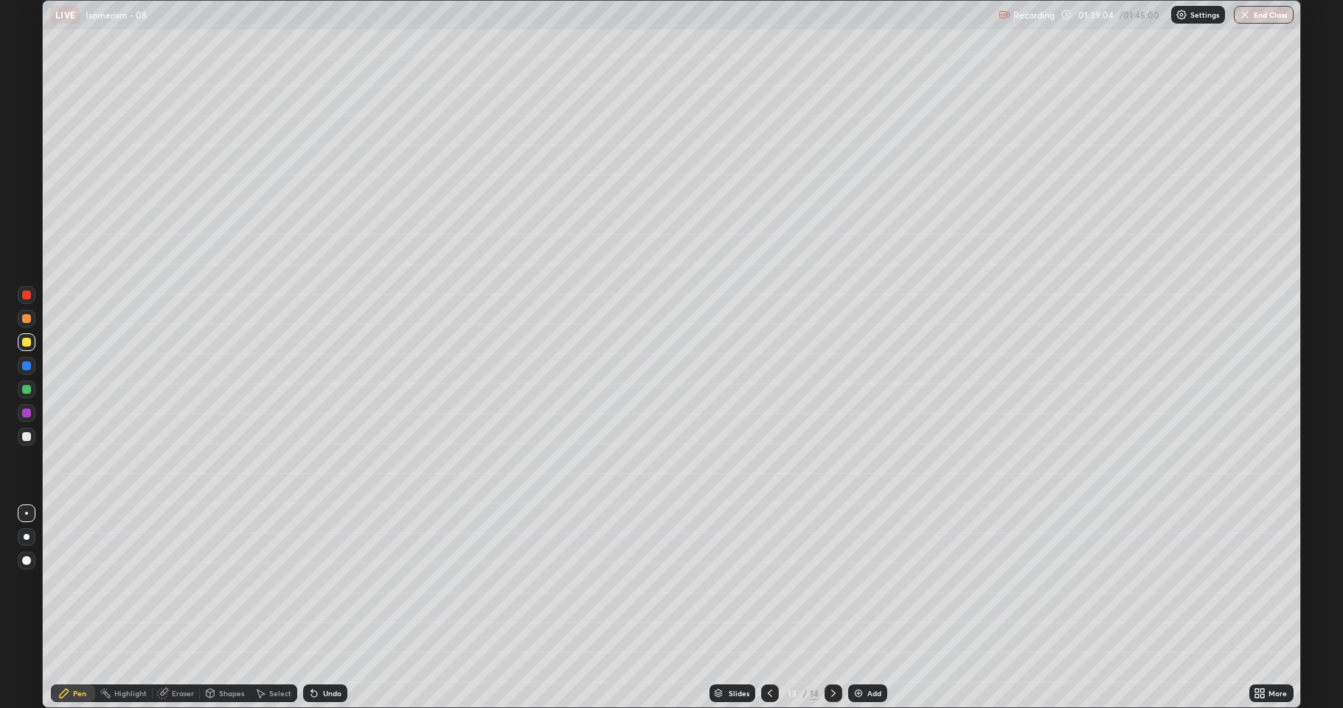
click at [316, 583] on icon at bounding box center [314, 693] width 12 height 12
click at [320, 583] on div "Undo" at bounding box center [325, 693] width 44 height 18
click at [317, 583] on icon at bounding box center [314, 693] width 12 height 12
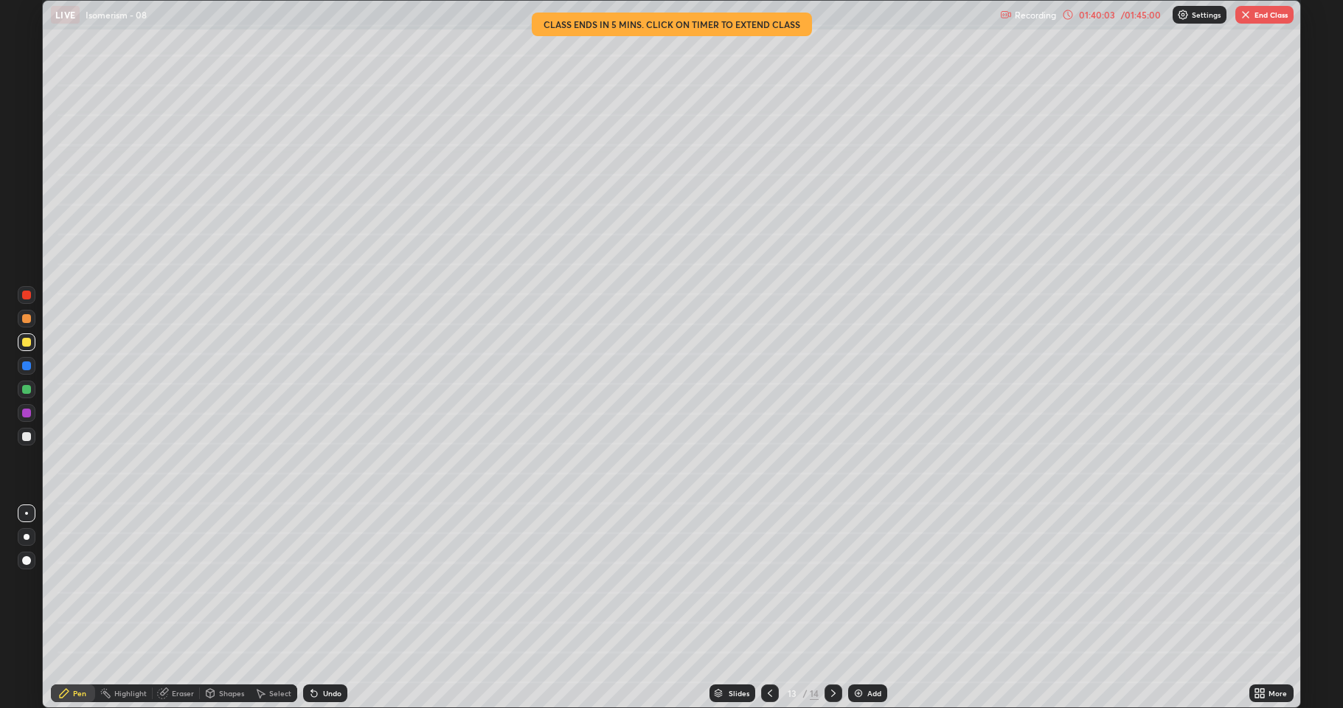
click at [1069, 14] on icon at bounding box center [1068, 15] width 12 height 12
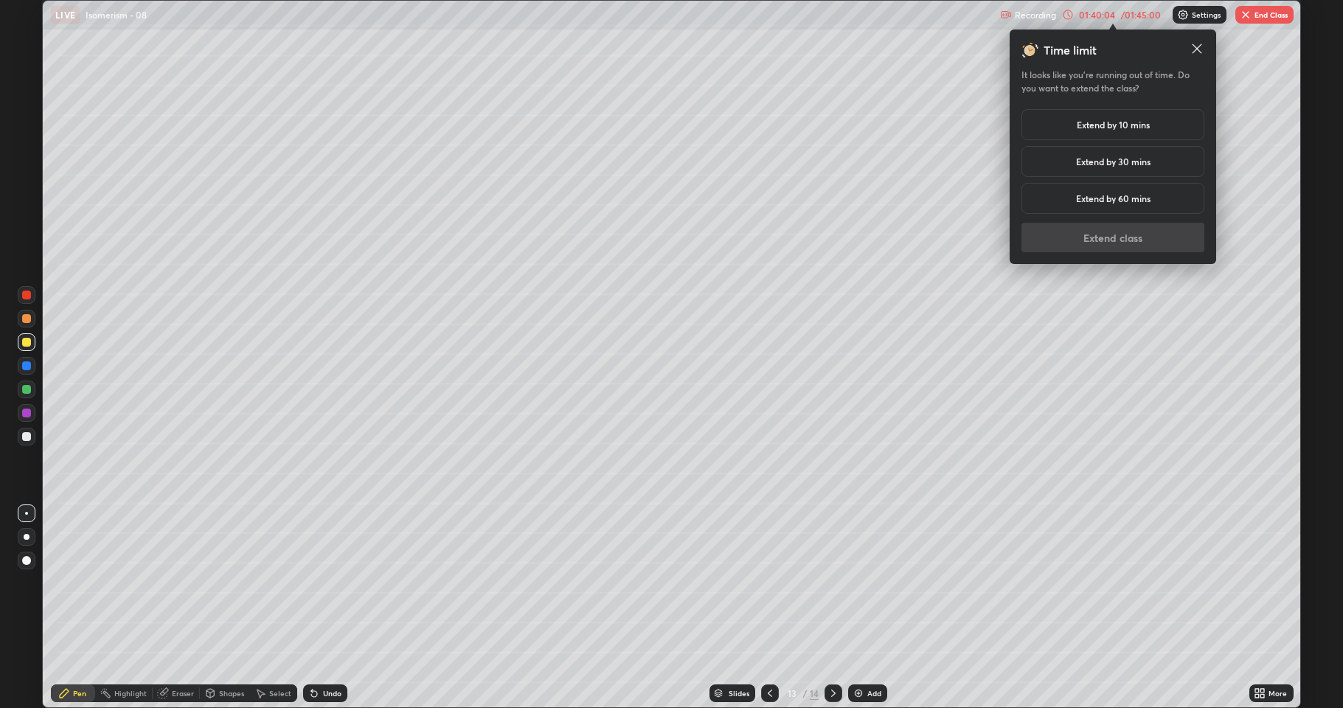
click at [1116, 201] on h5 "Extend by 60 mins" at bounding box center [1113, 198] width 74 height 13
click at [1123, 241] on button "Extend class" at bounding box center [1112, 238] width 183 height 30
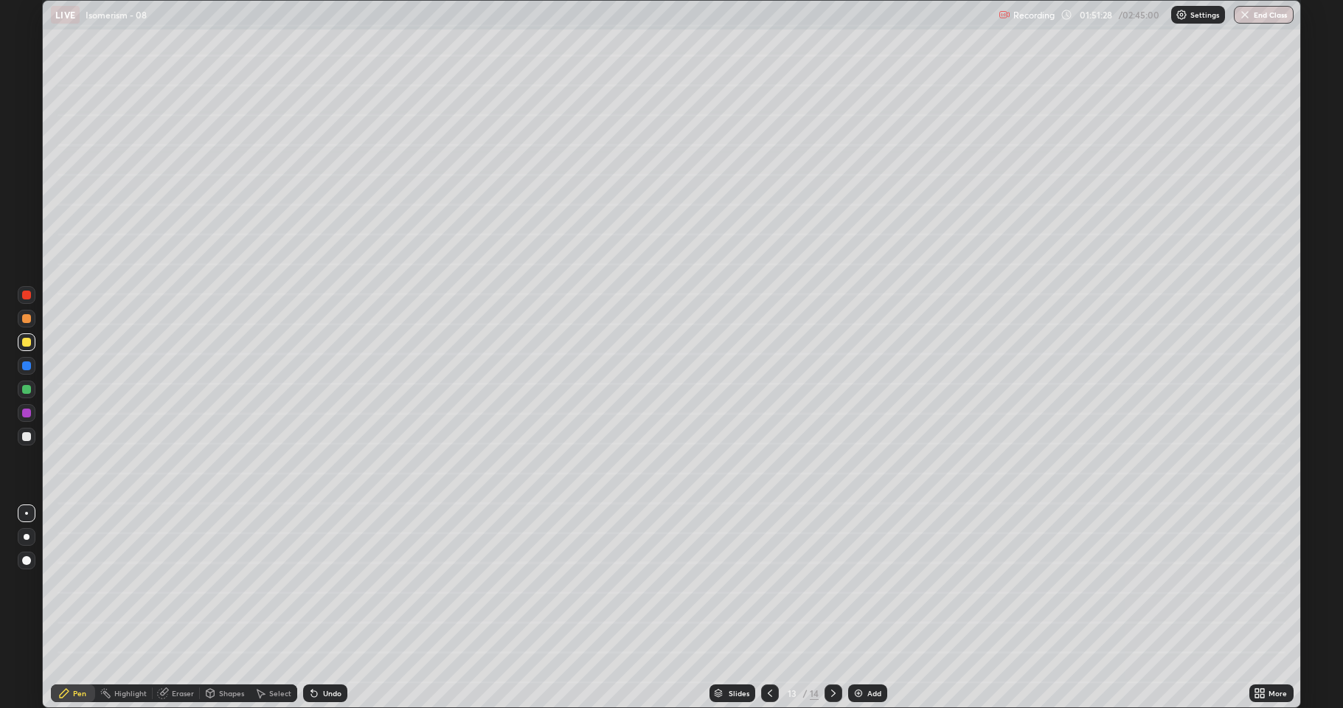
click at [835, 583] on icon at bounding box center [833, 693] width 12 height 12
click at [275, 583] on div "Select" at bounding box center [280, 693] width 22 height 7
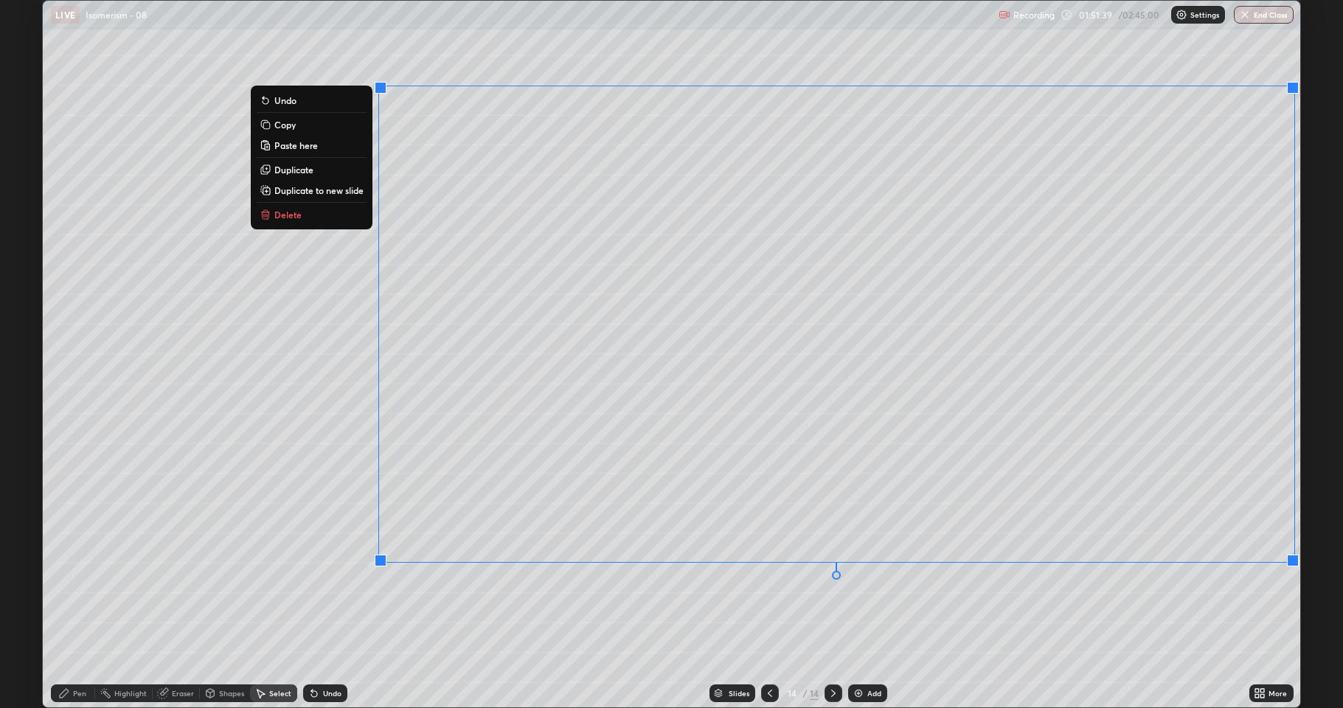
click at [310, 212] on button "Delete" at bounding box center [312, 215] width 110 height 18
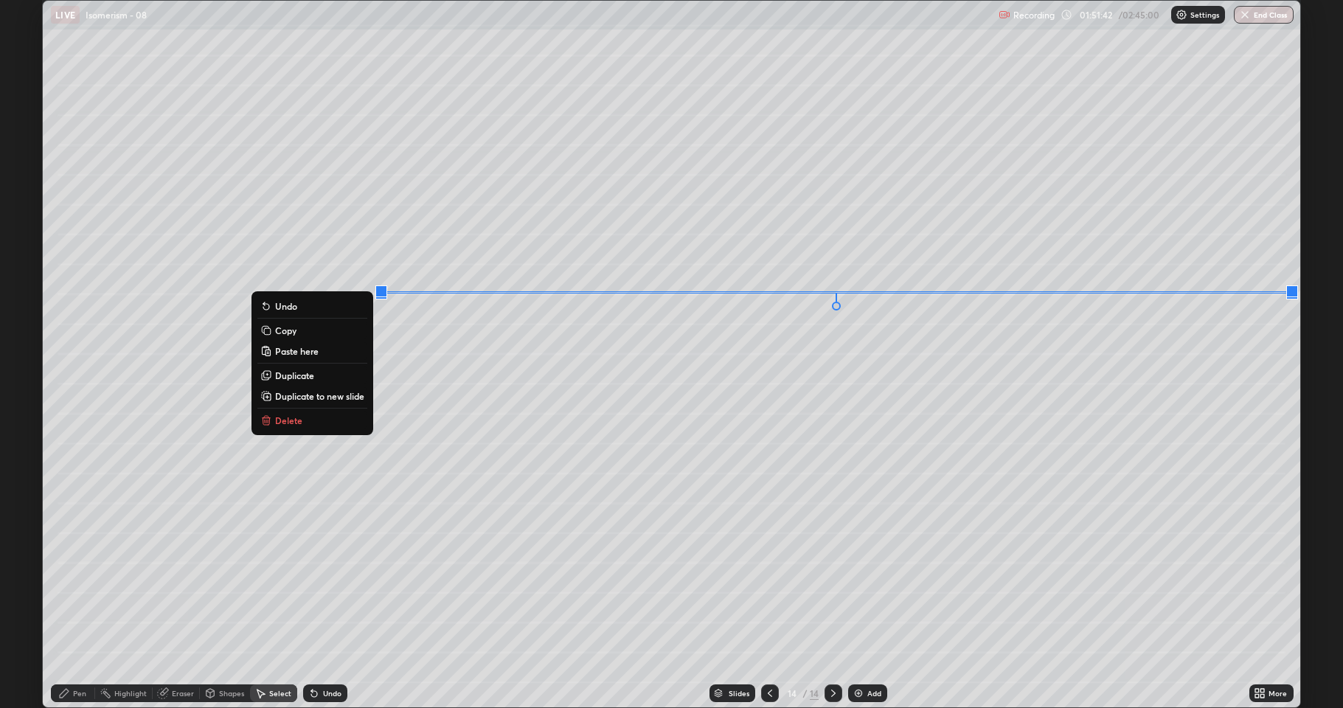
click at [325, 422] on button "Delete" at bounding box center [312, 421] width 110 height 18
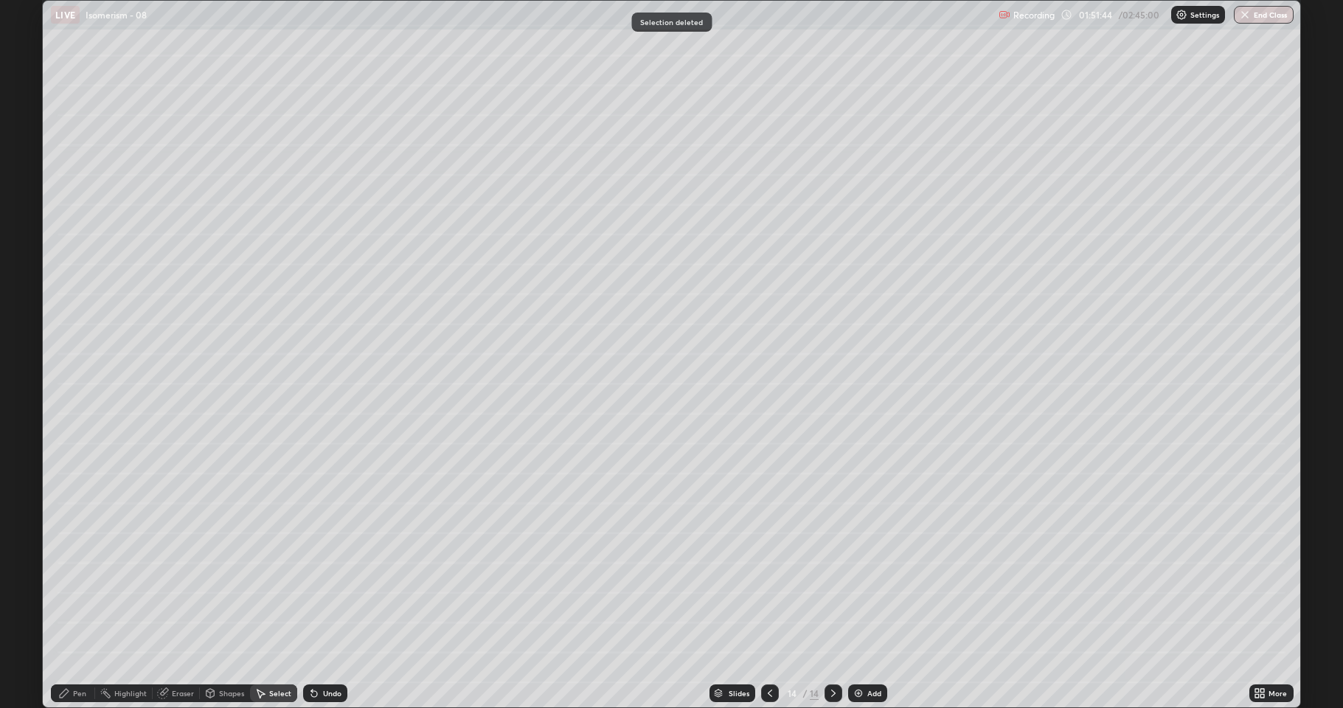
click at [833, 583] on icon at bounding box center [833, 693] width 12 height 12
click at [768, 583] on icon at bounding box center [770, 693] width 12 height 12
click at [813, 583] on div "14" at bounding box center [814, 693] width 9 height 13
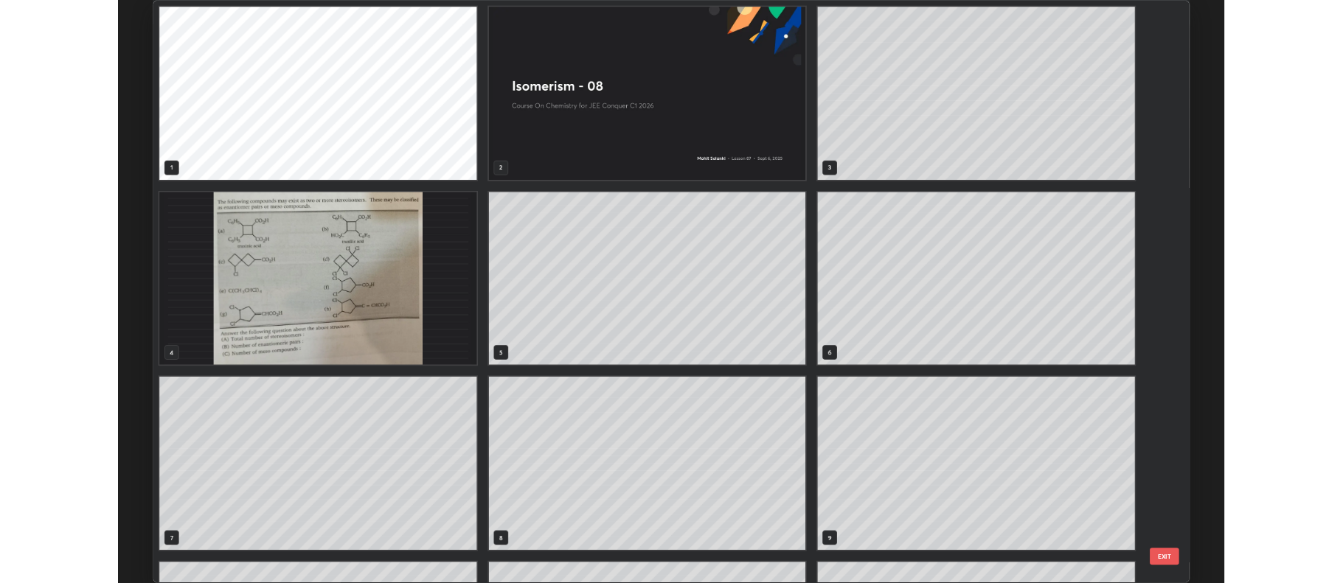
scroll to position [702, 1250]
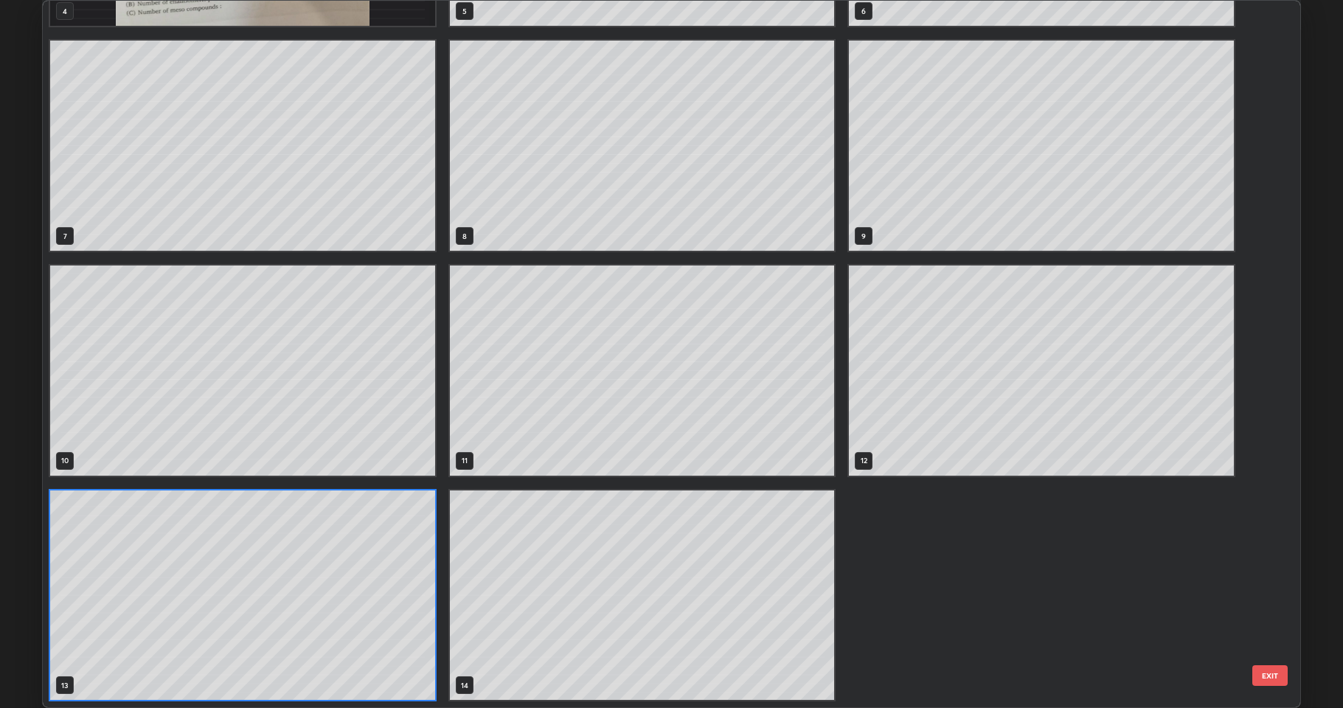
click at [848, 583] on div "1 2 3 4 5 6 7 8 9 10 11 12 13 14" at bounding box center [642, 145] width 1198 height 1123
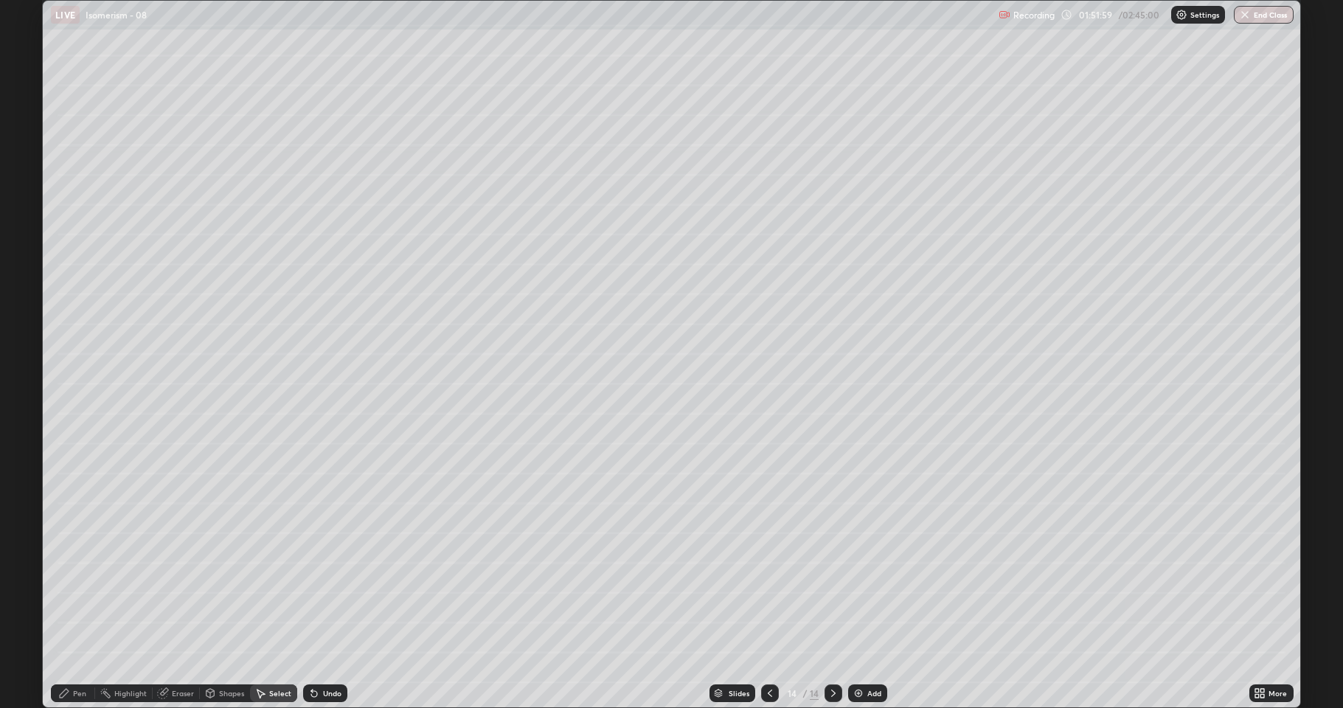
click at [1269, 583] on div "More" at bounding box center [1278, 693] width 18 height 7
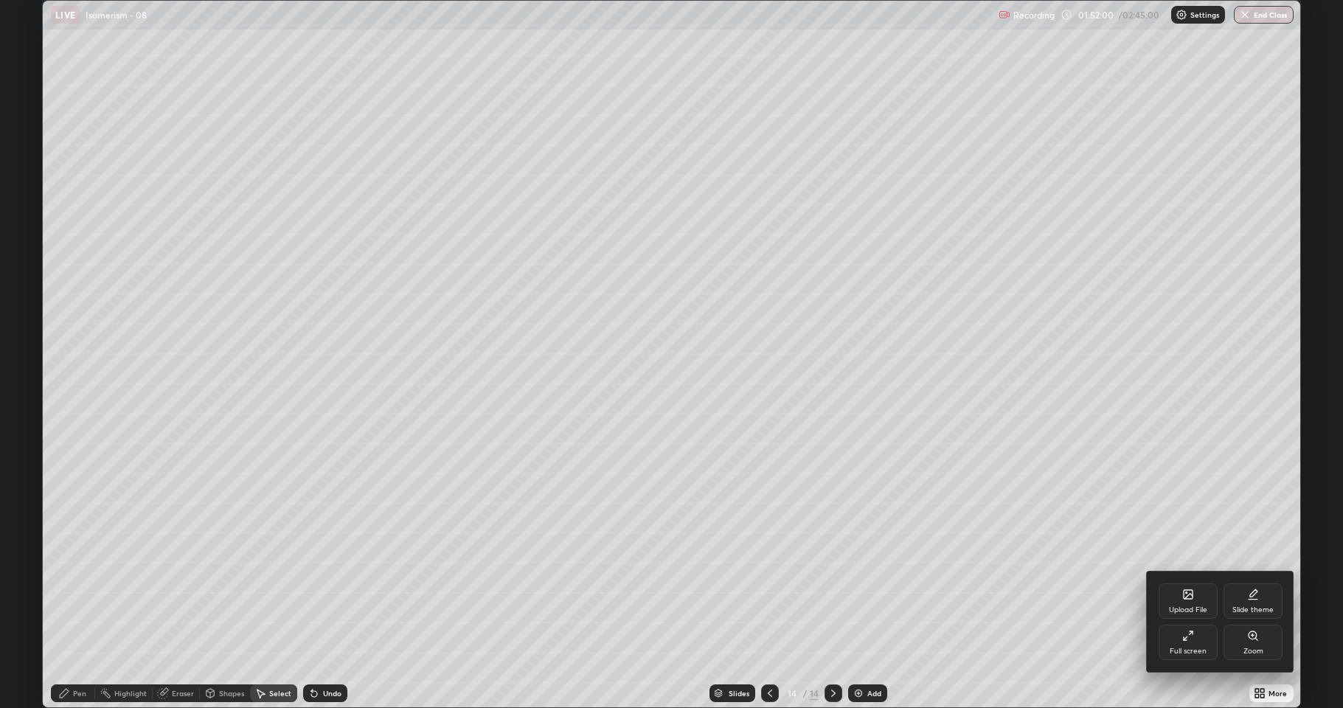
click at [1187, 583] on div "Upload File" at bounding box center [1188, 600] width 59 height 35
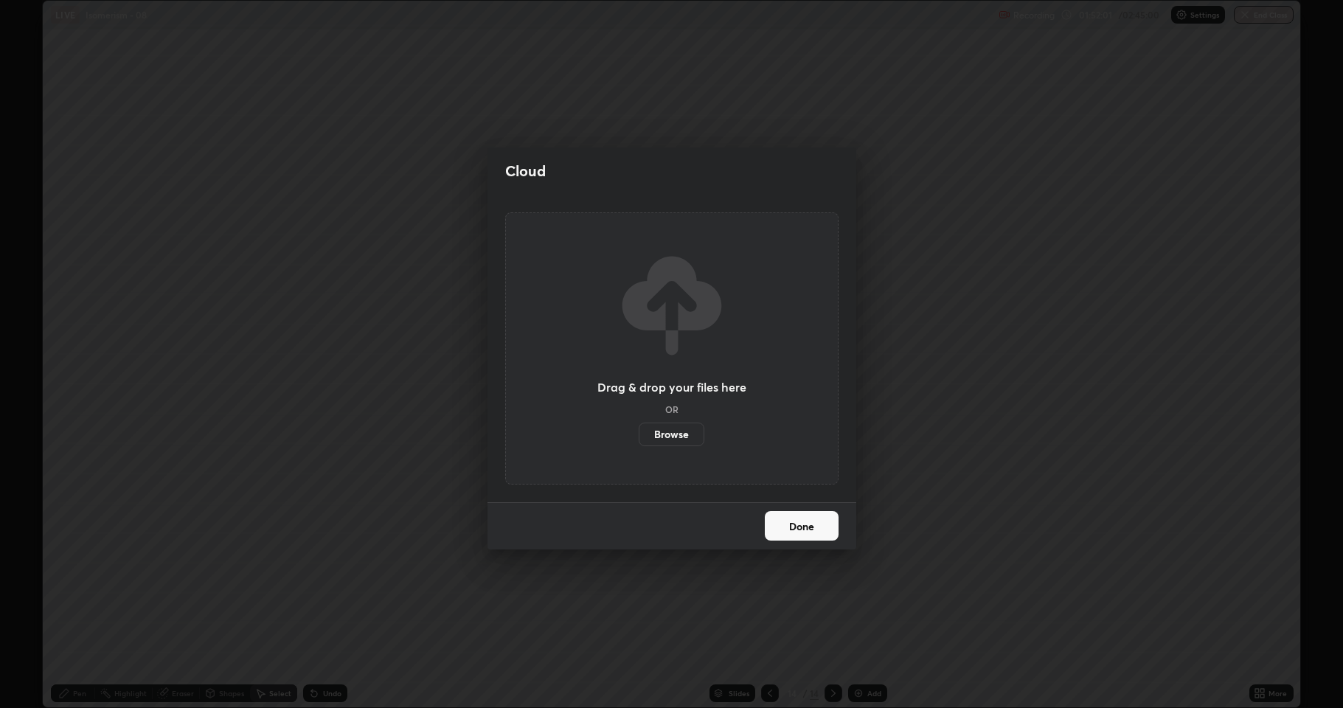
click at [673, 440] on label "Browse" at bounding box center [672, 435] width 66 height 24
click at [639, 440] on input "Browse" at bounding box center [639, 435] width 0 height 24
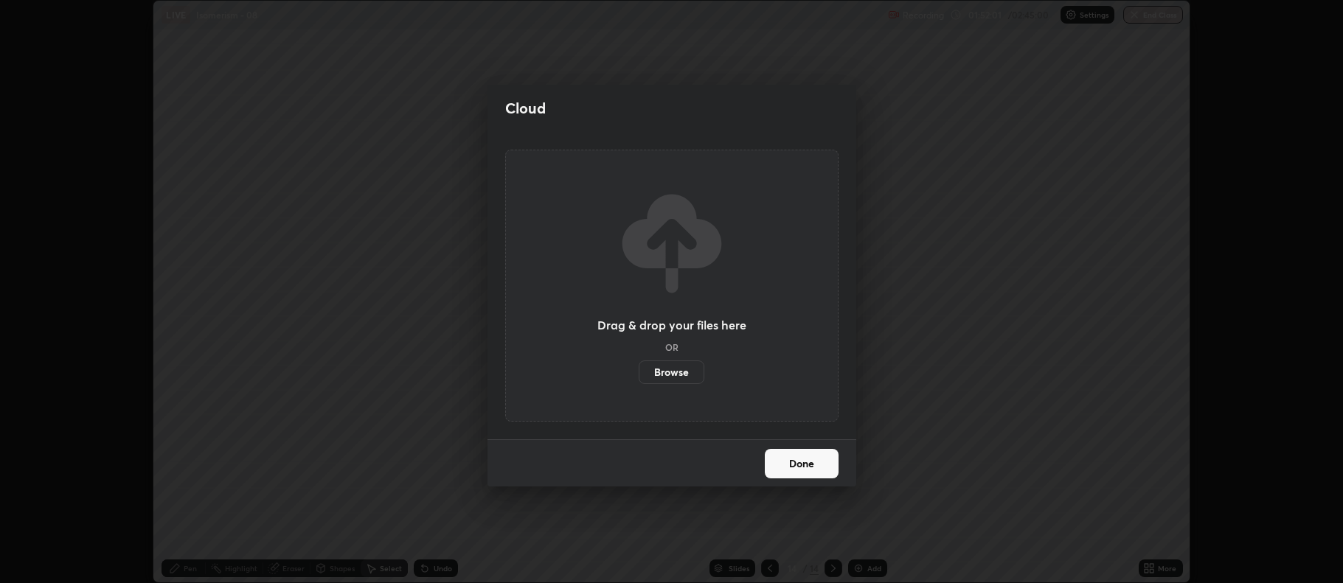
scroll to position [73166, 72407]
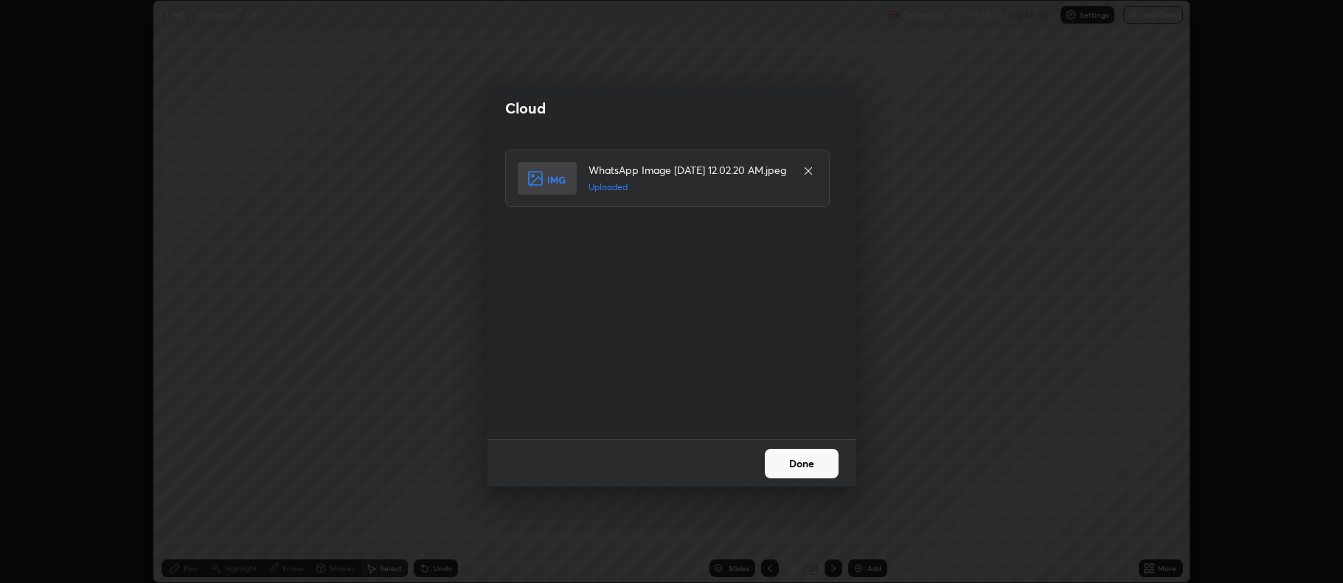
click at [790, 468] on button "Done" at bounding box center [802, 464] width 74 height 30
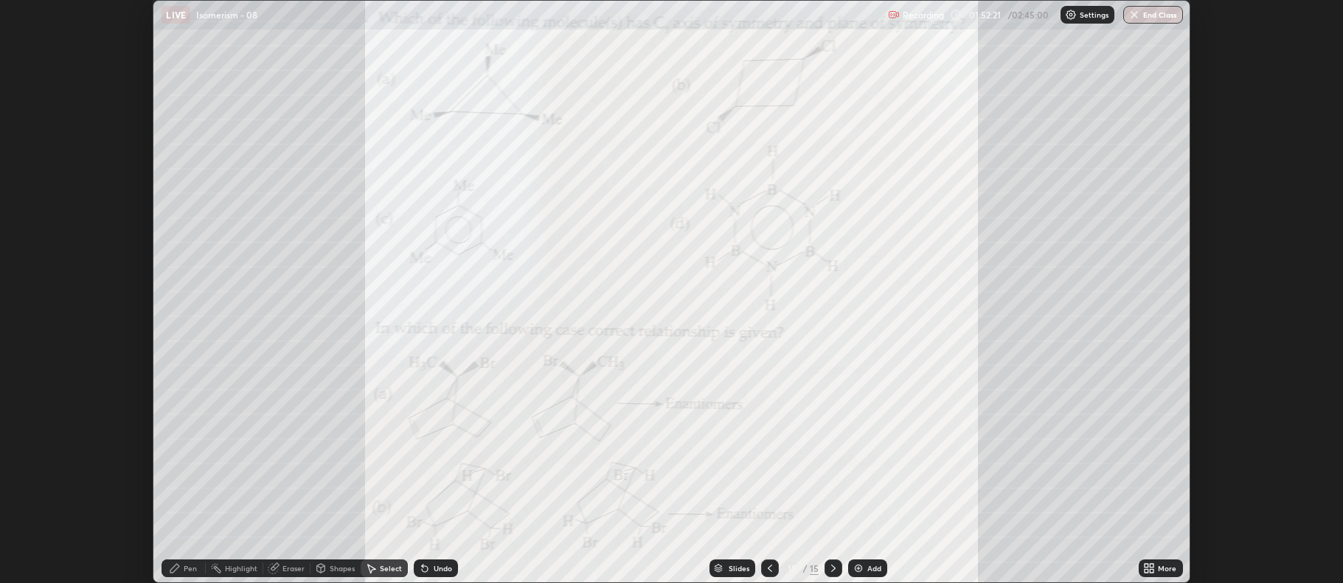
click at [1145, 566] on icon at bounding box center [1147, 566] width 4 height 4
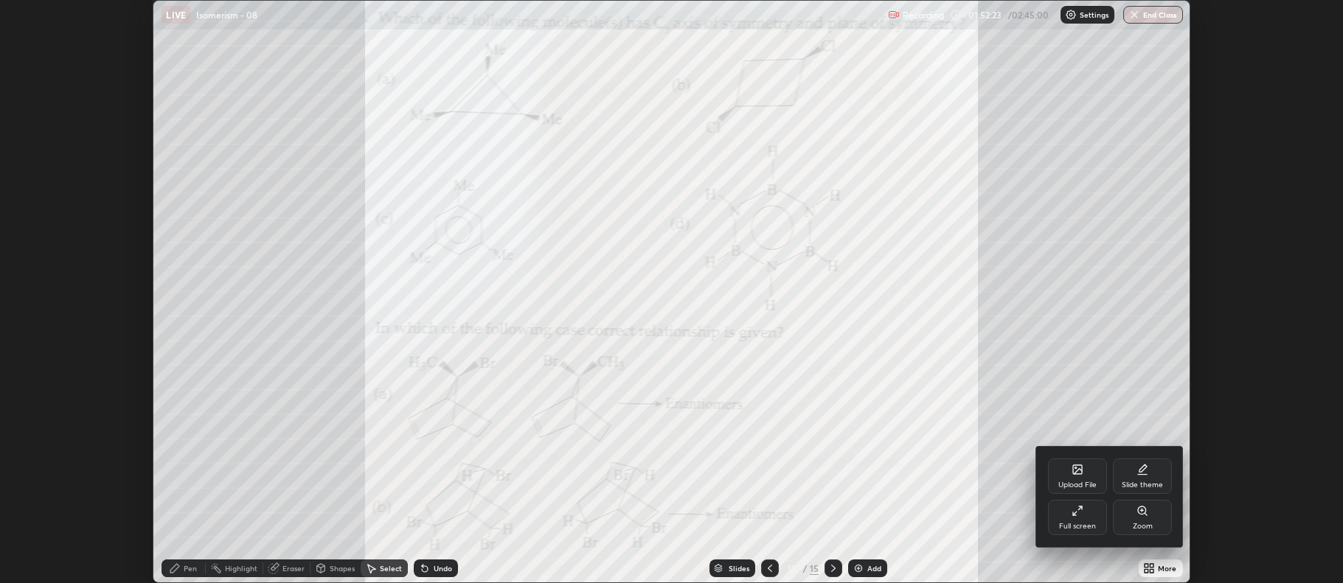
click at [1081, 482] on div "Upload File" at bounding box center [1077, 485] width 38 height 7
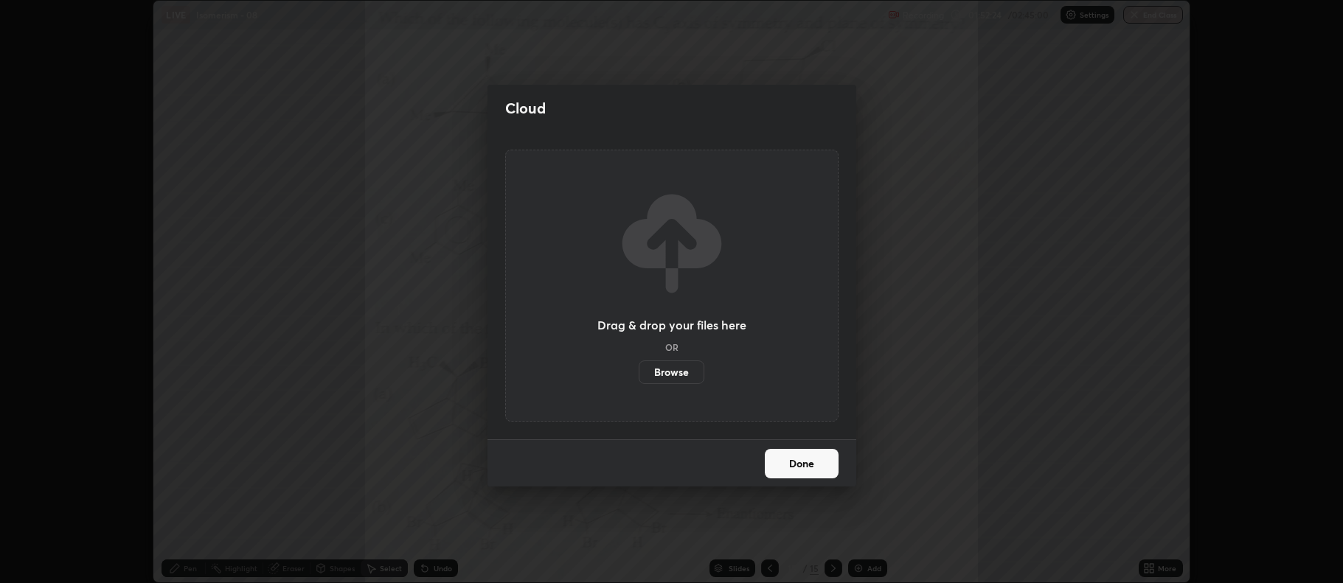
click at [681, 375] on label "Browse" at bounding box center [672, 373] width 66 height 24
click at [639, 375] on input "Browse" at bounding box center [639, 373] width 0 height 24
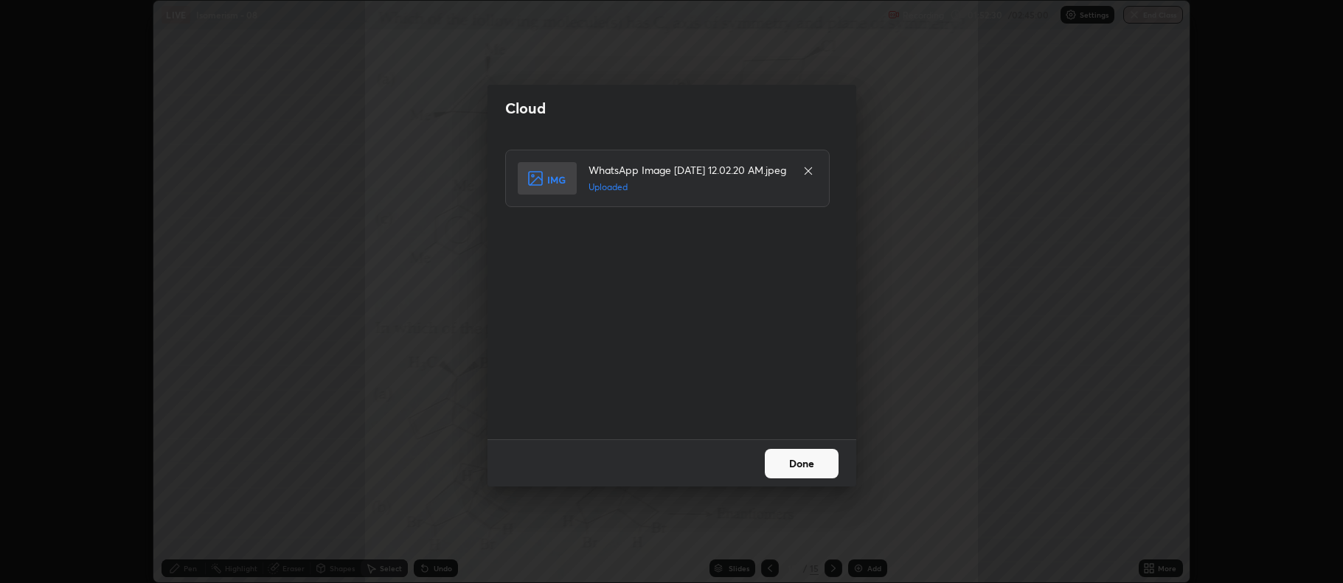
click at [791, 465] on button "Done" at bounding box center [802, 464] width 74 height 30
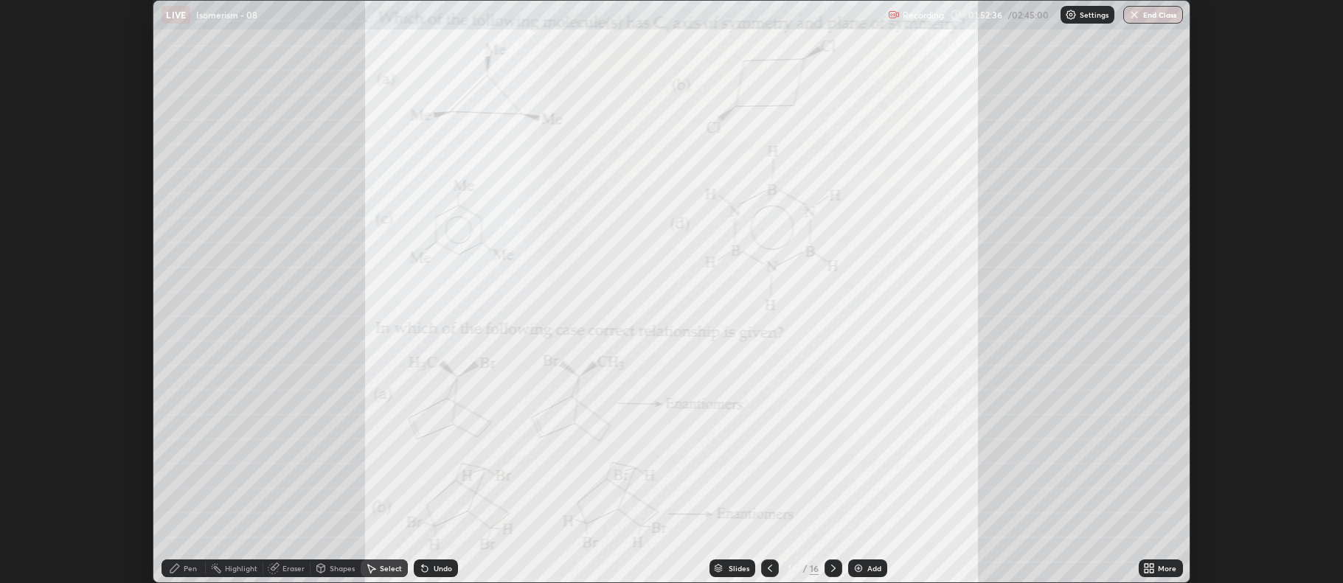
click at [775, 571] on div at bounding box center [770, 569] width 18 height 18
click at [833, 571] on icon at bounding box center [833, 569] width 12 height 12
click at [1152, 571] on icon at bounding box center [1153, 571] width 4 height 4
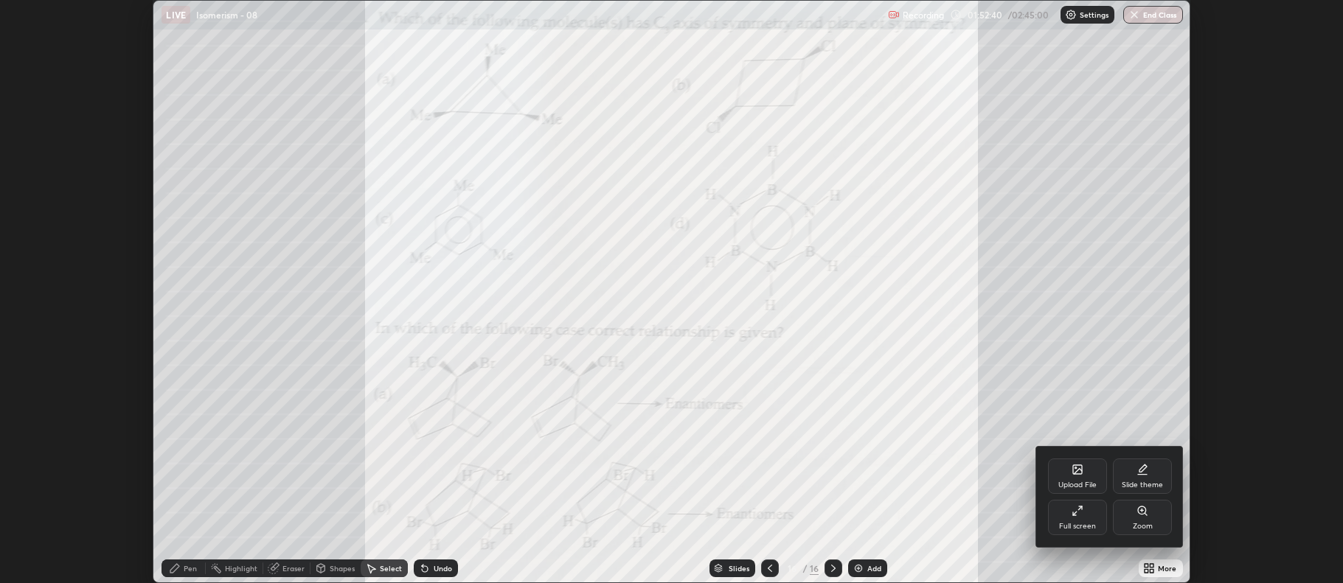
click at [1061, 471] on div "Upload File" at bounding box center [1077, 476] width 59 height 35
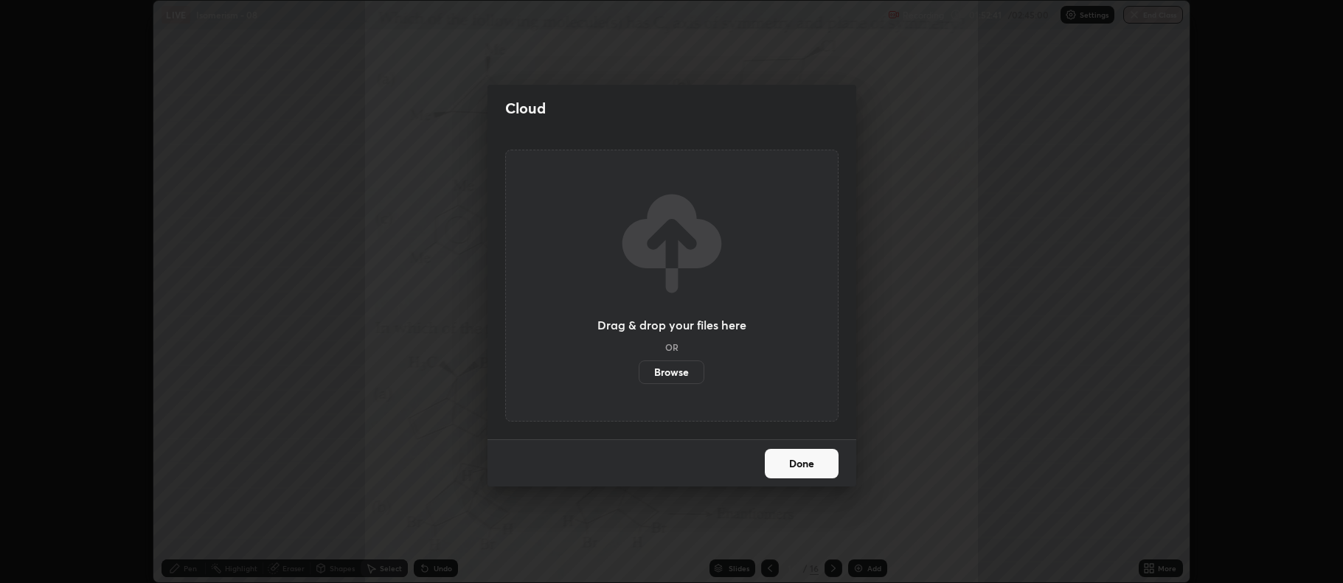
click at [673, 372] on label "Browse" at bounding box center [672, 373] width 66 height 24
click at [639, 372] on input "Browse" at bounding box center [639, 373] width 0 height 24
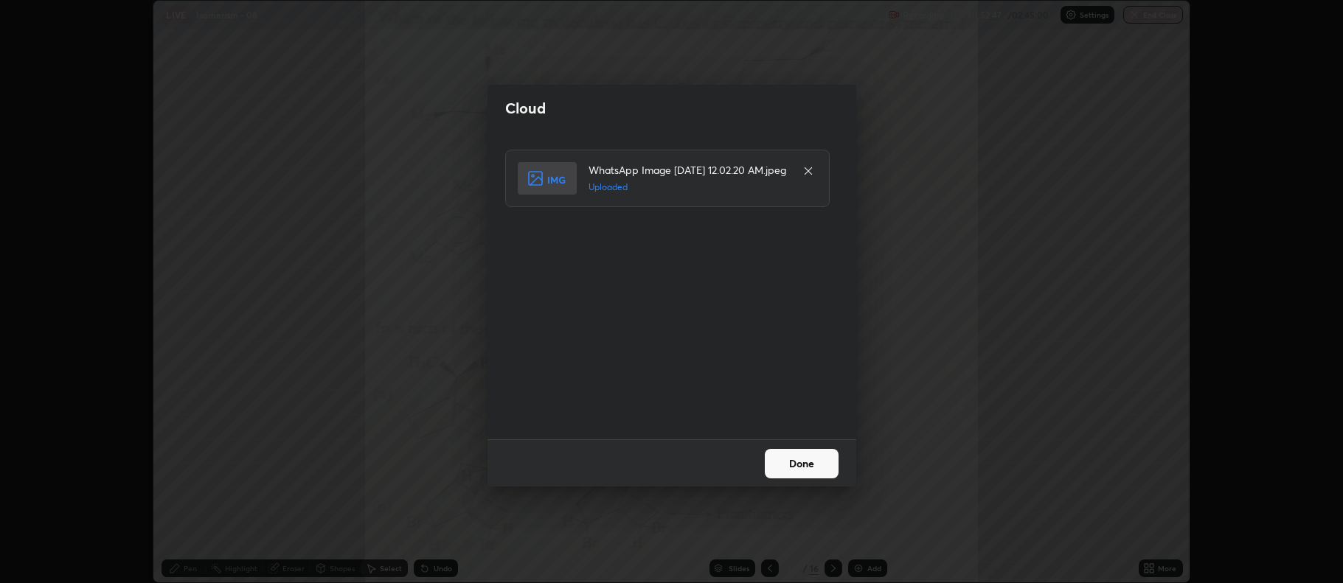
click at [794, 464] on button "Done" at bounding box center [802, 464] width 74 height 30
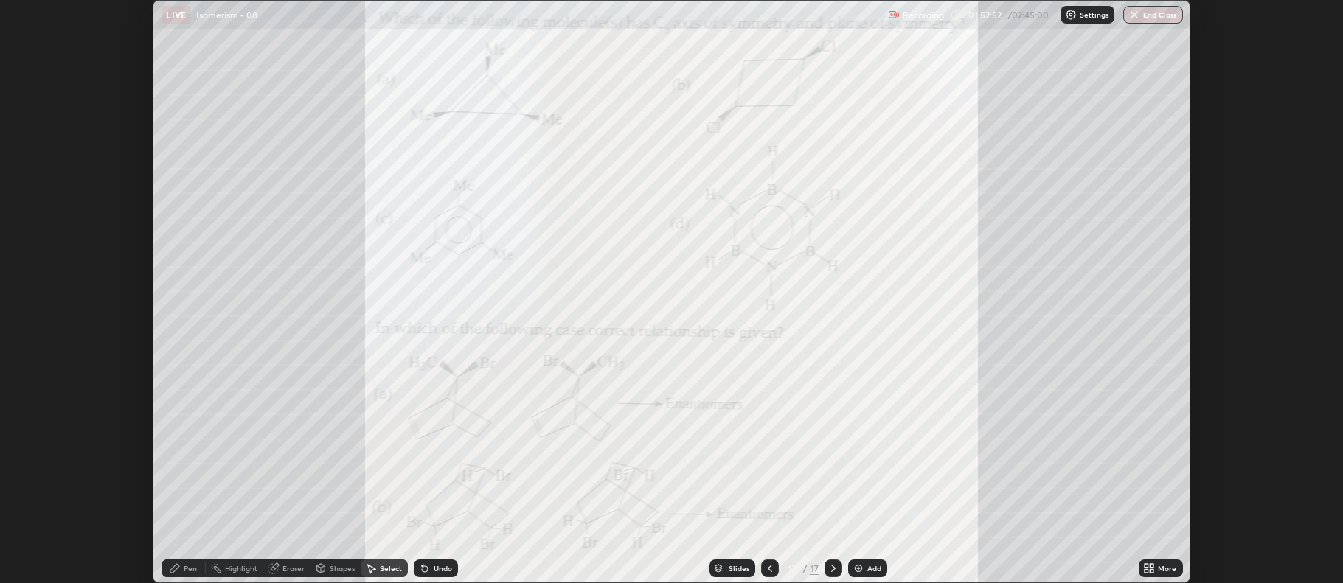
click at [832, 569] on icon at bounding box center [833, 569] width 12 height 12
click at [767, 568] on icon at bounding box center [770, 569] width 12 height 12
click at [1153, 572] on icon at bounding box center [1153, 571] width 4 height 4
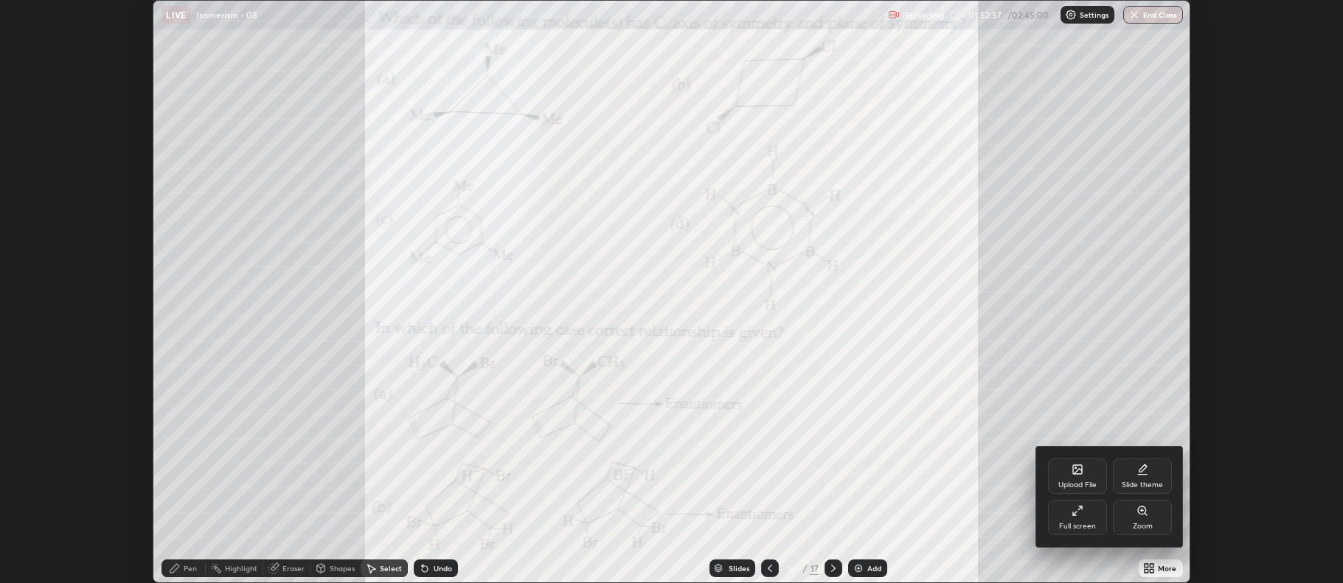
click at [1088, 484] on div "Upload File" at bounding box center [1077, 485] width 38 height 7
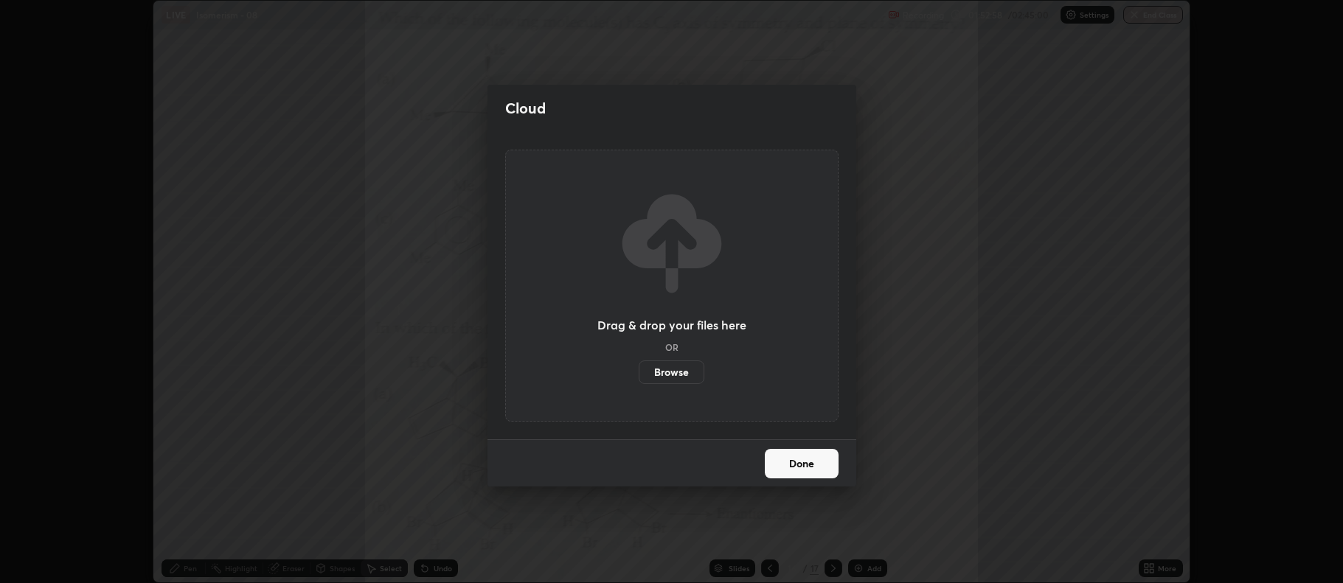
click at [673, 374] on label "Browse" at bounding box center [672, 373] width 66 height 24
click at [639, 374] on input "Browse" at bounding box center [639, 373] width 0 height 24
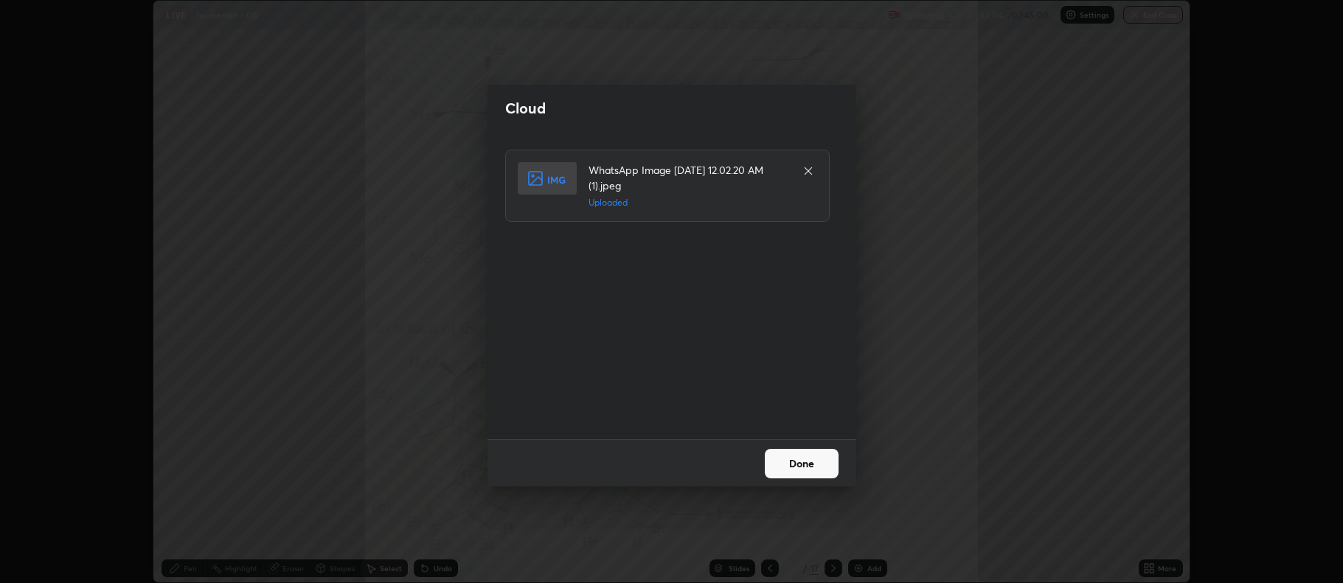
click at [803, 462] on button "Done" at bounding box center [802, 464] width 74 height 30
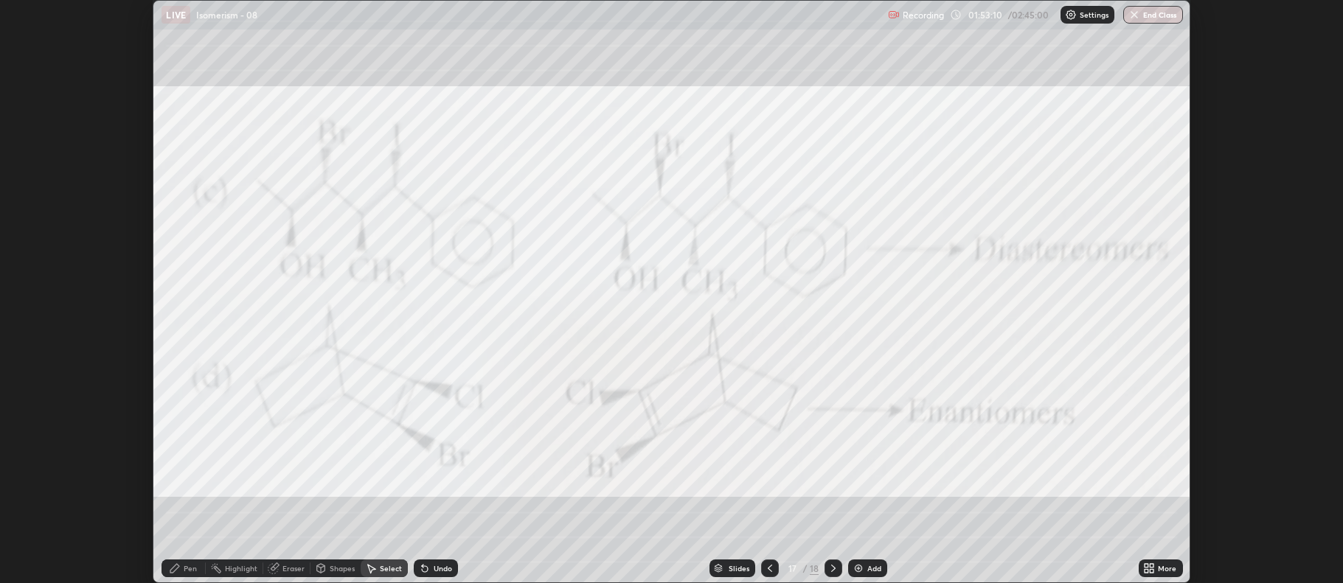
click at [768, 569] on icon at bounding box center [770, 569] width 12 height 12
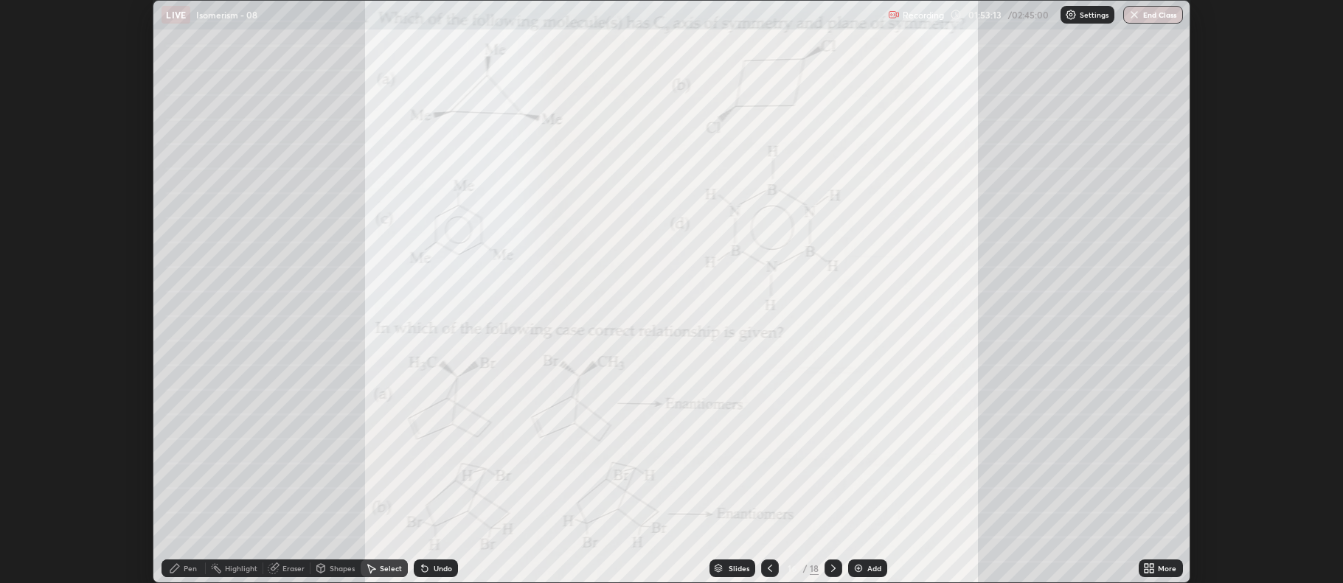
click at [736, 565] on div "Slides" at bounding box center [739, 568] width 21 height 7
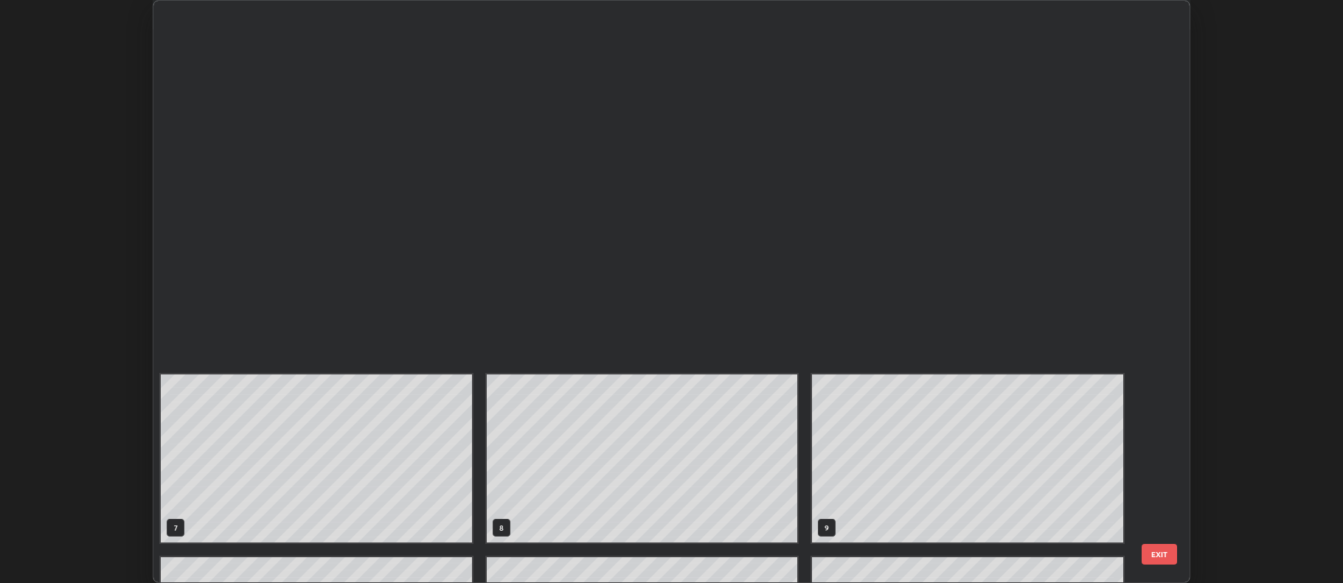
scroll to position [577, 1029]
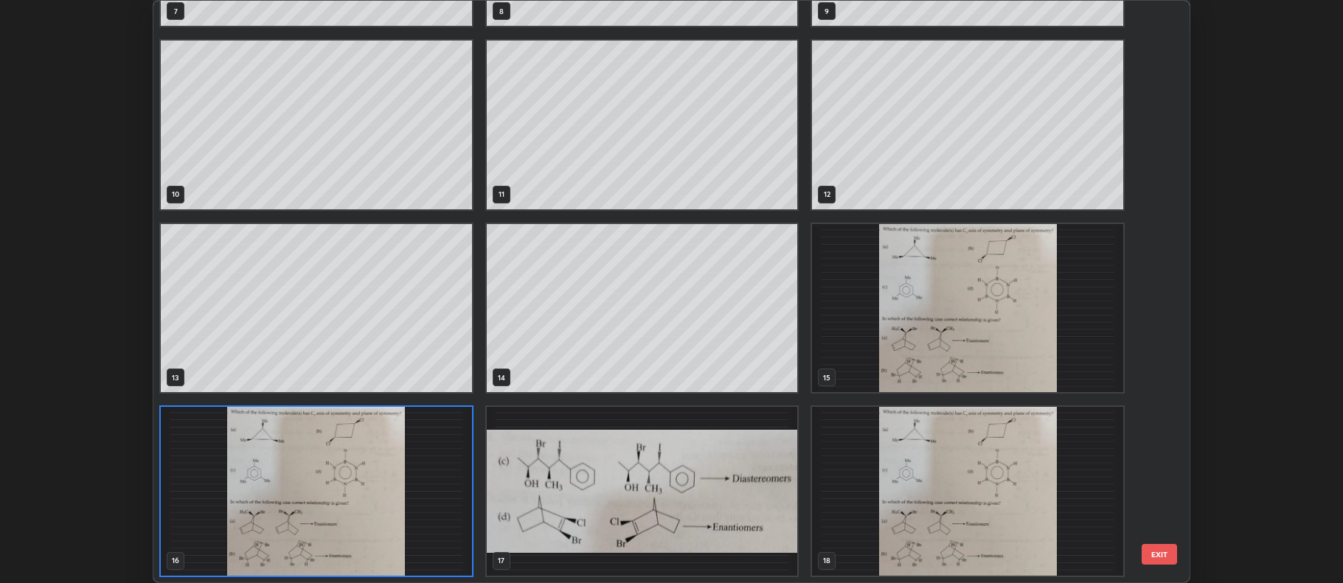
click at [894, 344] on img "grid" at bounding box center [968, 308] width 311 height 168
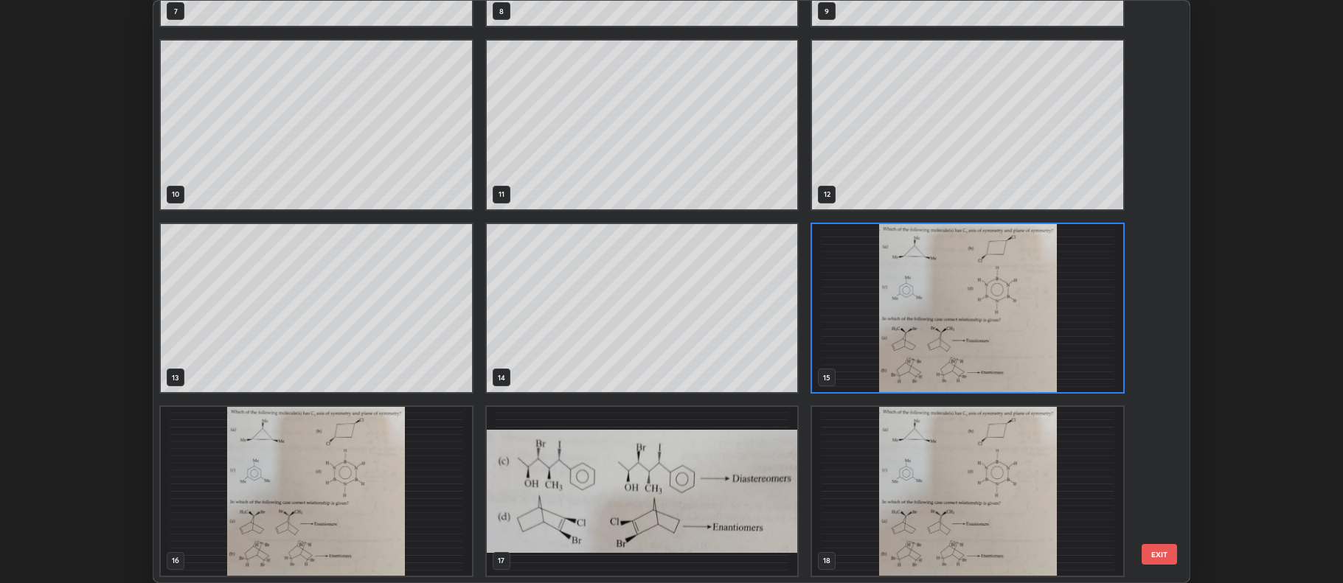
click at [889, 352] on img "grid" at bounding box center [968, 308] width 311 height 168
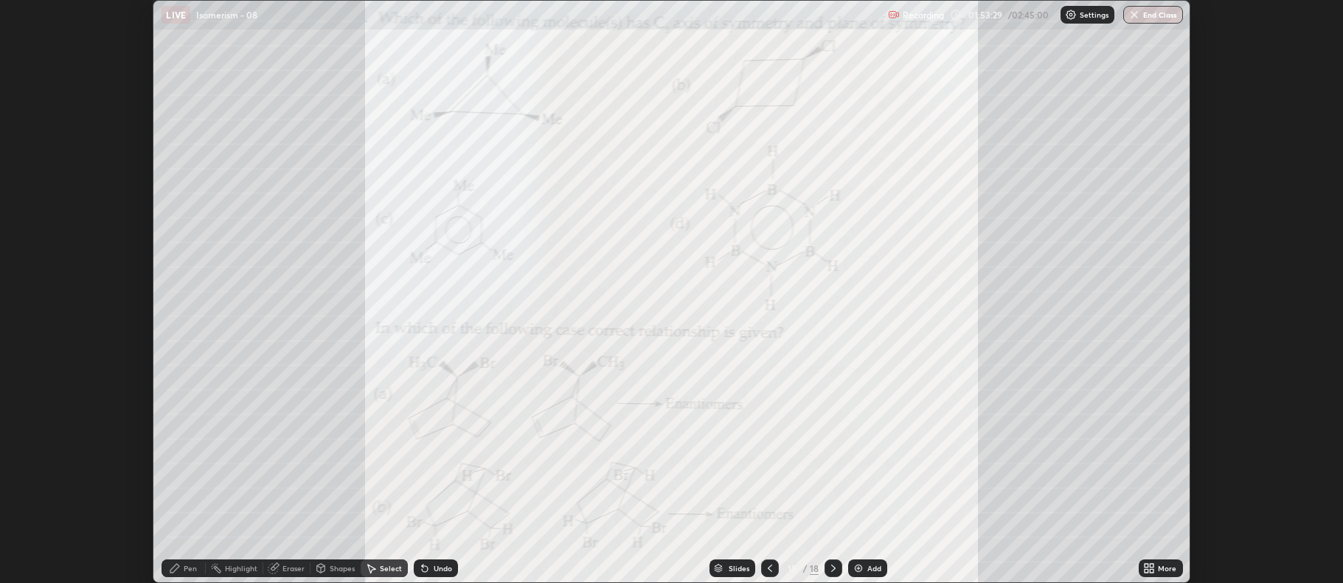
click at [898, 362] on div "0 ° Undo Copy Paste here Duplicate Duplicate to new slide Delete" at bounding box center [671, 292] width 1036 height 582
click at [732, 563] on div "Slides" at bounding box center [732, 569] width 46 height 18
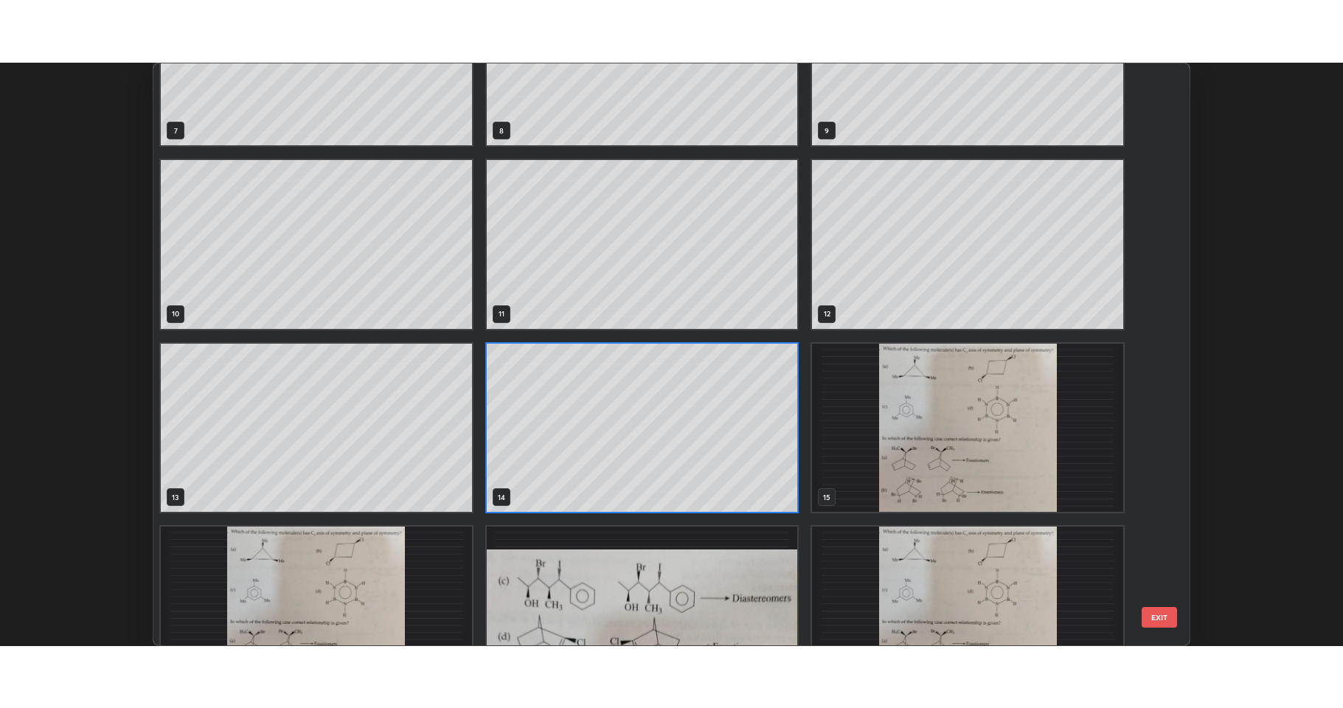
scroll to position [517, 0]
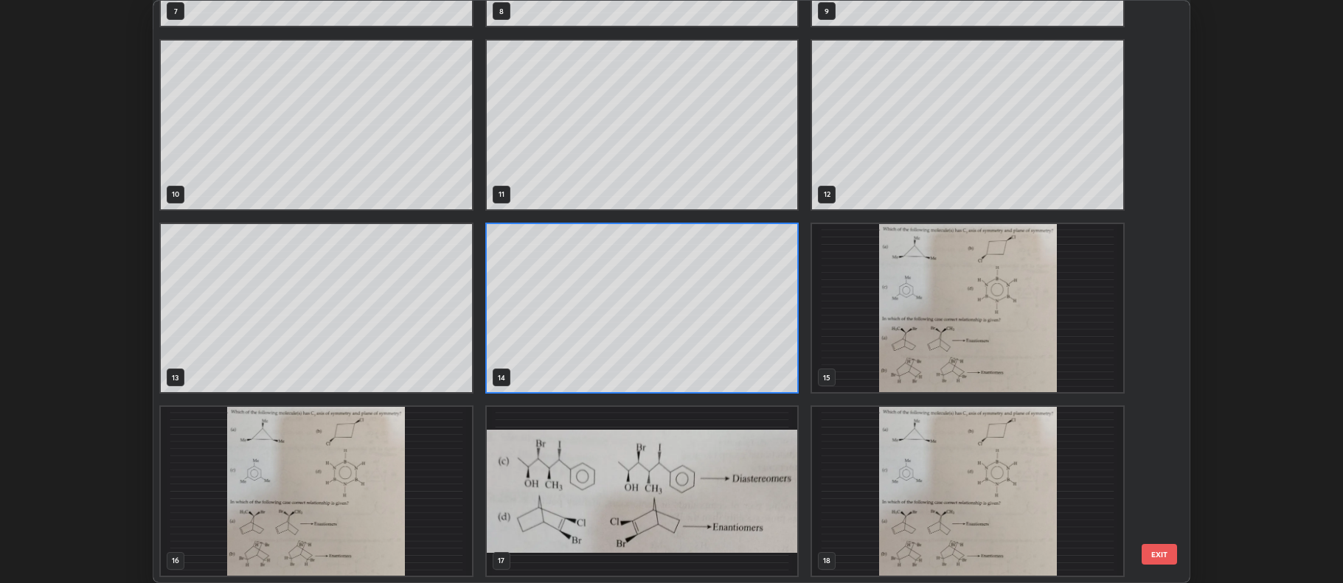
click at [1002, 528] on img "grid" at bounding box center [968, 491] width 311 height 168
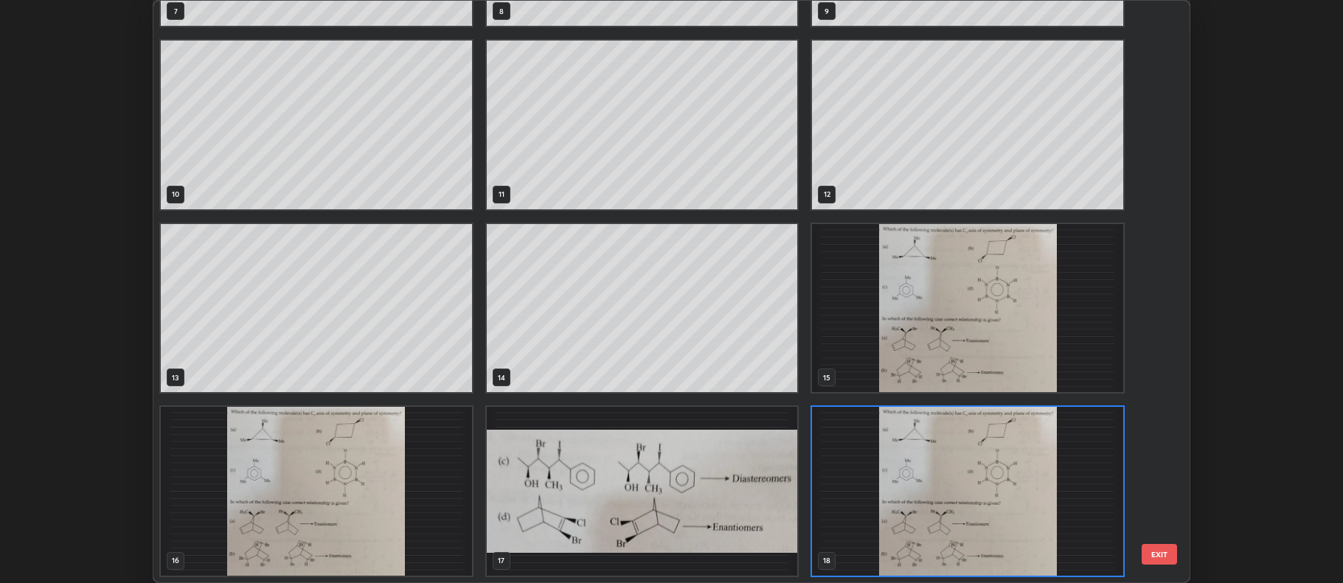
click at [975, 499] on img "grid" at bounding box center [968, 491] width 311 height 168
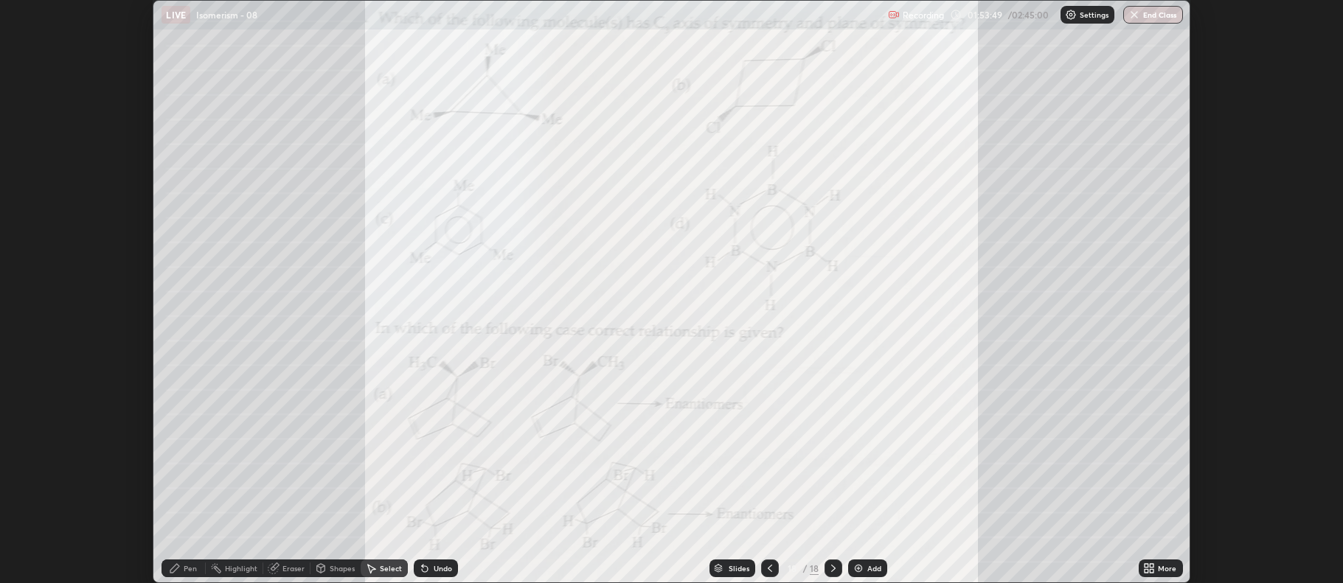
click at [768, 569] on icon at bounding box center [770, 569] width 12 height 12
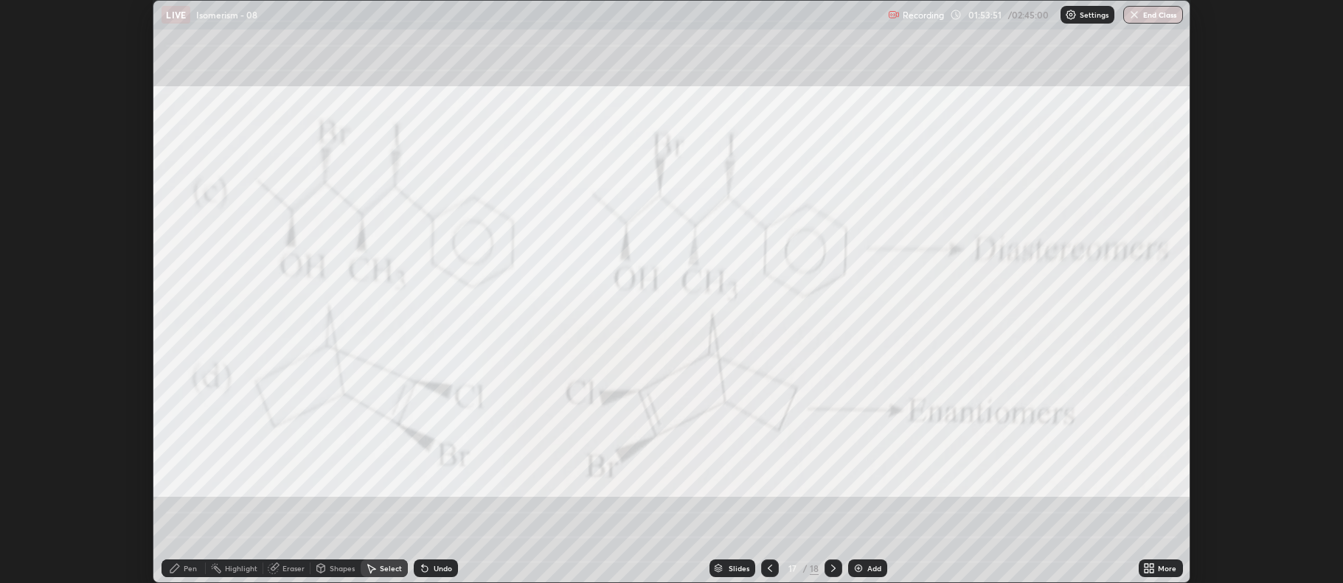
click at [831, 573] on icon at bounding box center [833, 569] width 12 height 12
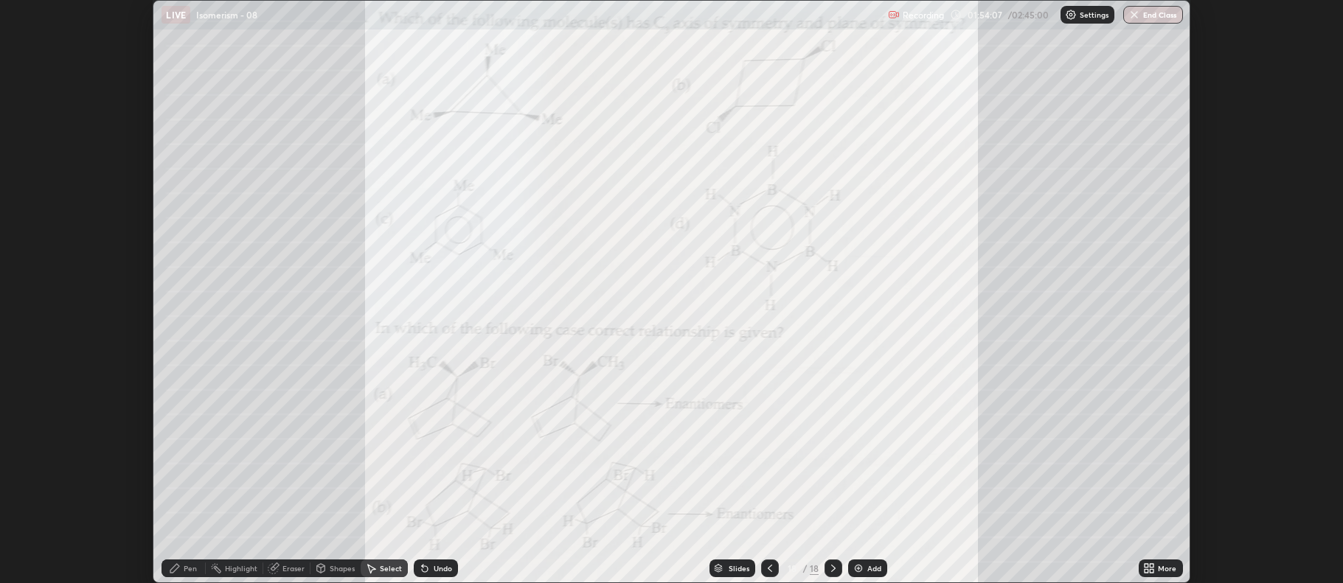
click at [829, 563] on icon at bounding box center [833, 569] width 12 height 12
click at [768, 572] on icon at bounding box center [770, 569] width 12 height 12
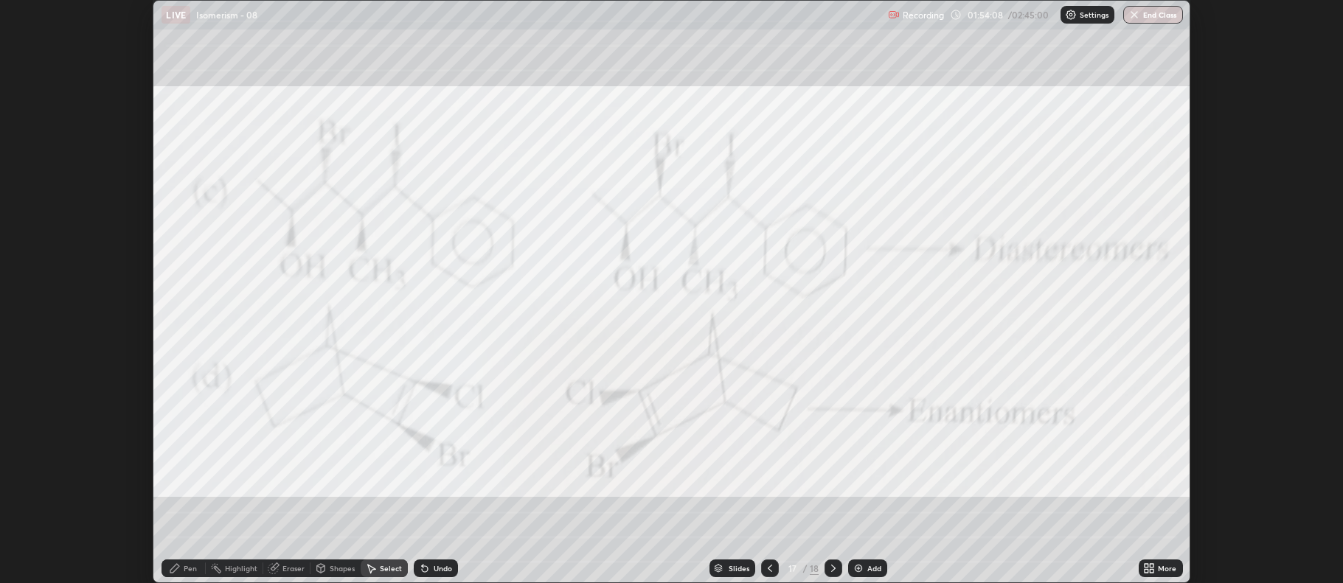
click at [771, 569] on icon at bounding box center [770, 569] width 12 height 12
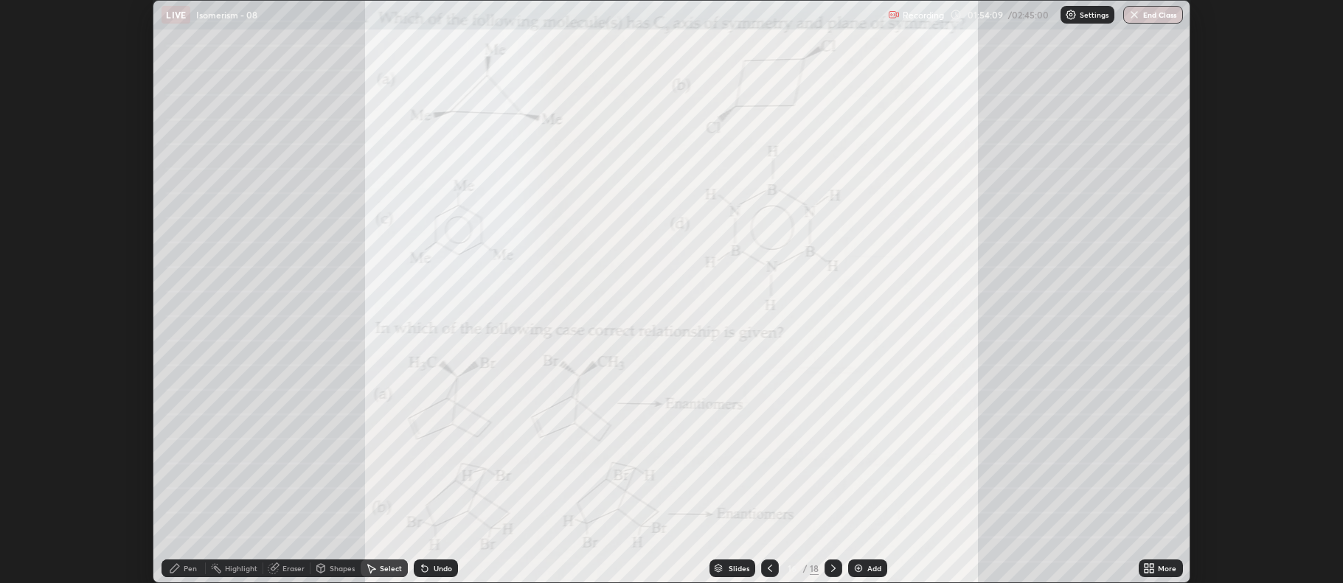
click at [768, 569] on icon at bounding box center [770, 569] width 12 height 12
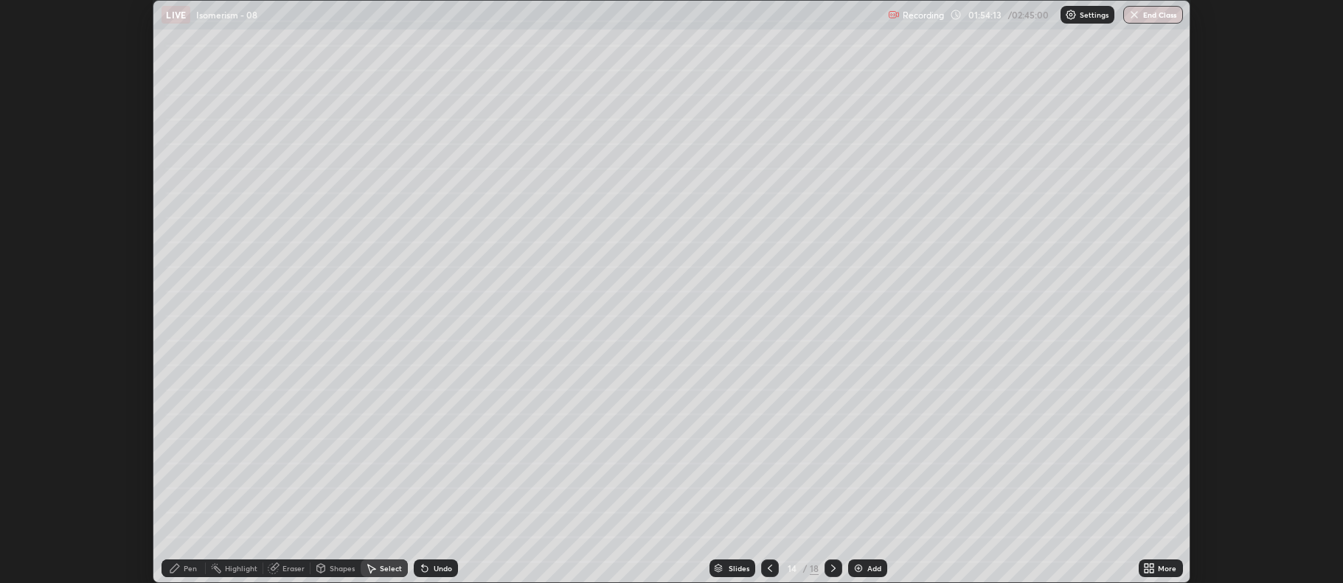
click at [1146, 571] on icon at bounding box center [1147, 571] width 4 height 4
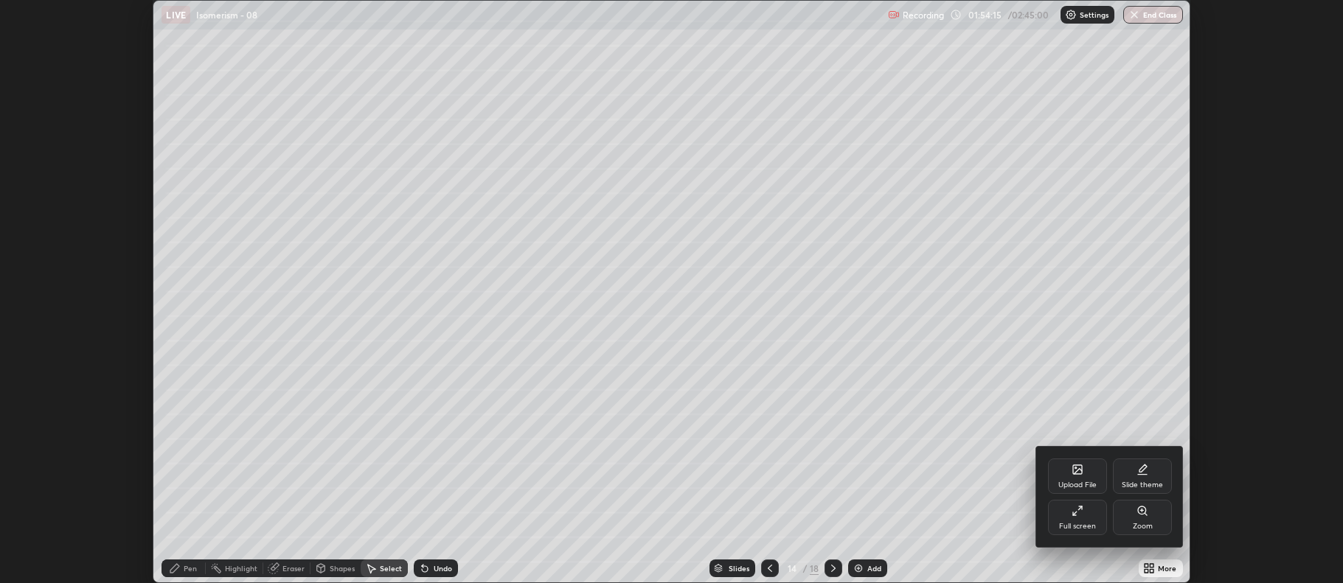
click at [1081, 510] on icon at bounding box center [1078, 511] width 12 height 12
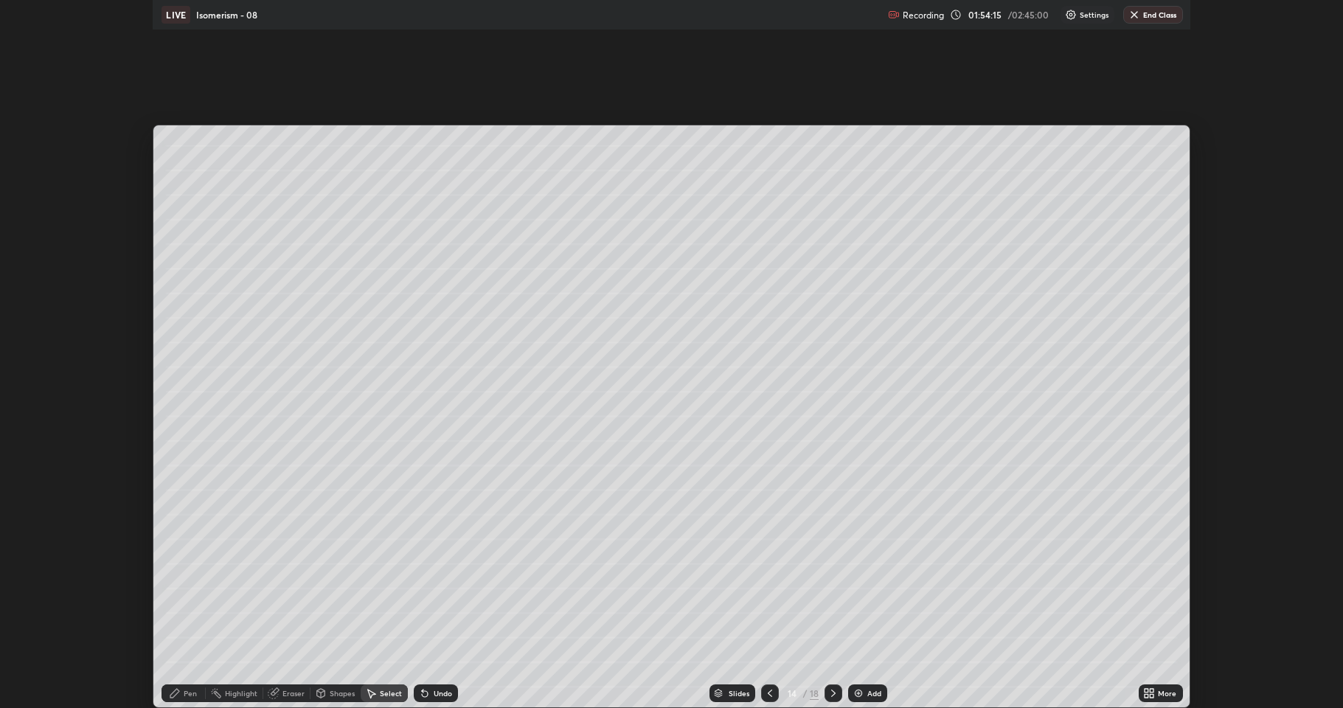
scroll to position [708, 1343]
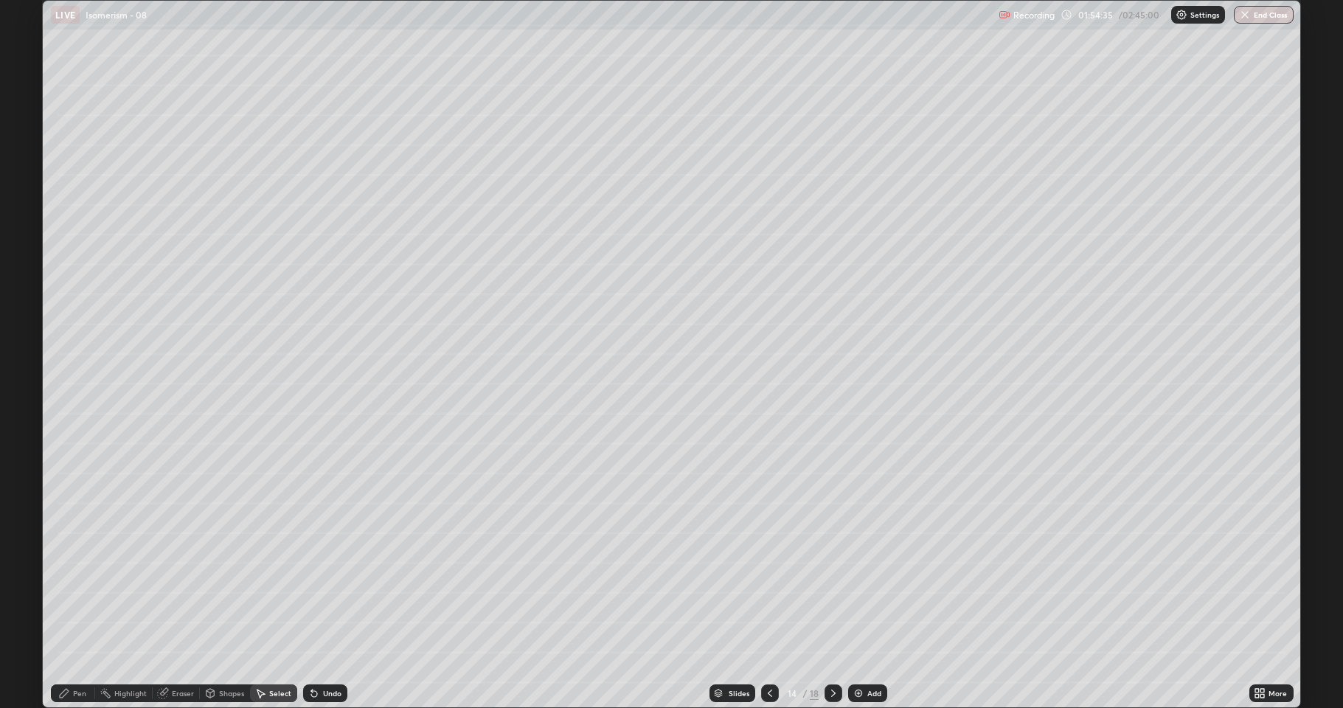
click at [75, 583] on div "Pen" at bounding box center [79, 693] width 13 height 7
click at [27, 436] on div at bounding box center [26, 436] width 9 height 9
click at [330, 583] on div "Undo" at bounding box center [332, 693] width 18 height 7
click at [23, 345] on div at bounding box center [26, 342] width 9 height 9
click at [319, 583] on div "Undo" at bounding box center [325, 693] width 44 height 18
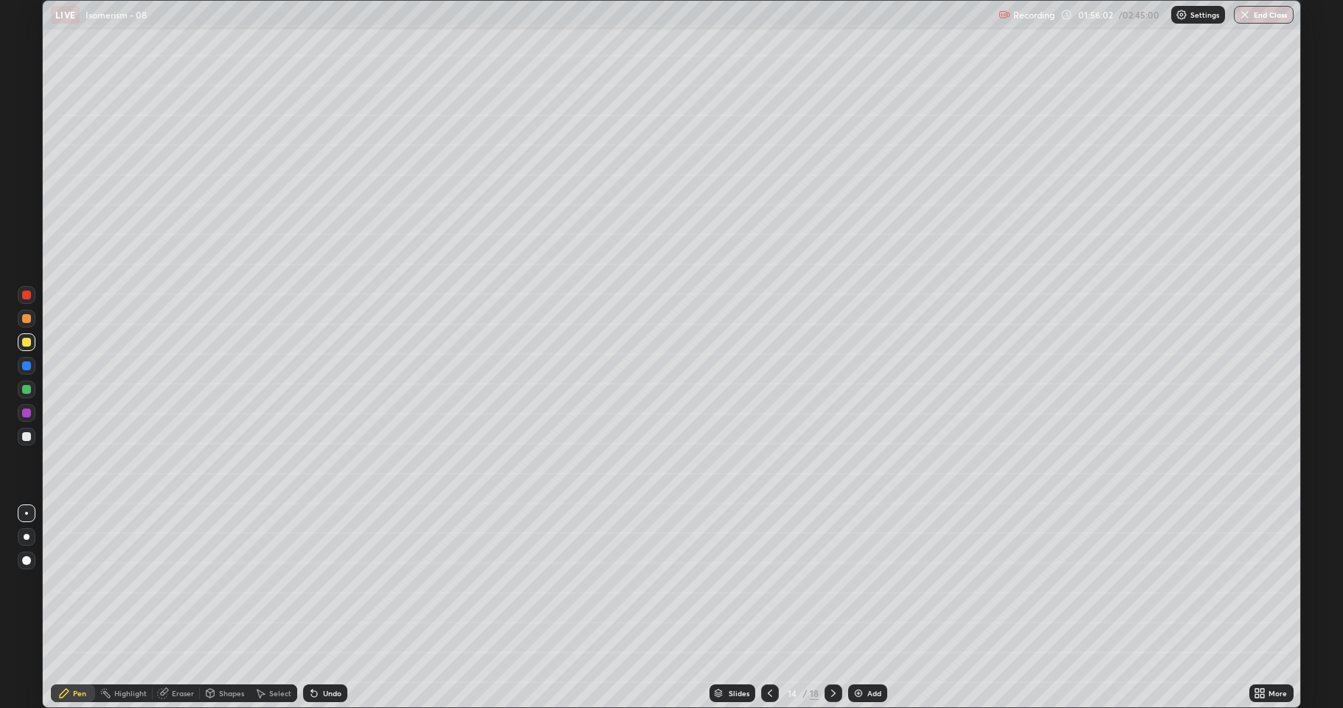
click at [325, 583] on div "Undo" at bounding box center [332, 693] width 18 height 7
click at [323, 583] on div "Undo" at bounding box center [332, 693] width 18 height 7
click at [319, 583] on div "Undo" at bounding box center [325, 693] width 44 height 18
click at [316, 583] on div "Undo" at bounding box center [325, 693] width 44 height 18
click at [319, 583] on div "Undo" at bounding box center [325, 693] width 44 height 18
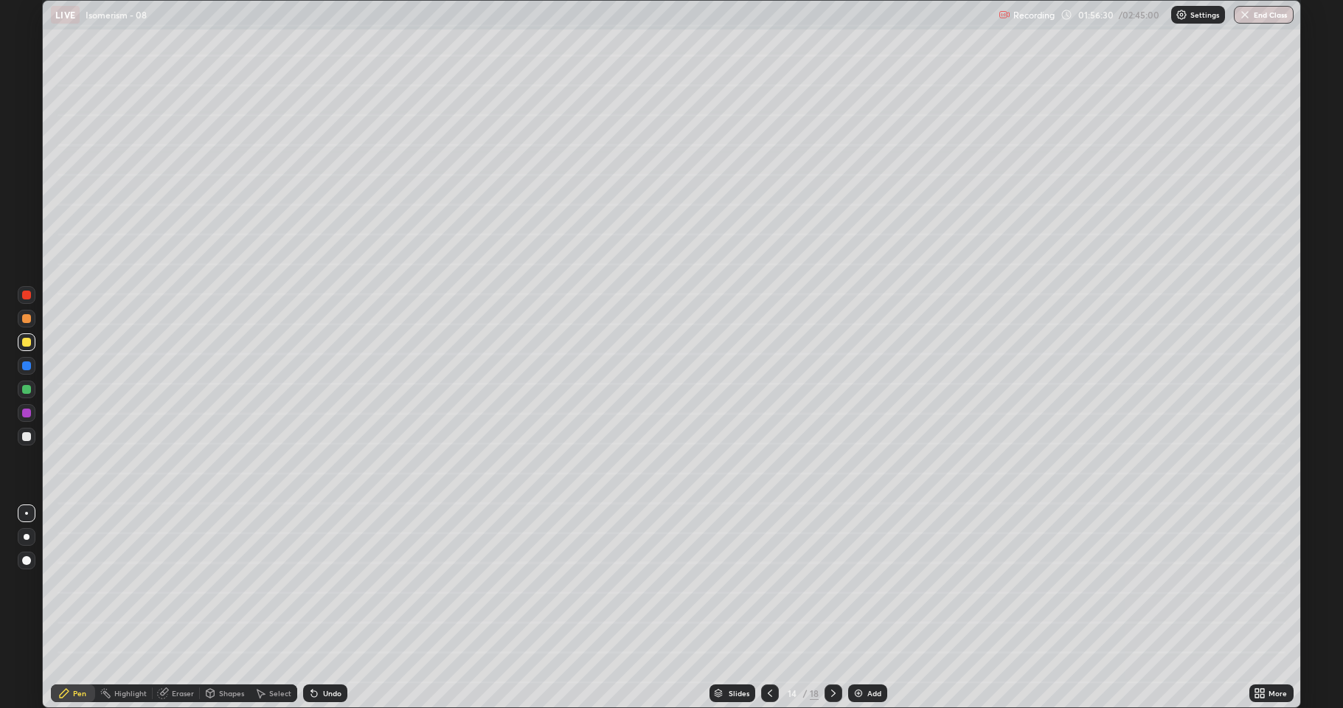
click at [318, 583] on div "Undo" at bounding box center [325, 693] width 44 height 18
click at [830, 583] on icon at bounding box center [833, 693] width 12 height 12
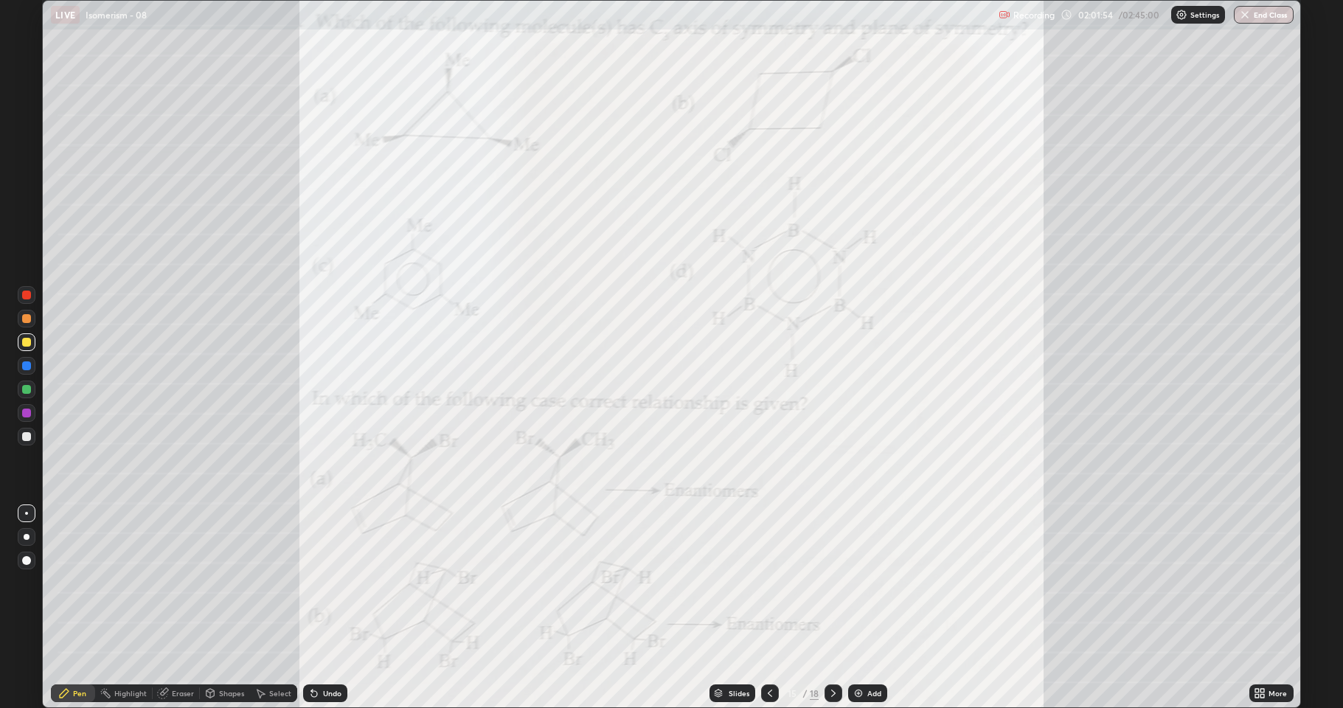
click at [766, 583] on icon at bounding box center [770, 693] width 12 height 12
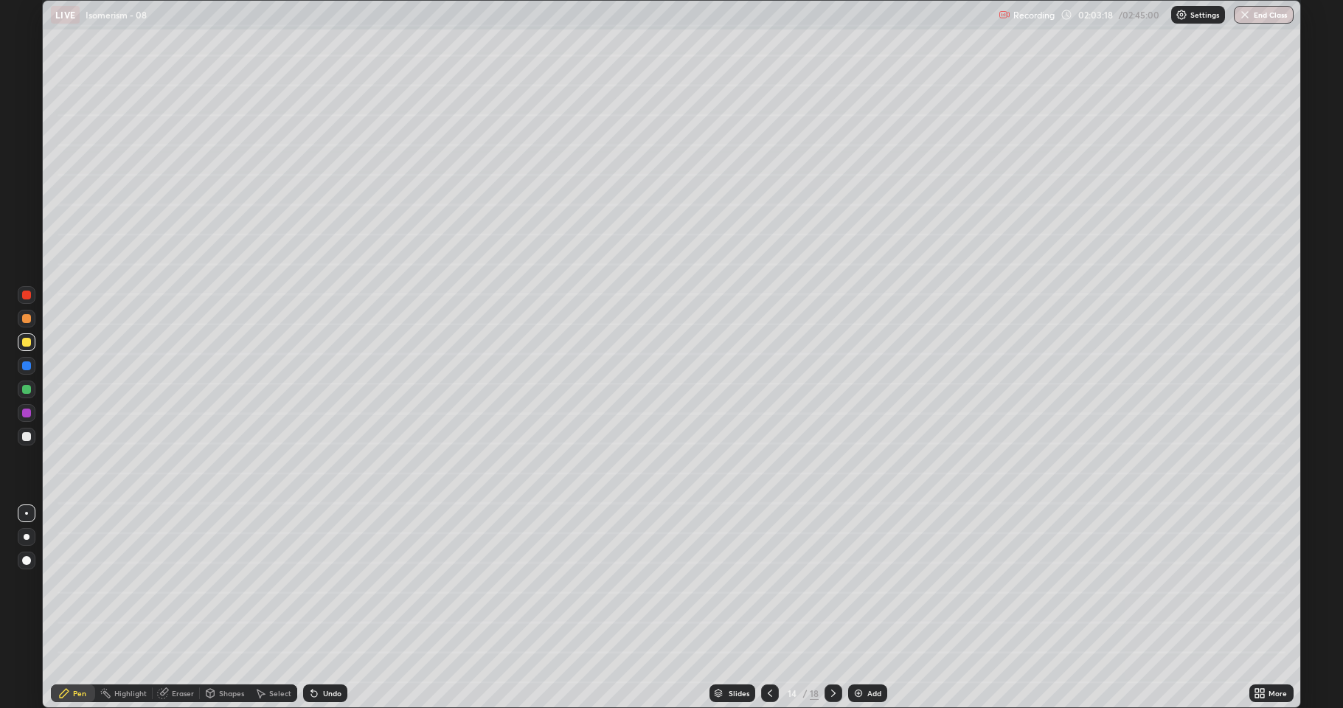
click at [853, 583] on img at bounding box center [859, 693] width 12 height 12
click at [31, 440] on div at bounding box center [27, 437] width 18 height 18
click at [27, 389] on div at bounding box center [26, 389] width 9 height 9
click at [27, 344] on div at bounding box center [26, 342] width 9 height 9
click at [32, 417] on div at bounding box center [27, 413] width 18 height 18
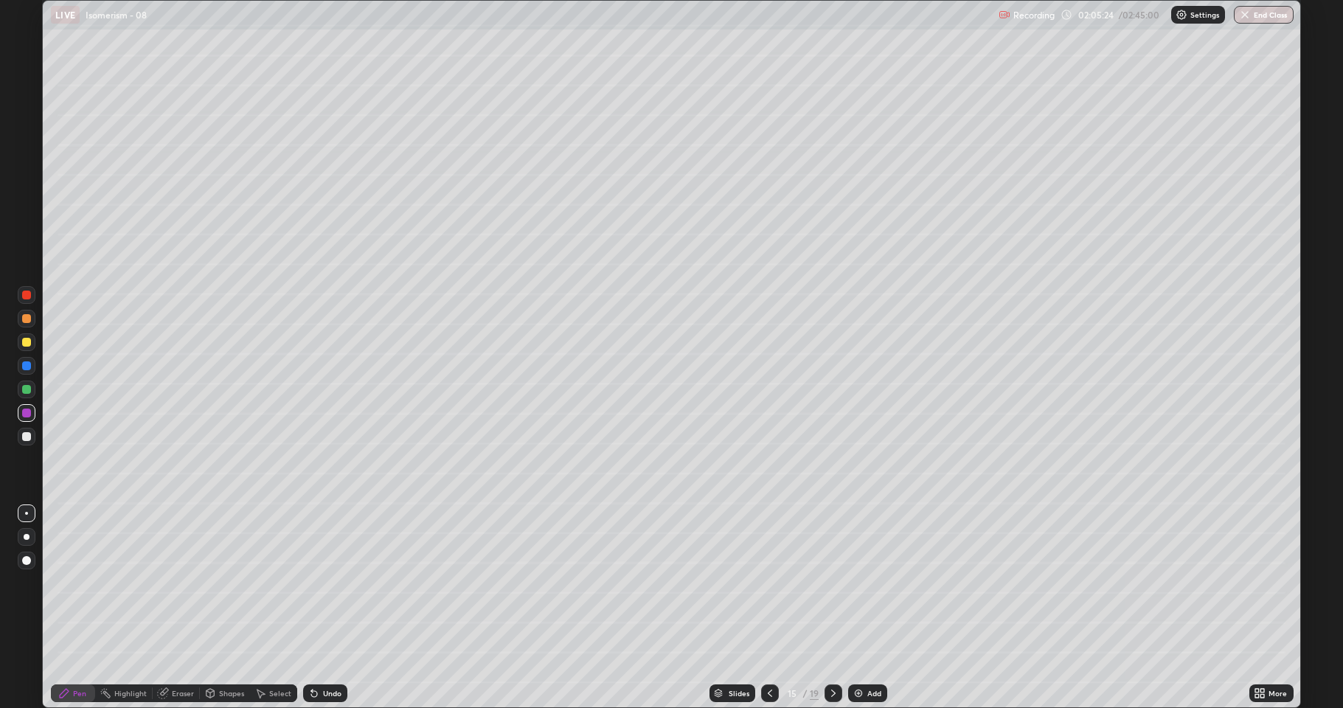
click at [23, 440] on div at bounding box center [26, 436] width 9 height 9
click at [32, 344] on div at bounding box center [27, 342] width 18 height 18
click at [27, 437] on div at bounding box center [26, 436] width 9 height 9
click at [857, 583] on img at bounding box center [859, 693] width 12 height 12
click at [25, 344] on div at bounding box center [26, 342] width 9 height 9
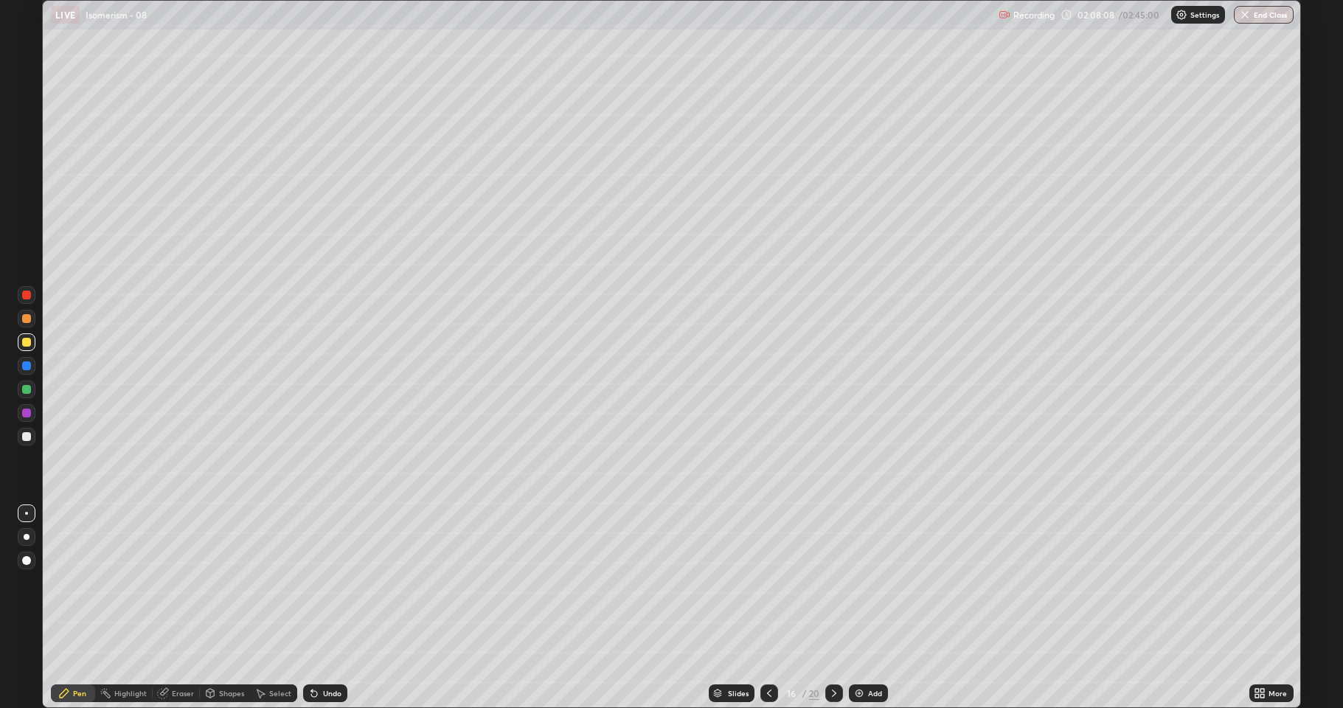
click at [765, 583] on icon at bounding box center [769, 693] width 12 height 12
click at [836, 583] on icon at bounding box center [834, 693] width 12 height 12
click at [27, 431] on div at bounding box center [27, 437] width 18 height 18
click at [218, 583] on div "Shapes" at bounding box center [225, 693] width 50 height 18
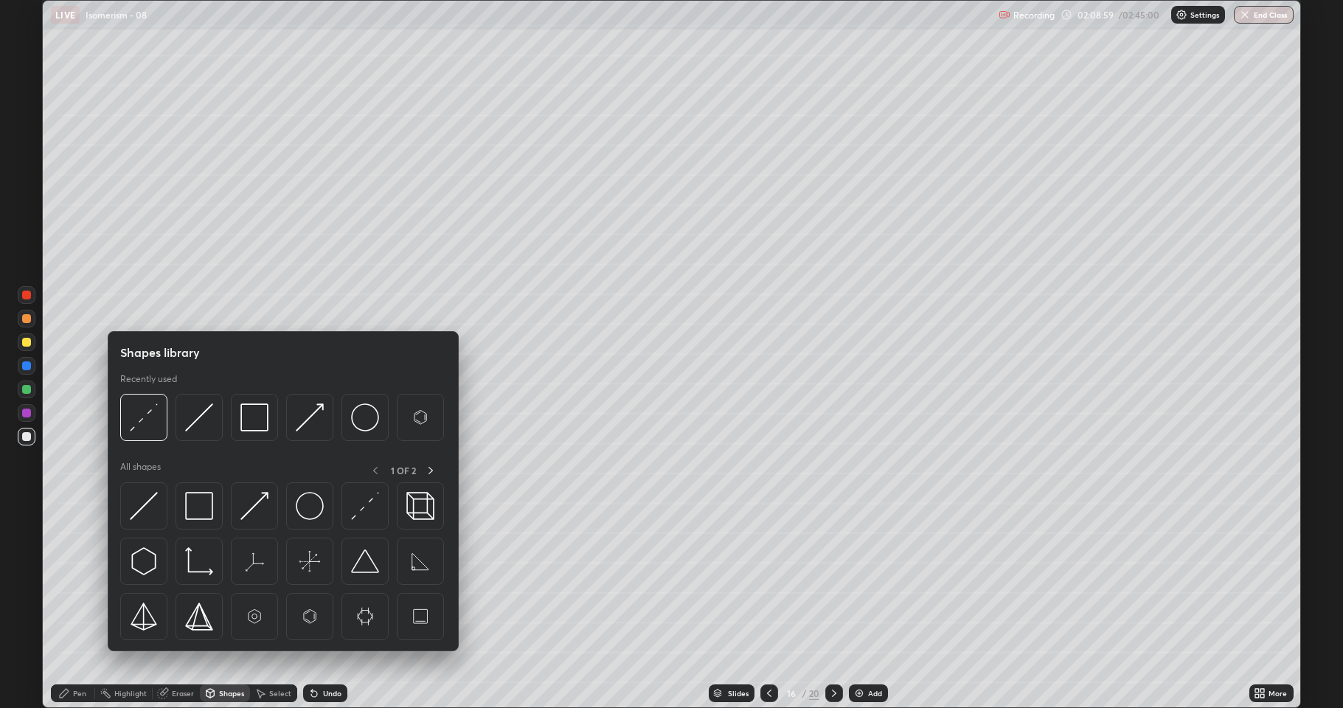
click at [24, 344] on div at bounding box center [26, 342] width 9 height 9
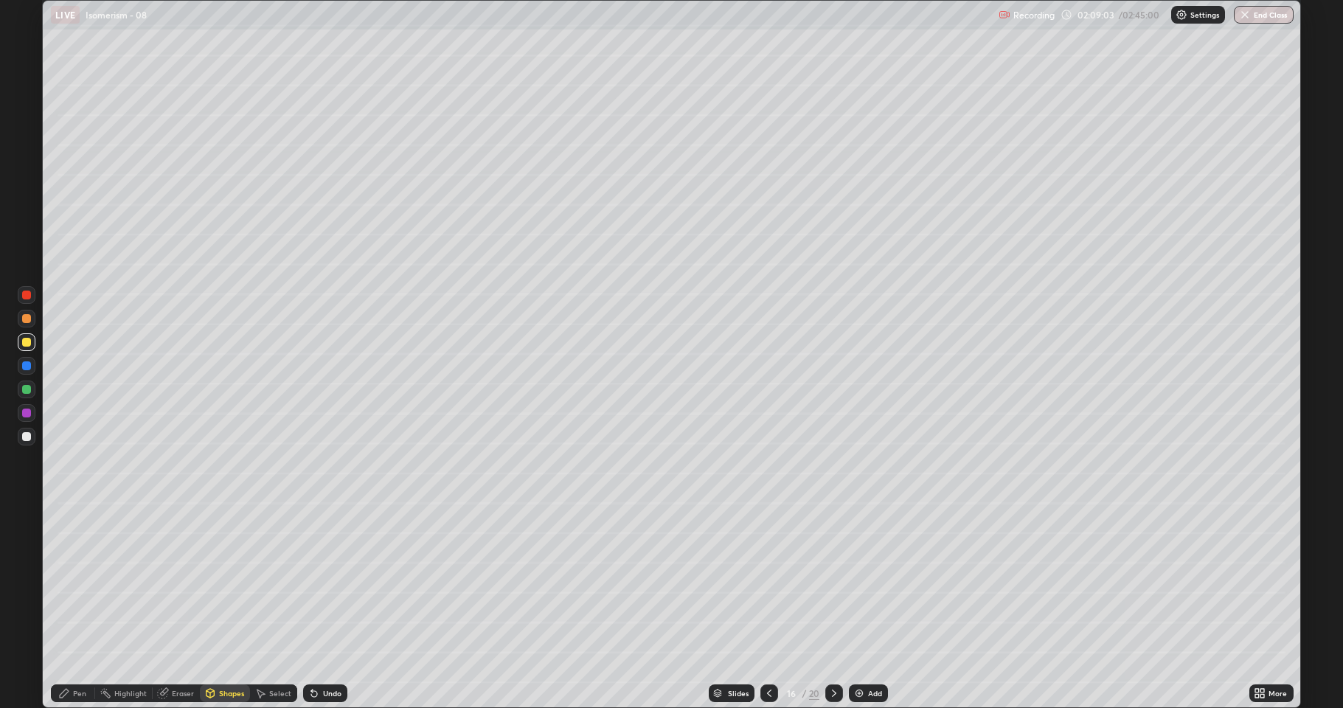
click at [323, 583] on div "Undo" at bounding box center [332, 693] width 18 height 7
click at [72, 583] on div "Pen" at bounding box center [73, 693] width 44 height 18
click at [22, 439] on div at bounding box center [26, 436] width 9 height 9
click at [30, 392] on div at bounding box center [26, 389] width 9 height 9
click at [25, 437] on div at bounding box center [26, 436] width 9 height 9
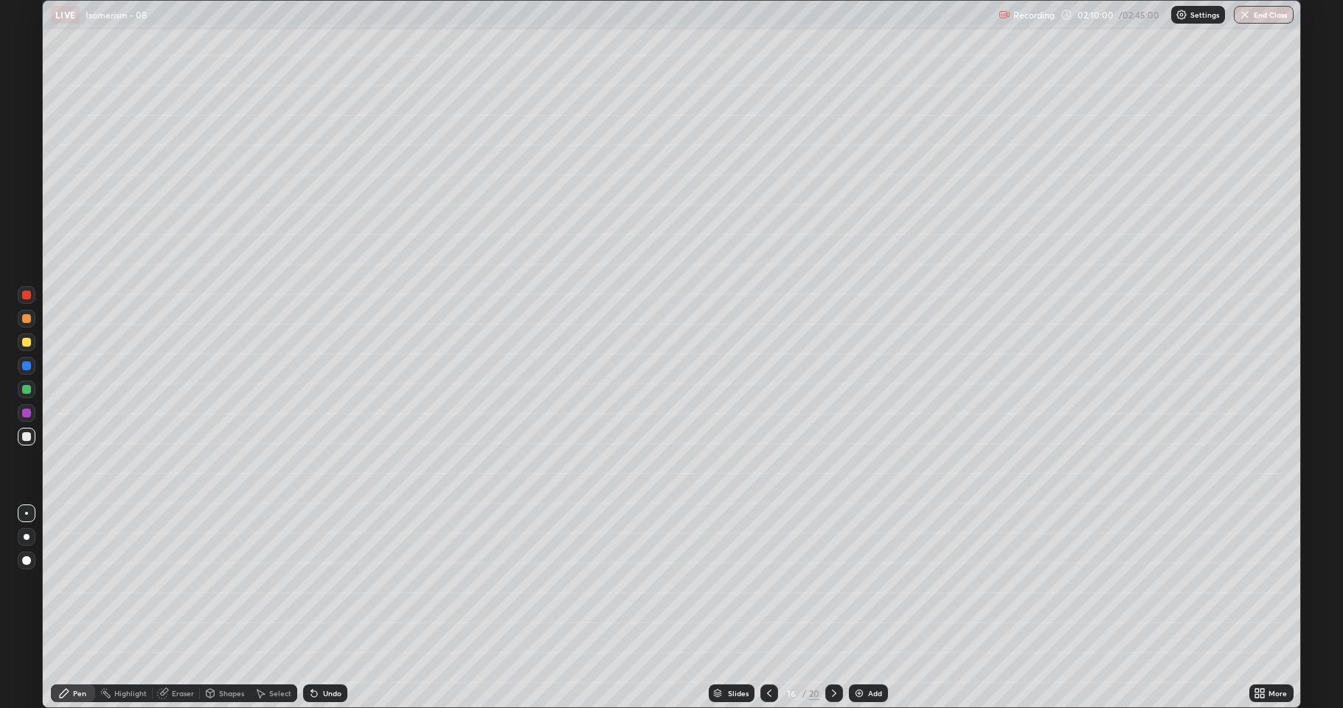
click at [24, 390] on div at bounding box center [26, 389] width 9 height 9
click at [30, 369] on div at bounding box center [26, 365] width 9 height 9
click at [25, 393] on div at bounding box center [26, 389] width 9 height 9
click at [27, 340] on div at bounding box center [26, 342] width 9 height 9
click at [25, 413] on div at bounding box center [26, 413] width 9 height 9
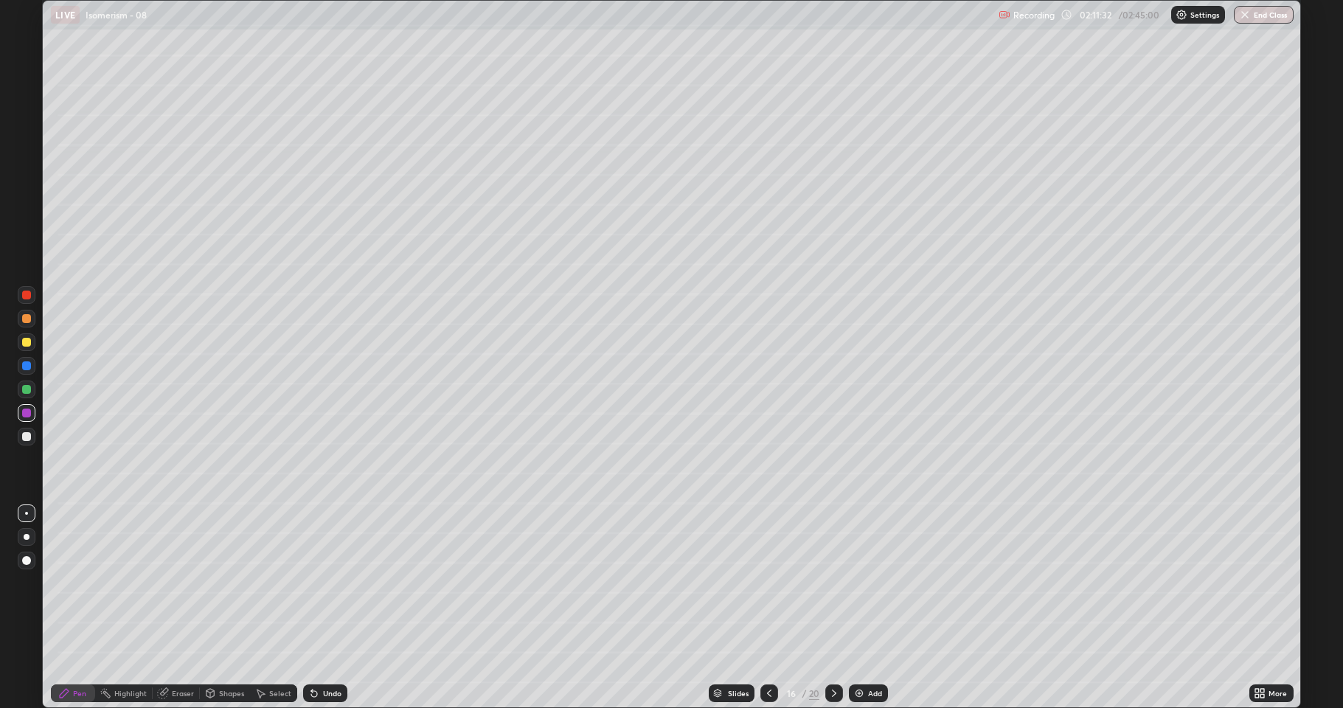
click at [23, 344] on div at bounding box center [26, 342] width 9 height 9
click at [30, 437] on div at bounding box center [26, 436] width 9 height 9
click at [774, 583] on div at bounding box center [769, 693] width 18 height 18
click at [768, 583] on icon at bounding box center [769, 693] width 12 height 12
click at [836, 583] on icon at bounding box center [834, 693] width 12 height 12
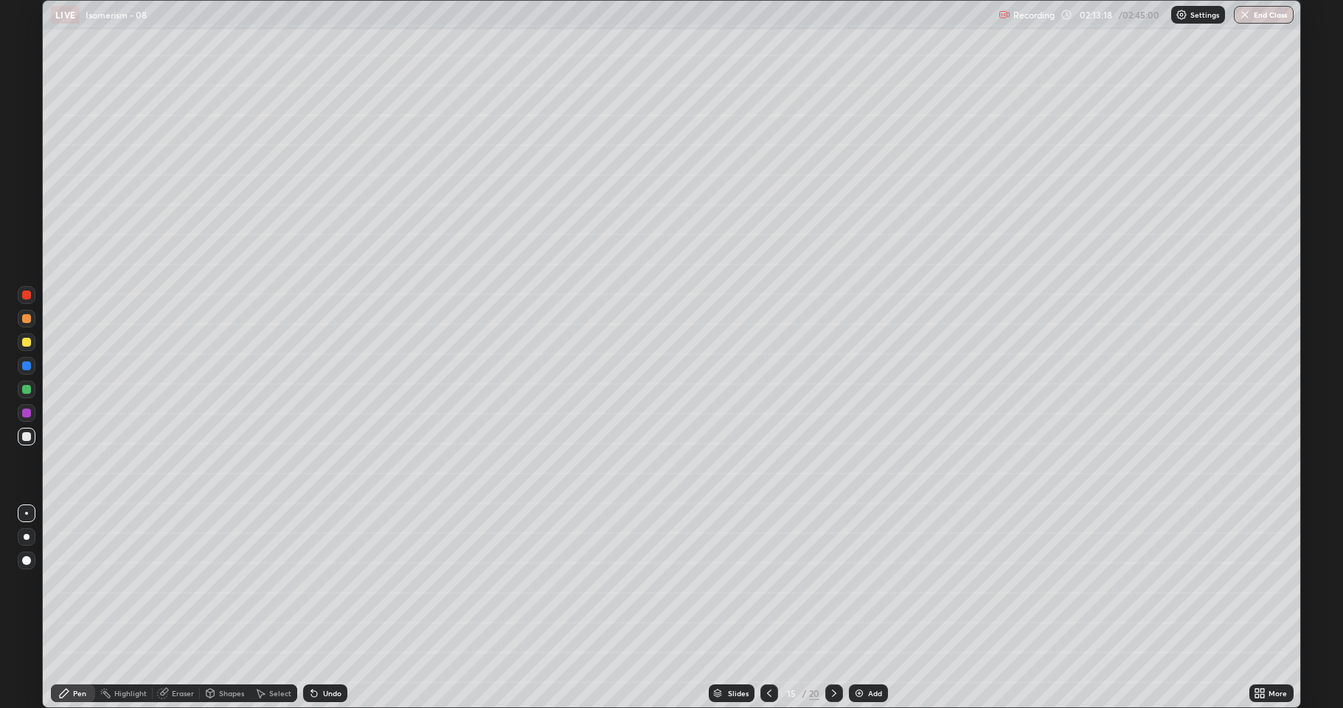
click at [829, 583] on icon at bounding box center [834, 693] width 12 height 12
click at [831, 583] on icon at bounding box center [834, 693] width 12 height 12
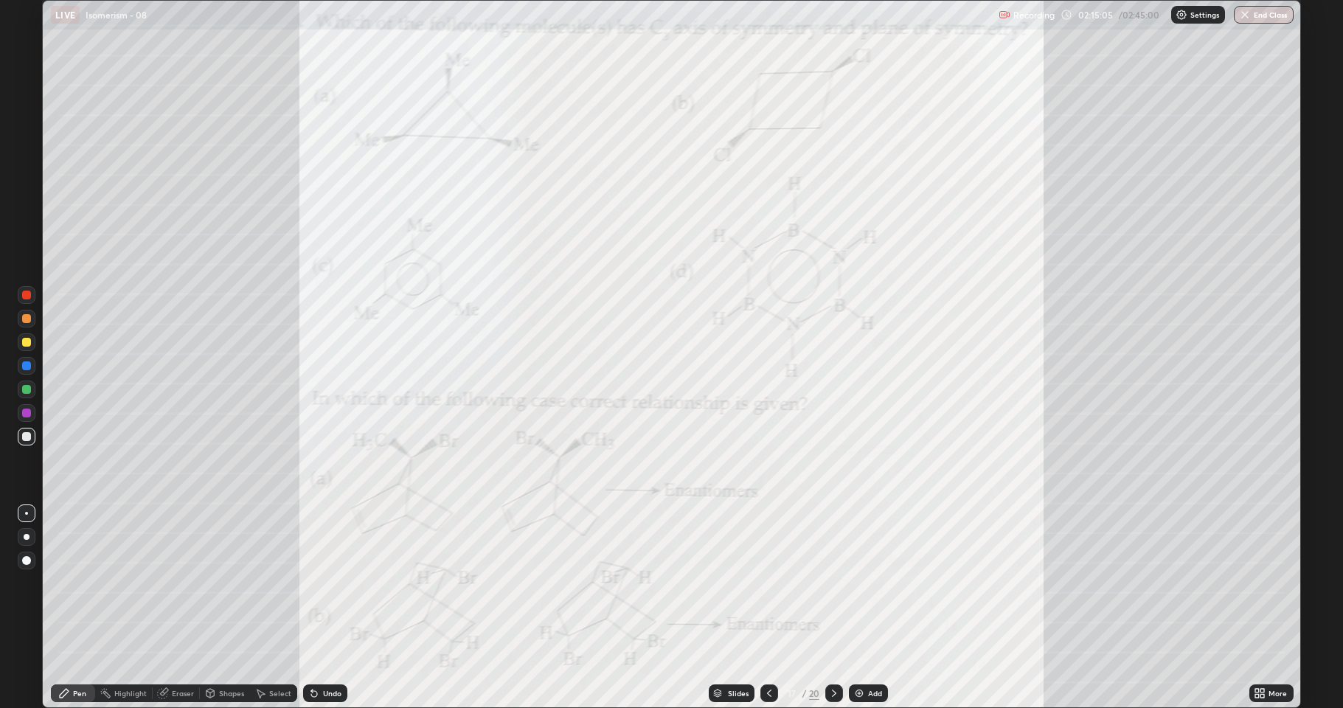
click at [766, 583] on icon at bounding box center [769, 693] width 12 height 12
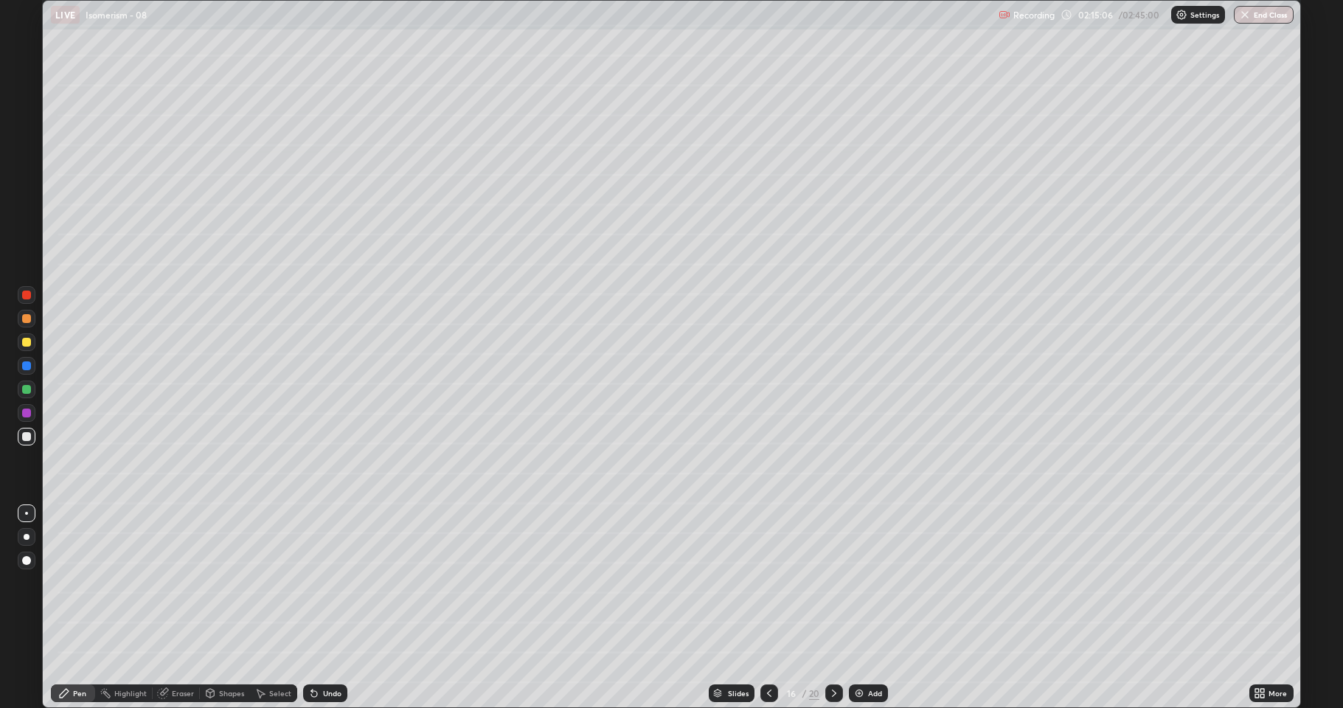
click at [856, 583] on img at bounding box center [859, 693] width 12 height 12
click at [769, 583] on icon at bounding box center [770, 693] width 4 height 7
click at [855, 583] on img at bounding box center [859, 693] width 12 height 12
click at [27, 345] on div at bounding box center [26, 342] width 9 height 9
click at [178, 583] on div "Eraser" at bounding box center [176, 693] width 47 height 18
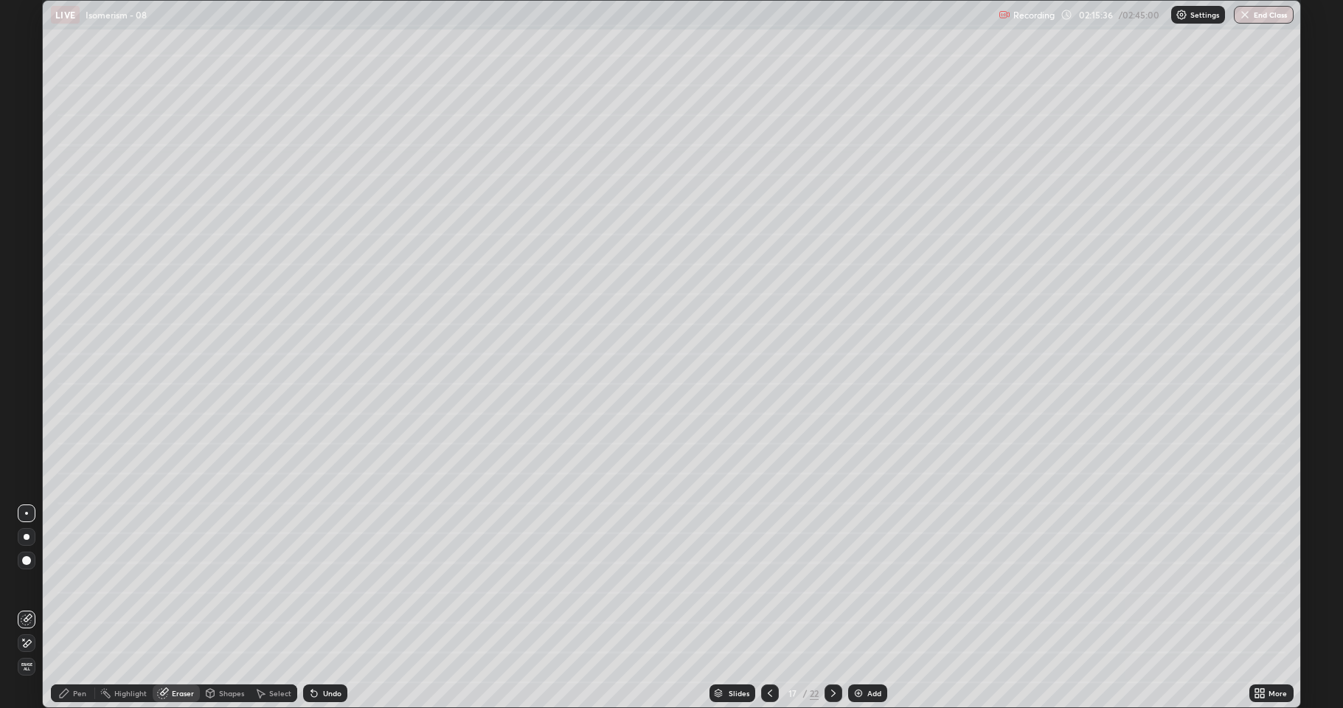
click at [86, 583] on div "Pen" at bounding box center [79, 693] width 13 height 7
click at [22, 437] on div at bounding box center [26, 436] width 9 height 9
click at [26, 345] on div at bounding box center [26, 342] width 9 height 9
click at [23, 440] on div at bounding box center [26, 436] width 9 height 9
click at [25, 391] on div at bounding box center [26, 389] width 9 height 9
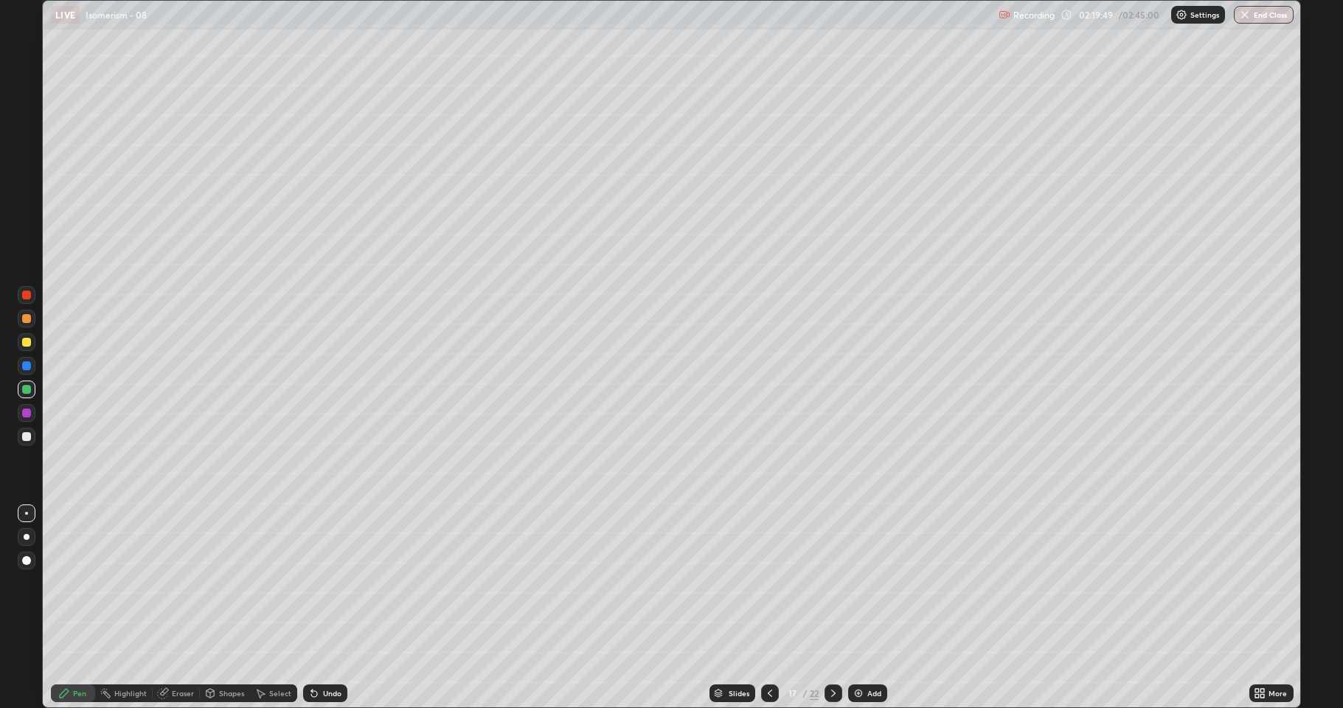
click at [30, 345] on div at bounding box center [27, 342] width 18 height 18
click at [23, 415] on div at bounding box center [26, 413] width 9 height 9
click at [23, 439] on div at bounding box center [26, 436] width 9 height 9
click at [25, 389] on div at bounding box center [26, 389] width 9 height 9
click at [23, 341] on div at bounding box center [26, 342] width 9 height 9
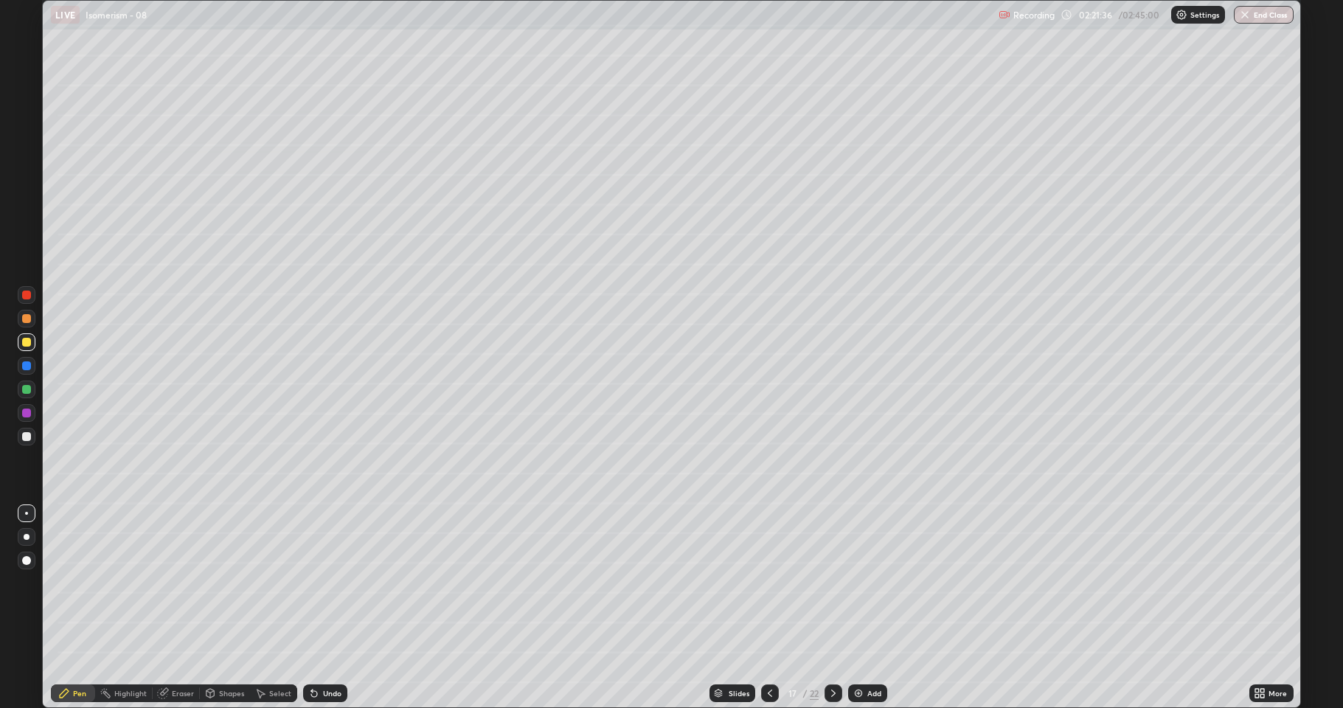
click at [185, 583] on div "Eraser" at bounding box center [183, 693] width 22 height 7
click at [70, 583] on div "Pen" at bounding box center [73, 693] width 44 height 18
click at [27, 435] on div at bounding box center [26, 436] width 9 height 9
click at [32, 386] on div at bounding box center [27, 390] width 18 height 18
click at [181, 583] on div "Eraser" at bounding box center [183, 693] width 22 height 7
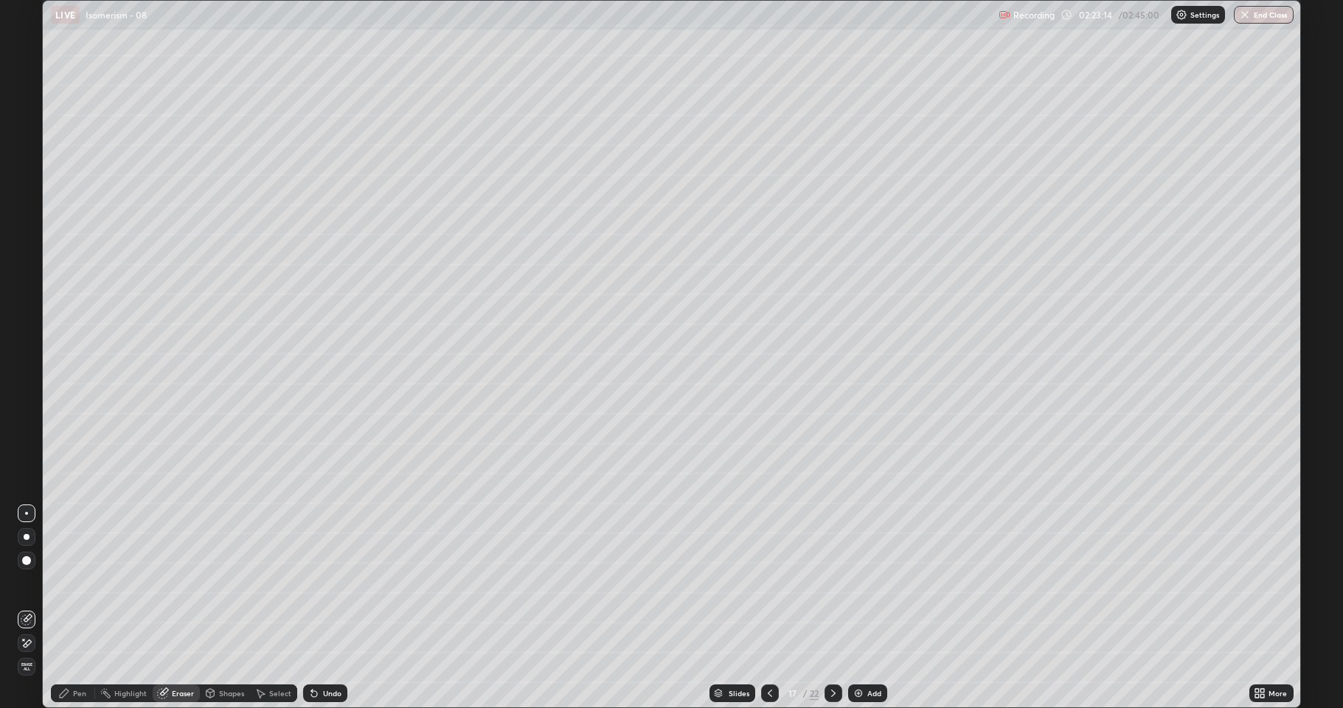
click at [75, 583] on div "Pen" at bounding box center [79, 693] width 13 height 7
click at [27, 414] on div at bounding box center [26, 413] width 9 height 9
click at [31, 439] on div at bounding box center [27, 437] width 18 height 18
click at [768, 583] on icon at bounding box center [770, 693] width 12 height 12
click at [830, 583] on icon at bounding box center [833, 693] width 12 height 12
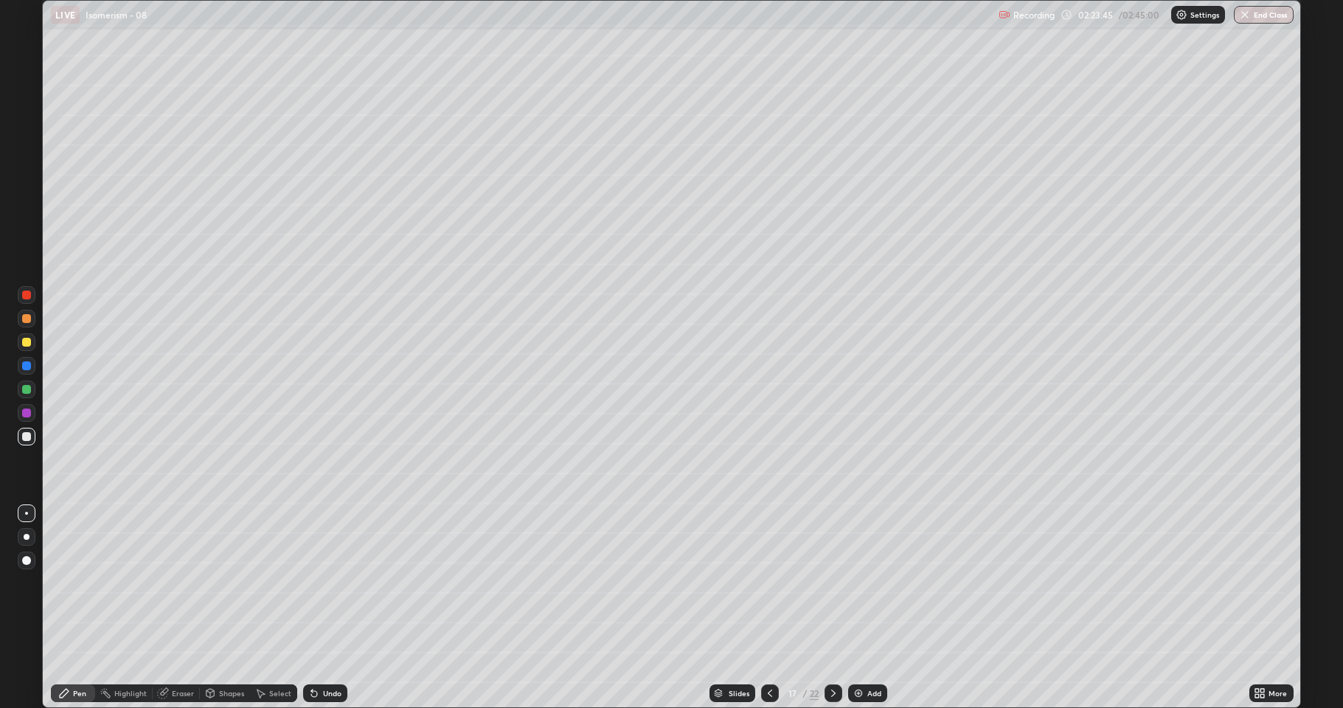
click at [219, 583] on div "Shapes" at bounding box center [231, 693] width 25 height 7
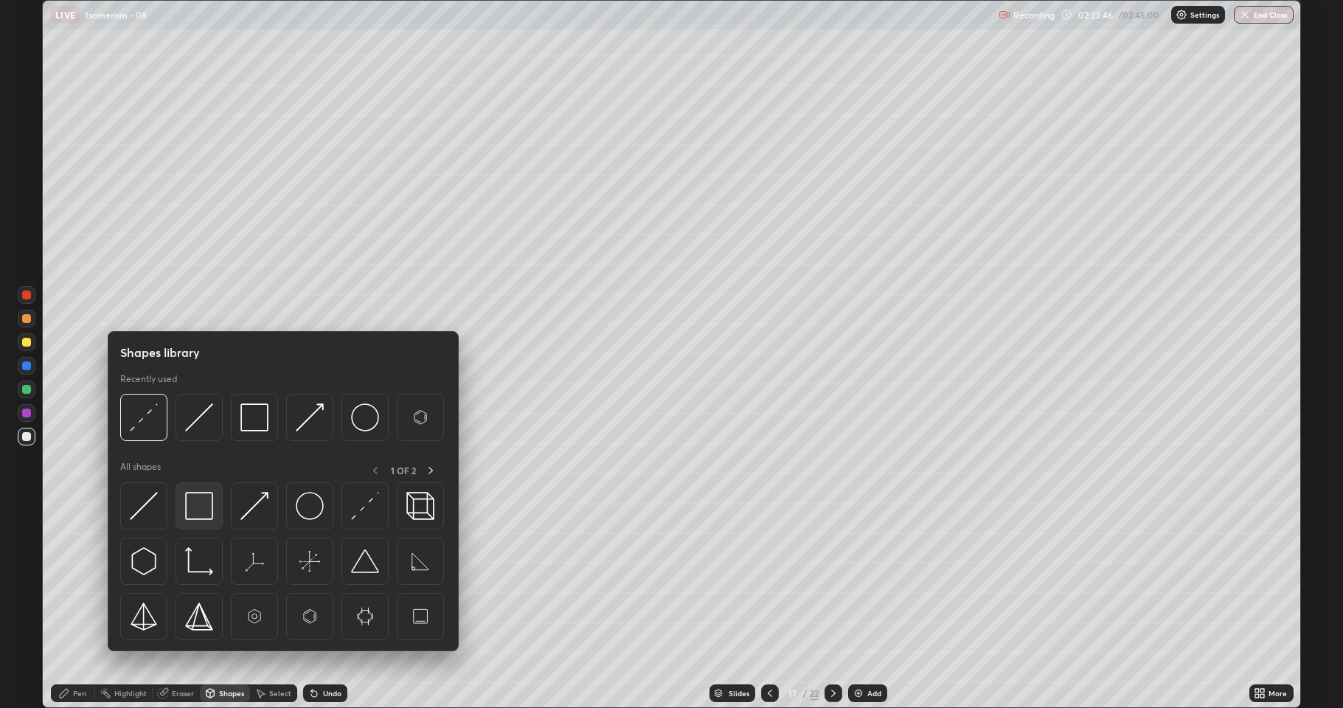
click at [205, 519] on img at bounding box center [199, 506] width 28 height 28
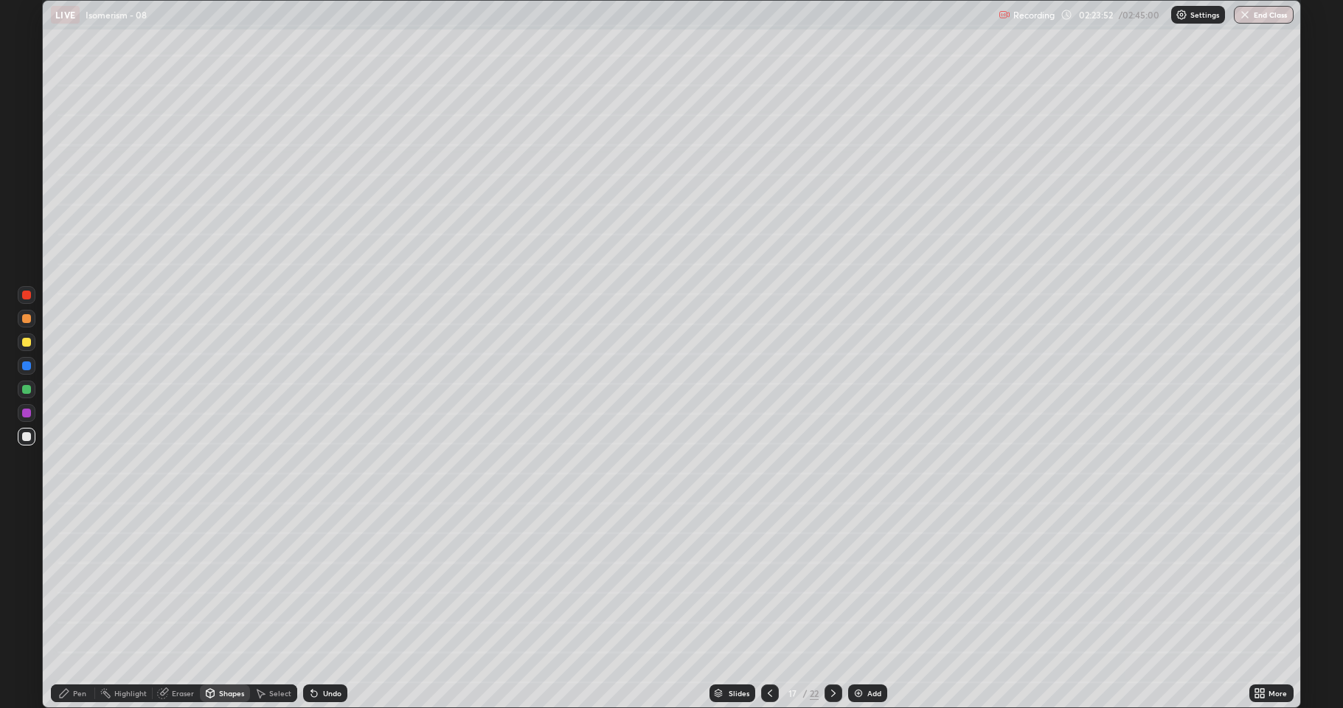
click at [72, 583] on div "Pen" at bounding box center [73, 693] width 44 height 18
click at [23, 391] on div at bounding box center [26, 389] width 9 height 9
click at [25, 414] on div at bounding box center [26, 413] width 9 height 9
click at [827, 583] on icon at bounding box center [833, 693] width 12 height 12
click at [773, 583] on icon at bounding box center [770, 693] width 12 height 12
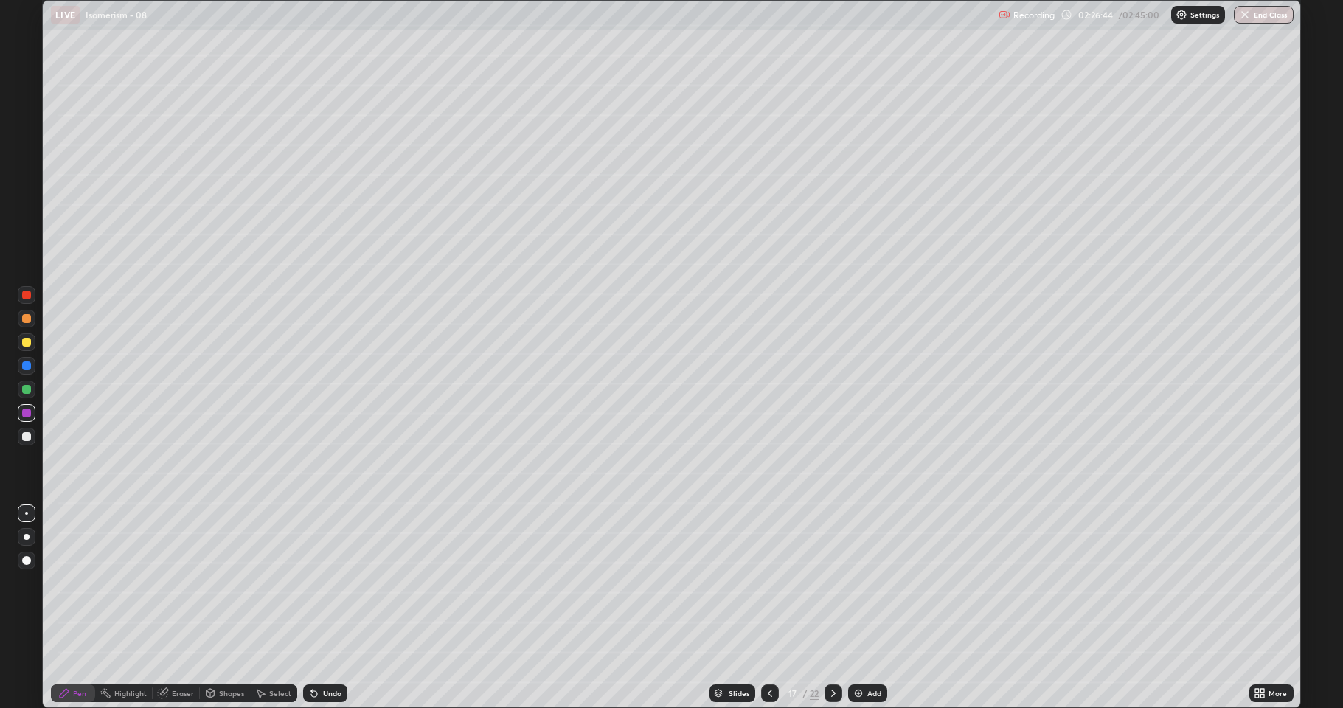
click at [832, 583] on icon at bounding box center [833, 693] width 12 height 12
click at [23, 343] on div at bounding box center [26, 342] width 9 height 9
click at [216, 583] on div "Shapes" at bounding box center [225, 693] width 50 height 18
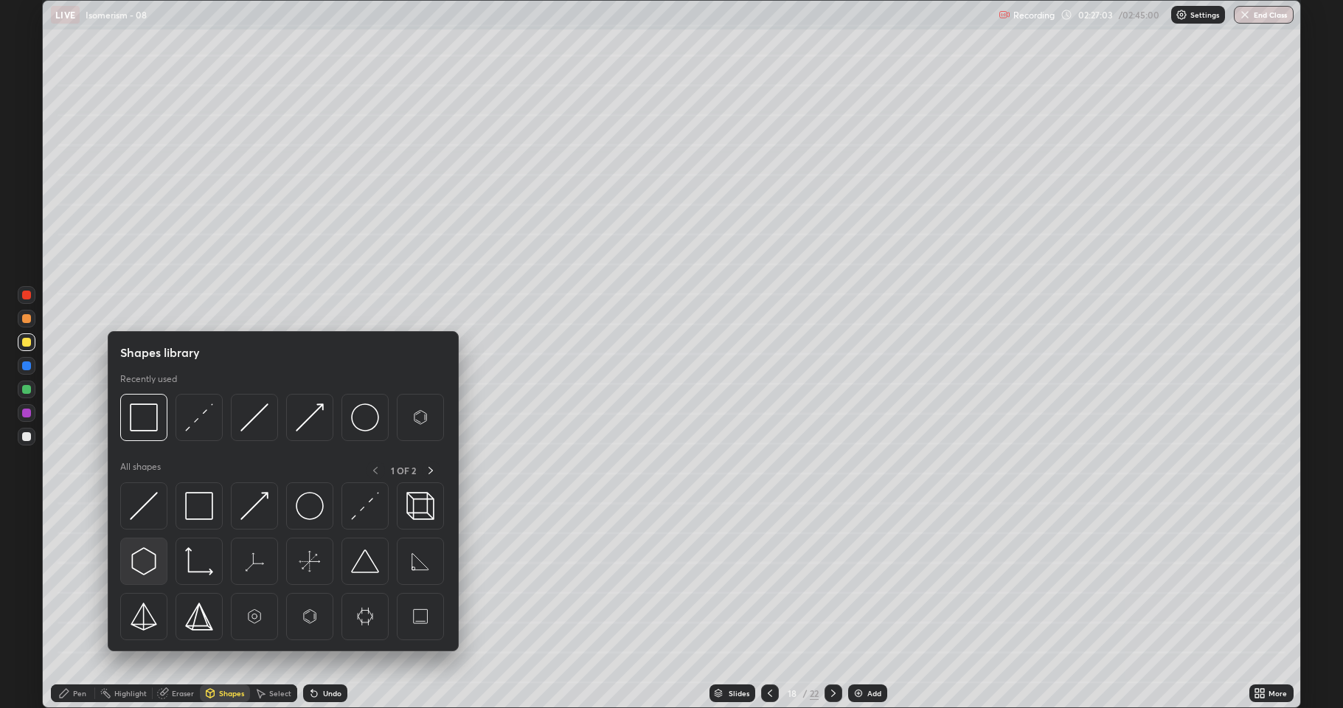
click at [150, 572] on img at bounding box center [144, 561] width 28 height 28
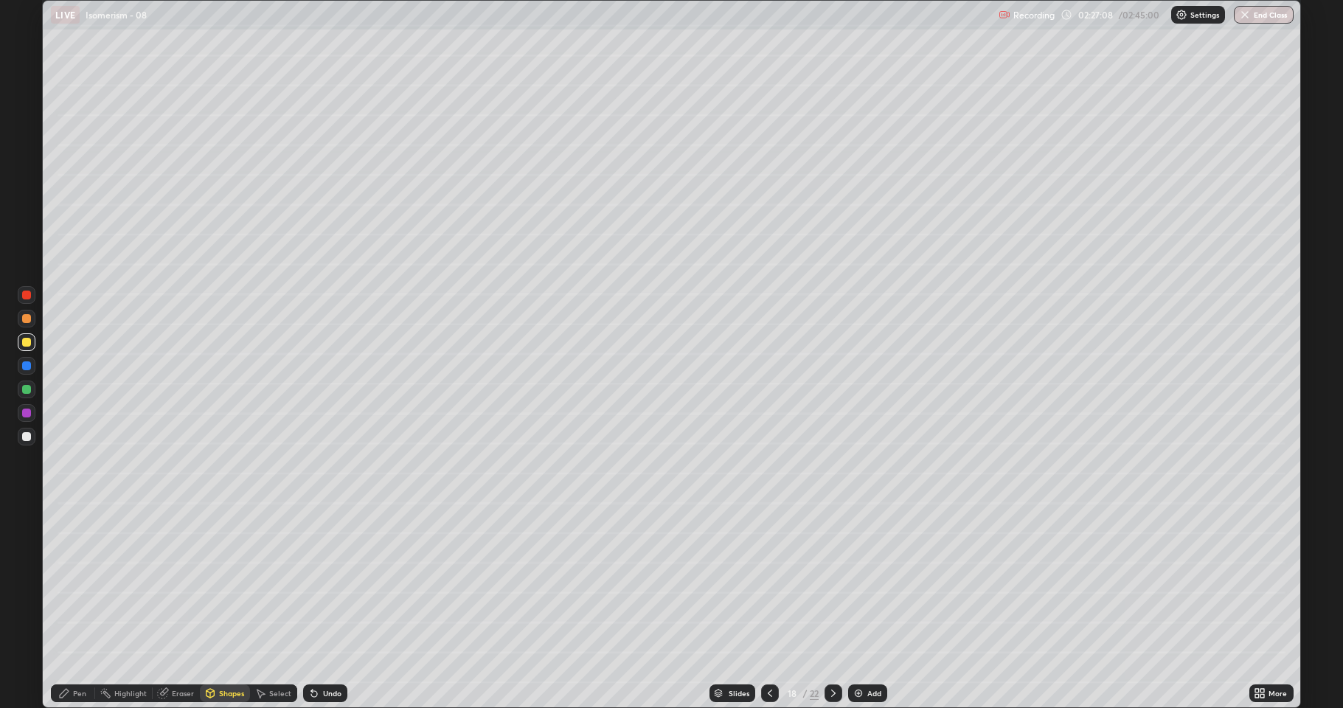
click at [80, 583] on div "Pen" at bounding box center [79, 693] width 13 height 7
click at [30, 433] on div at bounding box center [26, 436] width 9 height 9
click at [29, 385] on div at bounding box center [26, 389] width 9 height 9
click at [217, 583] on div "Shapes" at bounding box center [225, 693] width 50 height 18
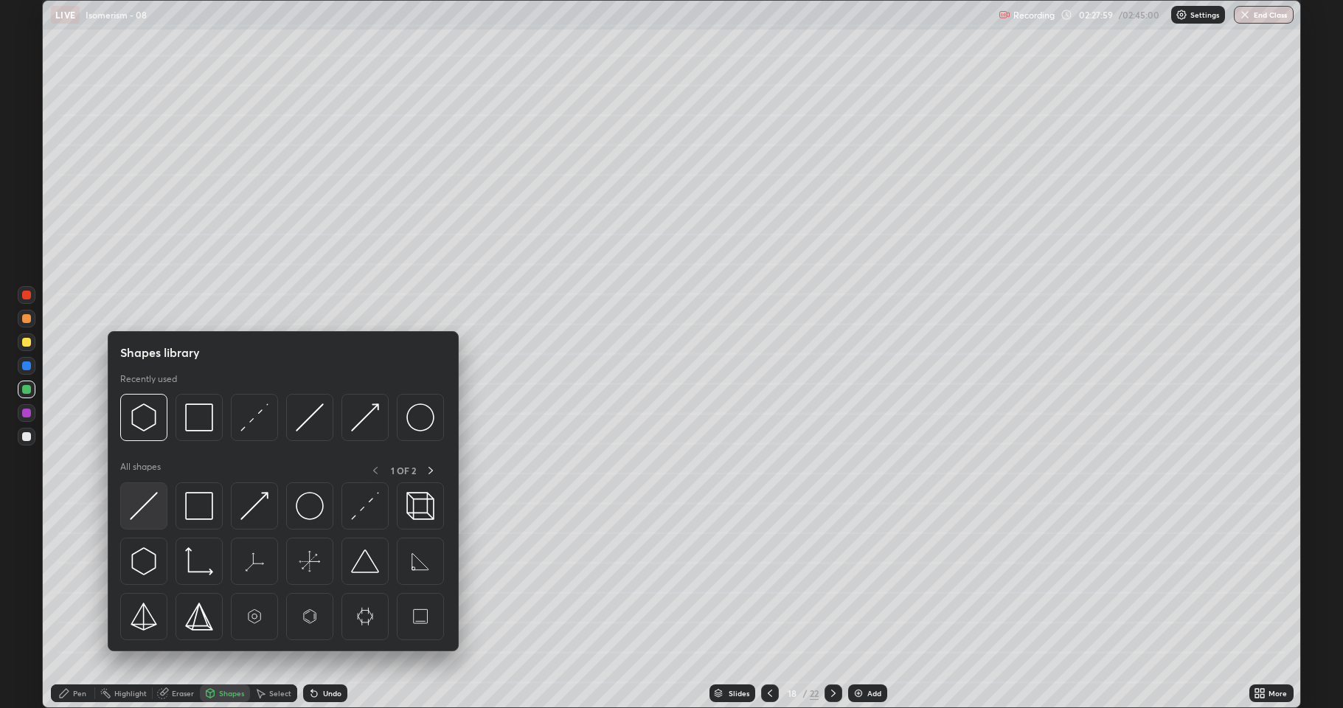
click at [148, 512] on img at bounding box center [144, 506] width 28 height 28
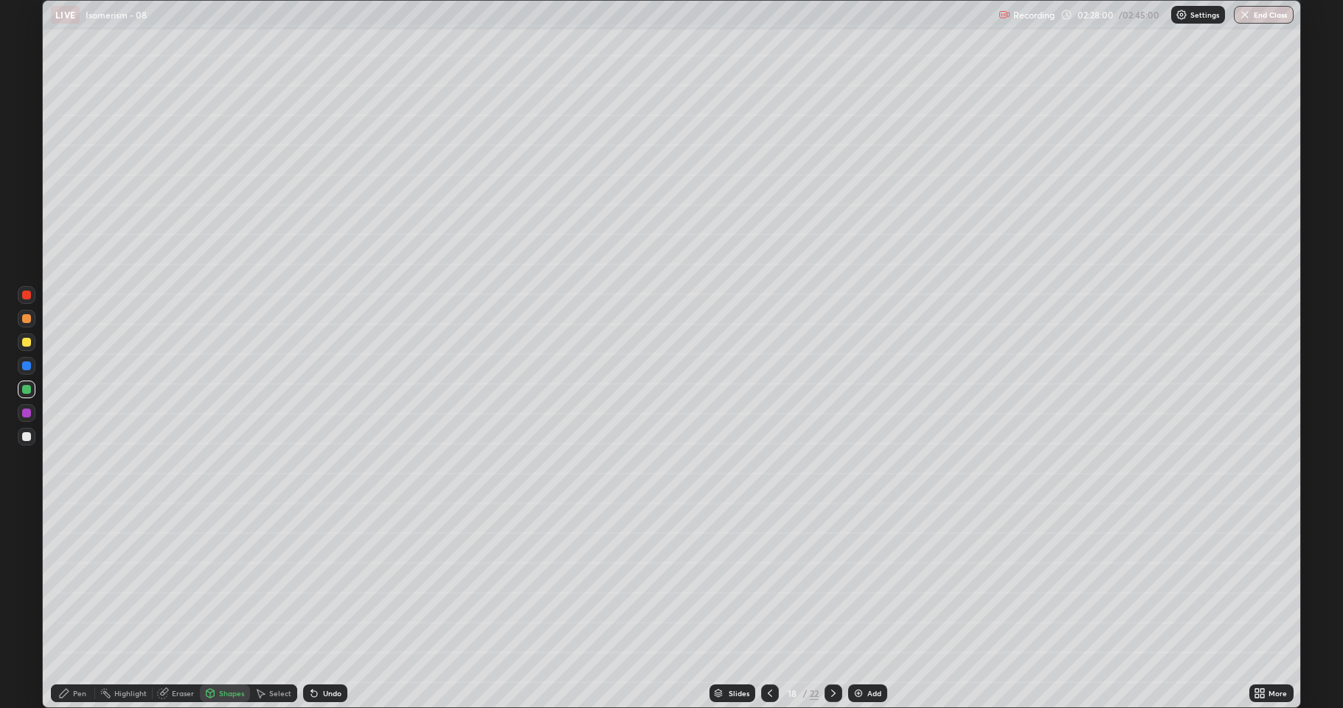
click at [27, 436] on div at bounding box center [26, 436] width 9 height 9
click at [265, 583] on icon at bounding box center [260, 693] width 12 height 12
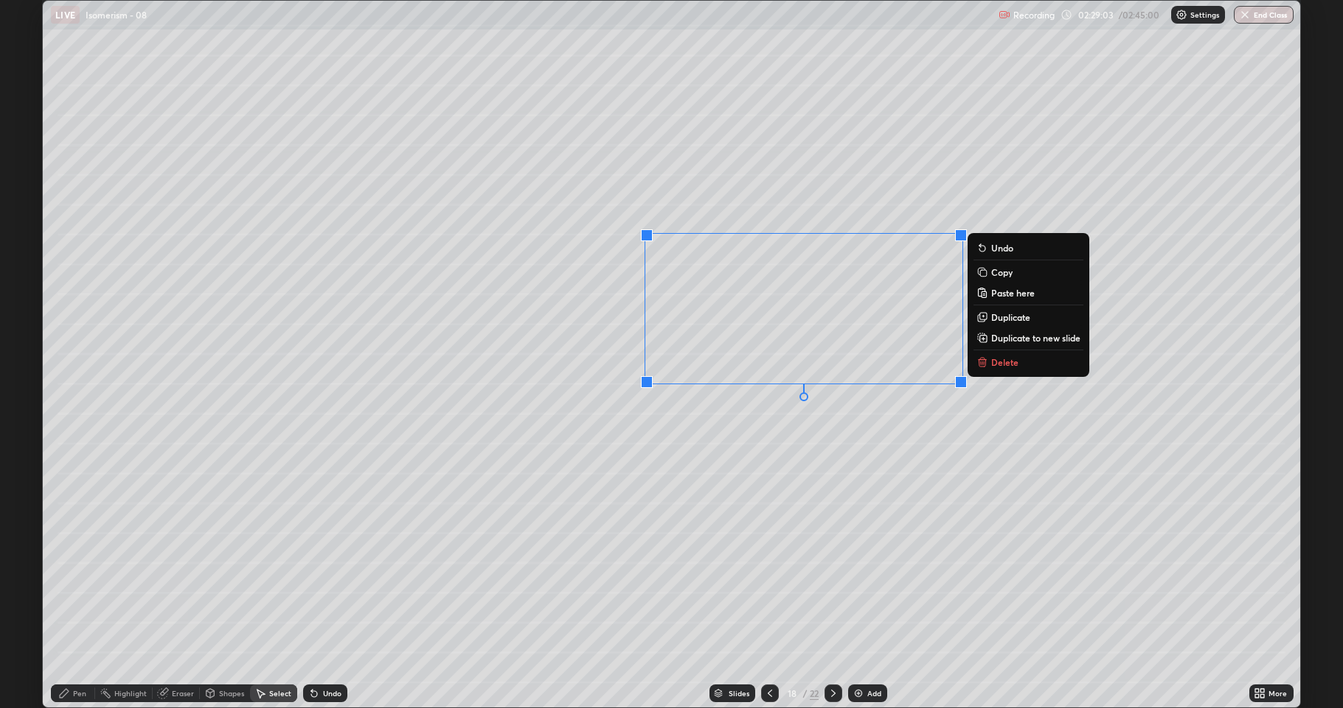
click at [1022, 337] on p "Duplicate to new slide" at bounding box center [1035, 338] width 89 height 12
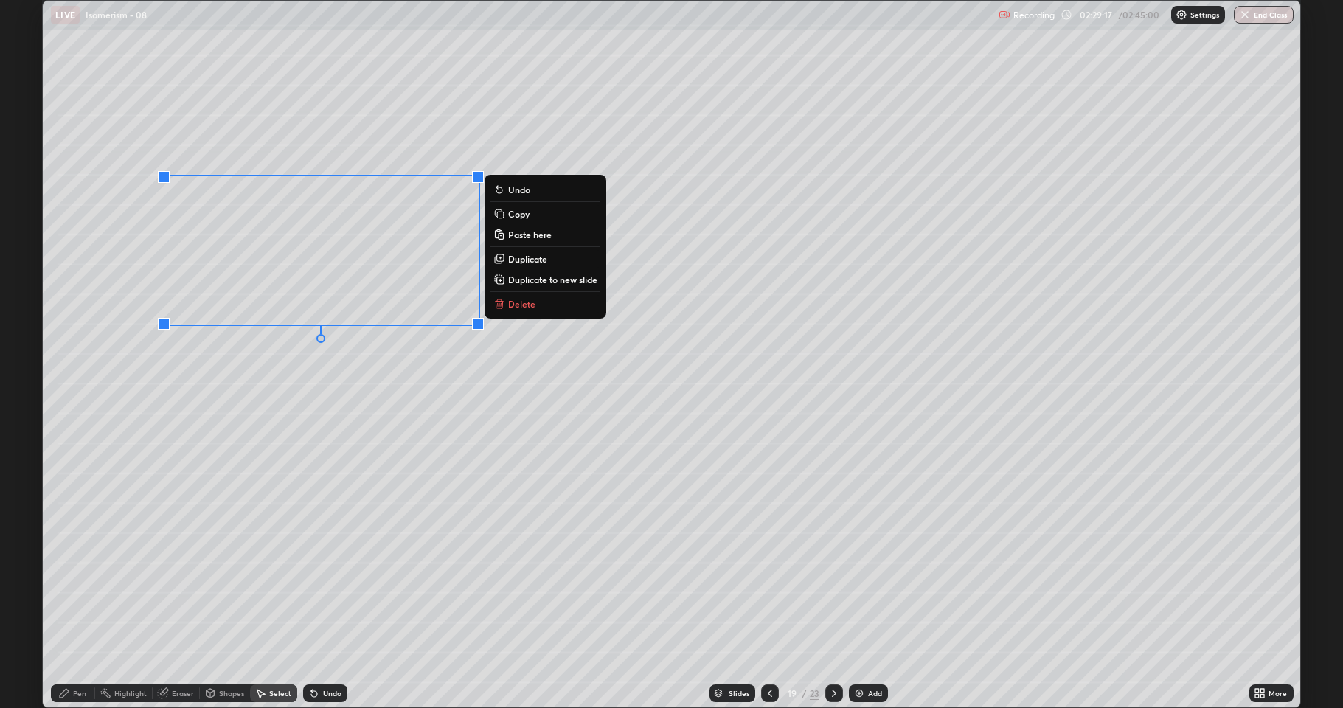
click at [528, 259] on p "Duplicate" at bounding box center [527, 259] width 39 height 12
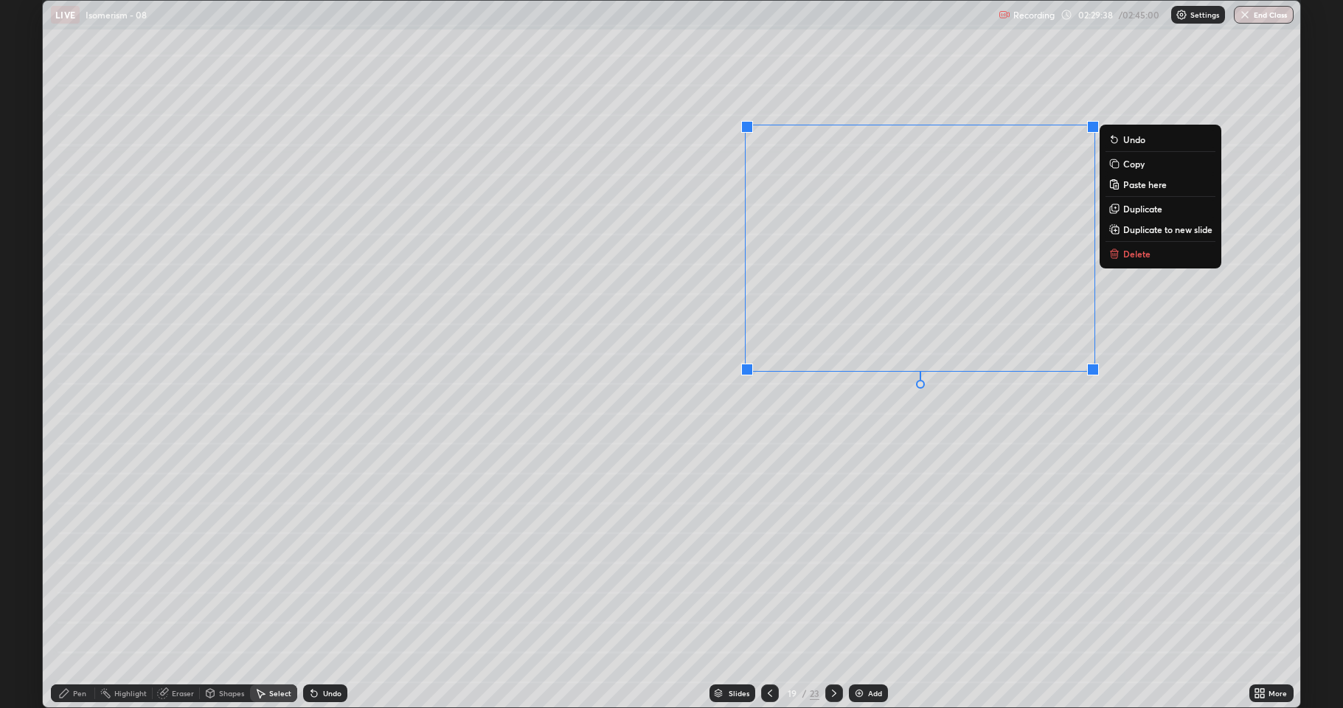
click at [1125, 253] on p "Delete" at bounding box center [1136, 254] width 27 height 12
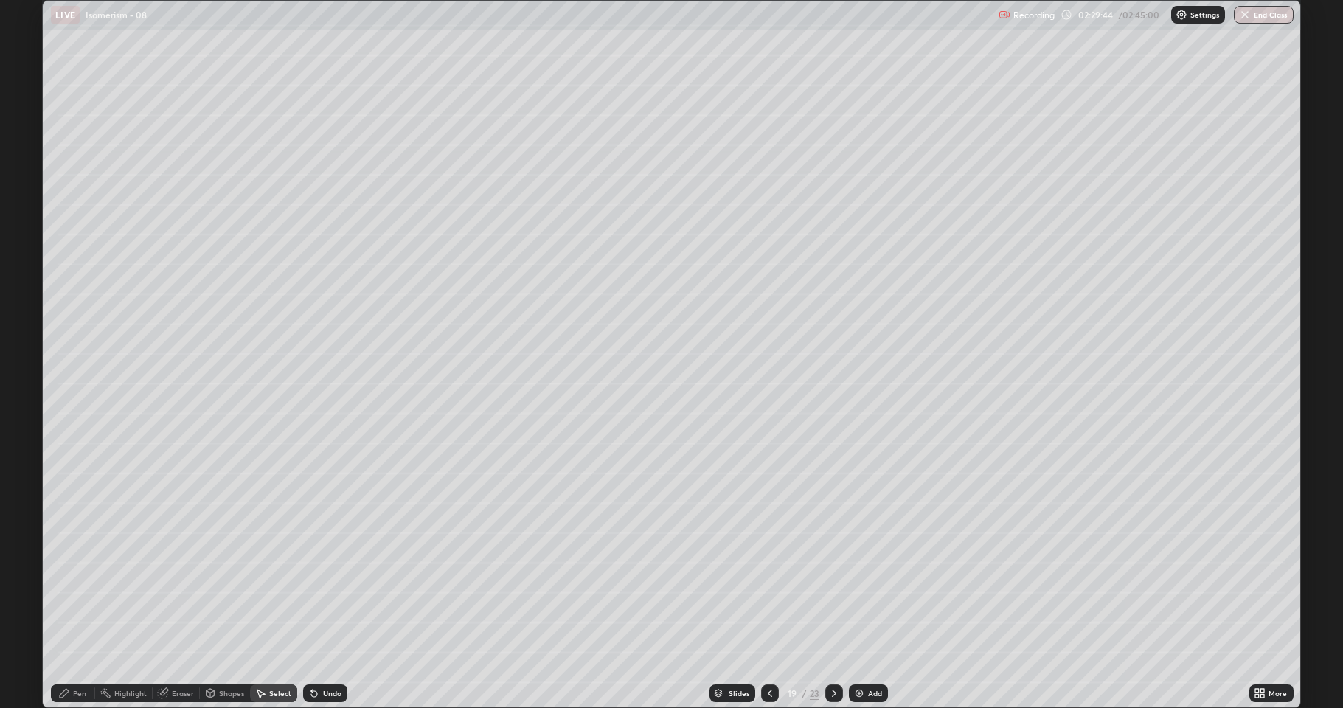
click at [72, 583] on div "Pen" at bounding box center [73, 694] width 44 height 30
click at [27, 437] on div at bounding box center [26, 436] width 9 height 9
click at [28, 341] on div at bounding box center [26, 342] width 9 height 9
click at [223, 583] on div "Shapes" at bounding box center [231, 693] width 25 height 7
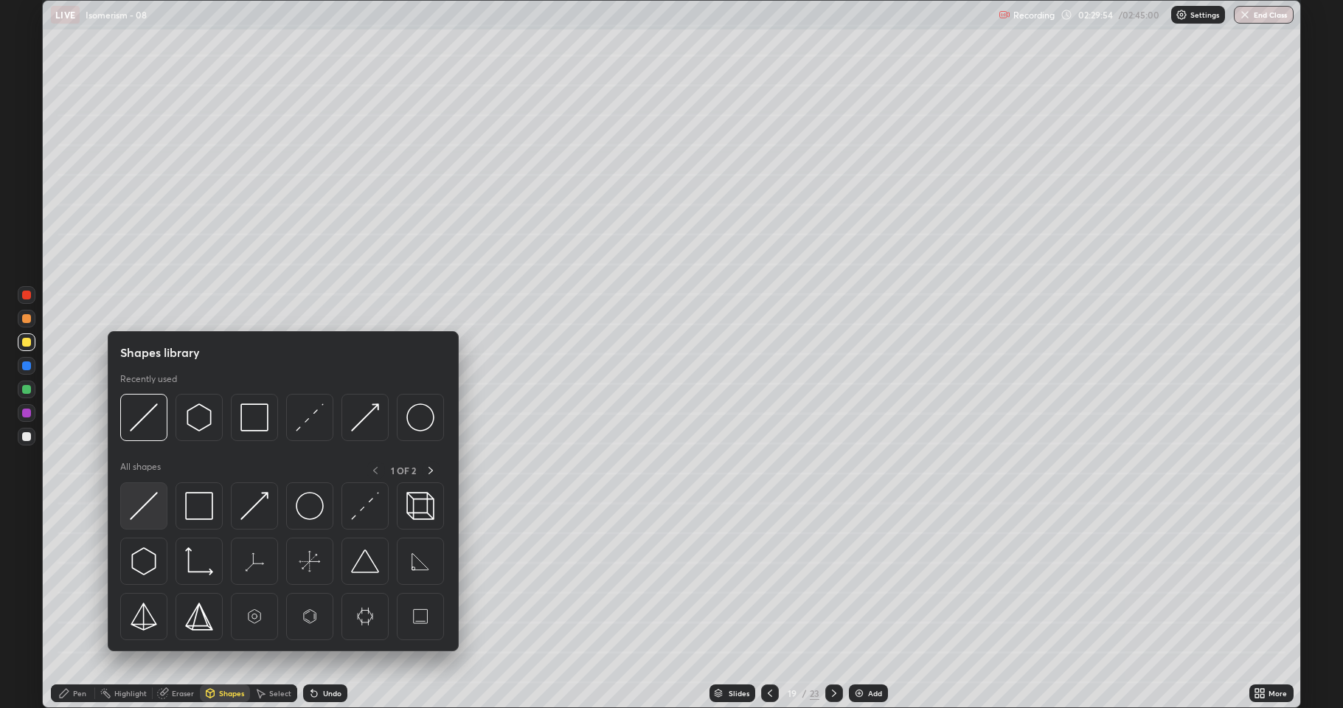
click at [142, 517] on img at bounding box center [144, 506] width 28 height 28
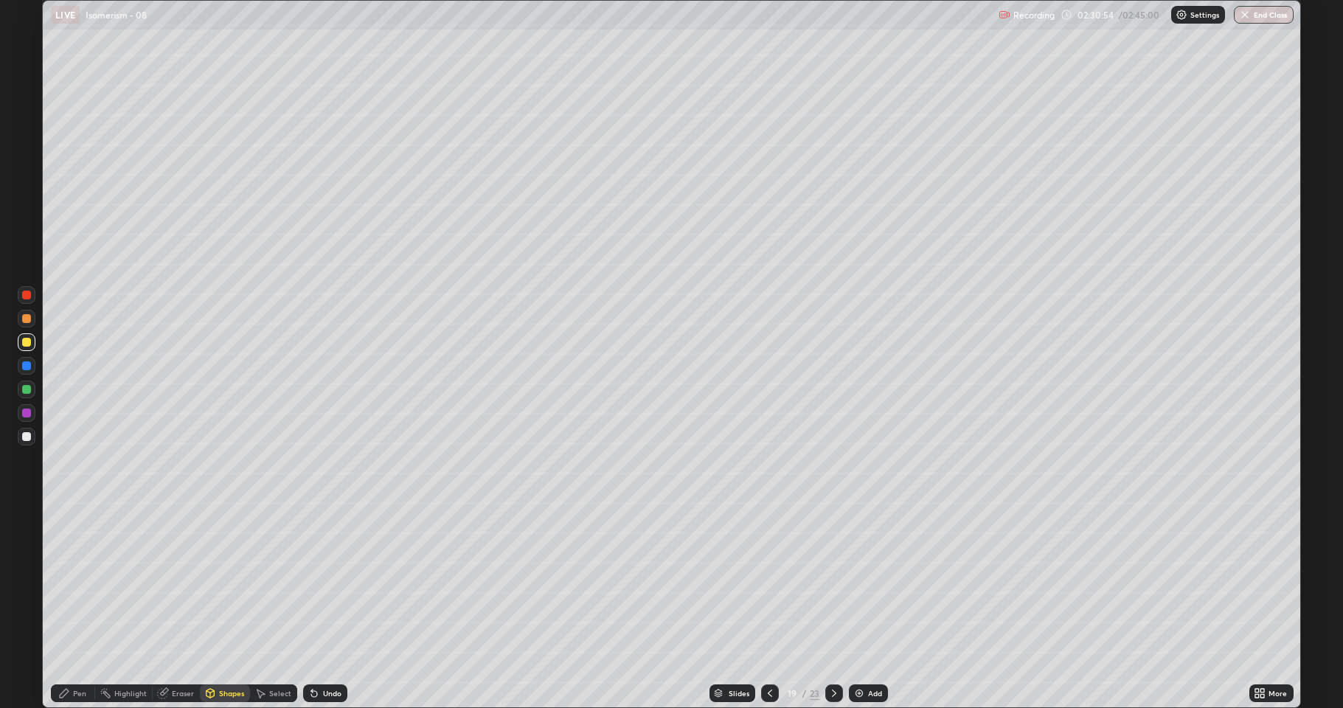
click at [69, 583] on div "Pen" at bounding box center [73, 694] width 44 height 30
click at [32, 434] on div at bounding box center [27, 437] width 18 height 18
click at [26, 417] on div at bounding box center [27, 413] width 18 height 18
click at [26, 390] on div at bounding box center [26, 389] width 9 height 9
click at [764, 583] on icon at bounding box center [770, 693] width 12 height 12
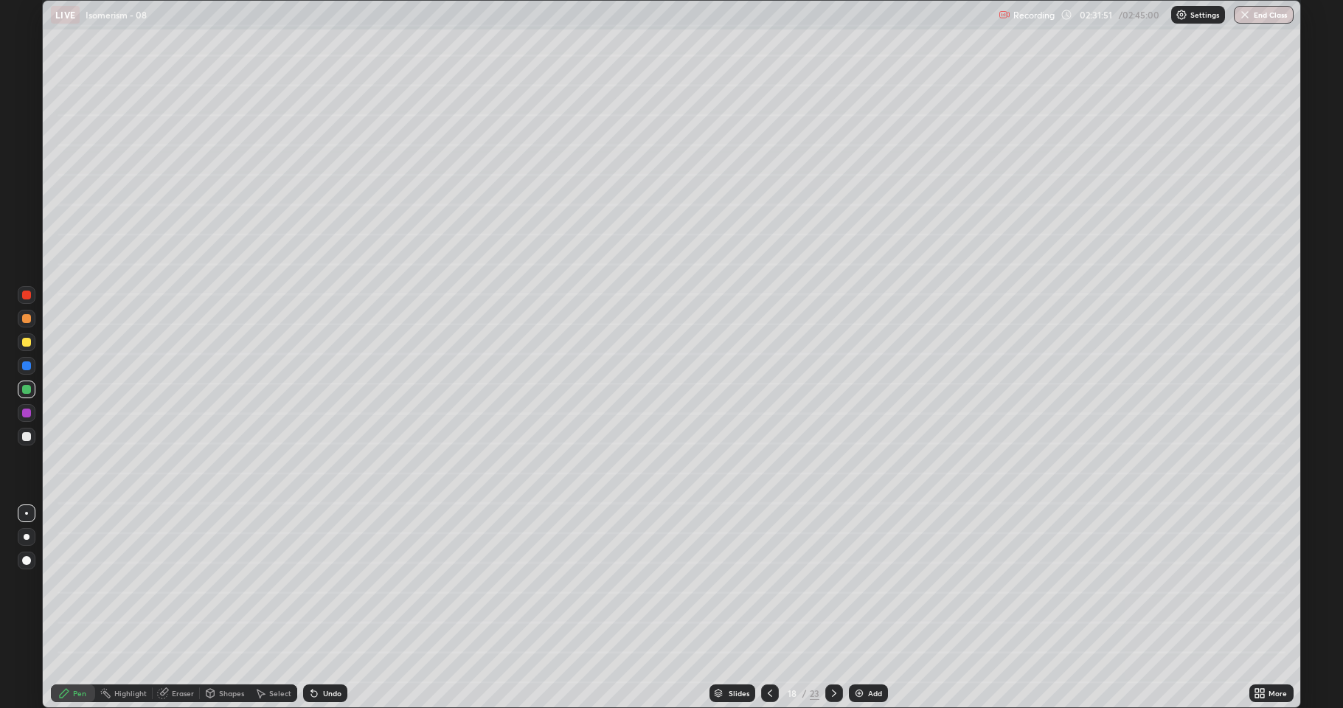
click at [25, 437] on div at bounding box center [26, 436] width 9 height 9
click at [829, 583] on icon at bounding box center [834, 693] width 12 height 12
click at [223, 583] on div "Shapes" at bounding box center [231, 693] width 25 height 7
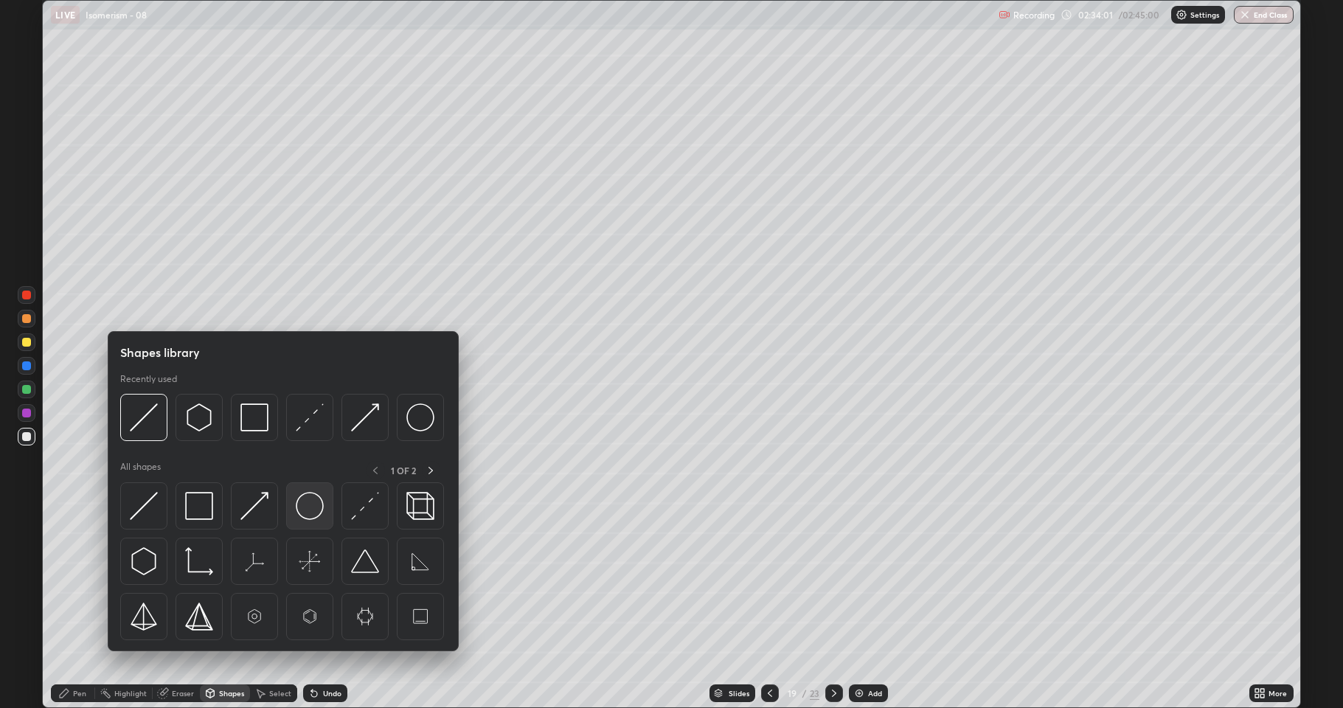
click at [306, 509] on img at bounding box center [310, 506] width 28 height 28
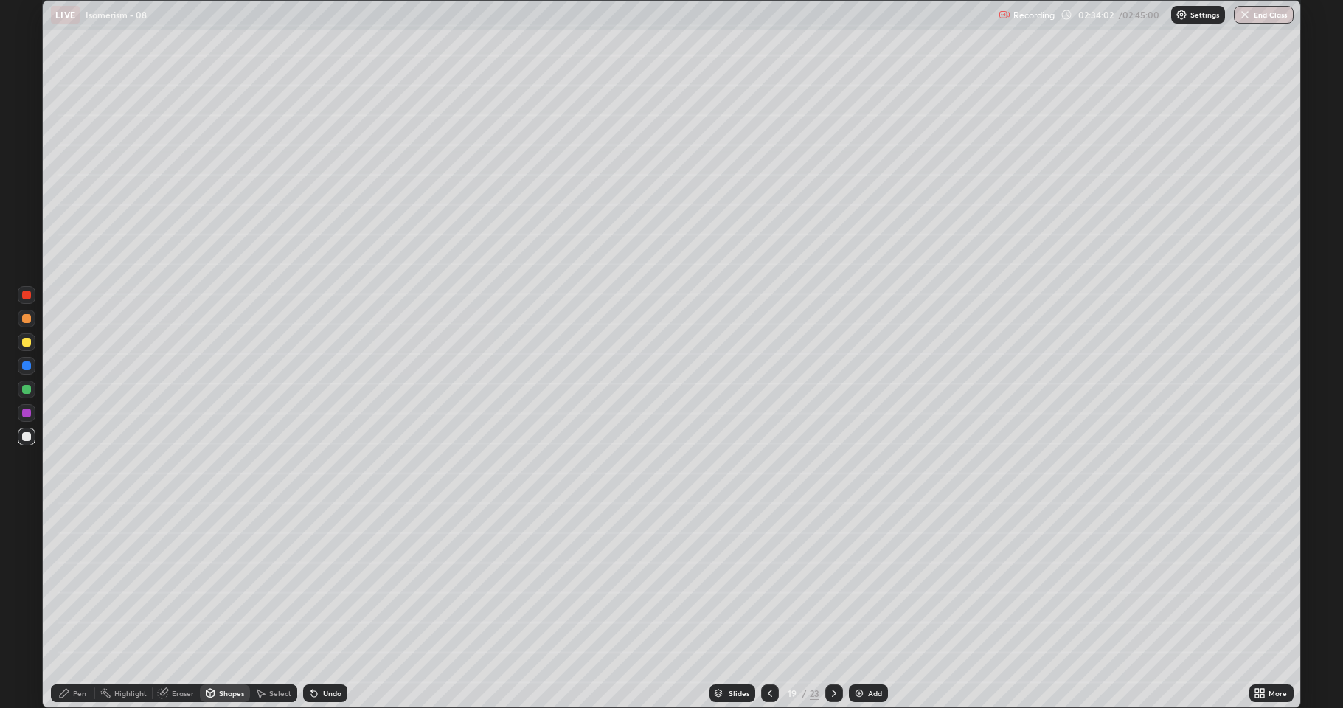
click at [27, 395] on div at bounding box center [27, 390] width 18 height 18
click at [30, 412] on div at bounding box center [26, 413] width 9 height 9
click at [1071, 14] on icon at bounding box center [1068, 15] width 12 height 12
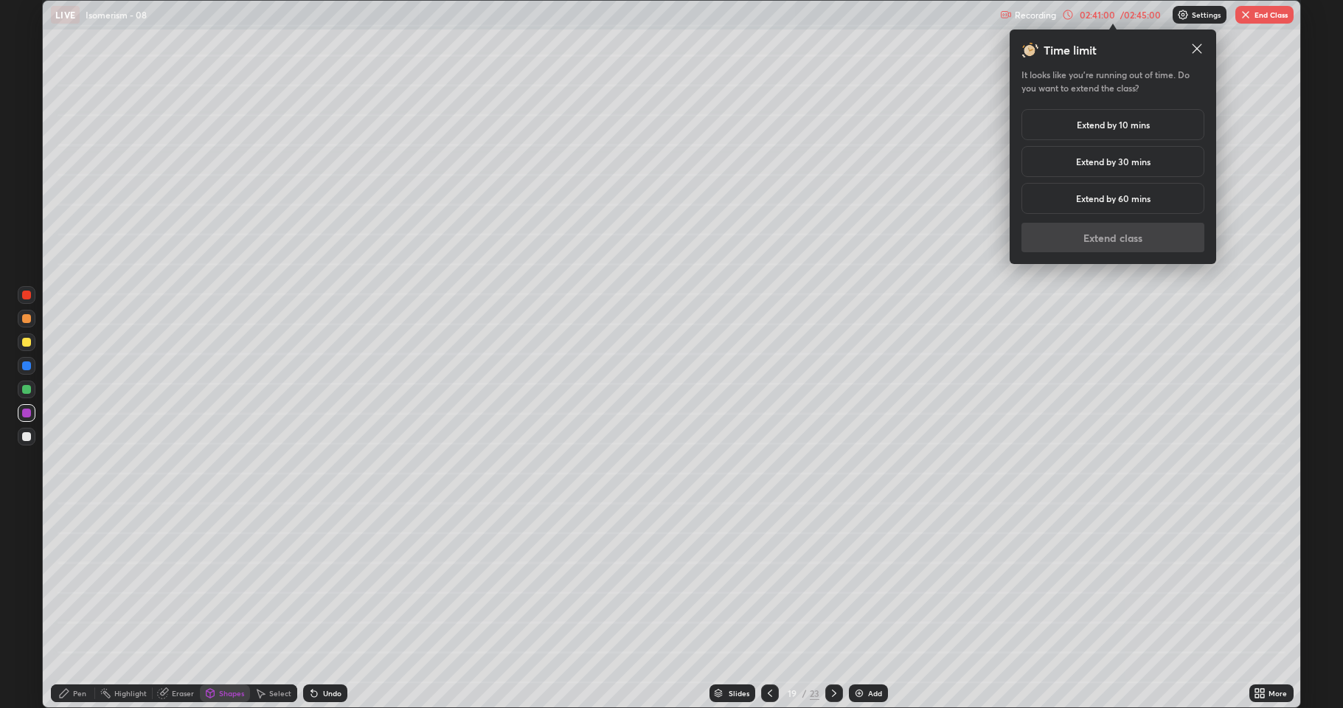
click at [1101, 158] on h5 "Extend by 30 mins" at bounding box center [1113, 161] width 74 height 13
click at [1100, 237] on button "Extend class" at bounding box center [1112, 238] width 183 height 30
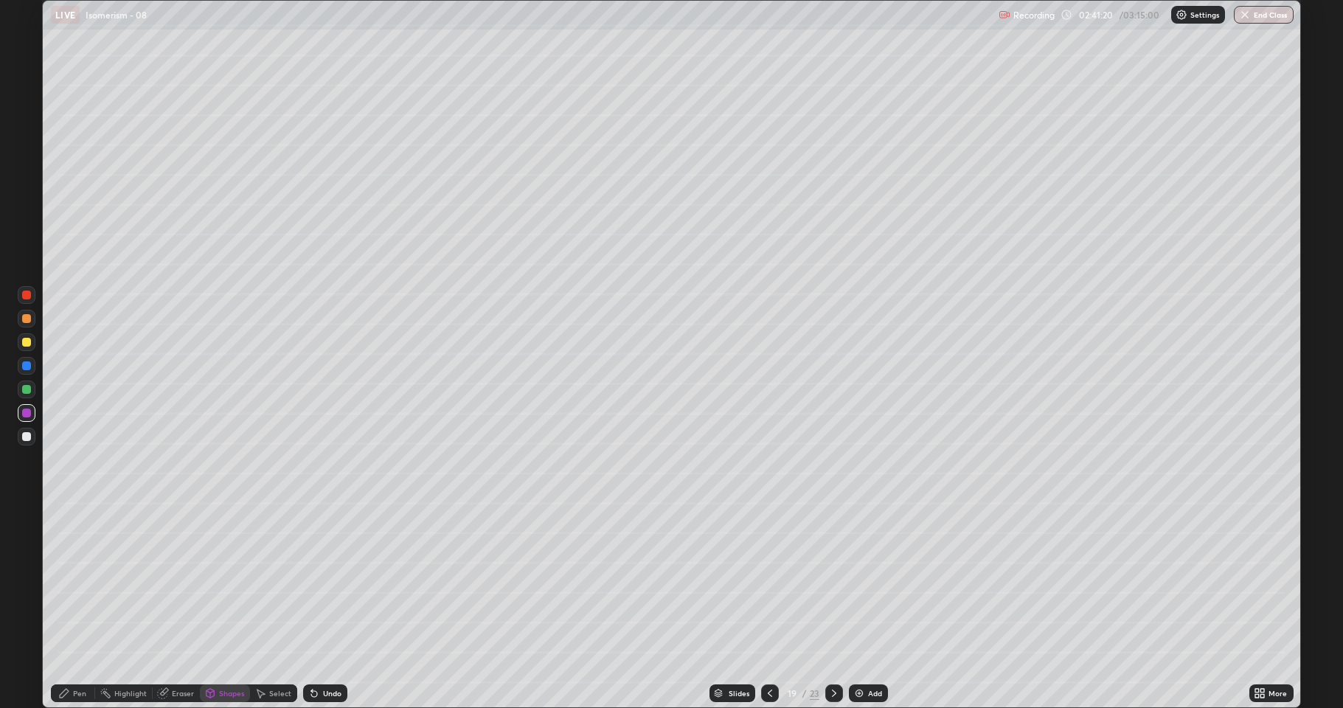
click at [830, 583] on icon at bounding box center [834, 693] width 12 height 12
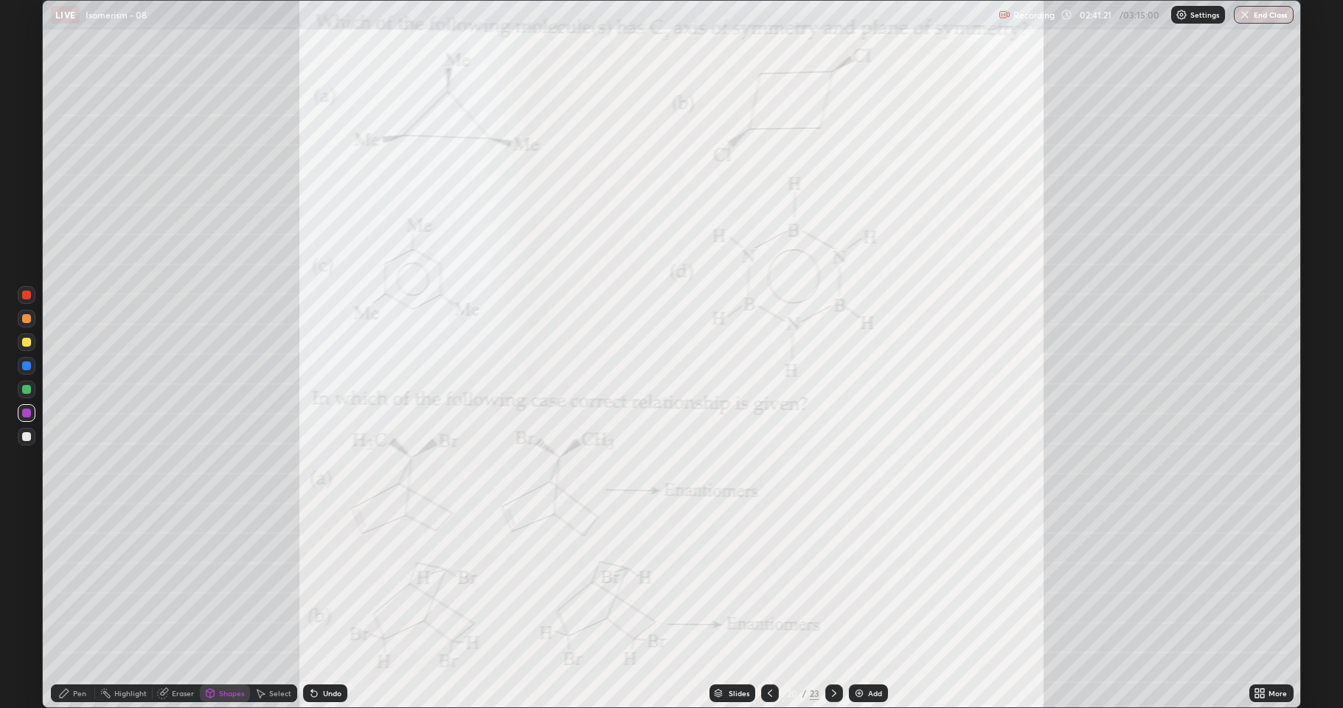
click at [774, 583] on icon at bounding box center [770, 693] width 12 height 12
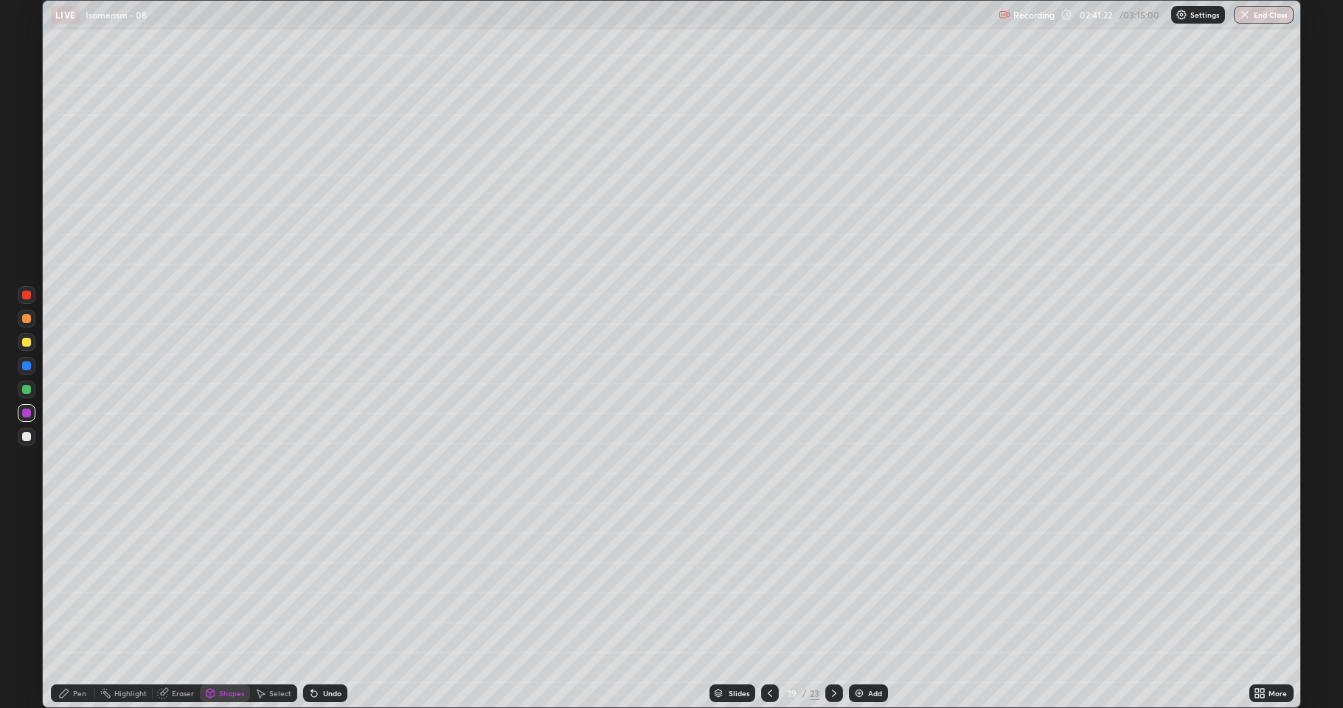
click at [860, 583] on img at bounding box center [859, 693] width 12 height 12
click at [771, 583] on icon at bounding box center [770, 693] width 12 height 12
click at [282, 583] on div "Select" at bounding box center [280, 693] width 22 height 7
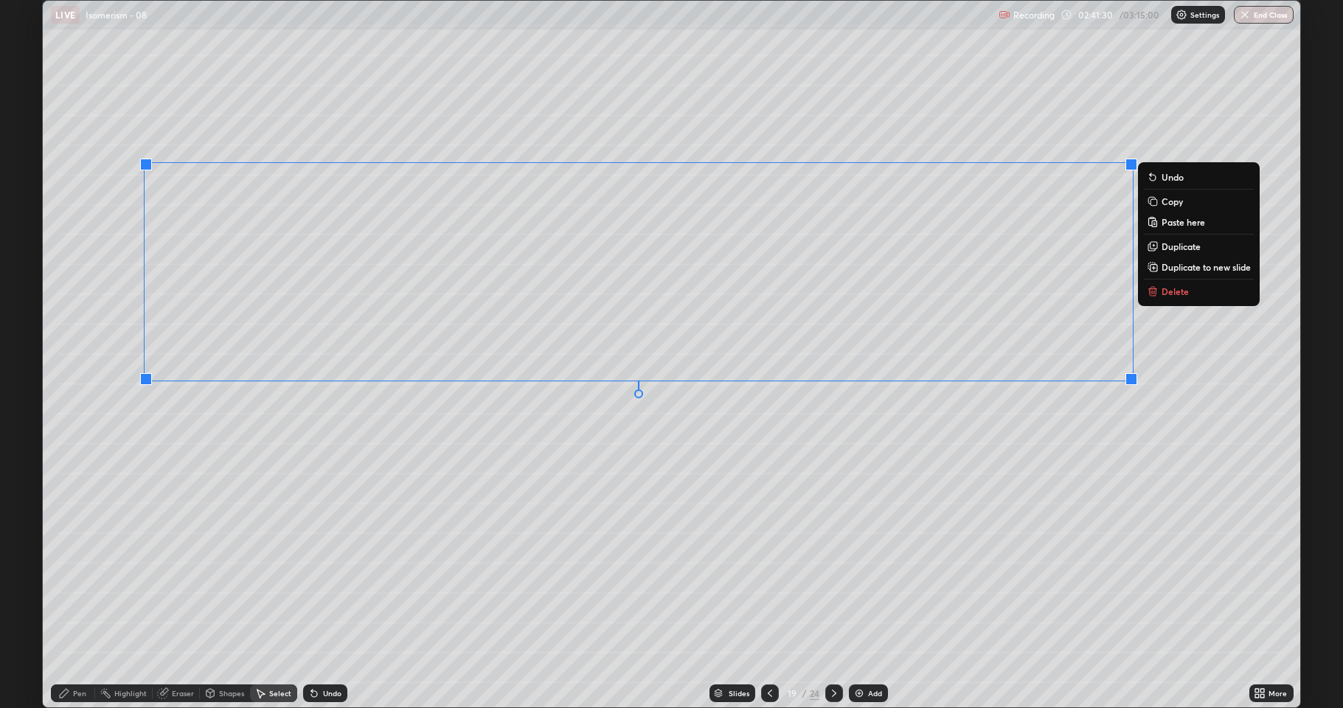
click at [1179, 268] on p "Duplicate to new slide" at bounding box center [1206, 267] width 89 height 12
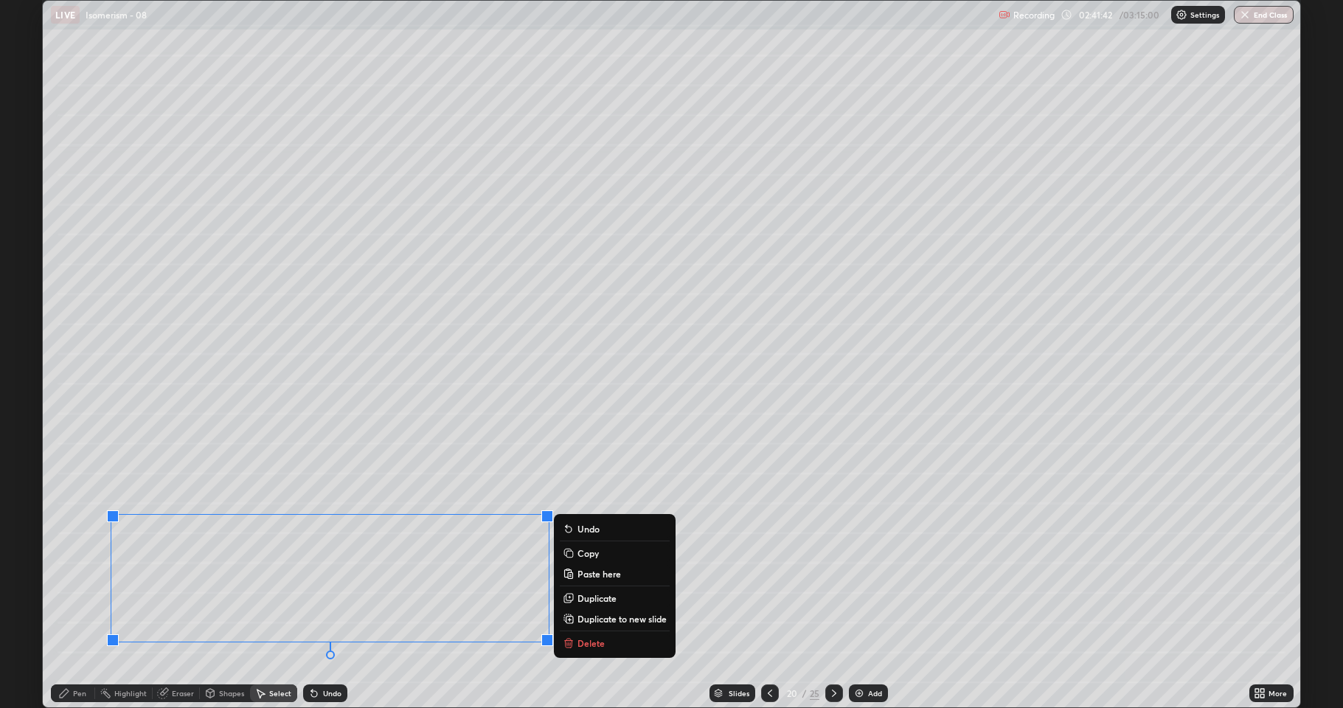
click at [664, 451] on div "0 ° Undo Copy Paste here Duplicate Duplicate to new slide Delete" at bounding box center [671, 354] width 1257 height 707
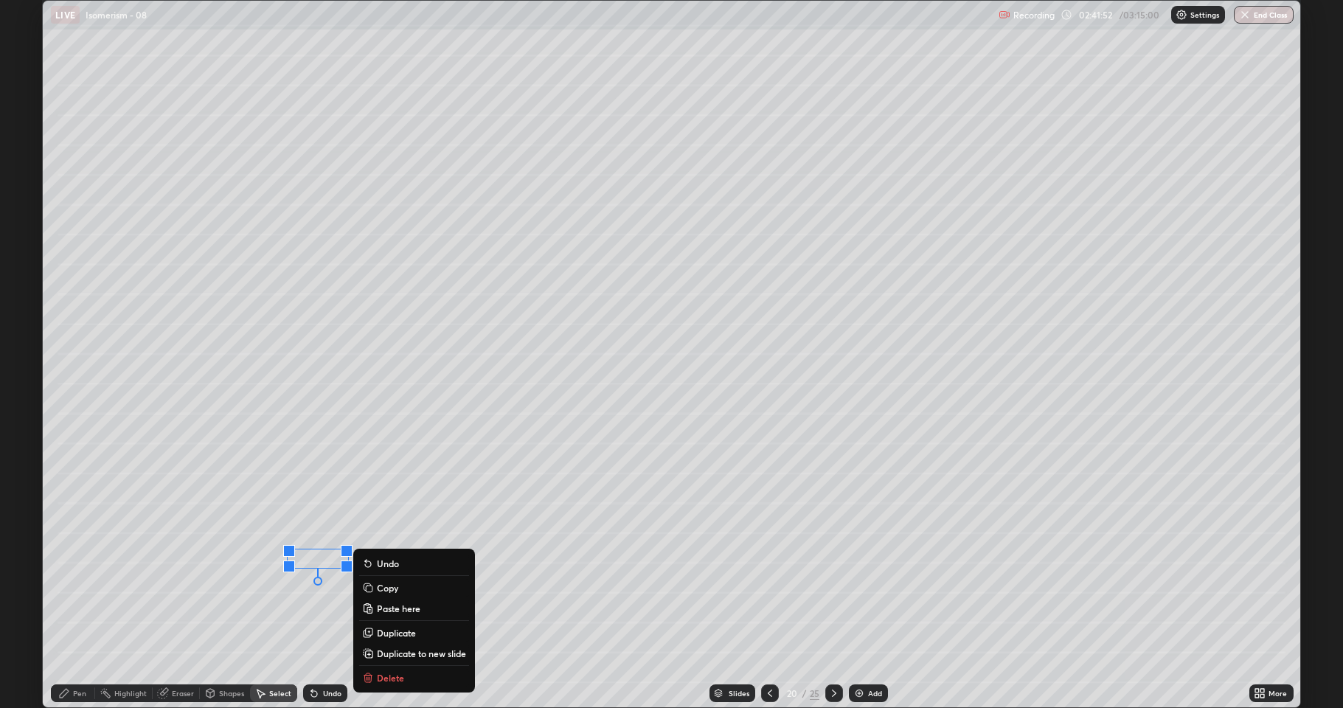
click at [386, 583] on div "Slides 20 / 25 Add" at bounding box center [798, 694] width 902 height 30
click at [386, 583] on p "Delete" at bounding box center [390, 678] width 27 height 12
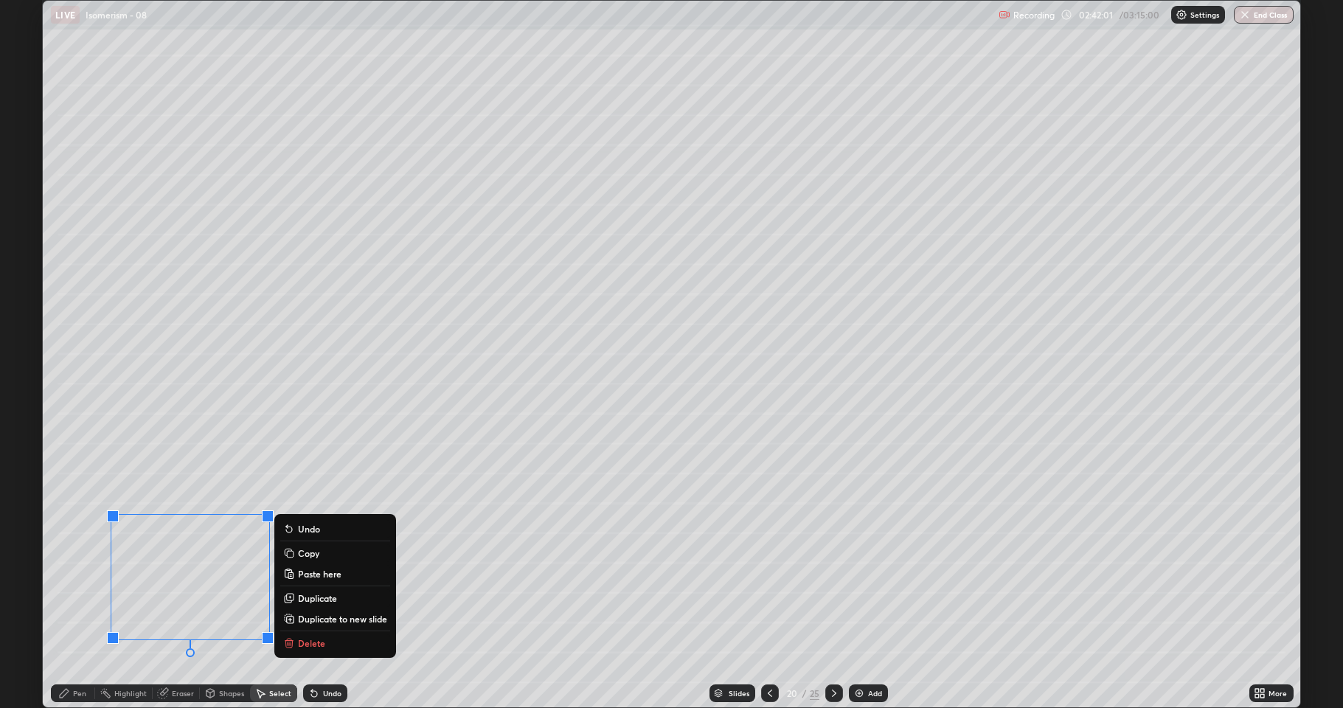
click at [315, 583] on p "Duplicate" at bounding box center [317, 598] width 39 height 12
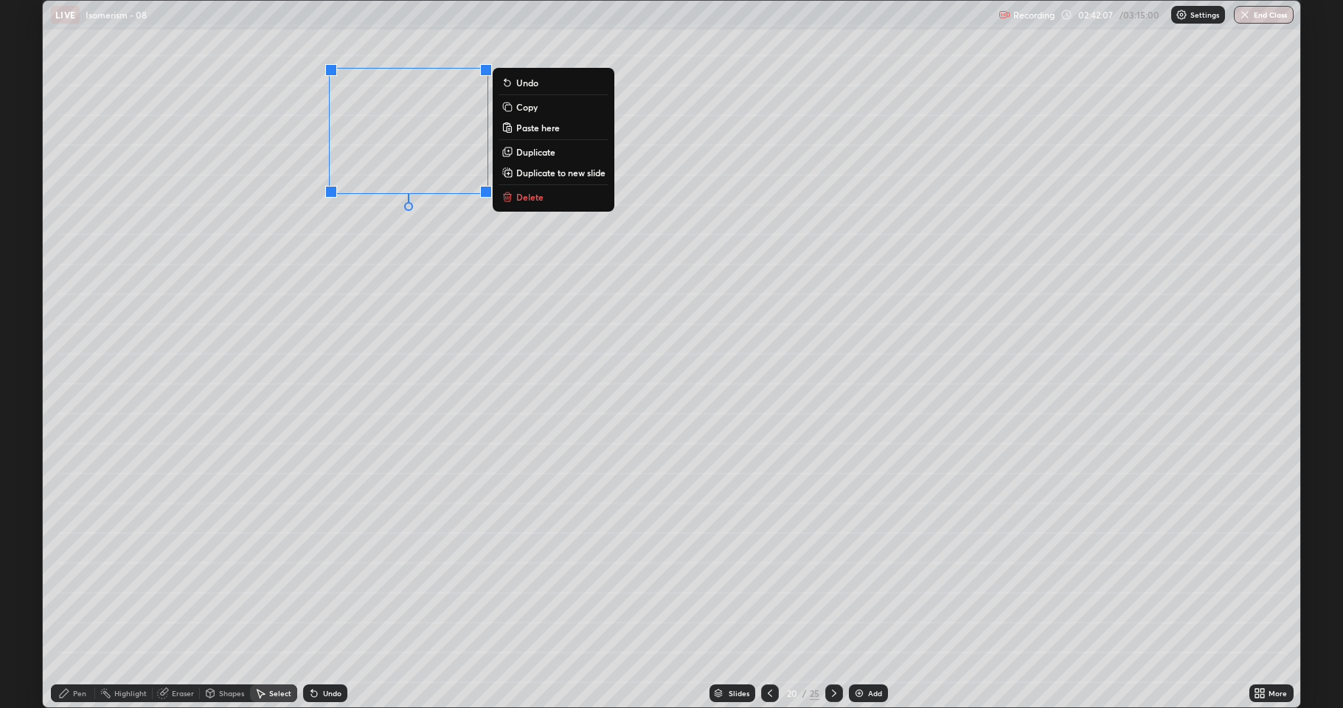
click at [378, 375] on div "0 ° Undo Copy Paste here Duplicate Duplicate to new slide Delete" at bounding box center [671, 354] width 1257 height 707
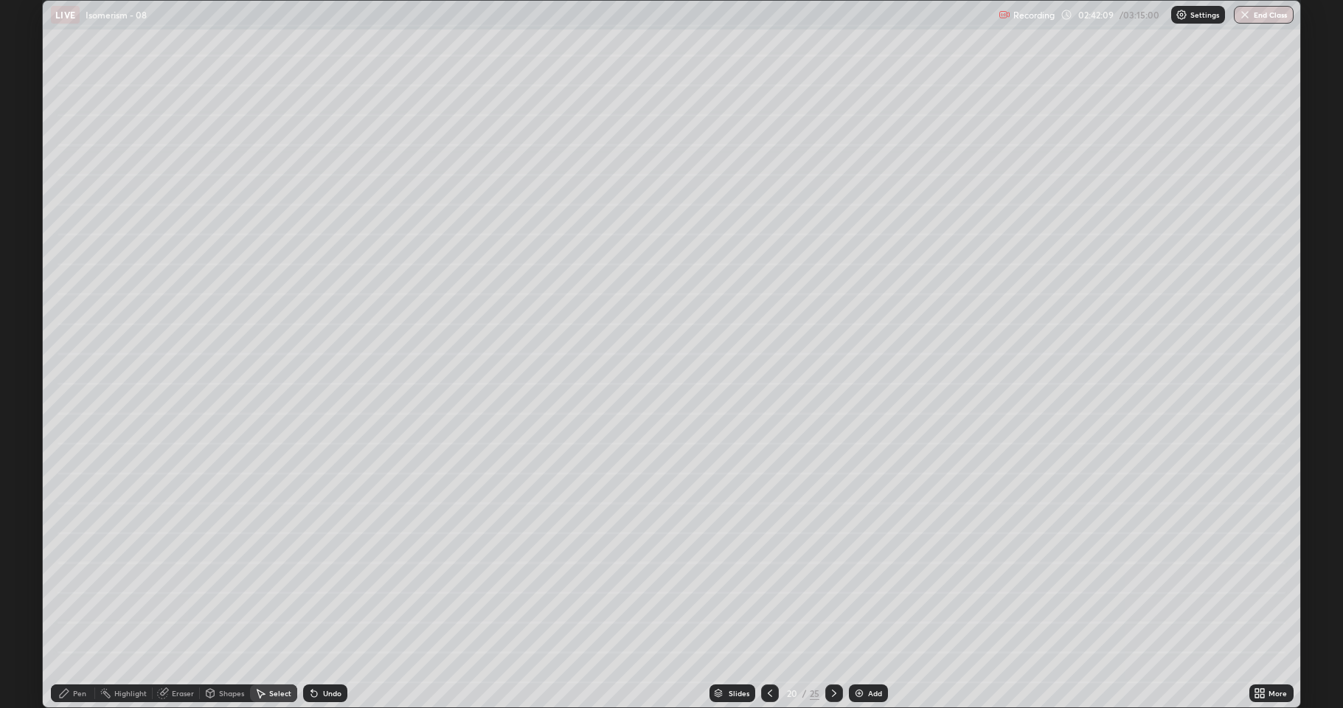
click at [185, 583] on div "Eraser" at bounding box center [183, 693] width 22 height 7
click at [68, 583] on icon at bounding box center [64, 693] width 9 height 9
click at [23, 389] on div at bounding box center [26, 389] width 9 height 9
click at [184, 583] on div "Eraser" at bounding box center [183, 693] width 22 height 7
click at [223, 583] on div "Shapes" at bounding box center [231, 693] width 25 height 7
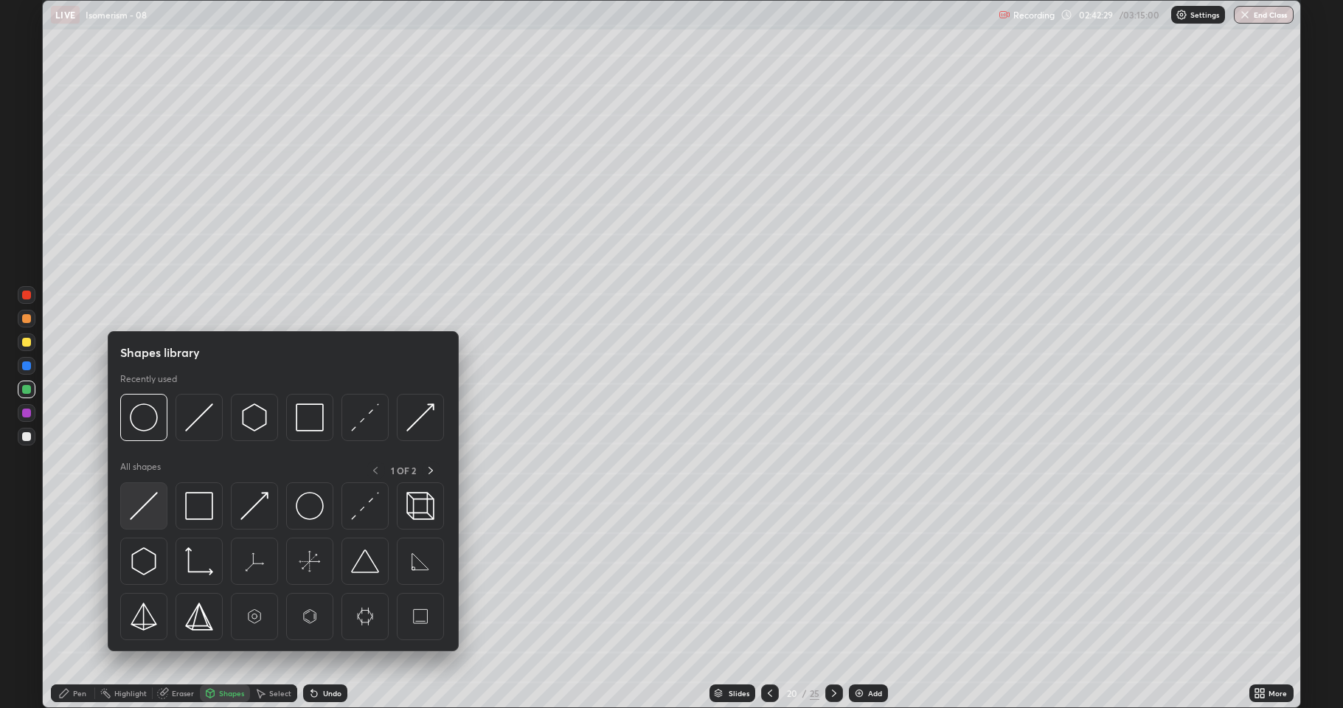
click at [150, 504] on img at bounding box center [144, 506] width 28 height 28
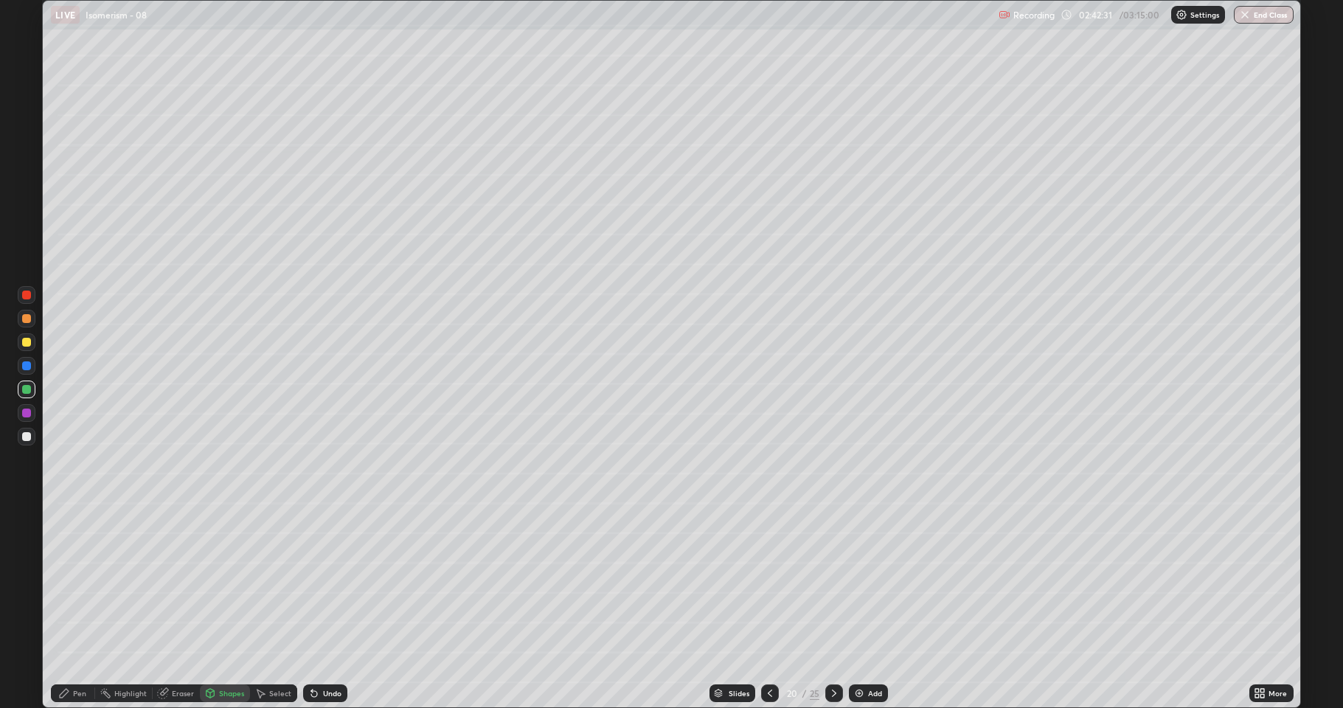
click at [30, 409] on div at bounding box center [27, 413] width 18 height 18
click at [28, 432] on div at bounding box center [26, 436] width 9 height 9
click at [323, 583] on div "Undo" at bounding box center [332, 693] width 18 height 7
click at [83, 583] on div "Pen" at bounding box center [73, 693] width 44 height 18
click at [27, 416] on div at bounding box center [26, 413] width 9 height 9
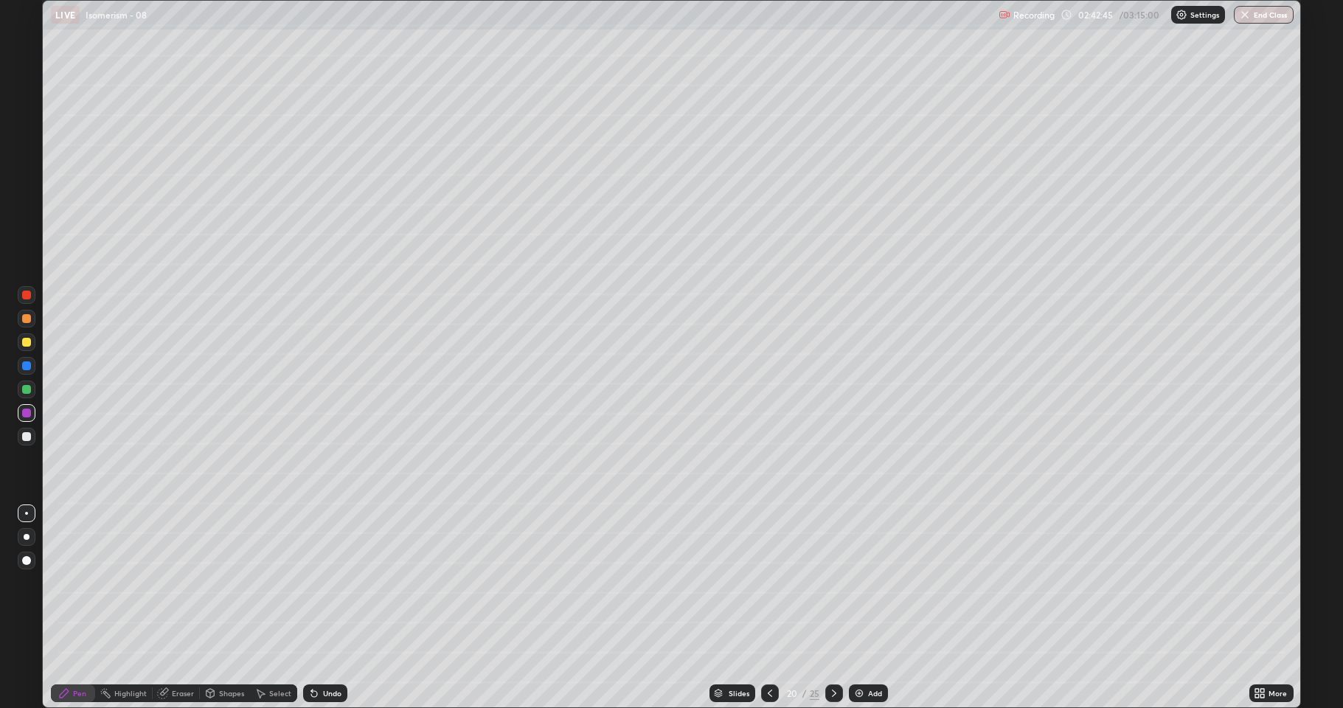
click at [31, 343] on div at bounding box center [27, 342] width 18 height 18
click at [270, 583] on div "Select" at bounding box center [280, 693] width 22 height 7
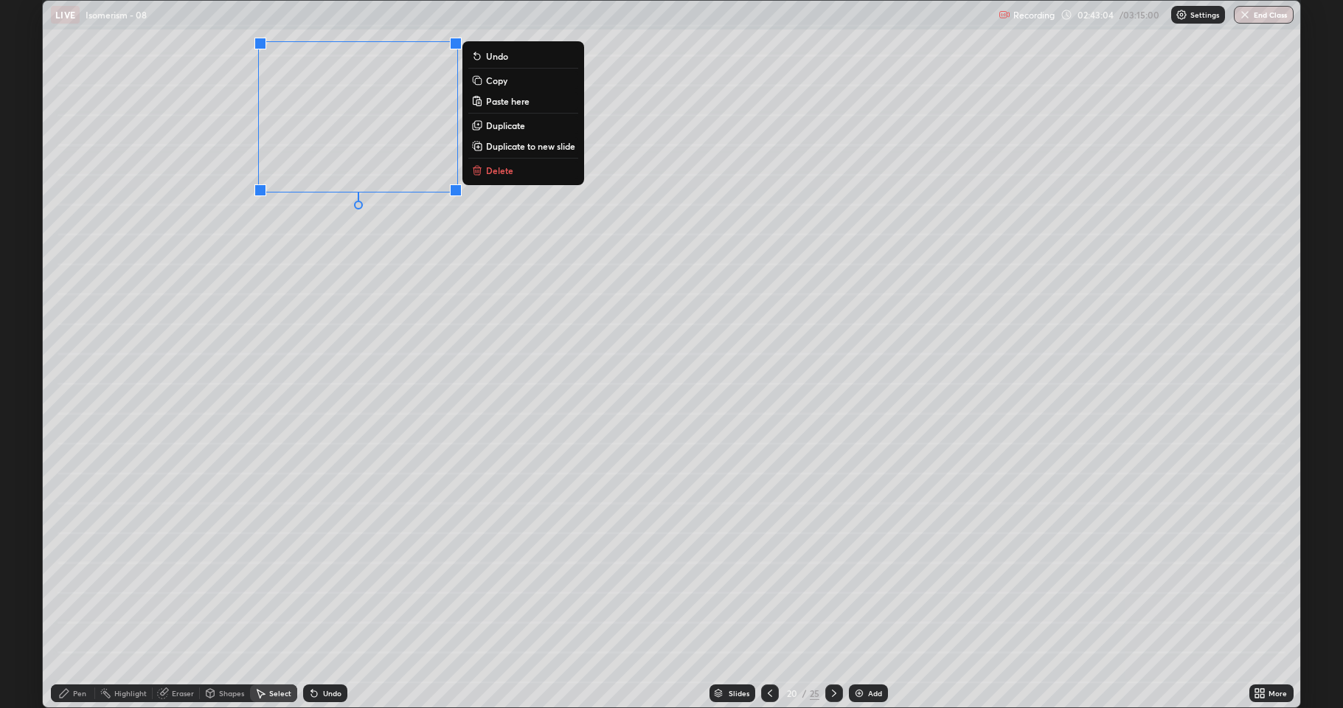
click at [372, 384] on div "0 ° Undo Copy Paste here Duplicate Duplicate to new slide Delete" at bounding box center [671, 354] width 1257 height 707
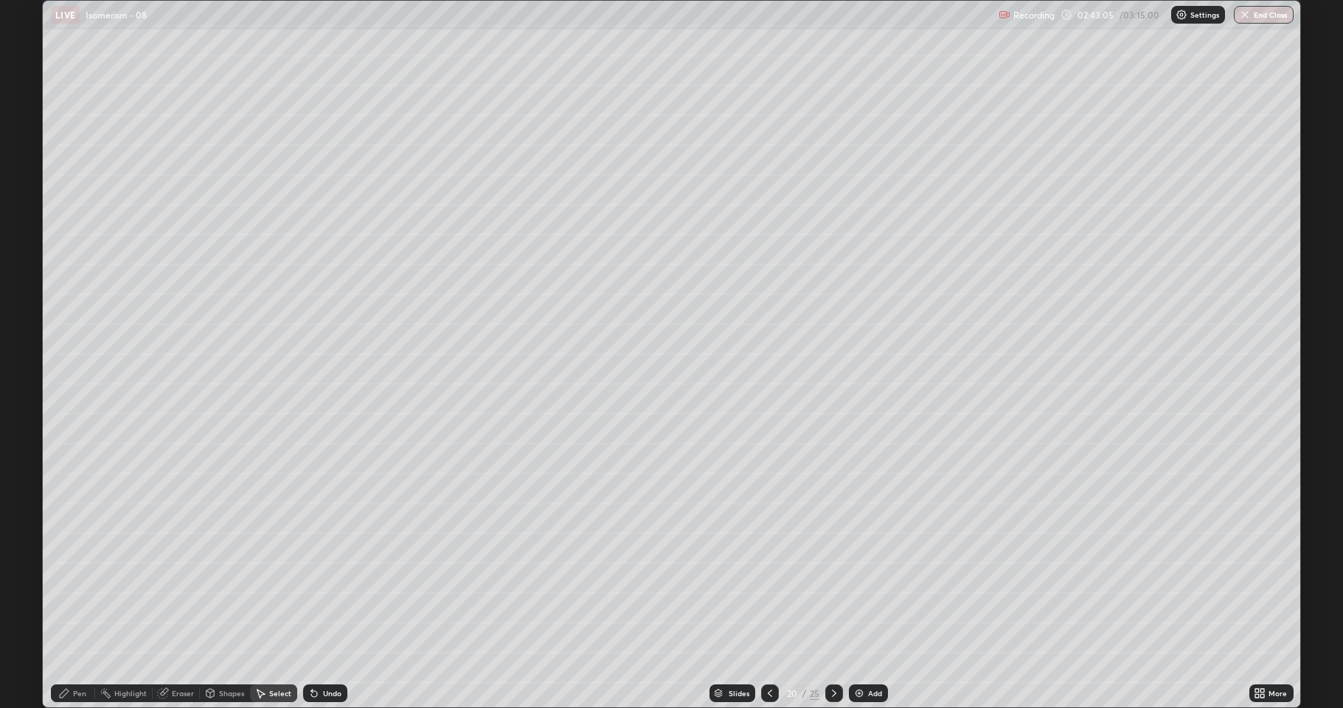
click at [178, 583] on div "Eraser" at bounding box center [183, 693] width 22 height 7
click at [84, 583] on div "Pen" at bounding box center [79, 693] width 13 height 7
click at [27, 386] on div at bounding box center [26, 389] width 9 height 9
click at [279, 583] on div "Select" at bounding box center [280, 693] width 22 height 7
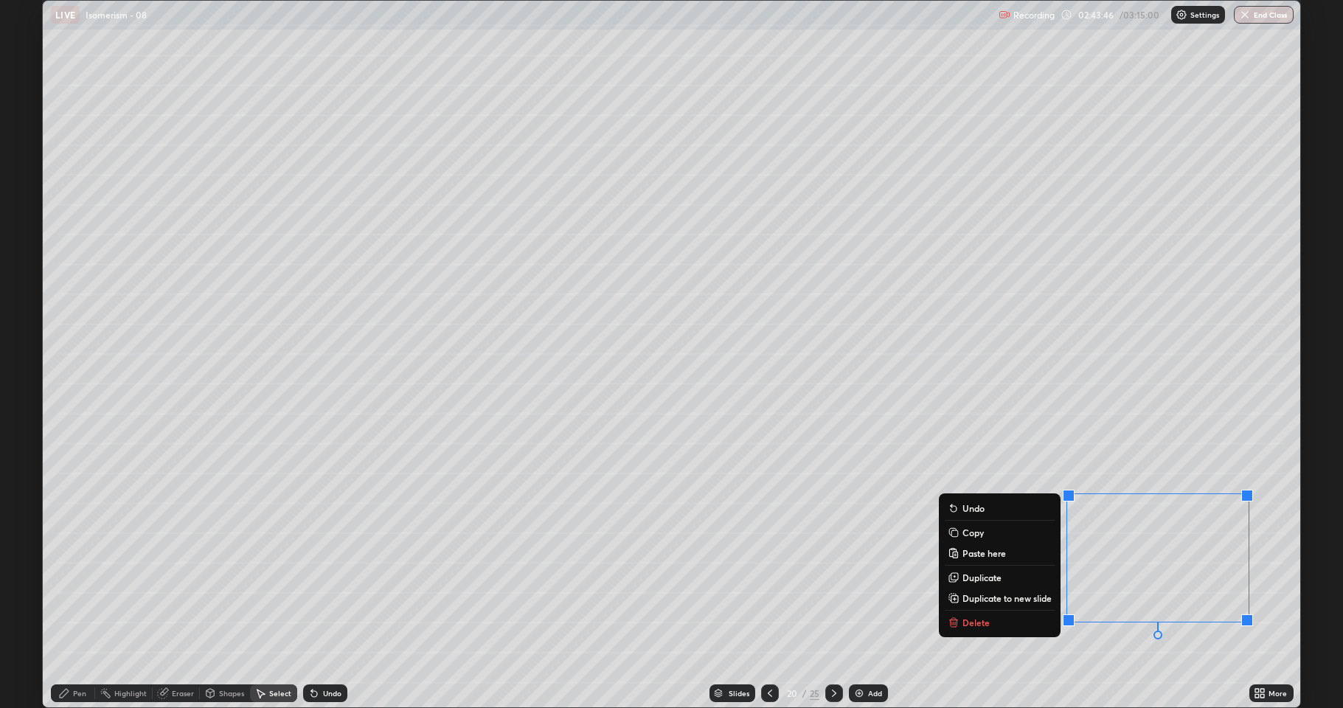
click at [987, 582] on p "Duplicate" at bounding box center [981, 578] width 39 height 12
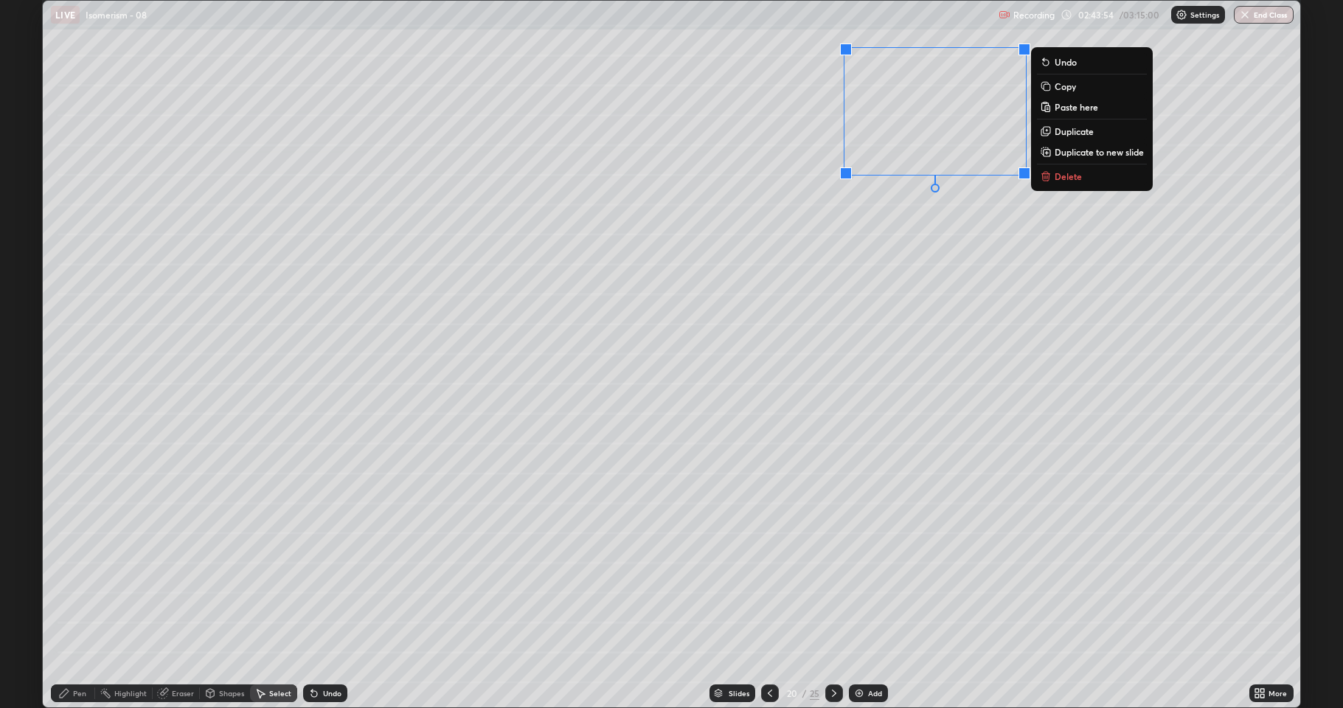
click at [965, 356] on div "0 ° Undo Copy Paste here Duplicate Duplicate to new slide Delete" at bounding box center [671, 354] width 1257 height 707
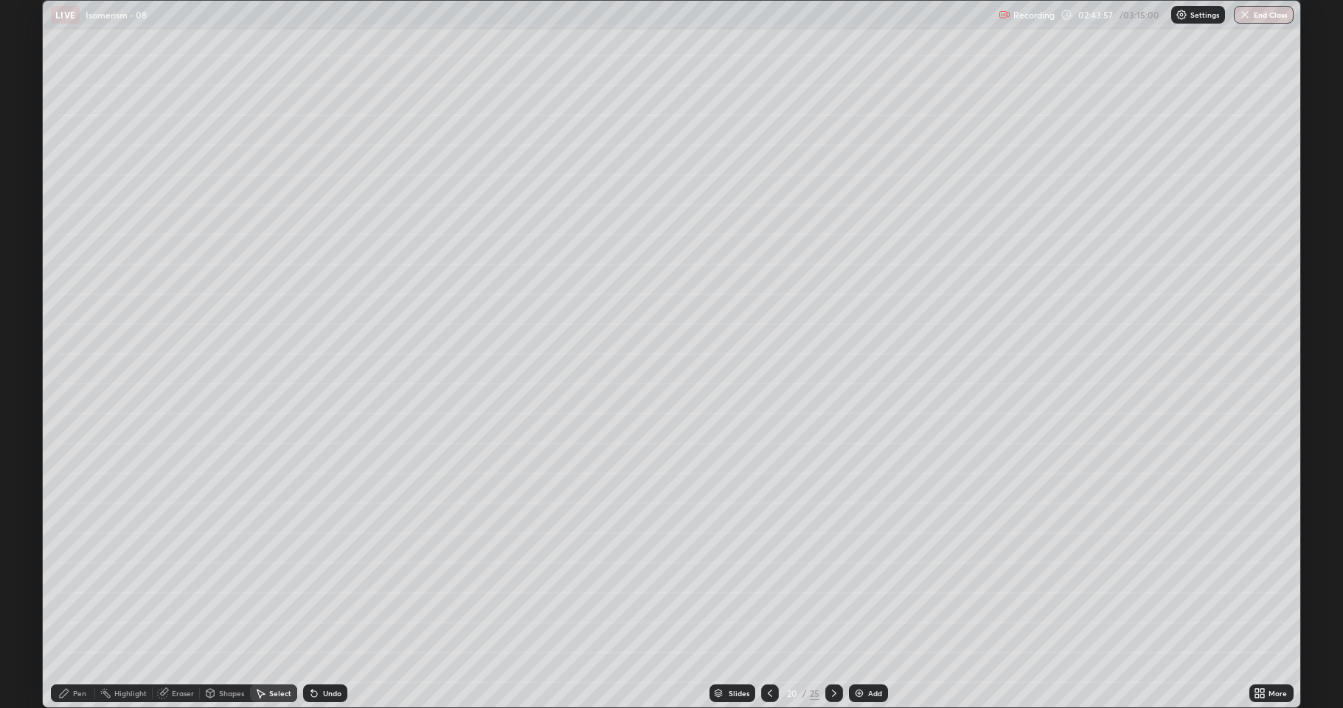
click at [186, 583] on div "Eraser" at bounding box center [183, 693] width 22 height 7
click at [82, 583] on div "Pen" at bounding box center [79, 693] width 13 height 7
click at [30, 346] on div at bounding box center [26, 342] width 9 height 9
click at [28, 416] on div at bounding box center [26, 413] width 9 height 9
click at [321, 583] on div "Undo" at bounding box center [325, 693] width 44 height 18
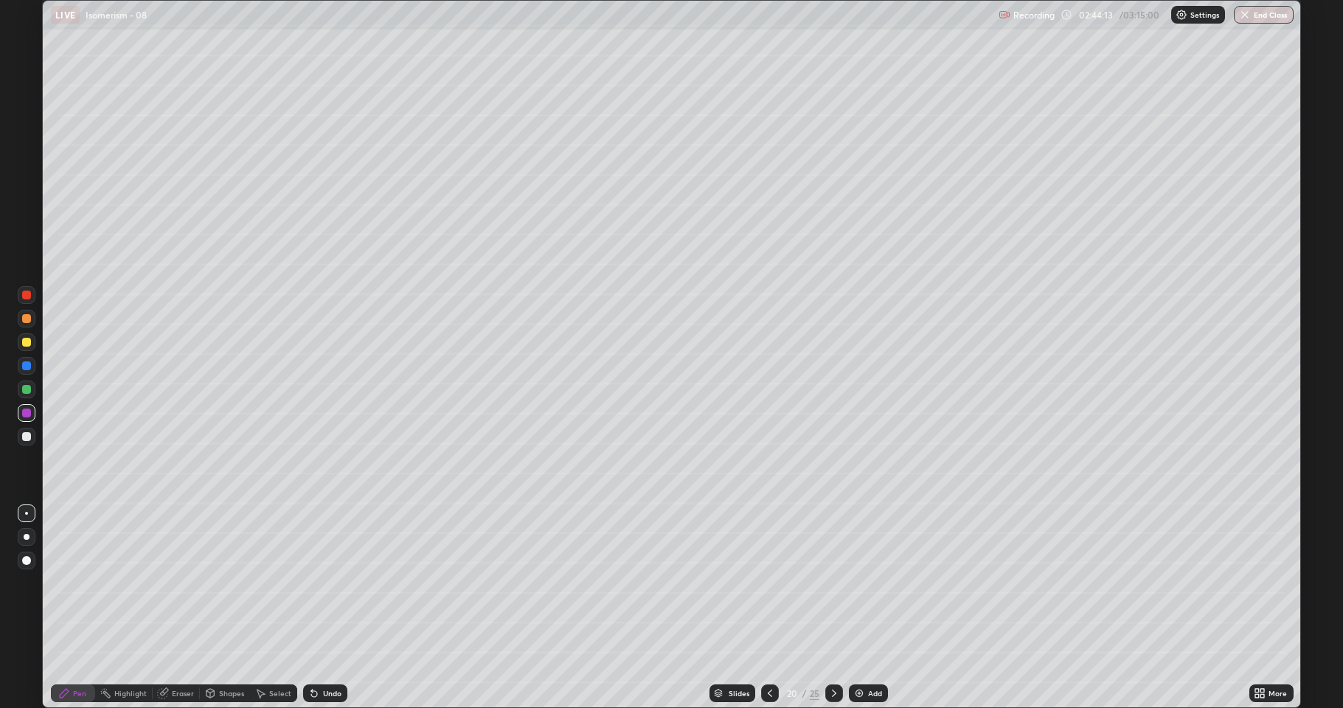
click at [233, 583] on div "Shapes" at bounding box center [231, 693] width 25 height 7
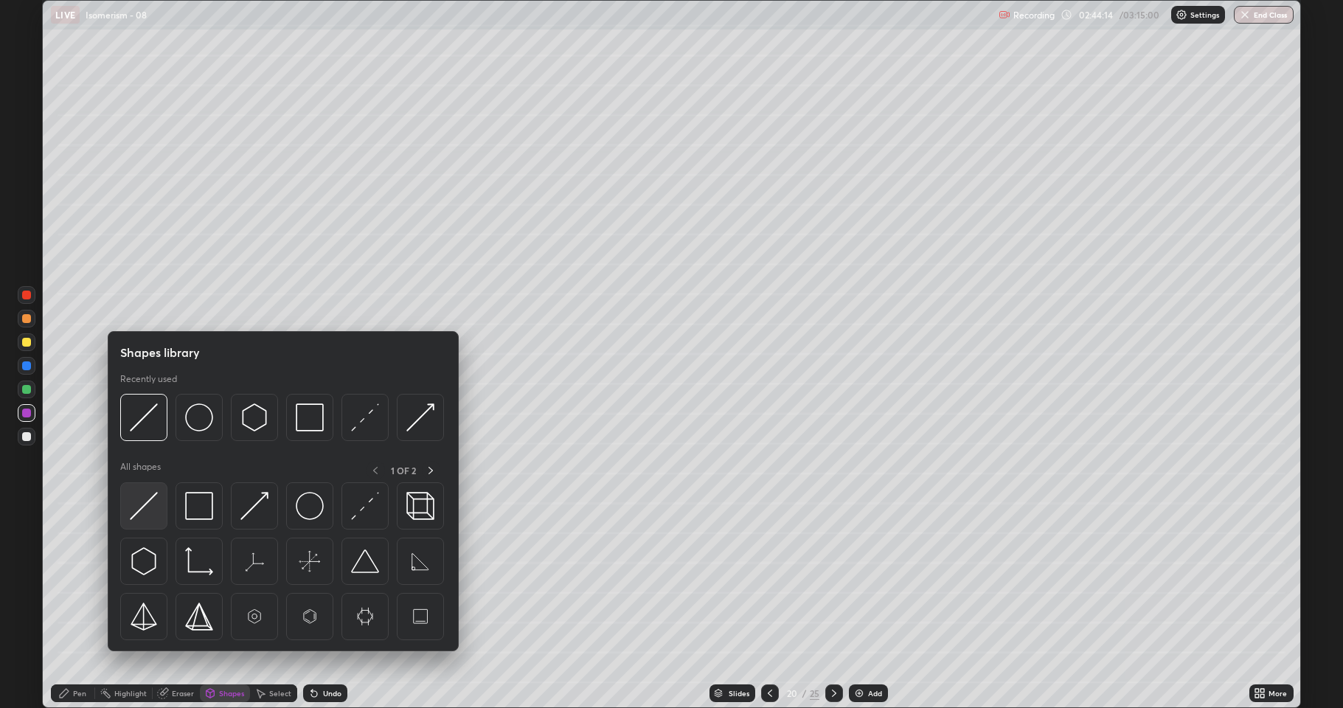
click at [156, 506] on img at bounding box center [144, 506] width 28 height 28
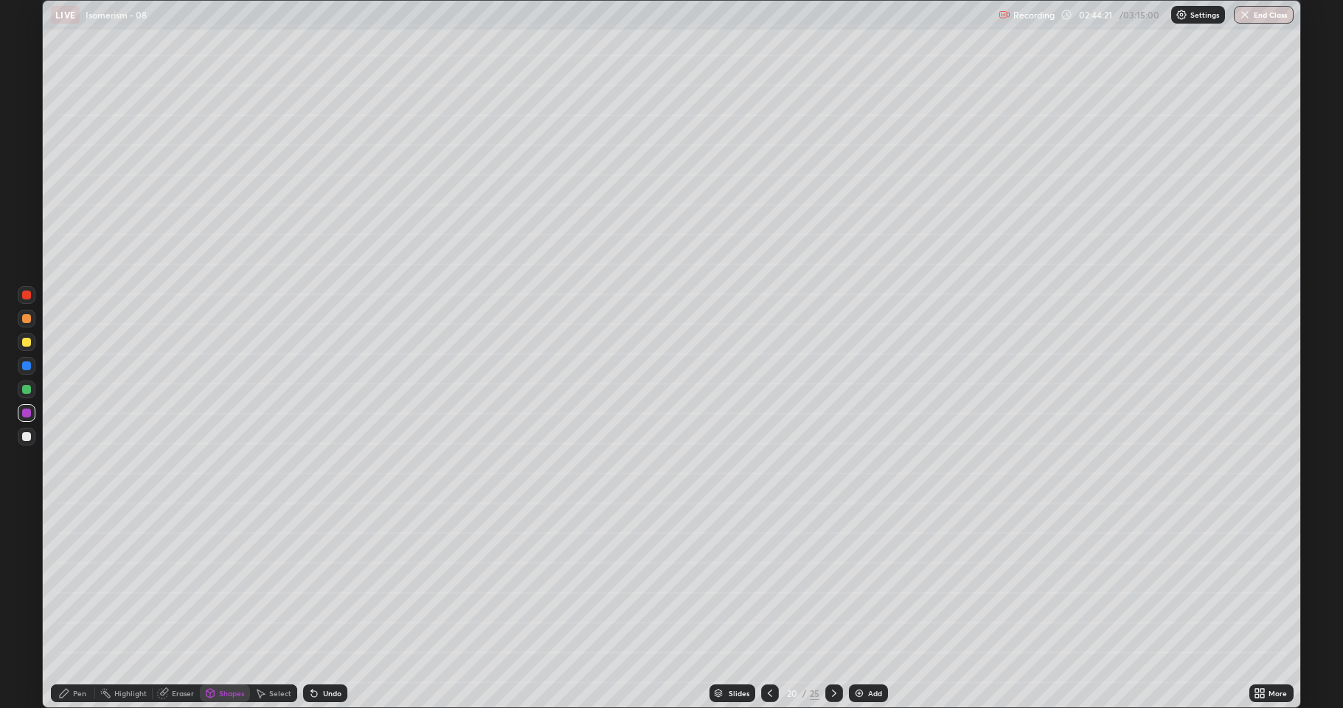
click at [274, 583] on div "Select" at bounding box center [280, 693] width 22 height 7
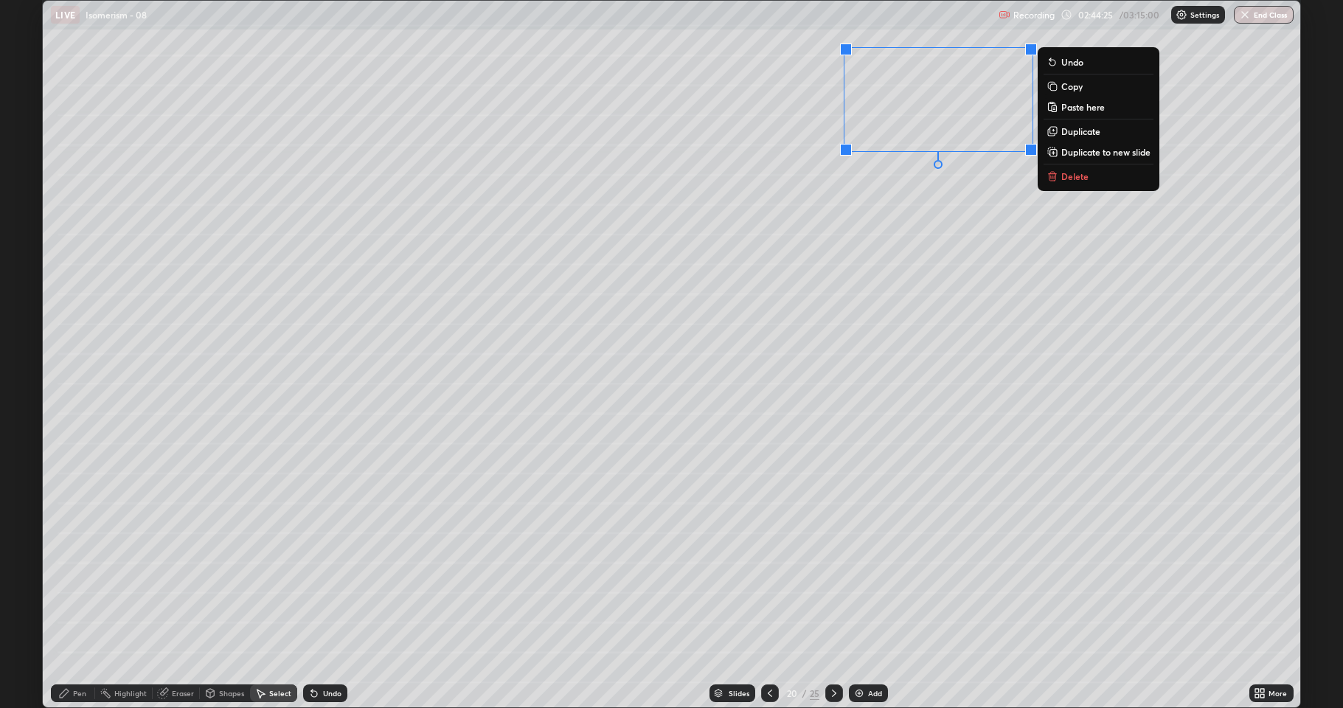
click at [931, 306] on div "0 ° Undo Copy Paste here Duplicate Duplicate to new slide Delete" at bounding box center [671, 354] width 1257 height 707
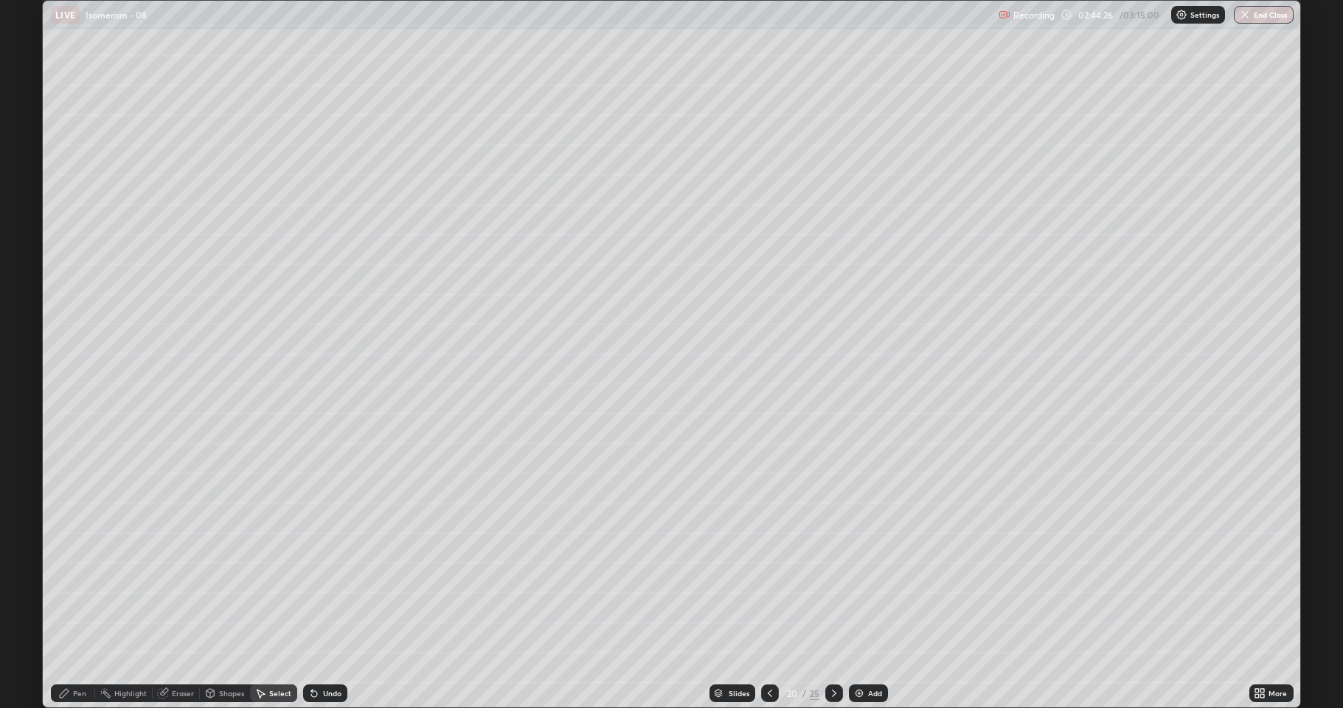
click at [80, 583] on div "Pen" at bounding box center [79, 693] width 13 height 7
click at [26, 391] on div at bounding box center [26, 389] width 9 height 9
click at [274, 583] on div "Select" at bounding box center [280, 693] width 22 height 7
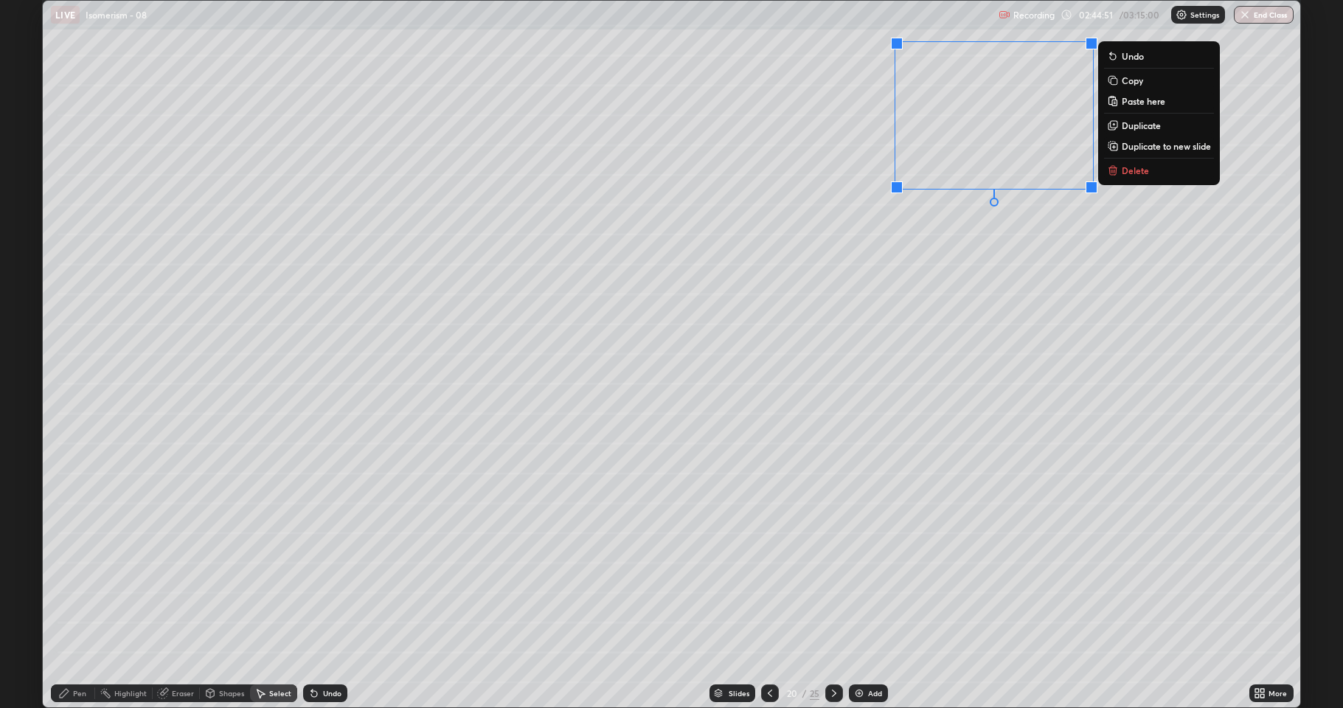
click at [944, 386] on div "0 ° Undo Copy Paste here Duplicate Duplicate to new slide Delete" at bounding box center [671, 354] width 1257 height 707
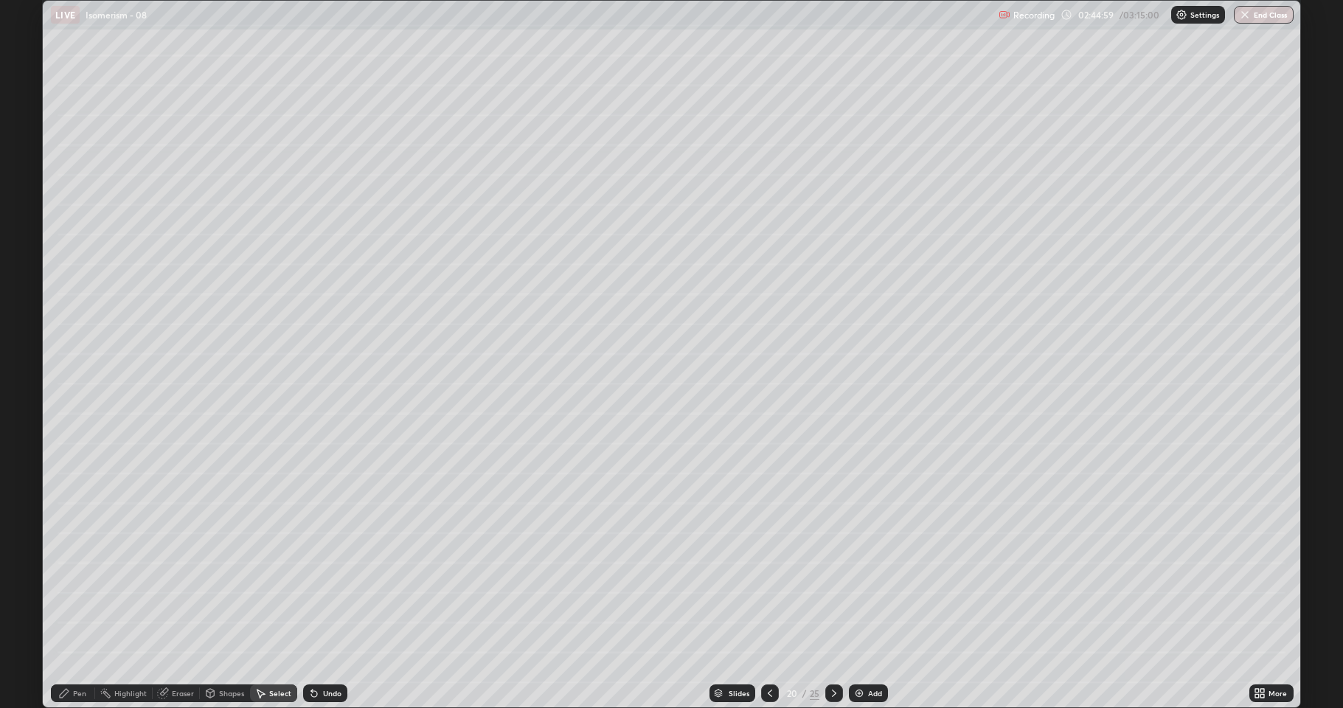
click at [178, 583] on div "Eraser" at bounding box center [176, 693] width 47 height 18
click at [82, 583] on div "Pen" at bounding box center [79, 693] width 13 height 7
click at [228, 583] on div "Shapes" at bounding box center [231, 693] width 25 height 7
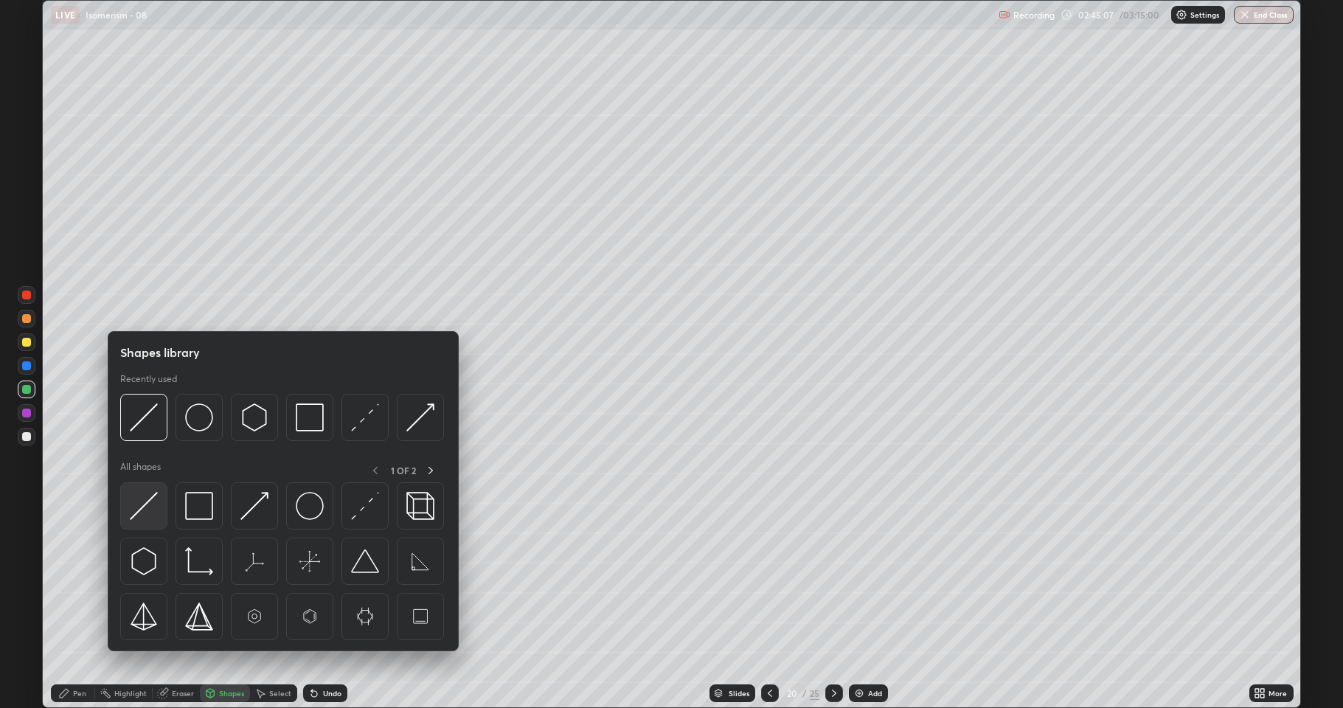
click at [152, 505] on img at bounding box center [144, 506] width 28 height 28
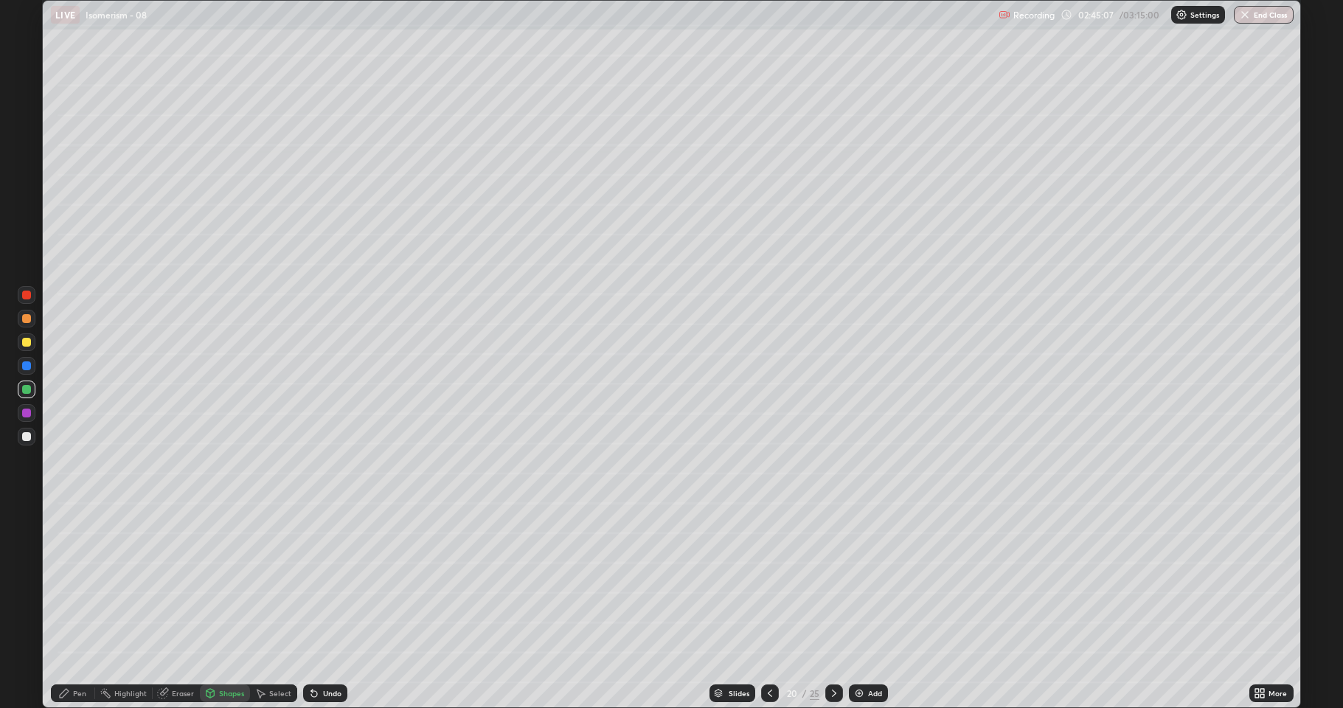
click at [30, 413] on div at bounding box center [26, 413] width 9 height 9
click at [169, 583] on div "Eraser" at bounding box center [176, 693] width 47 height 18
click at [236, 583] on div "Shapes" at bounding box center [231, 693] width 25 height 7
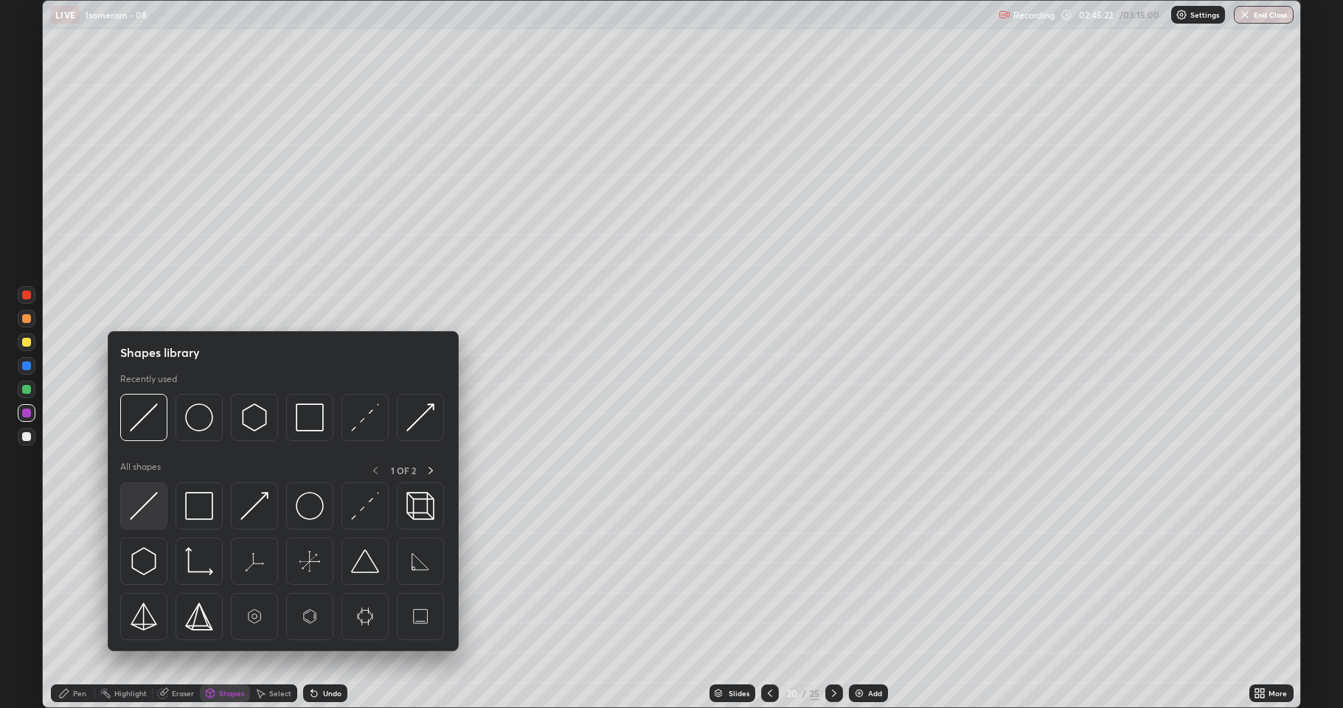
click at [154, 505] on img at bounding box center [144, 506] width 28 height 28
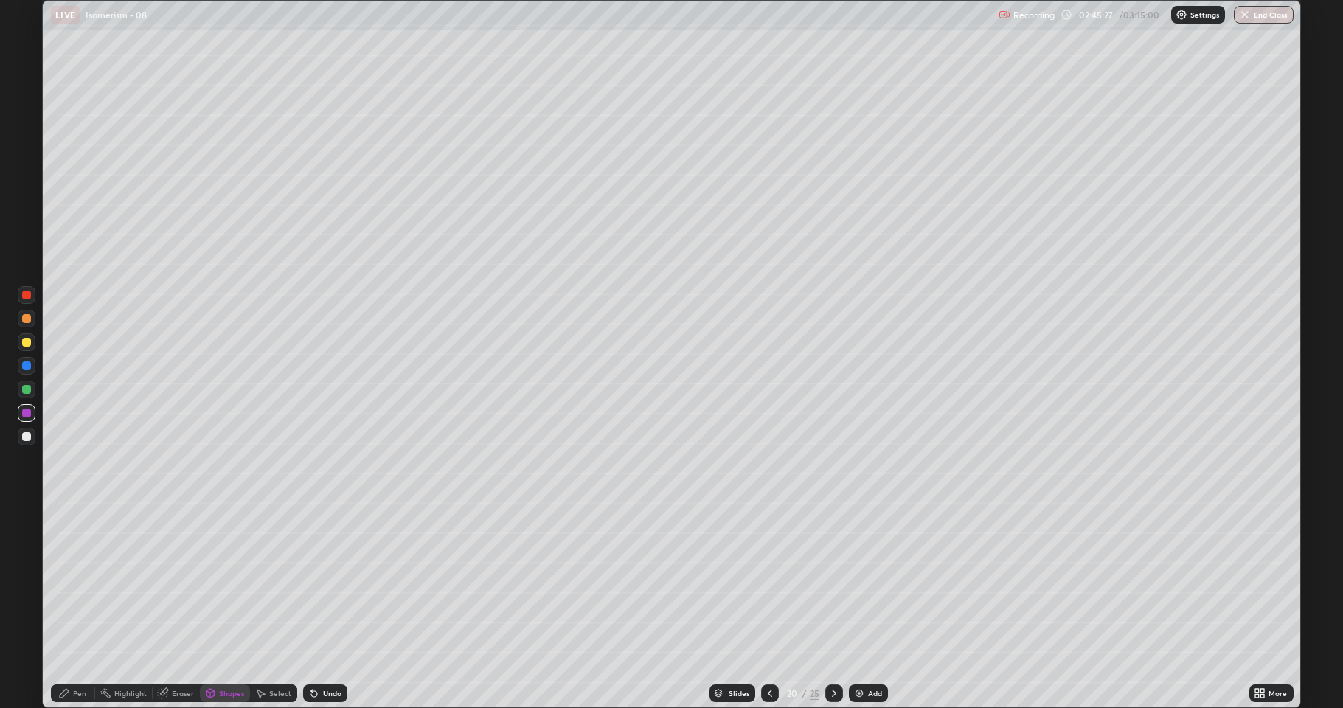
click at [74, 583] on div "Pen" at bounding box center [79, 693] width 13 height 7
click at [27, 386] on div at bounding box center [26, 389] width 9 height 9
click at [277, 583] on div "Select" at bounding box center [280, 693] width 22 height 7
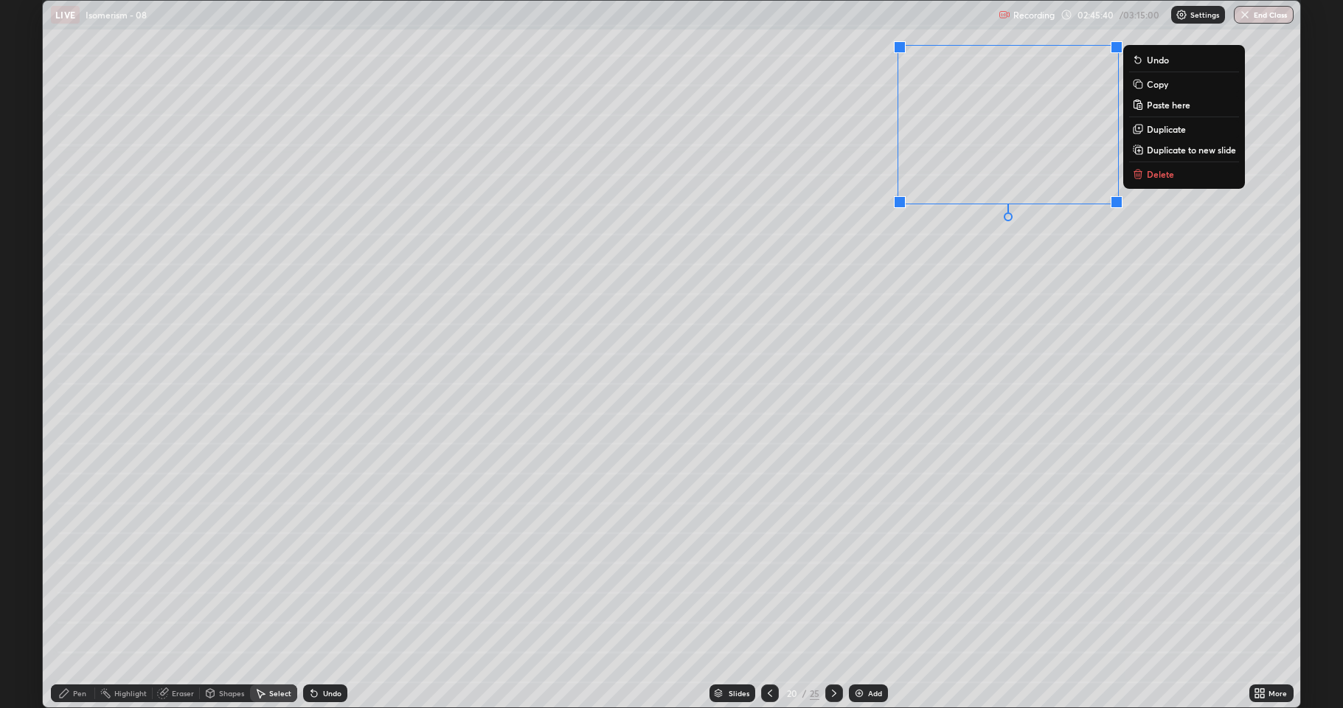
click at [933, 347] on div "0 ° Undo Copy Paste here Duplicate Duplicate to new slide Delete" at bounding box center [671, 354] width 1257 height 707
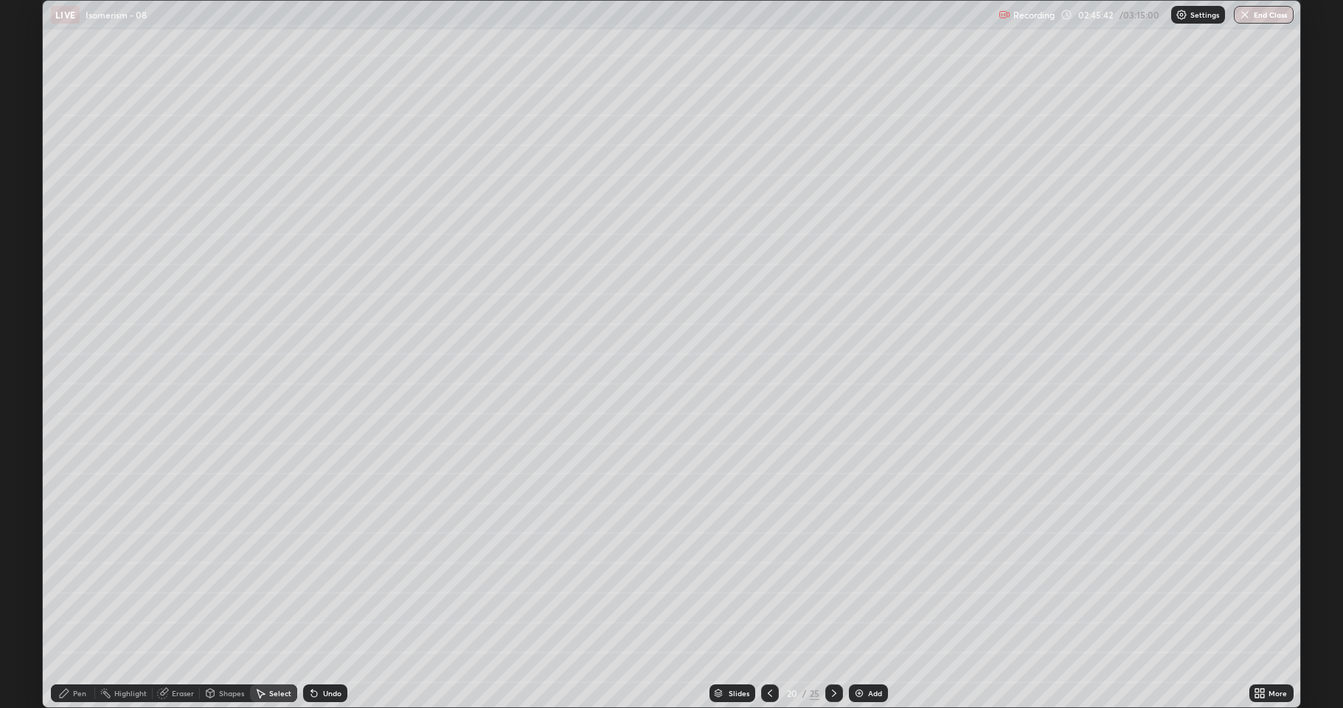
click at [184, 583] on div "Eraser" at bounding box center [176, 693] width 47 height 18
click at [83, 583] on div "Pen" at bounding box center [79, 693] width 13 height 7
click at [24, 443] on div at bounding box center [27, 437] width 18 height 18
click at [23, 412] on div at bounding box center [26, 413] width 9 height 9
click at [21, 367] on div at bounding box center [27, 366] width 18 height 18
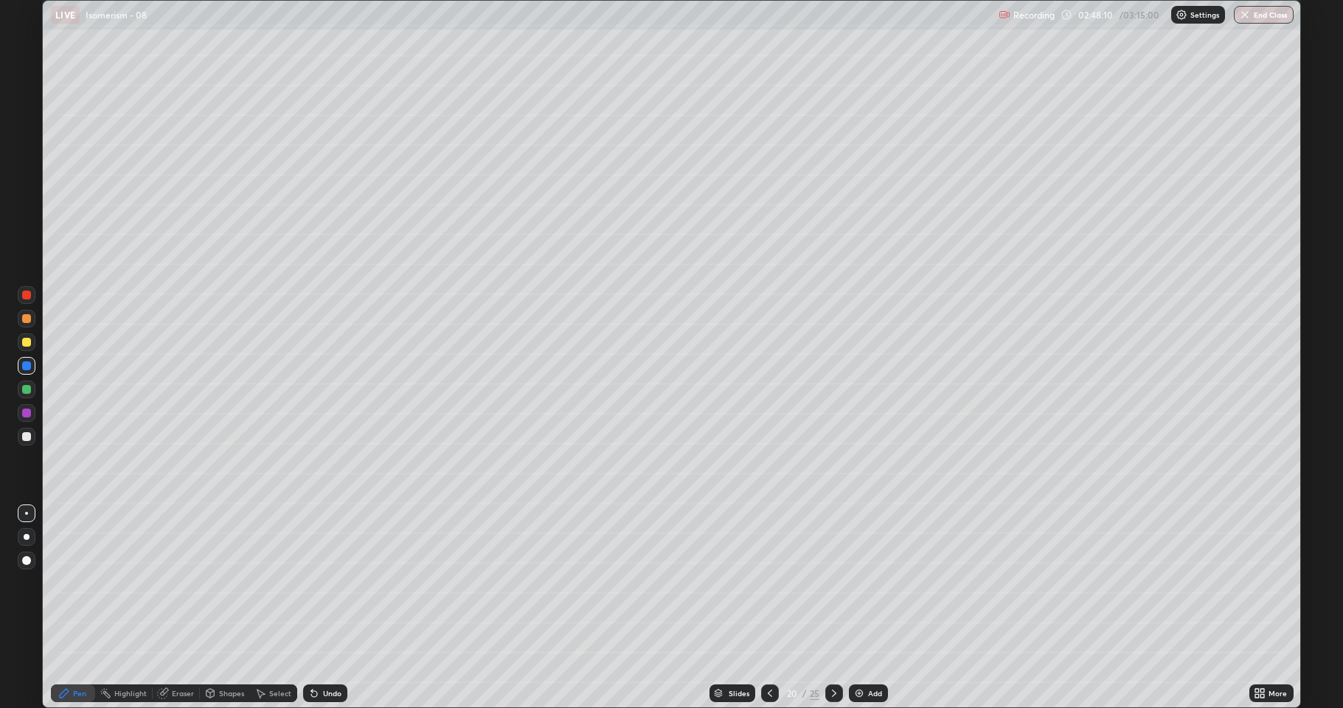
click at [27, 437] on div at bounding box center [26, 436] width 9 height 9
click at [26, 391] on div at bounding box center [26, 389] width 9 height 9
click at [236, 583] on div "Shapes" at bounding box center [225, 693] width 50 height 18
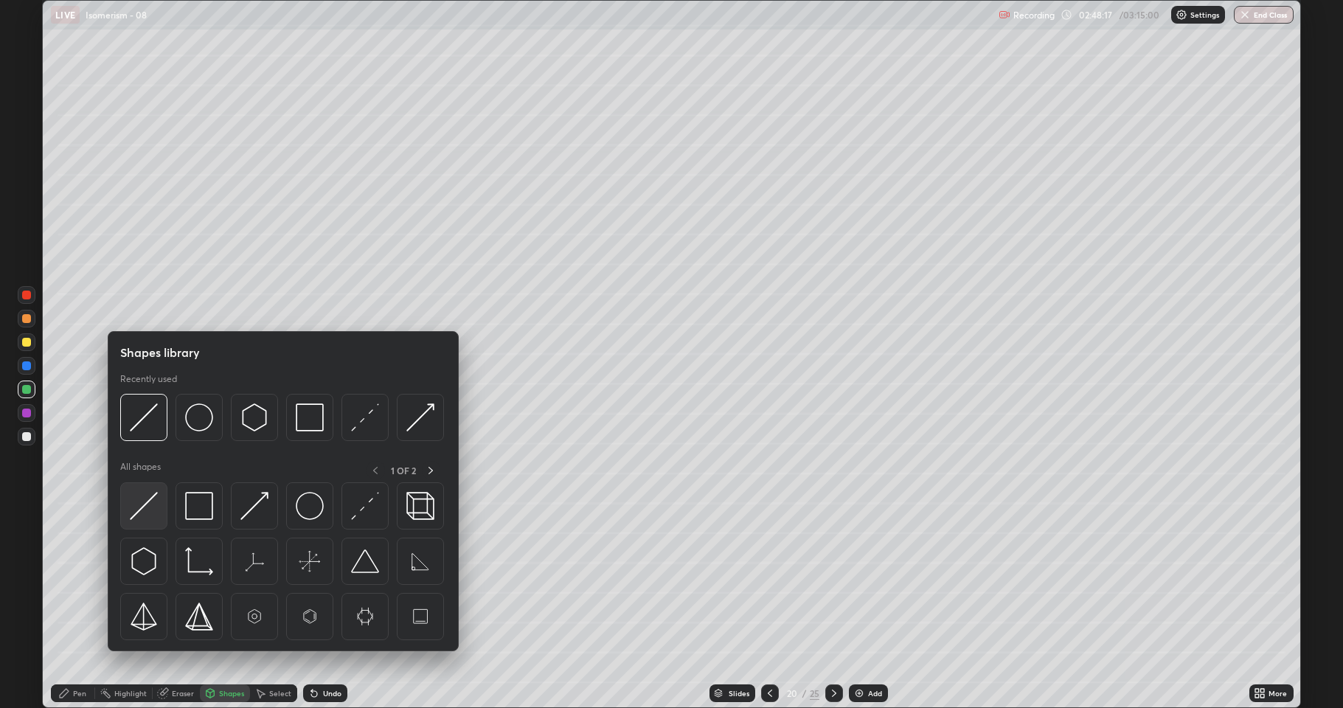
click at [150, 511] on img at bounding box center [144, 506] width 28 height 28
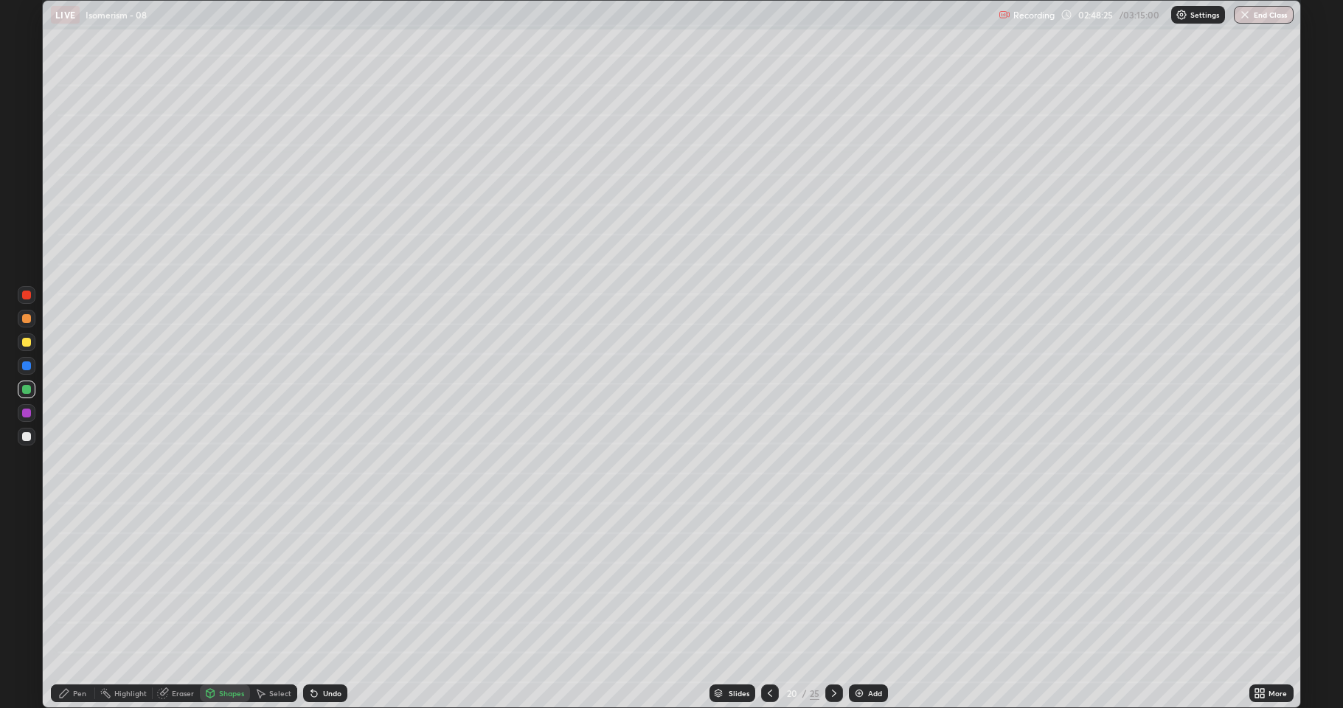
click at [25, 441] on div at bounding box center [27, 437] width 18 height 18
click at [223, 583] on div "Shapes" at bounding box center [231, 693] width 25 height 7
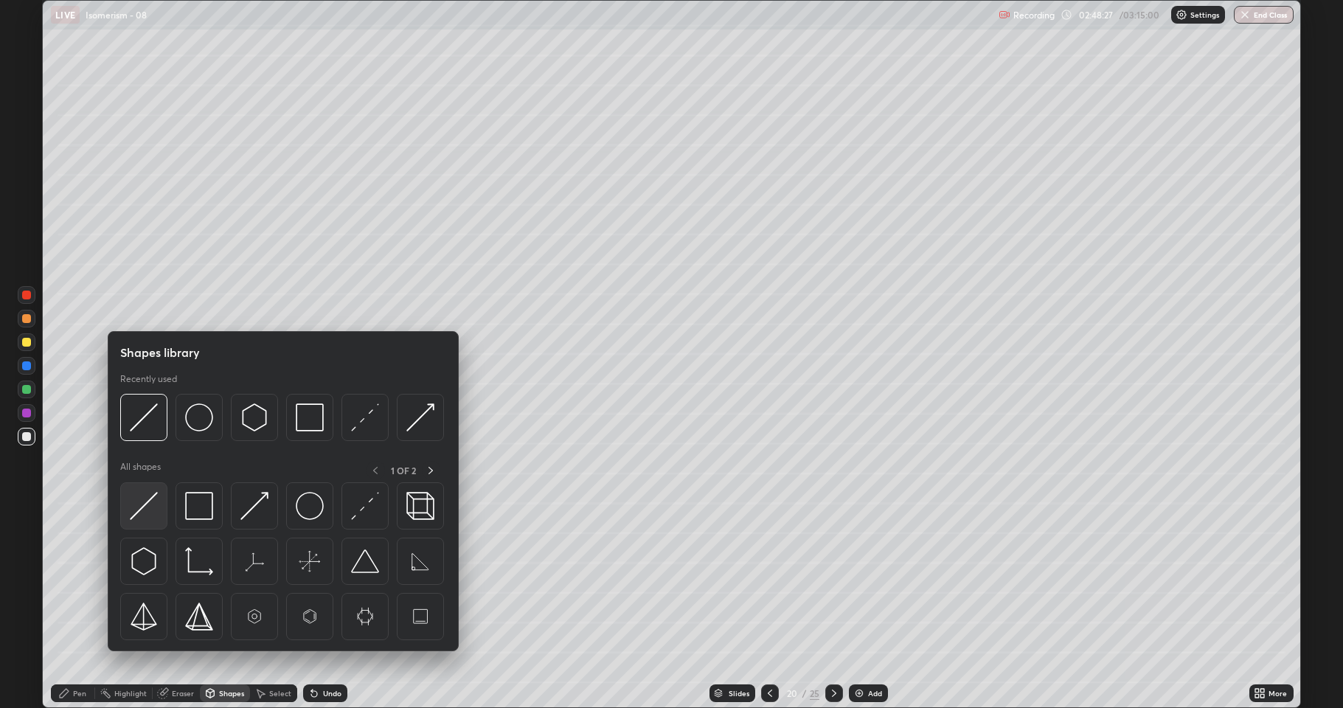
click at [152, 510] on img at bounding box center [144, 506] width 28 height 28
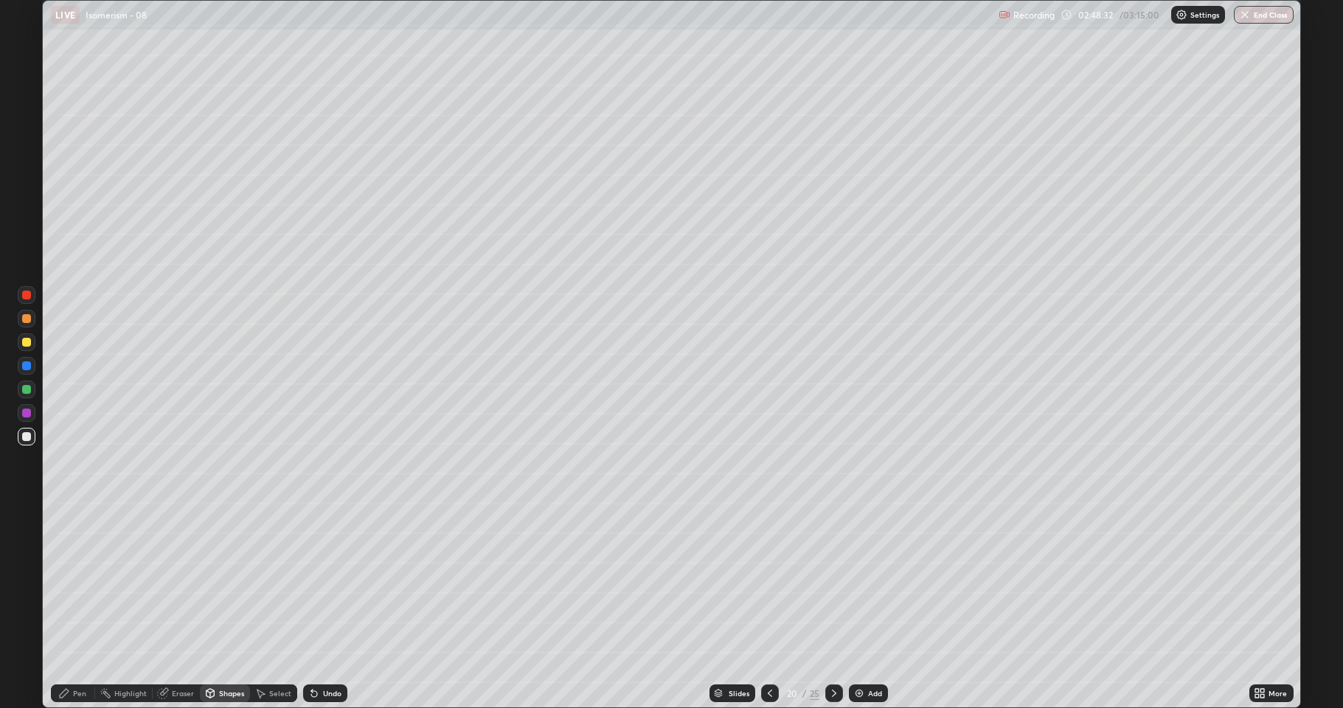
click at [28, 345] on div at bounding box center [26, 342] width 9 height 9
click at [230, 583] on div "Shapes" at bounding box center [225, 693] width 50 height 18
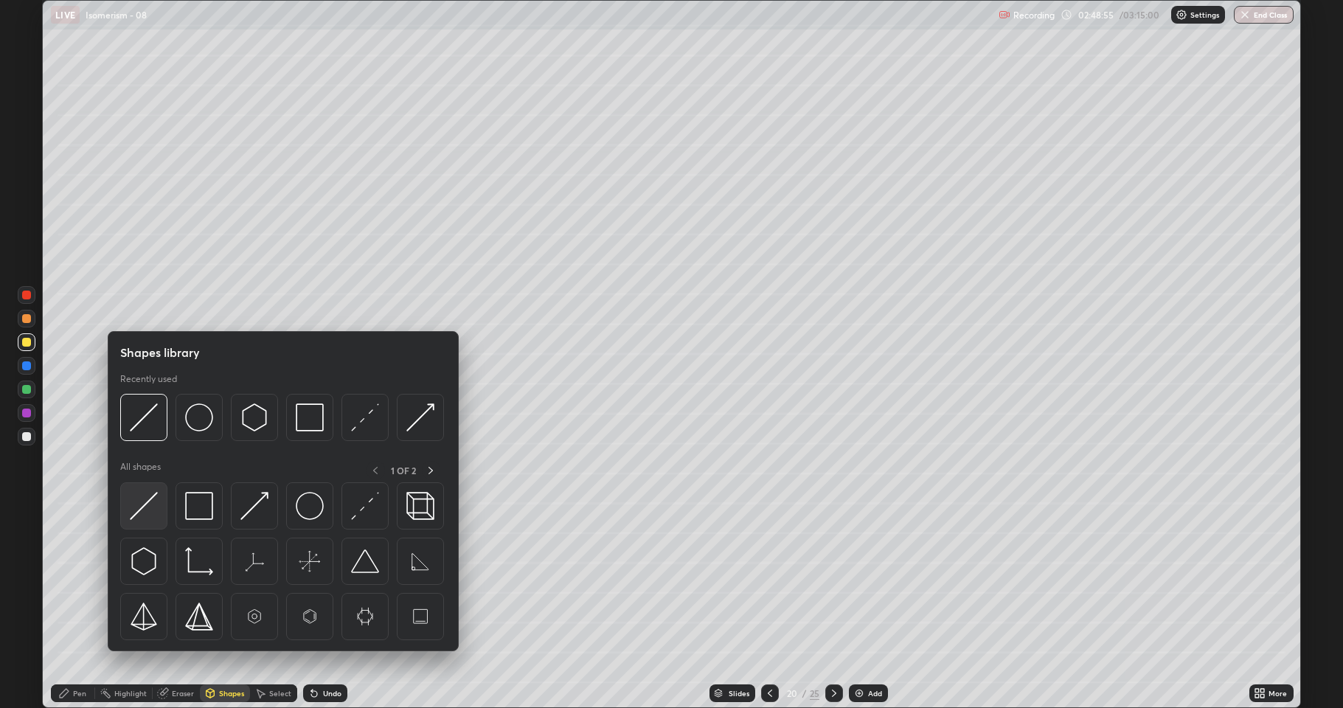
click at [148, 519] on img at bounding box center [144, 506] width 28 height 28
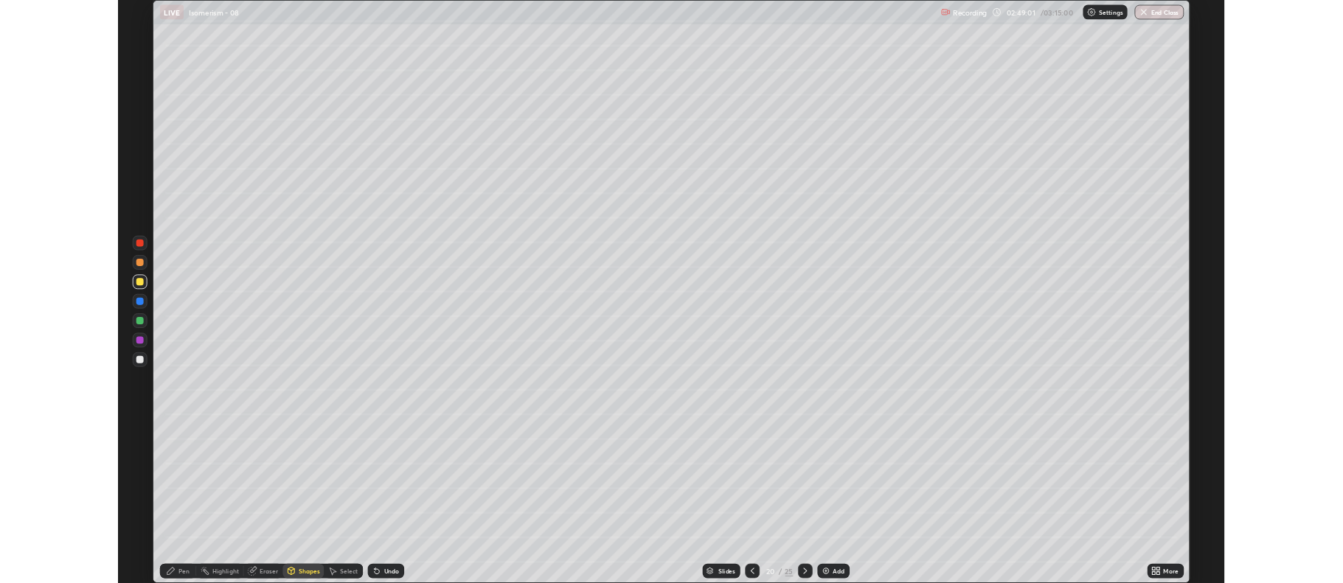
scroll to position [708, 1343]
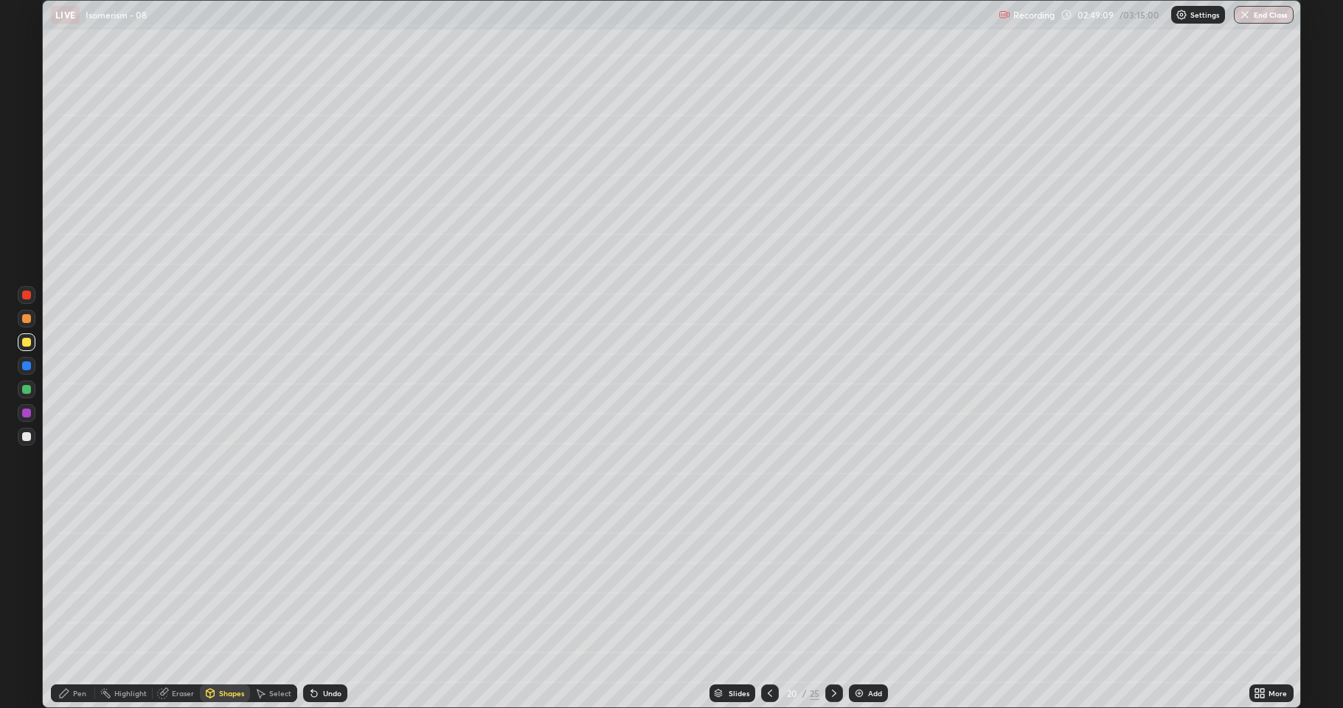
click at [269, 693] on div "Select" at bounding box center [280, 693] width 22 height 7
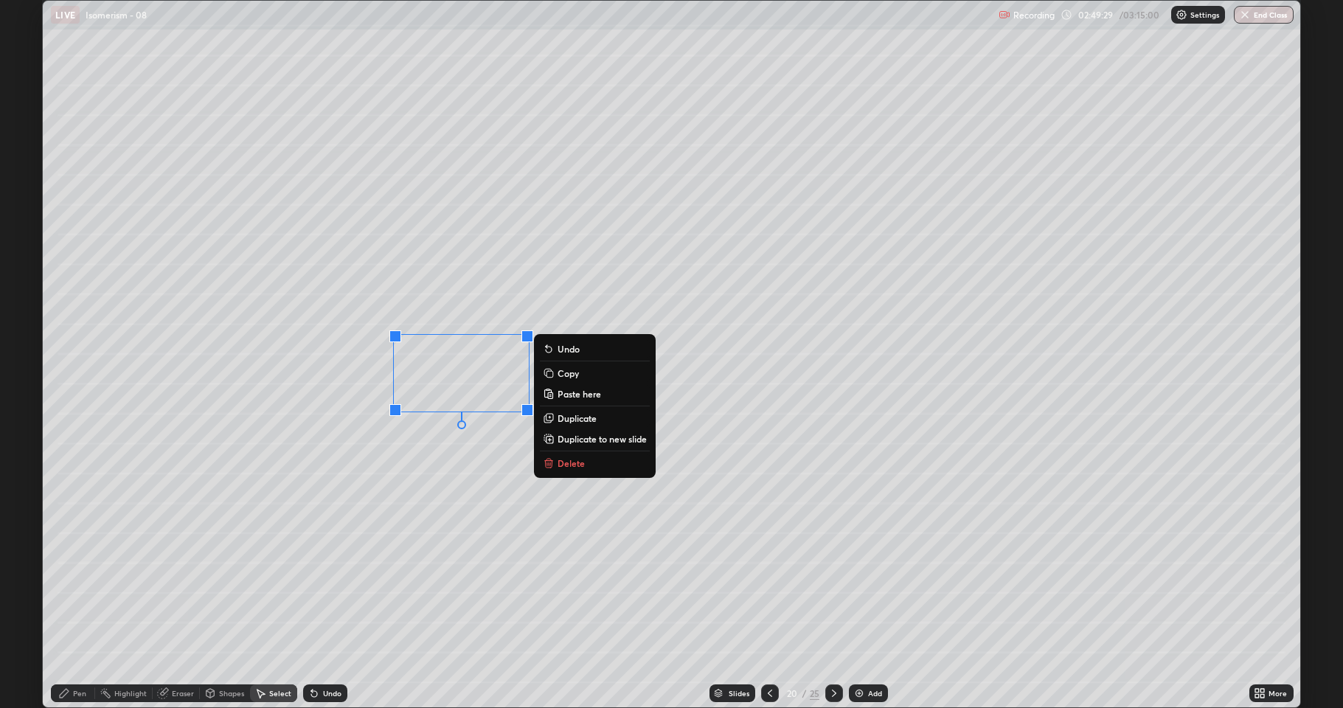
click at [576, 417] on p "Duplicate" at bounding box center [577, 418] width 39 height 12
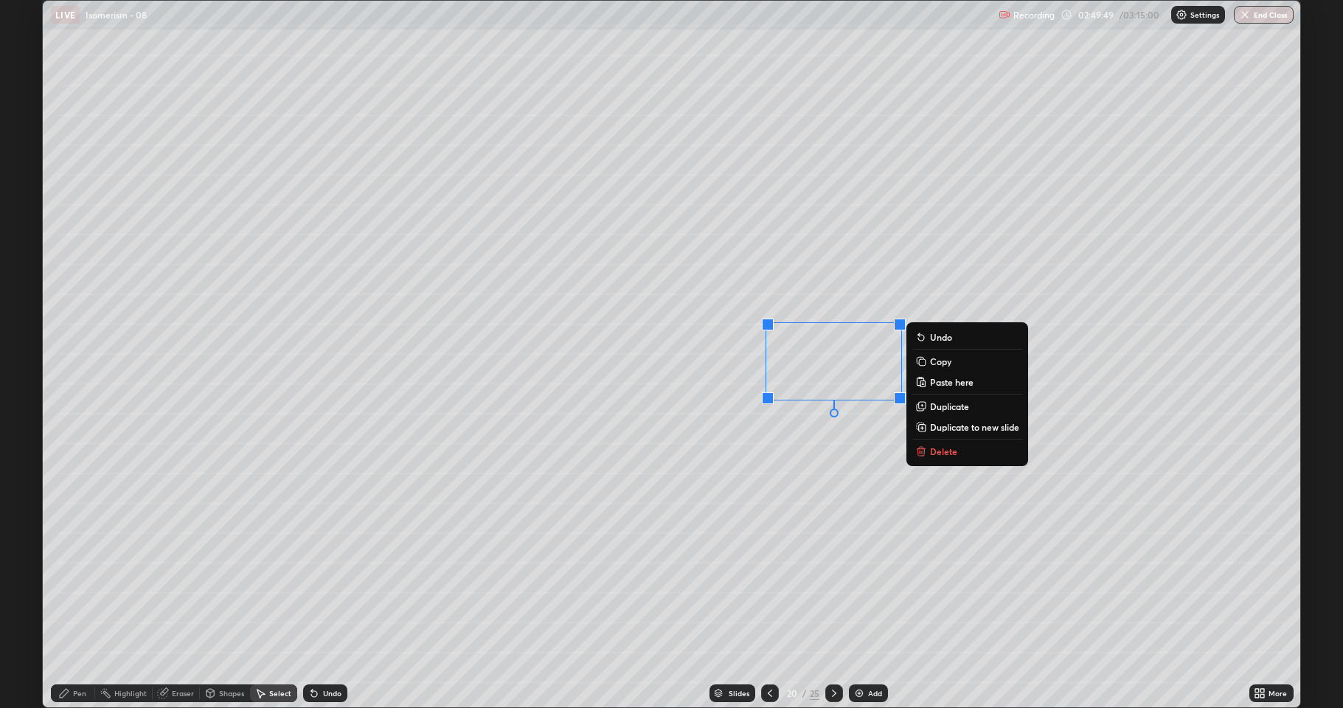
click at [236, 694] on div "Shapes" at bounding box center [231, 693] width 25 height 7
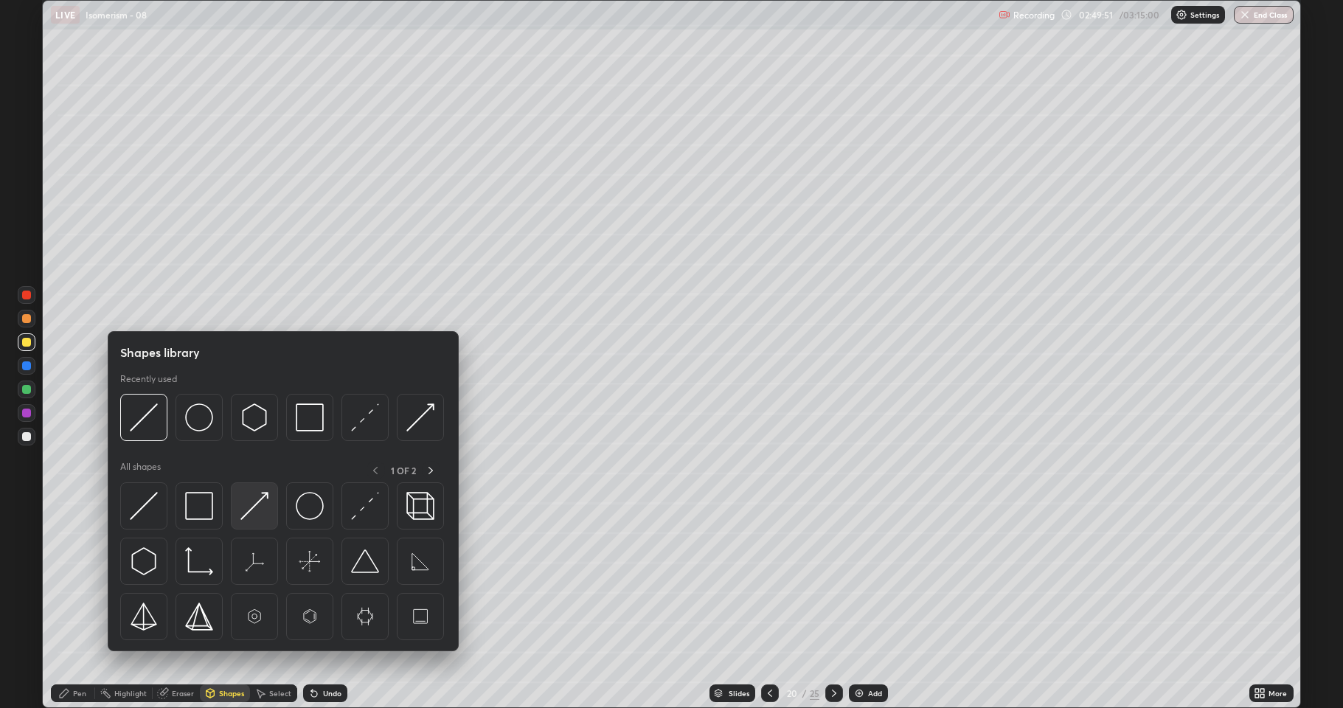
click at [248, 515] on img at bounding box center [254, 506] width 28 height 28
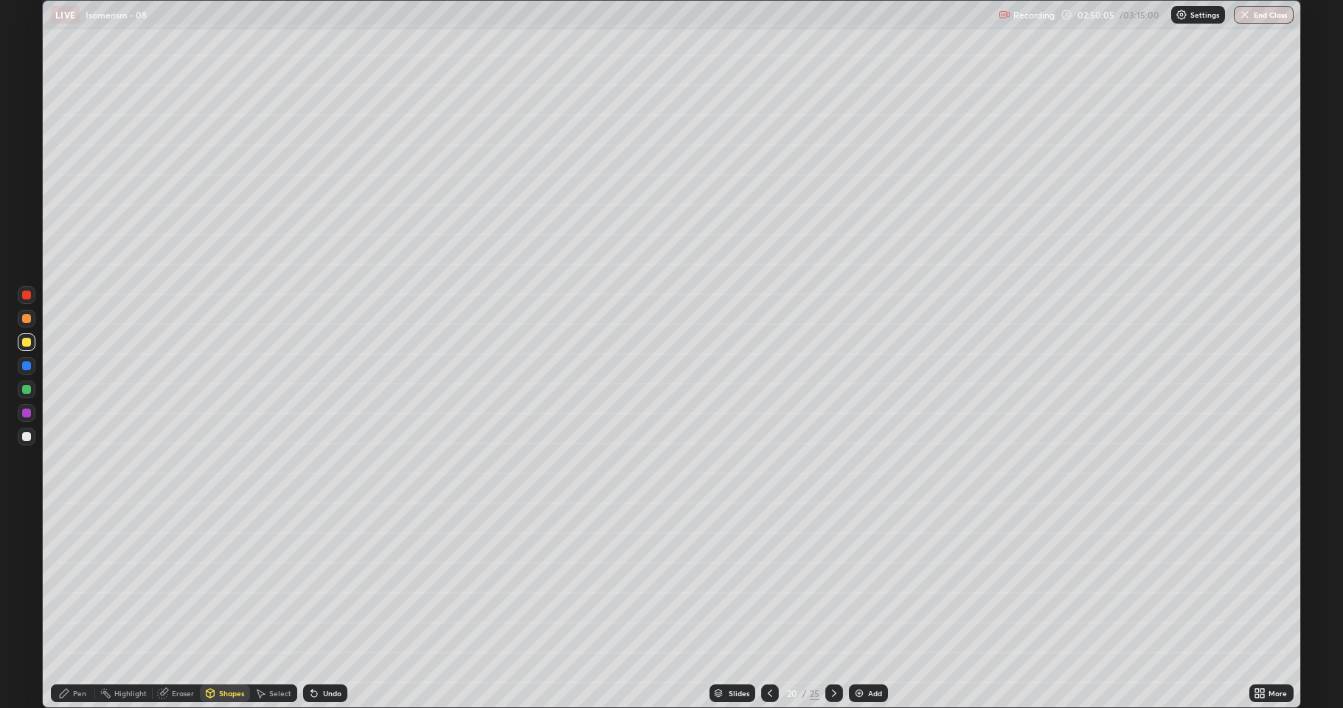
click at [221, 692] on div "Shapes" at bounding box center [231, 693] width 25 height 7
click at [25, 322] on div at bounding box center [26, 318] width 9 height 9
click at [74, 685] on div "Pen" at bounding box center [73, 693] width 44 height 18
click at [27, 437] on div at bounding box center [26, 436] width 9 height 9
click at [24, 349] on div at bounding box center [27, 342] width 18 height 18
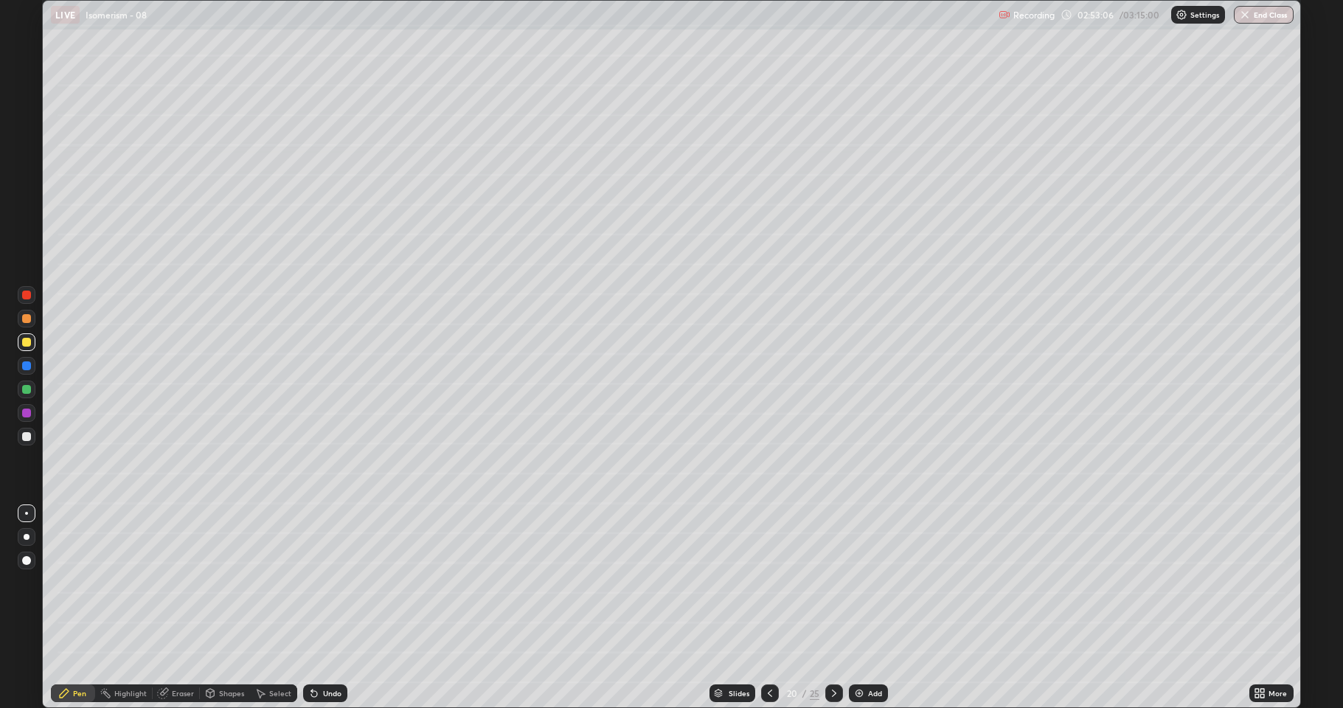
click at [26, 414] on div at bounding box center [26, 413] width 9 height 9
click at [25, 394] on div at bounding box center [27, 390] width 18 height 18
click at [27, 411] on div at bounding box center [26, 413] width 9 height 9
click at [1266, 19] on button "End Class" at bounding box center [1264, 15] width 60 height 18
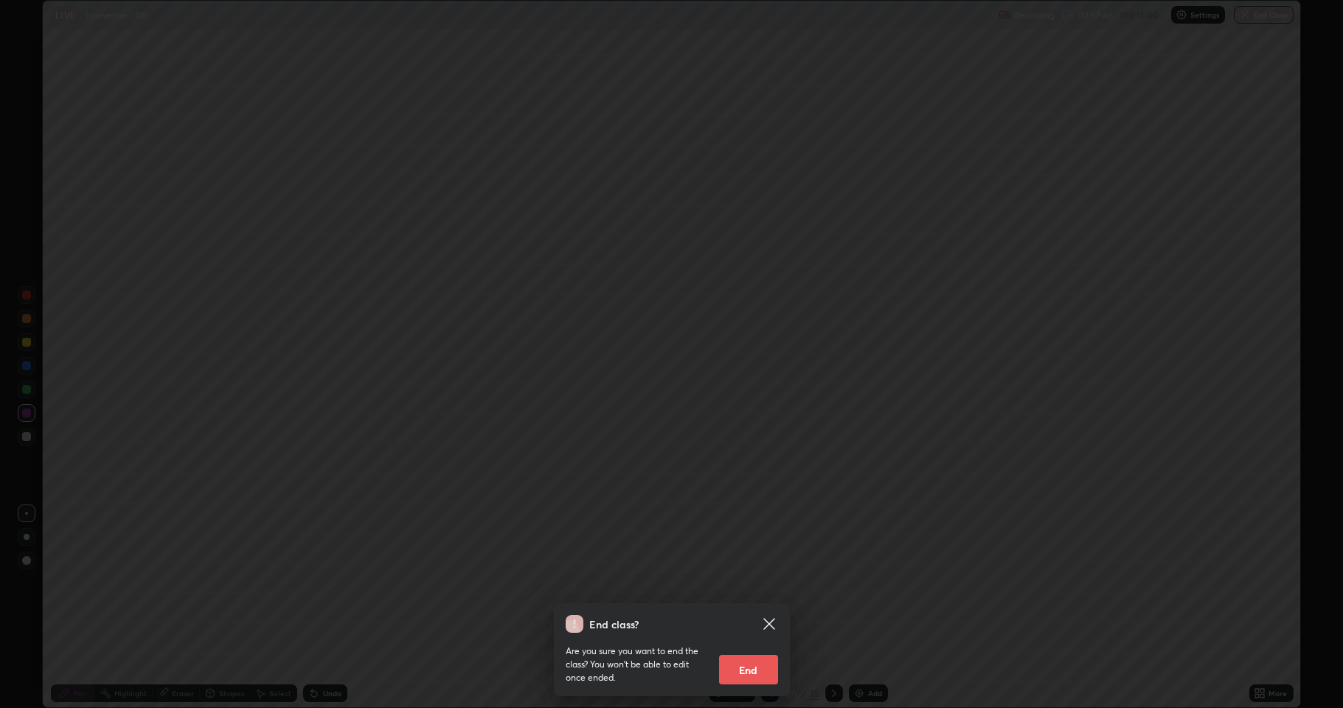
click at [766, 667] on button "End" at bounding box center [748, 670] width 59 height 30
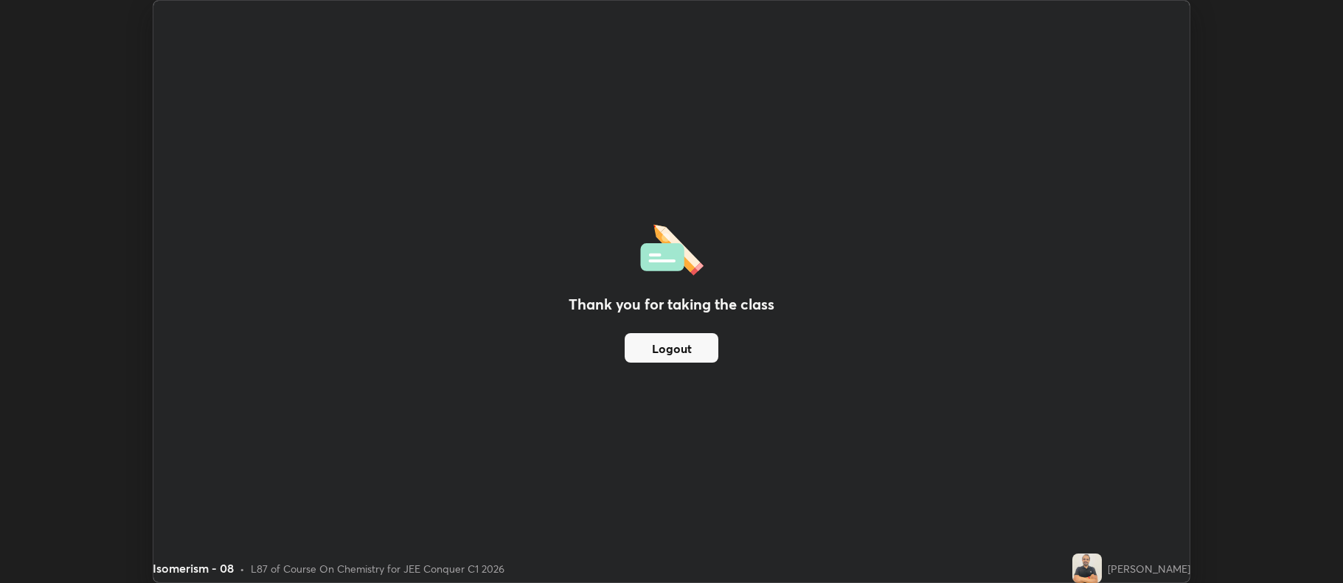
scroll to position [73166, 72407]
